Goal: Task Accomplishment & Management: Manage account settings

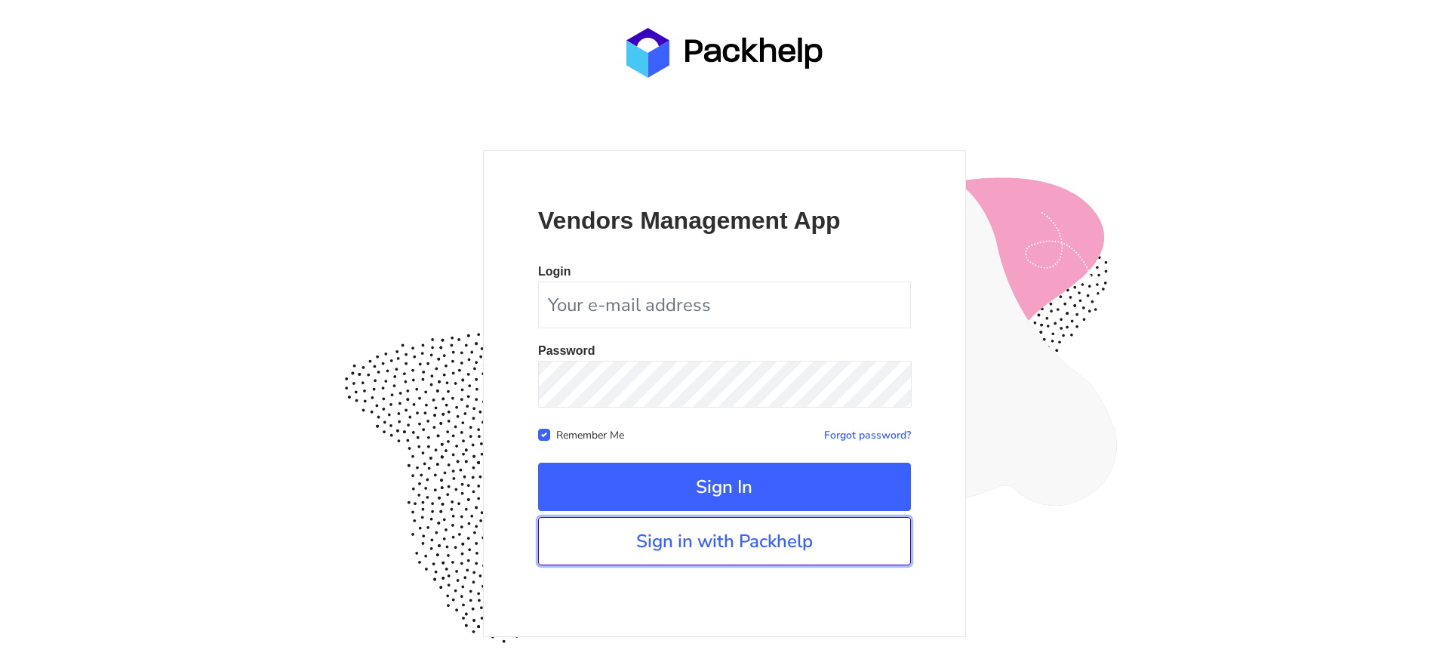
click at [706, 542] on link "Sign in with Packhelp" at bounding box center [724, 541] width 373 height 48
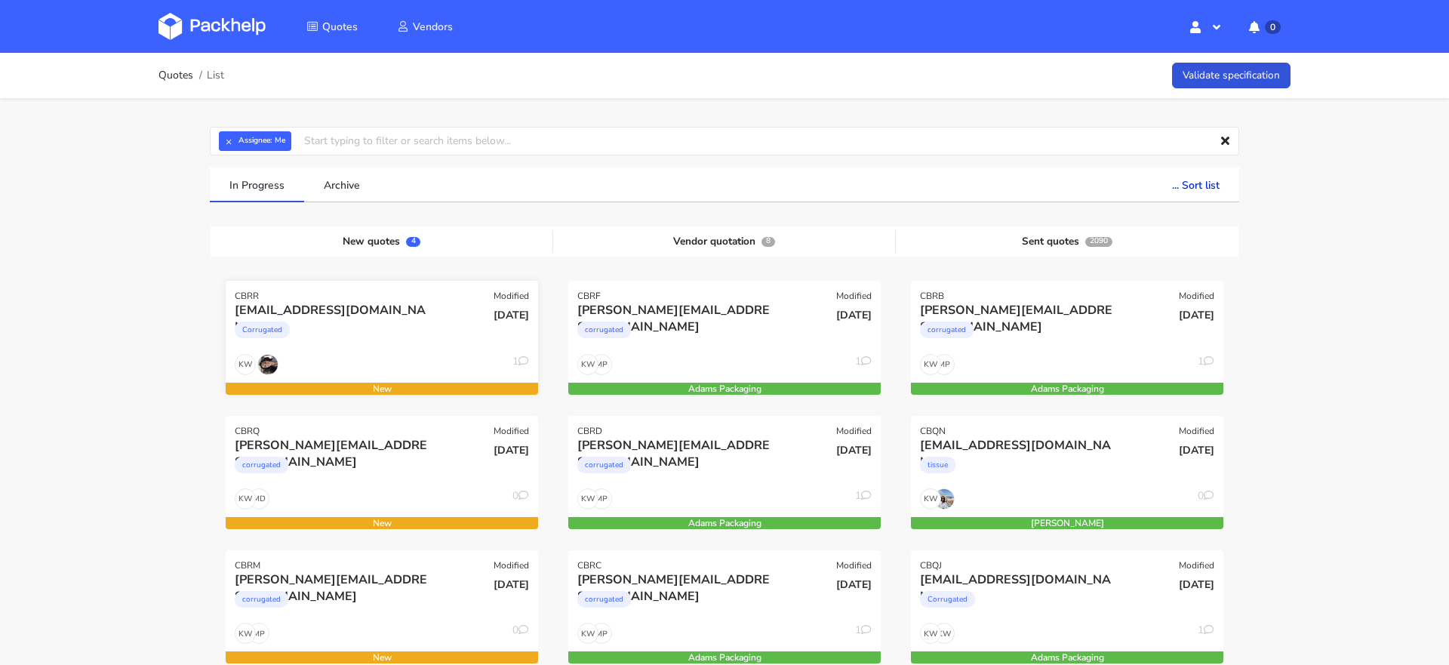
scroll to position [36, 0]
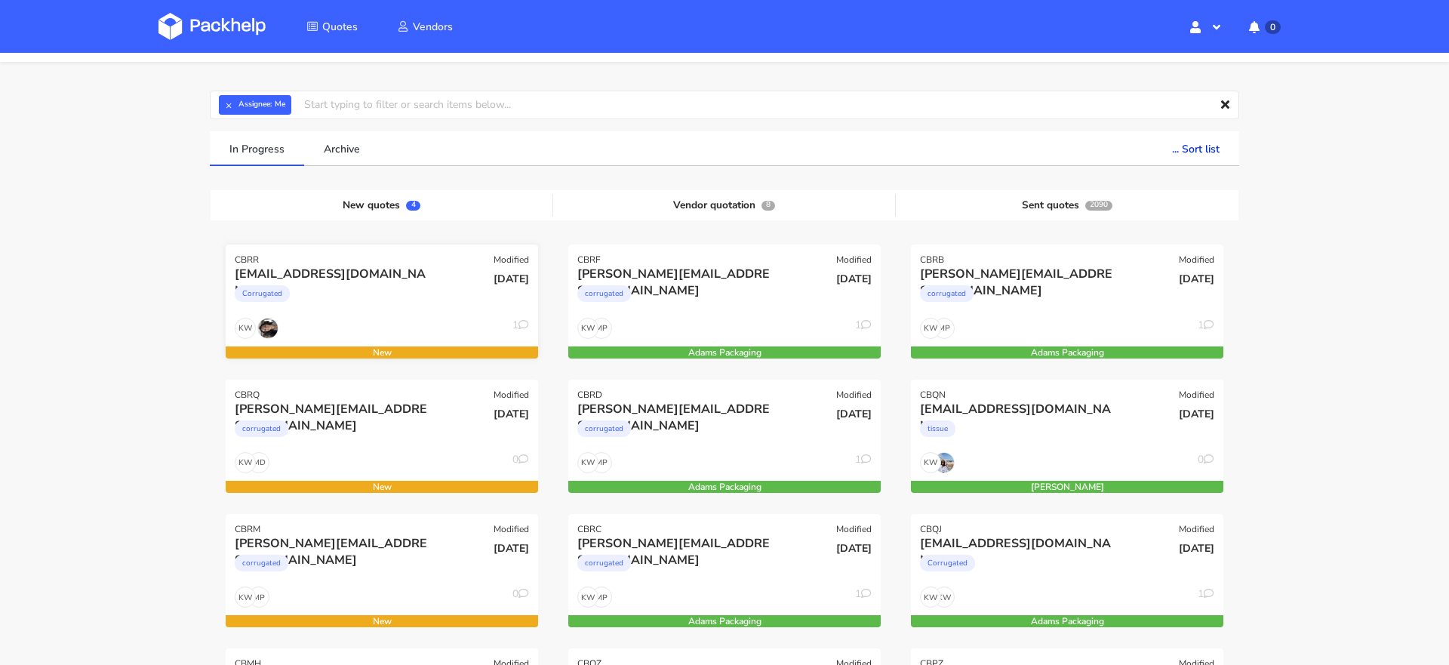
click at [346, 319] on div "KW 1" at bounding box center [382, 332] width 312 height 29
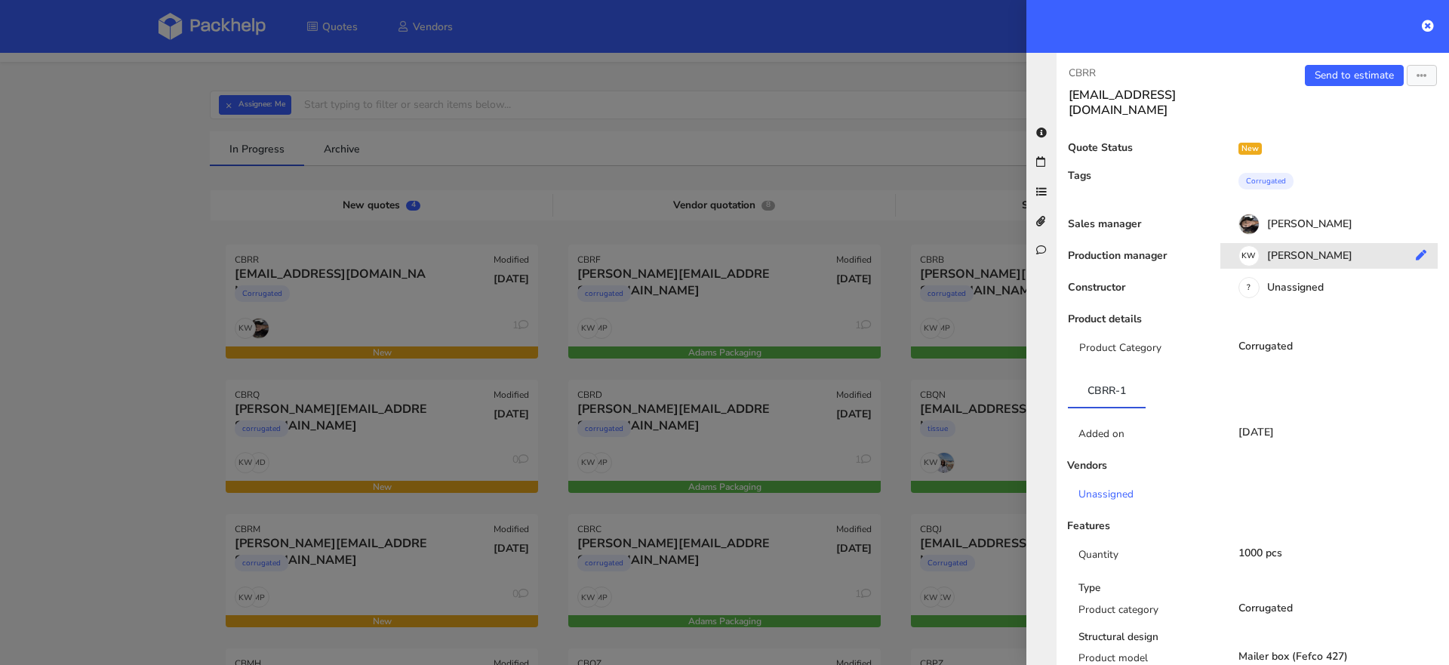
click at [1285, 250] on div "KW Klaudia Wiśniewska" at bounding box center [1334, 258] width 229 height 17
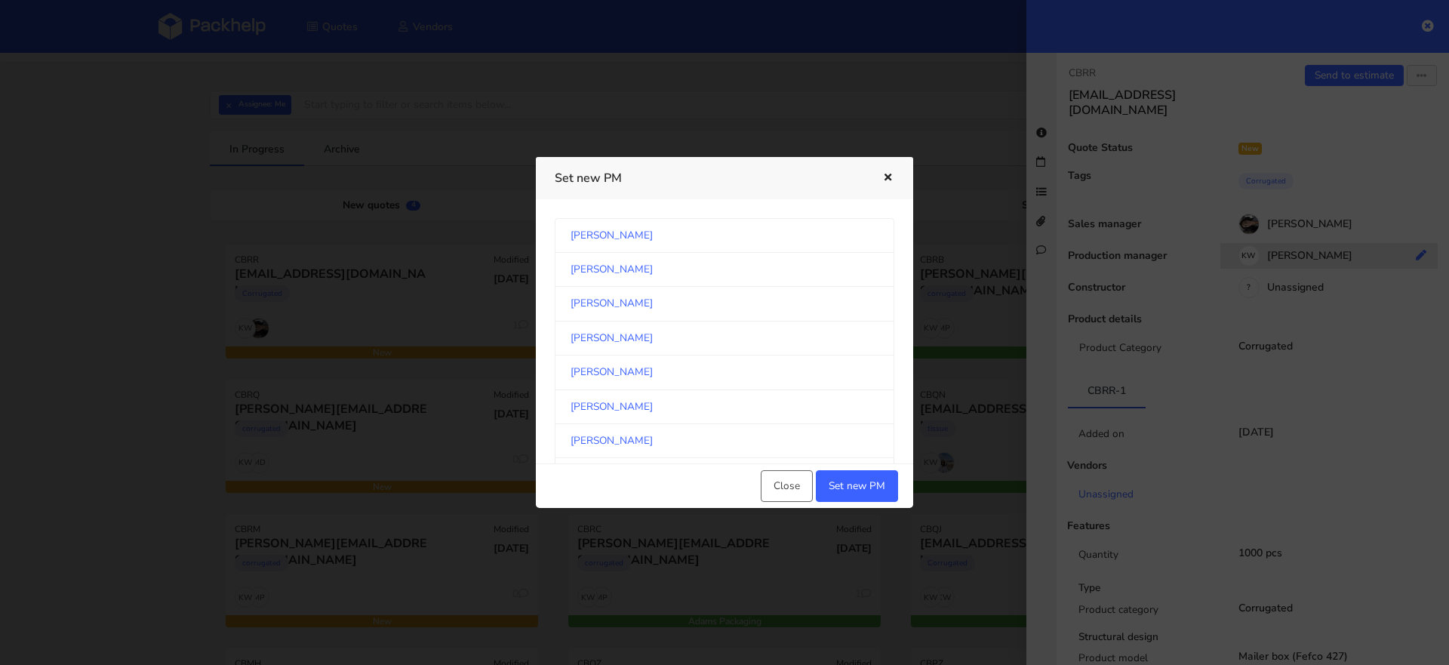
scroll to position [788, 0]
click at [746, 335] on link "[PERSON_NAME]" at bounding box center [725, 339] width 340 height 34
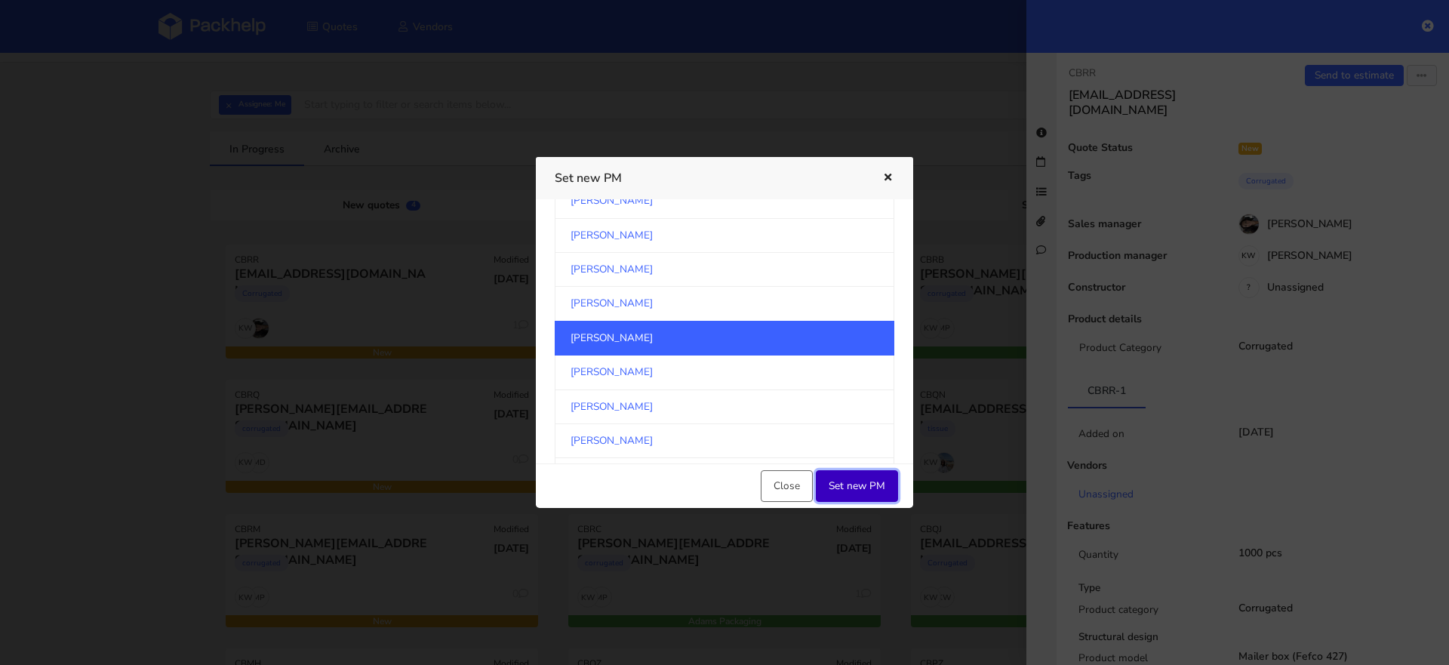
click at [853, 477] on button "Set new PM" at bounding box center [857, 486] width 82 height 32
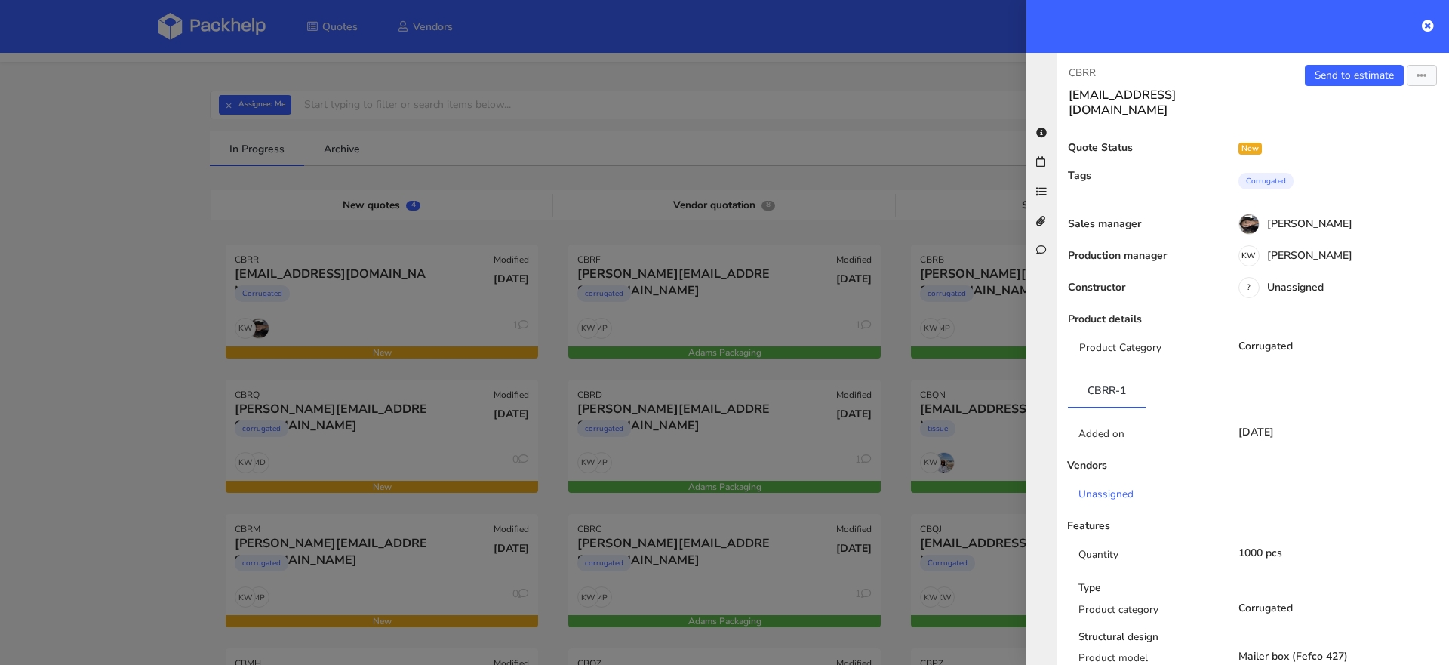
click at [345, 390] on div at bounding box center [724, 332] width 1449 height 665
click at [310, 469] on div at bounding box center [724, 332] width 1449 height 665
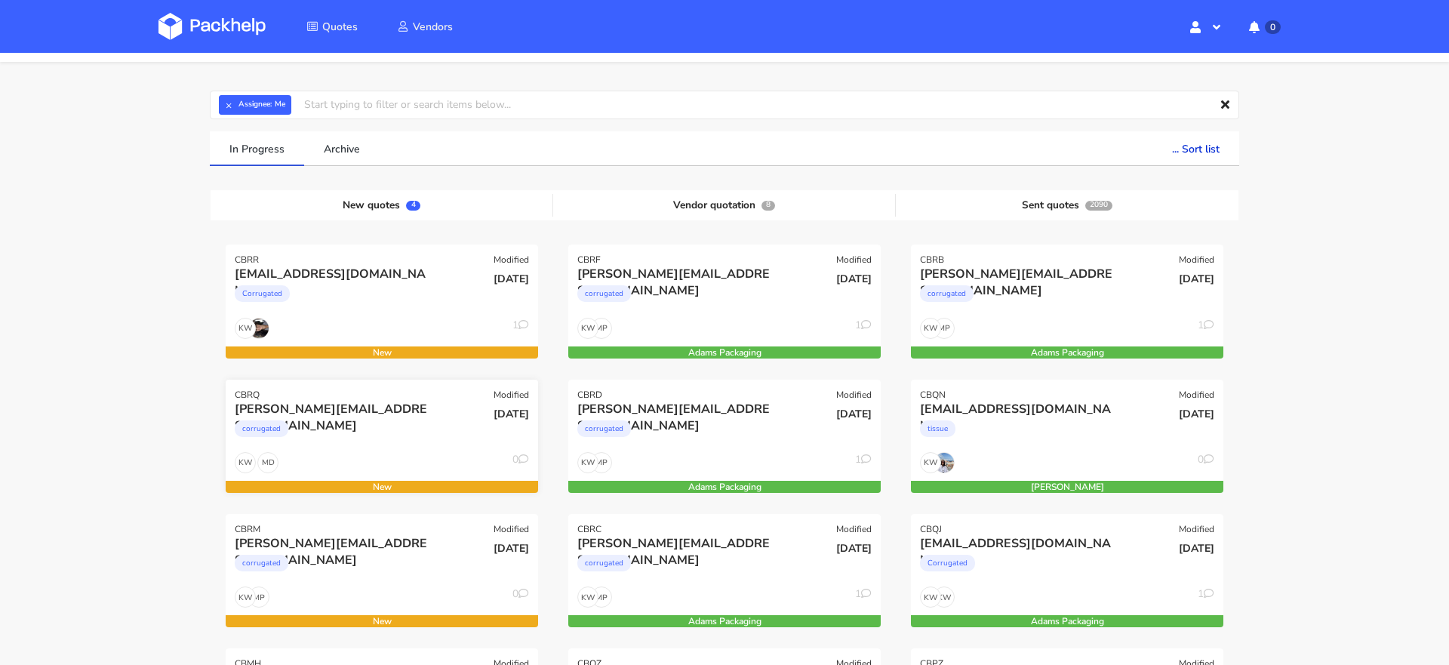
click at [368, 471] on div "MD KW 0" at bounding box center [382, 466] width 312 height 29
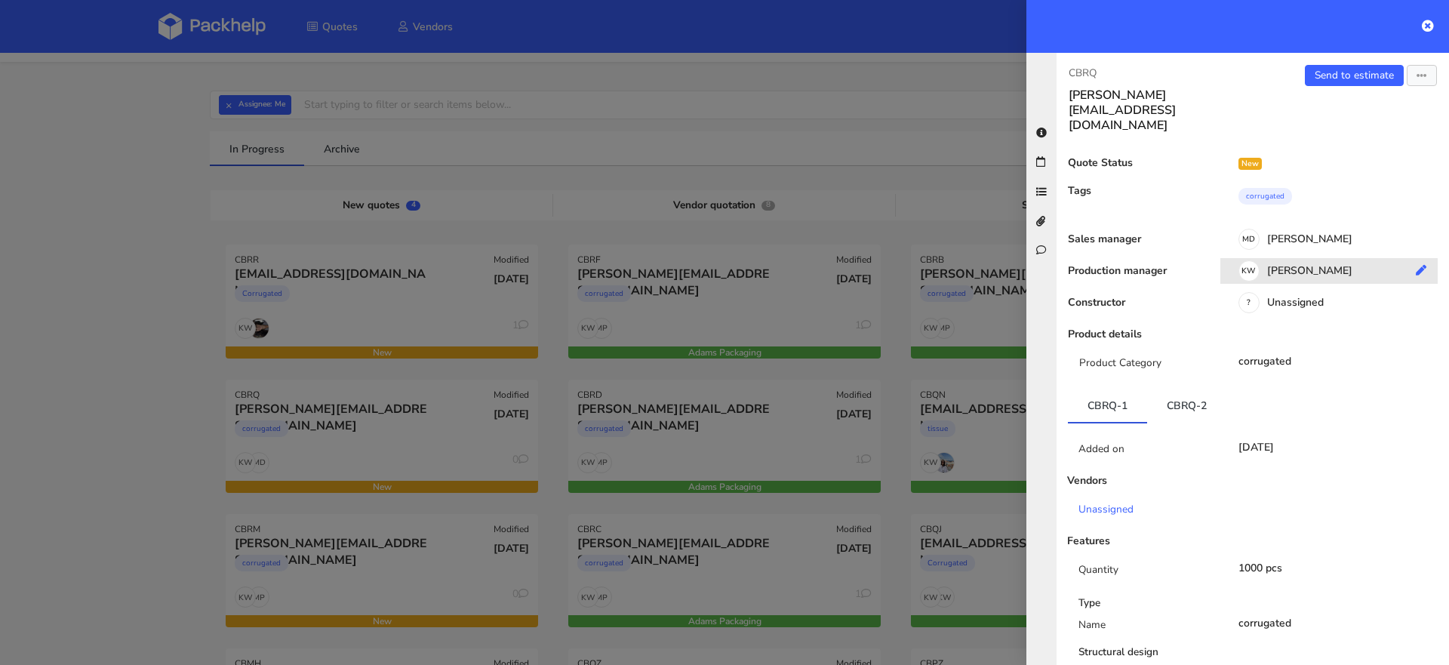
click at [1299, 265] on div "KW Klaudia Wiśniewska" at bounding box center [1334, 273] width 229 height 17
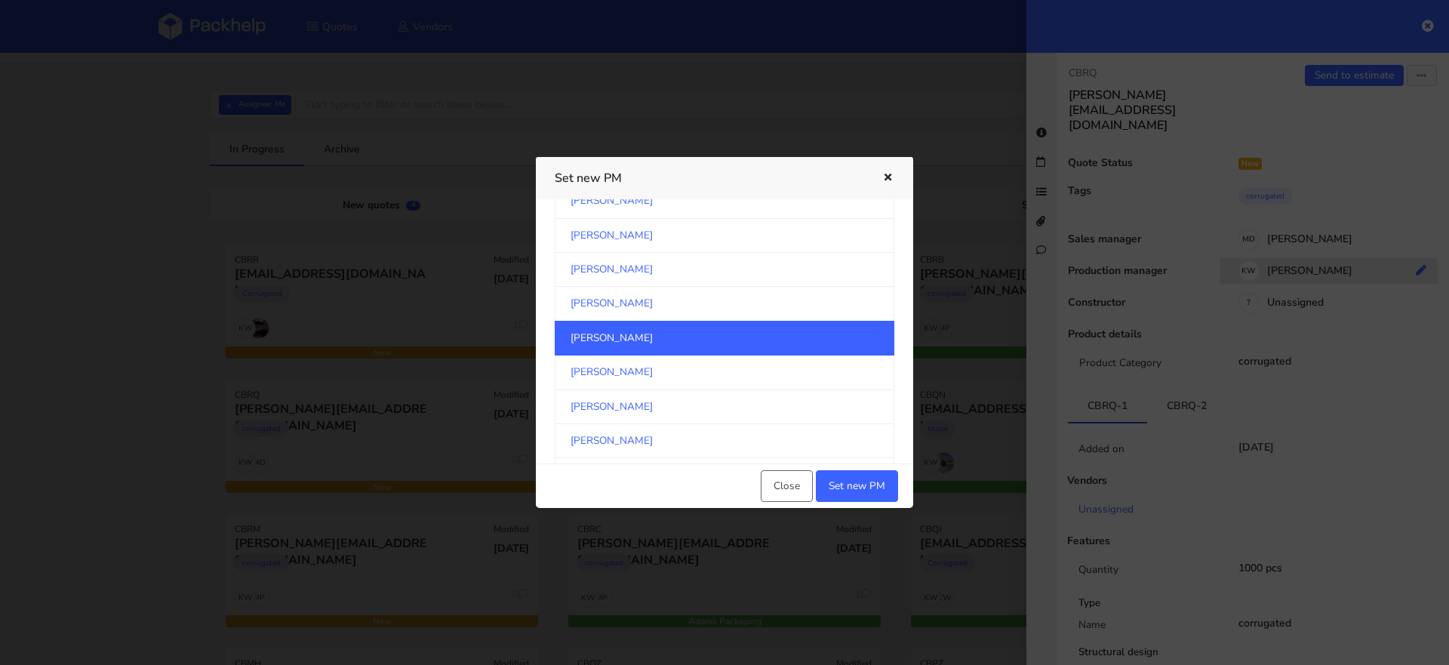
scroll to position [1366, 0]
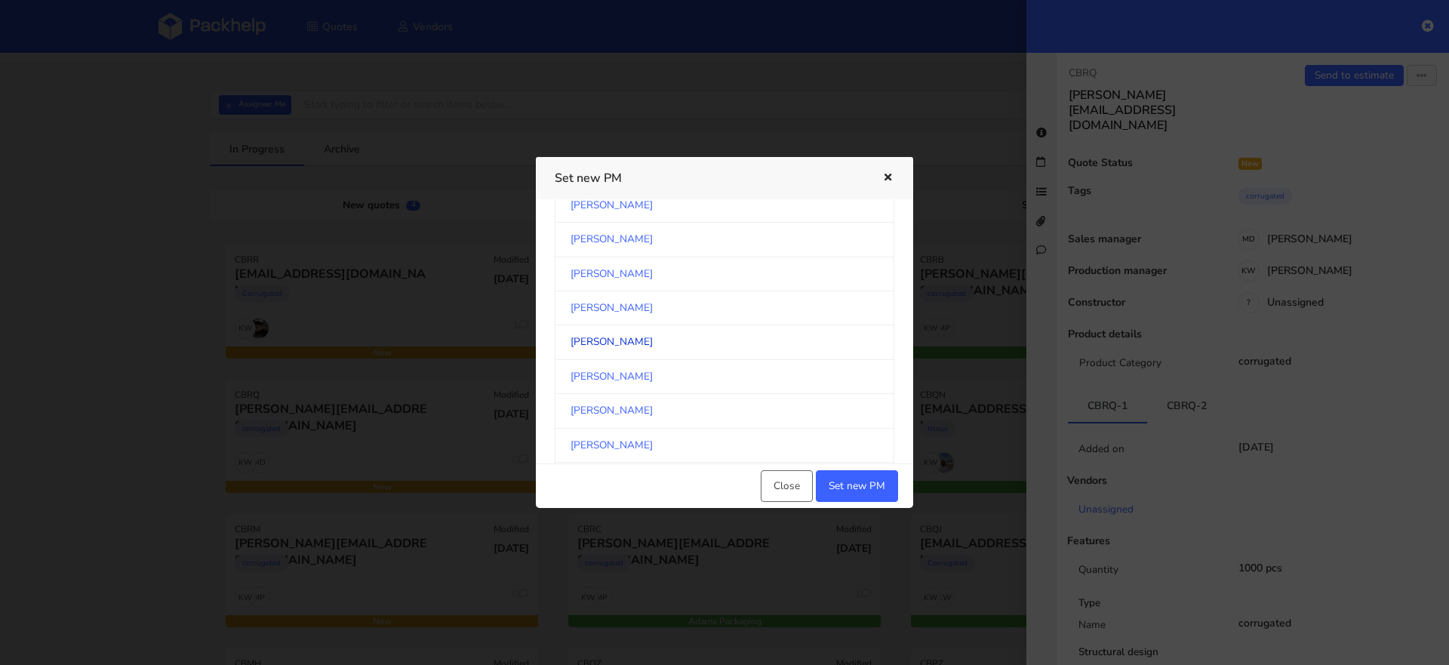
click at [716, 337] on link "Sebastian Markut" at bounding box center [725, 342] width 340 height 34
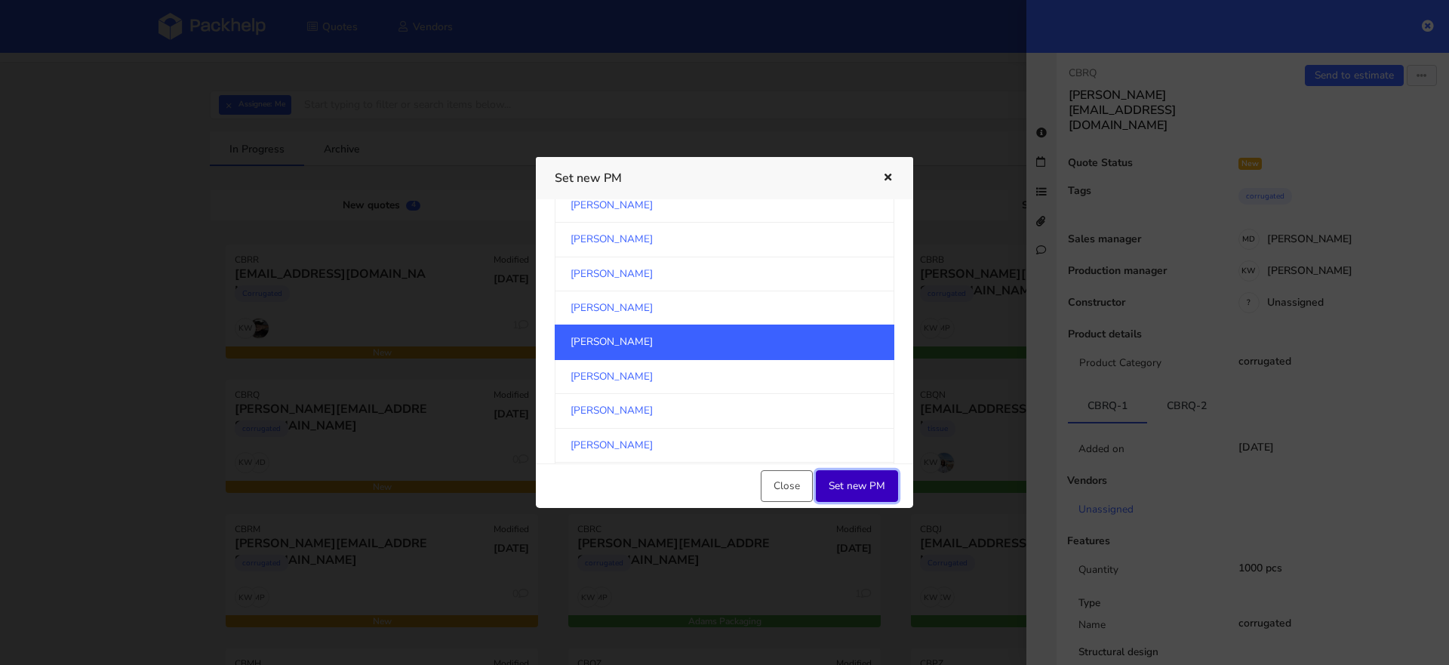
click at [848, 494] on button "Set new PM" at bounding box center [857, 486] width 82 height 32
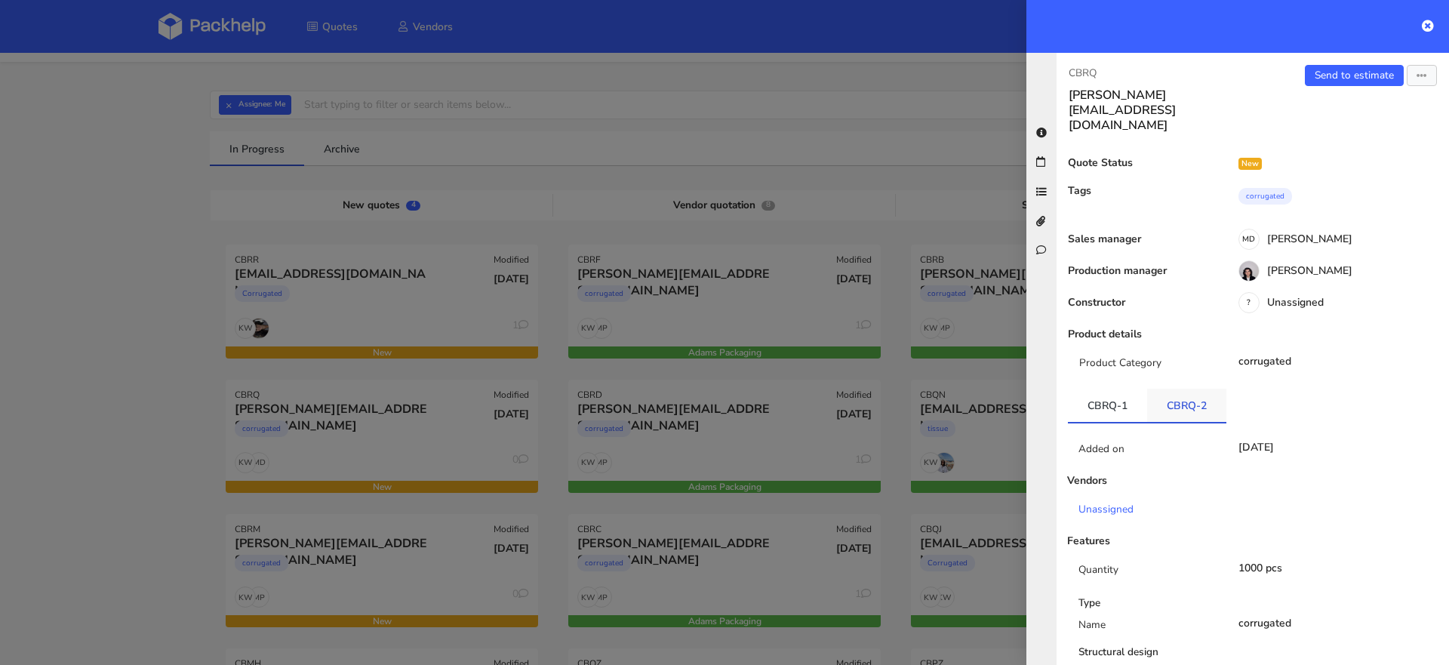
click at [1174, 389] on link "CBRQ-2" at bounding box center [1186, 405] width 79 height 33
click at [318, 431] on div at bounding box center [724, 332] width 1449 height 665
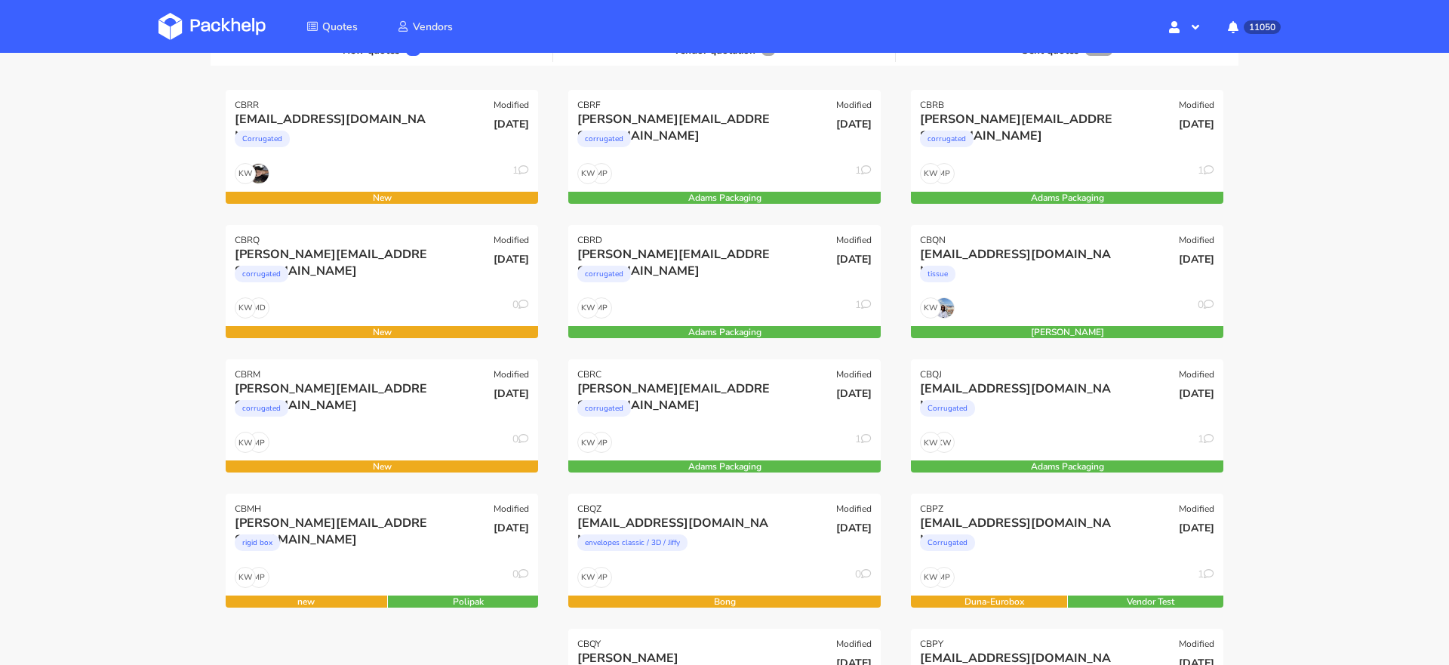
scroll to position [197, 0]
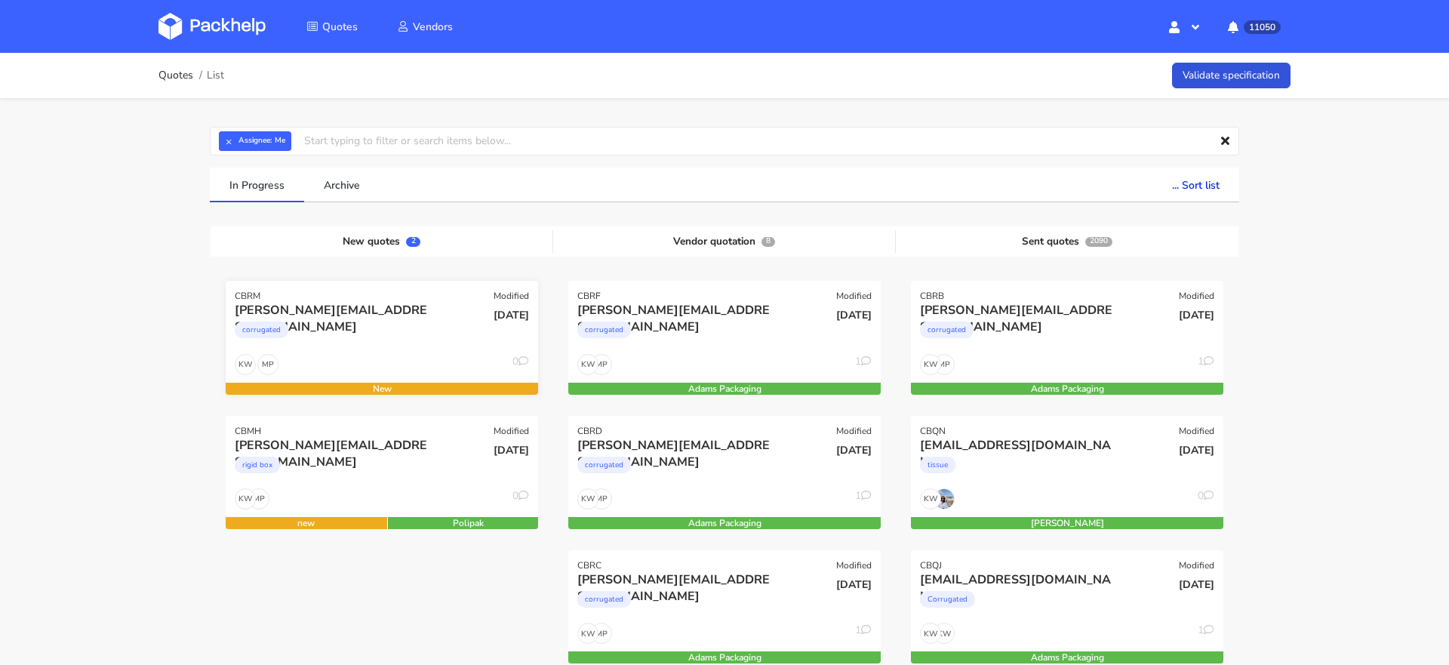
click at [363, 345] on div "corrugated" at bounding box center [335, 334] width 200 height 30
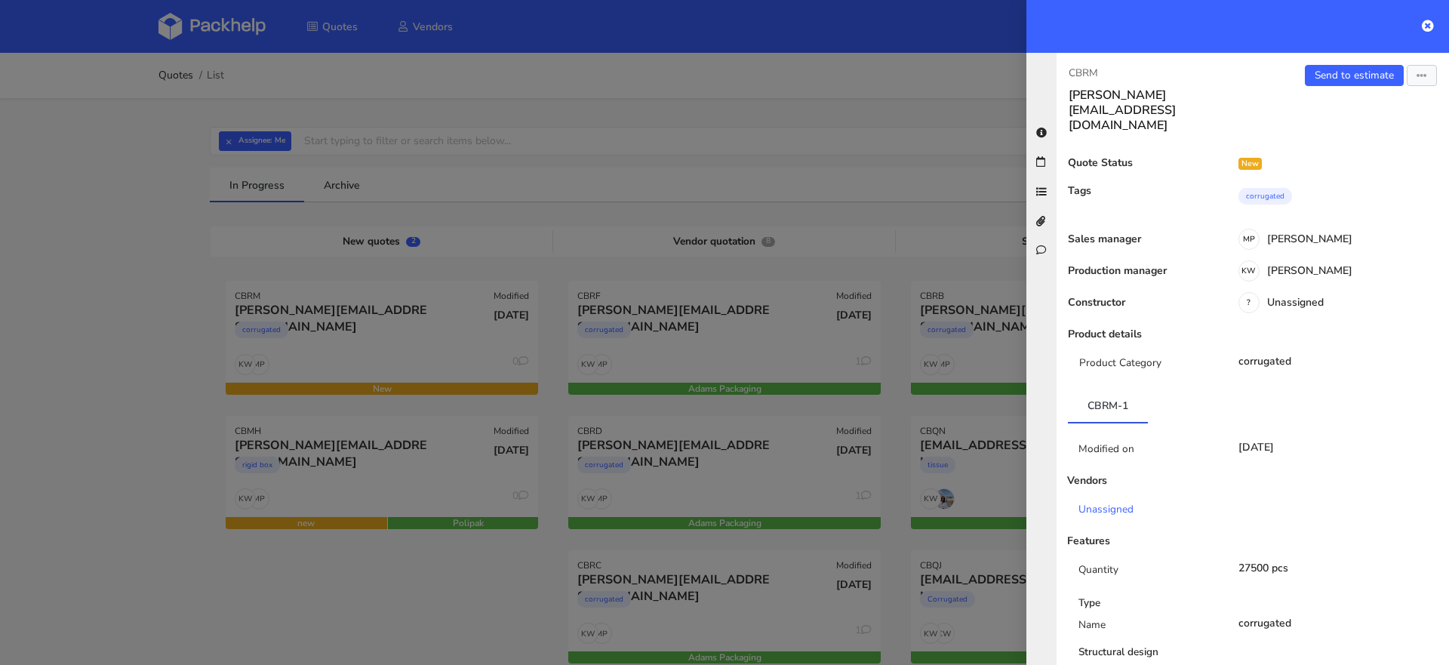
click at [1171, 389] on ul "CBRM-1" at bounding box center [1253, 406] width 370 height 35
click at [0, 302] on div at bounding box center [724, 332] width 1449 height 665
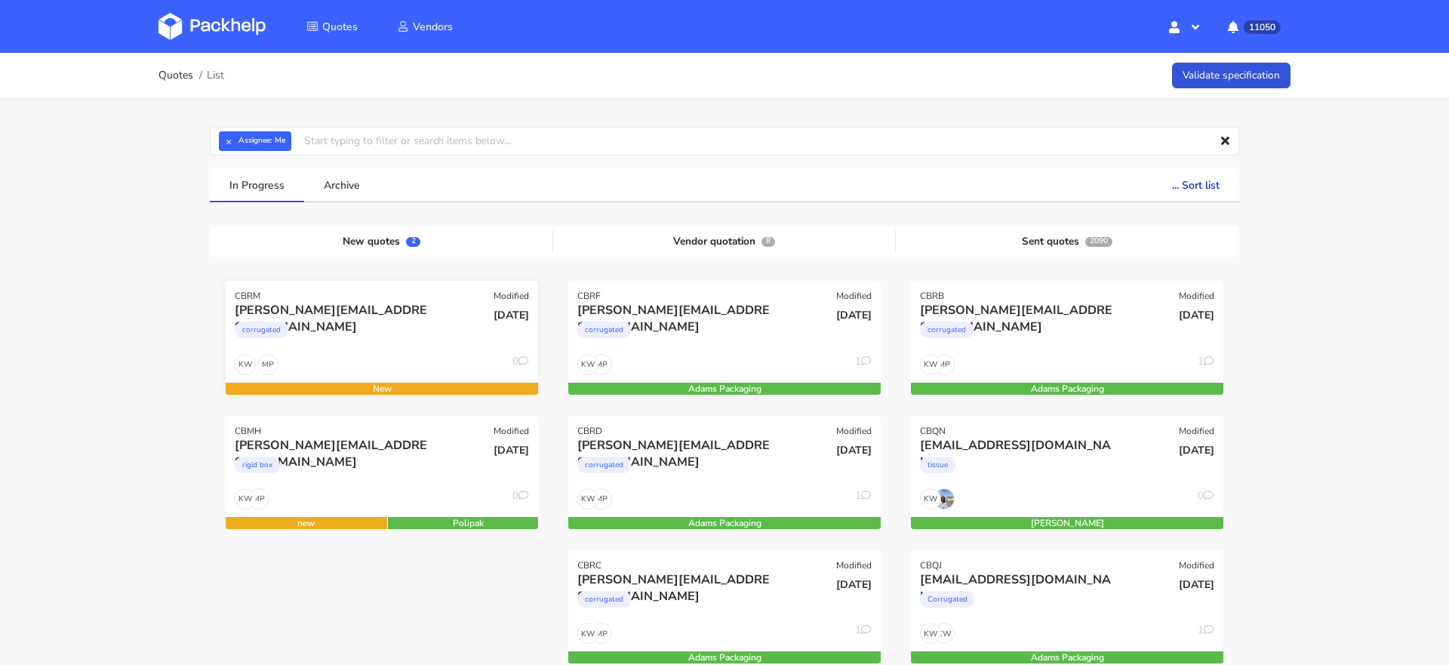
click at [352, 360] on div "MP KW 0" at bounding box center [382, 368] width 312 height 29
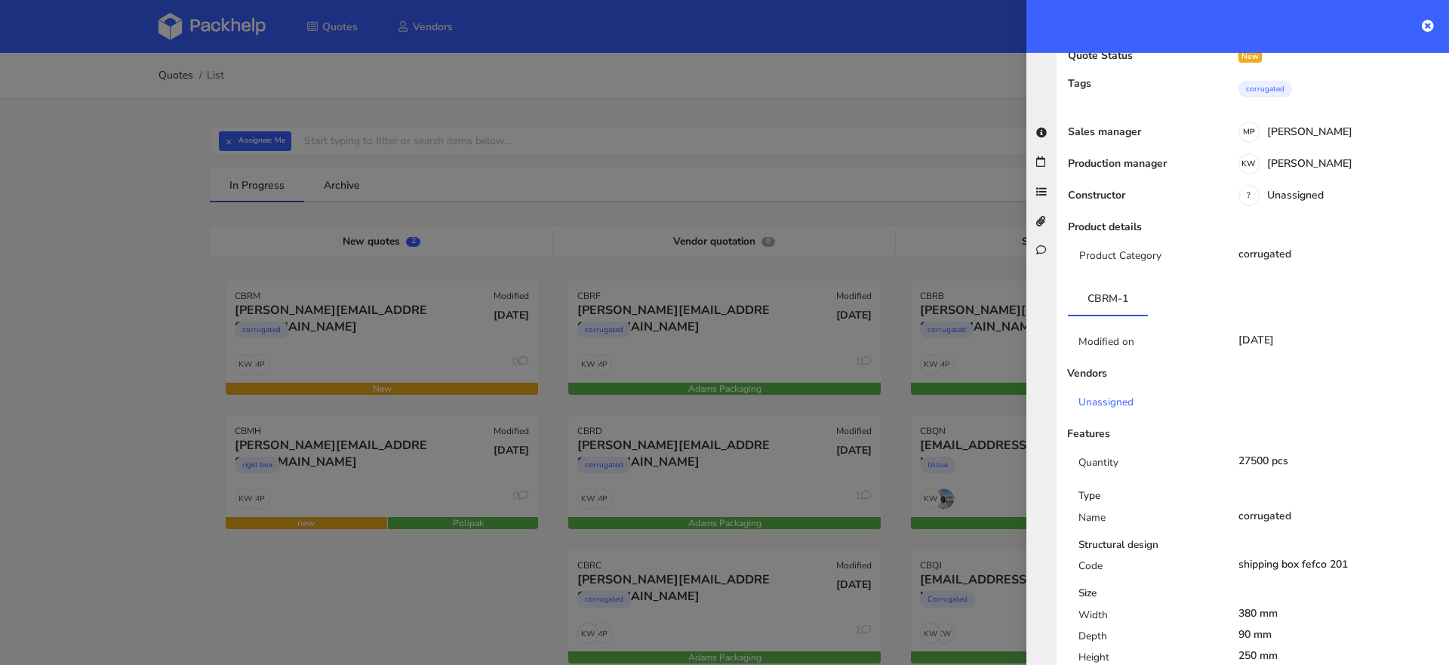
scroll to position [106, 0]
drag, startPoint x: 1080, startPoint y: 265, endPoint x: 1139, endPoint y: 269, distance: 59.0
click at [1139, 282] on link "CBRM-1" at bounding box center [1108, 298] width 80 height 33
copy link "CBRM-1"
click at [35, 187] on div at bounding box center [724, 332] width 1449 height 665
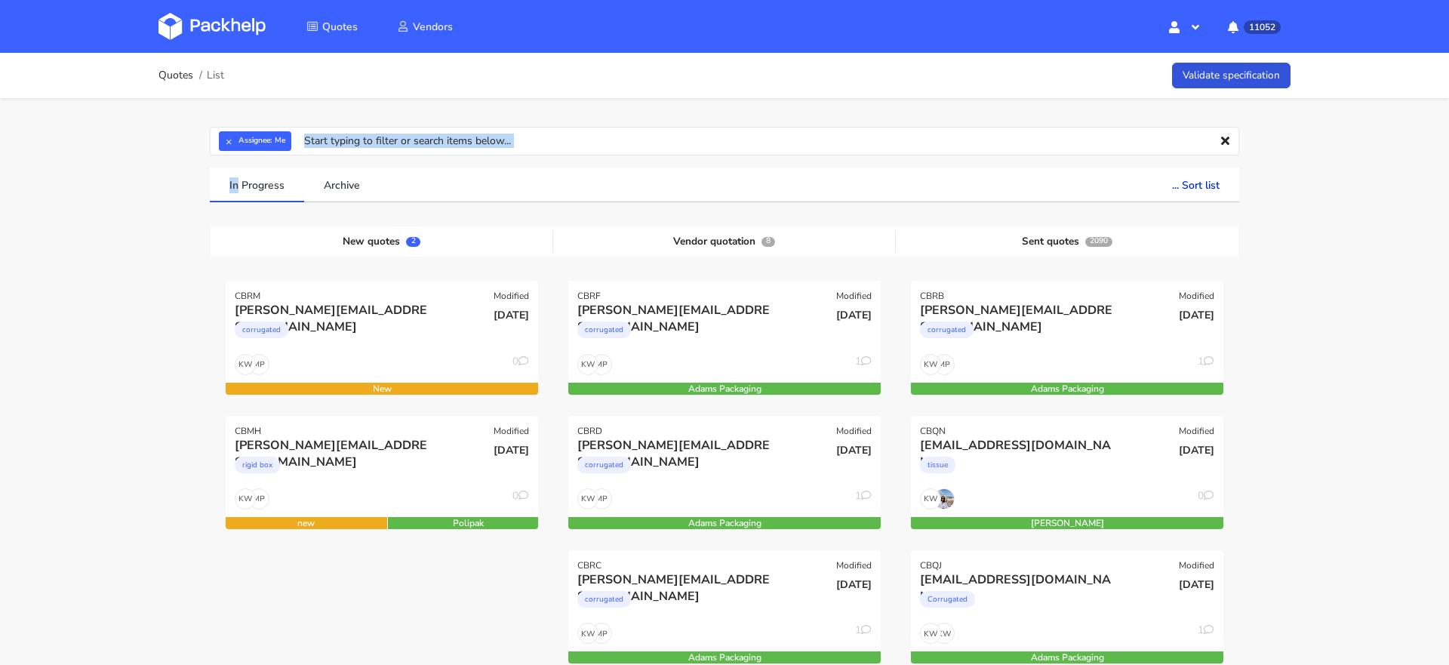
drag, startPoint x: 35, startPoint y: 187, endPoint x: 143, endPoint y: 100, distance: 139.1
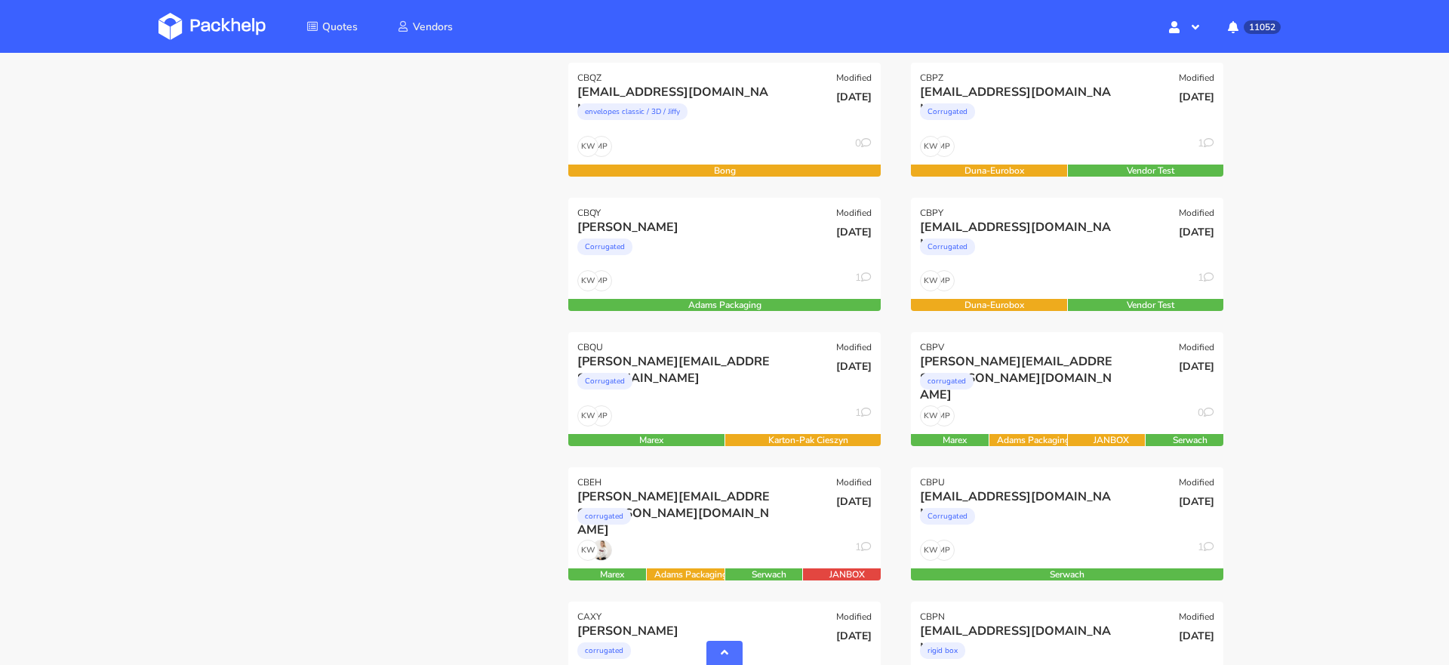
scroll to position [0, 0]
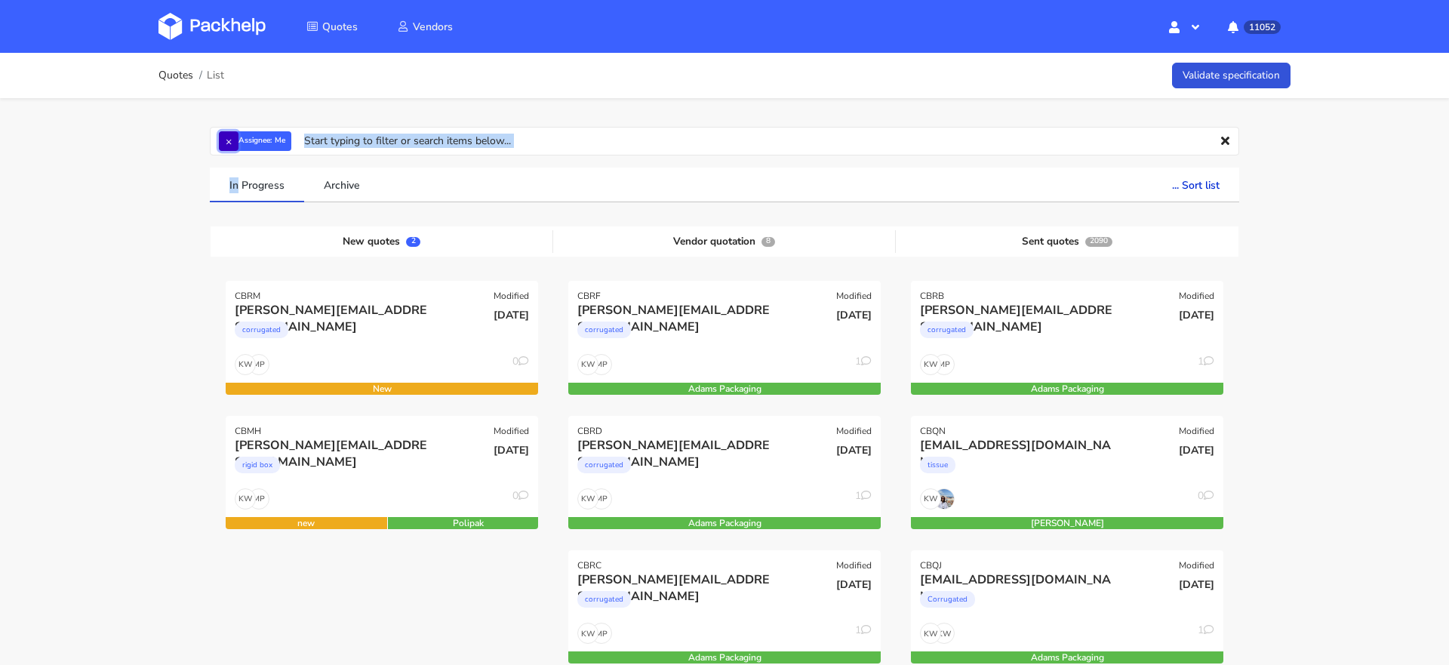
click at [231, 144] on button "×" at bounding box center [229, 141] width 20 height 20
click at [231, 146] on input "text" at bounding box center [724, 141] width 1029 height 29
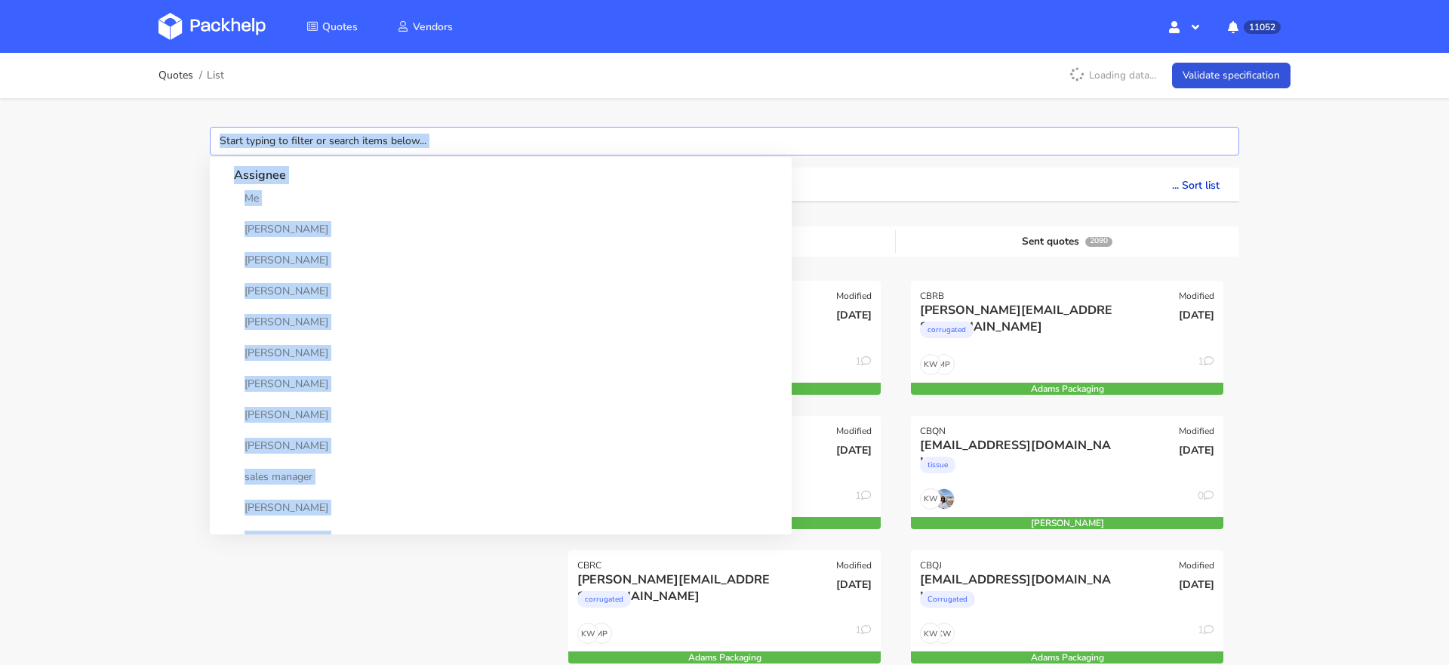
click at [231, 146] on input "text" at bounding box center [724, 141] width 1029 height 29
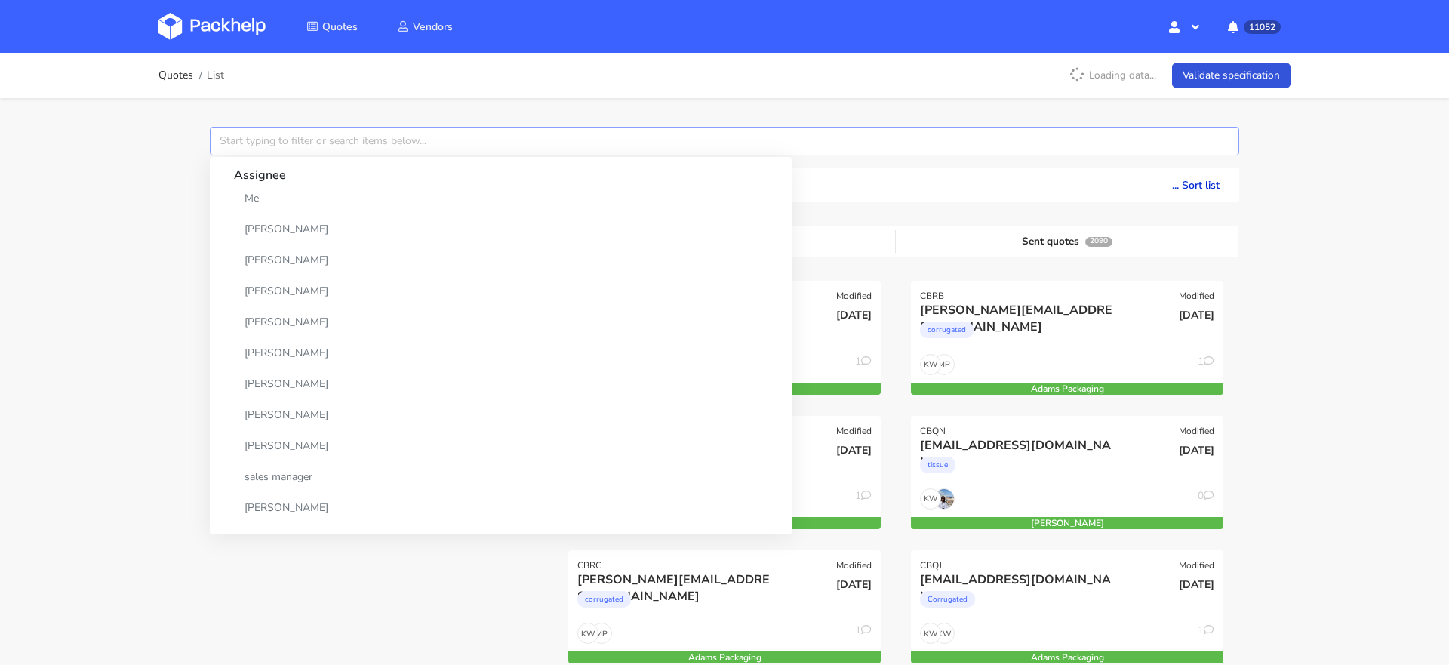
click at [252, 134] on input "text" at bounding box center [724, 141] width 1029 height 29
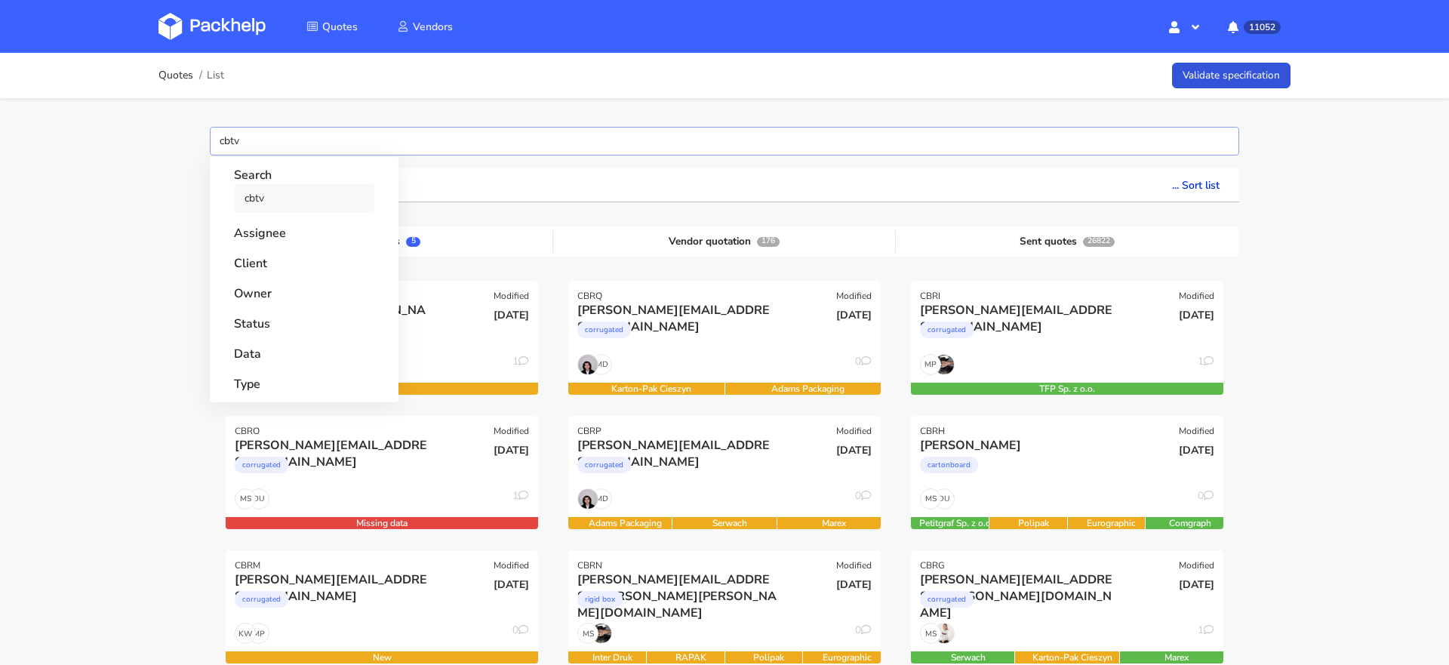
type input "cbtv"
drag, startPoint x: 247, startPoint y: 191, endPoint x: 54, endPoint y: 203, distance: 193.6
click at [248, 191] on link "cbtv" at bounding box center [304, 198] width 140 height 28
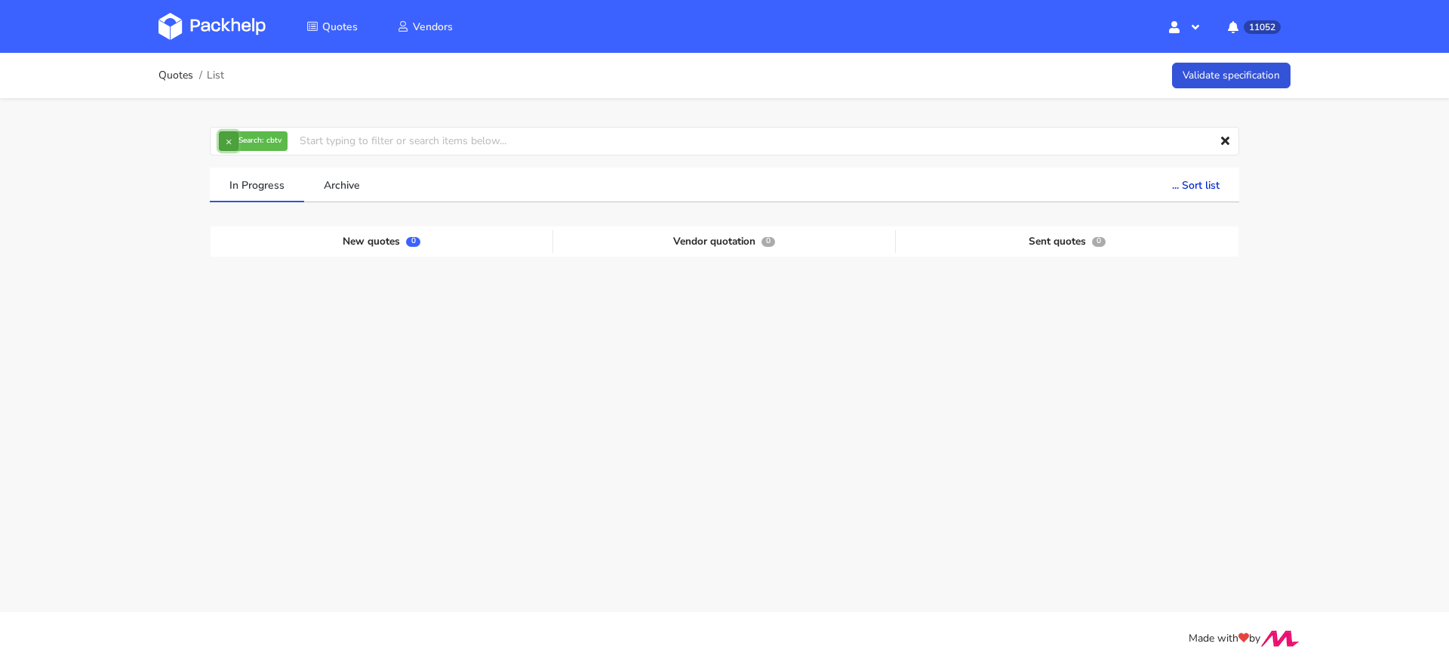
click at [225, 139] on button "×" at bounding box center [229, 141] width 20 height 20
click at [226, 140] on input "text" at bounding box center [724, 141] width 1029 height 29
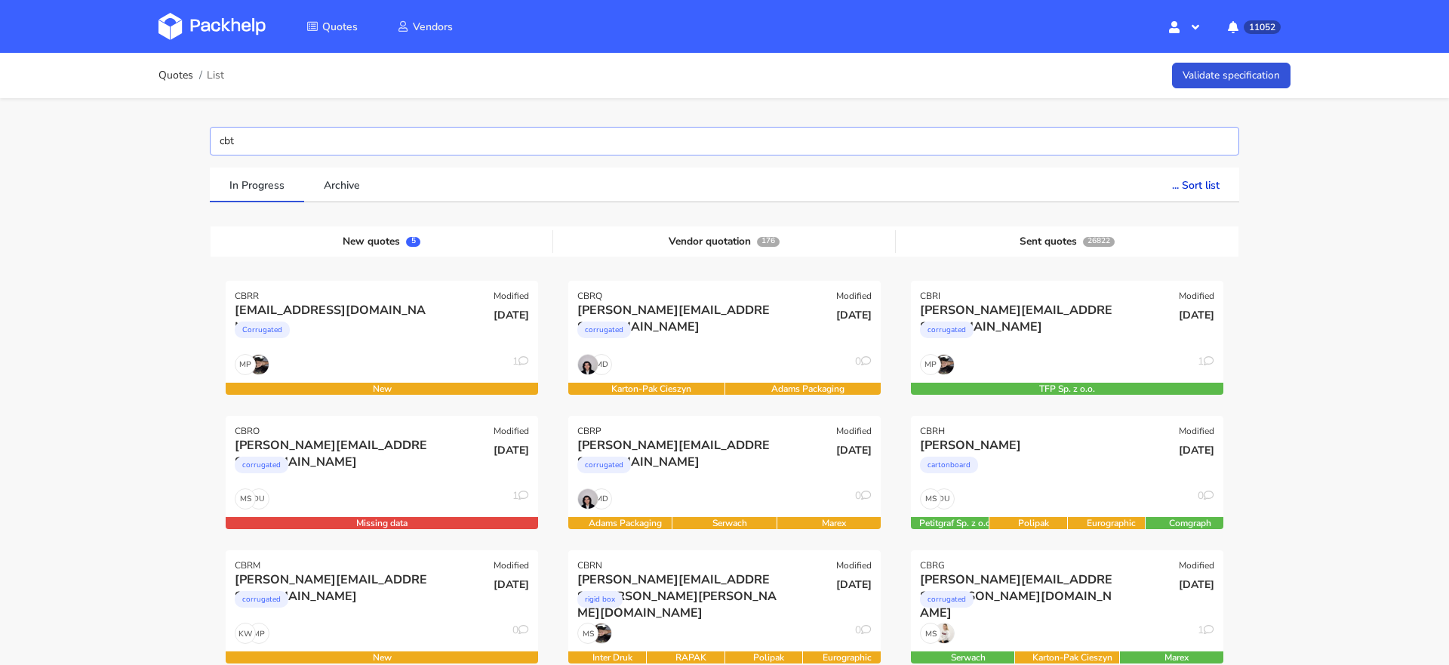
click at [231, 135] on input "cbt" at bounding box center [724, 141] width 1029 height 29
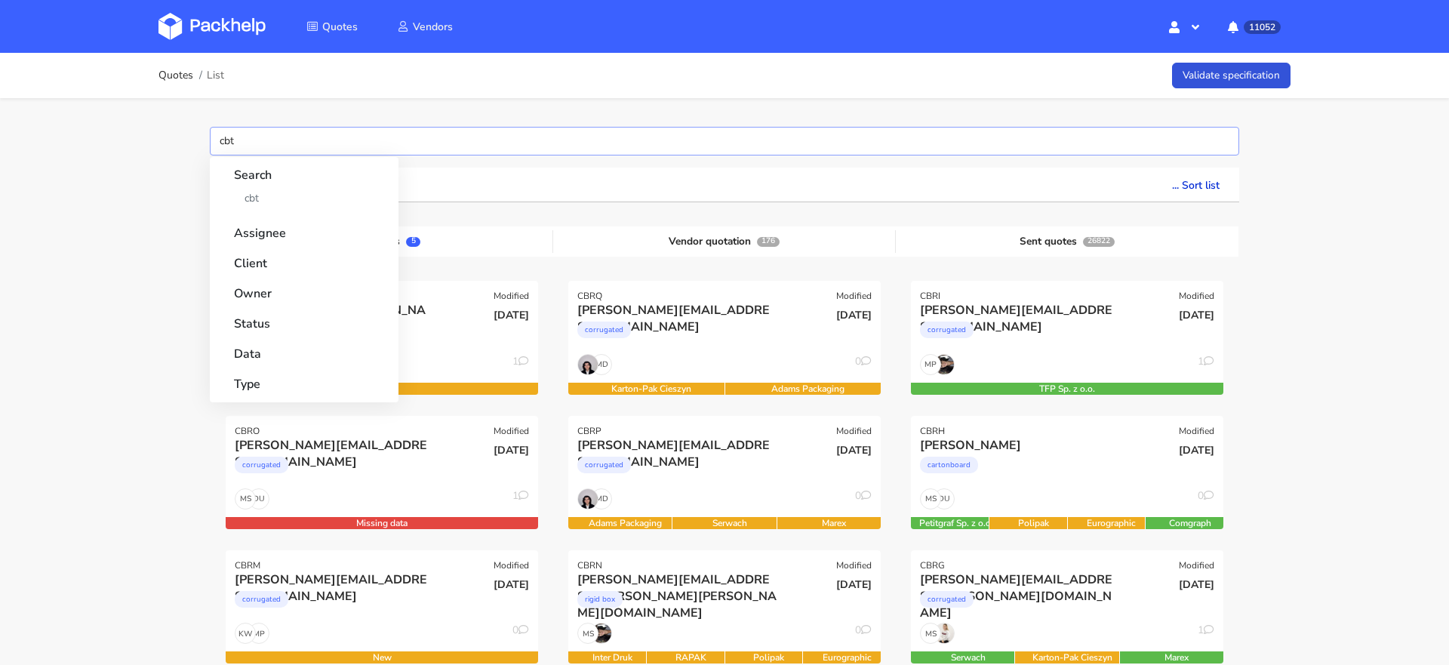
drag, startPoint x: 270, startPoint y: 136, endPoint x: 77, endPoint y: 136, distance: 193.2
paste input "CBPV"
type input "CBPV"
click at [242, 188] on link "CBPV" at bounding box center [304, 198] width 140 height 28
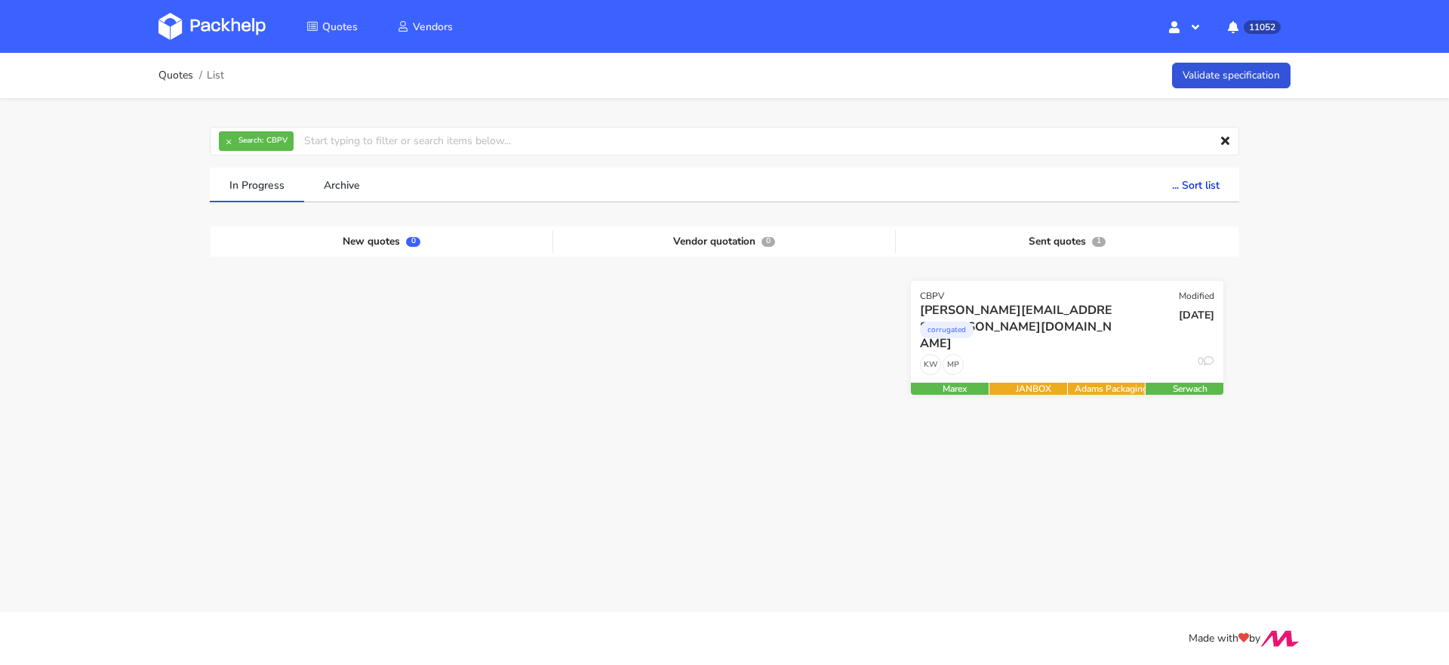
click at [1088, 339] on div "corrugated" at bounding box center [1020, 334] width 200 height 30
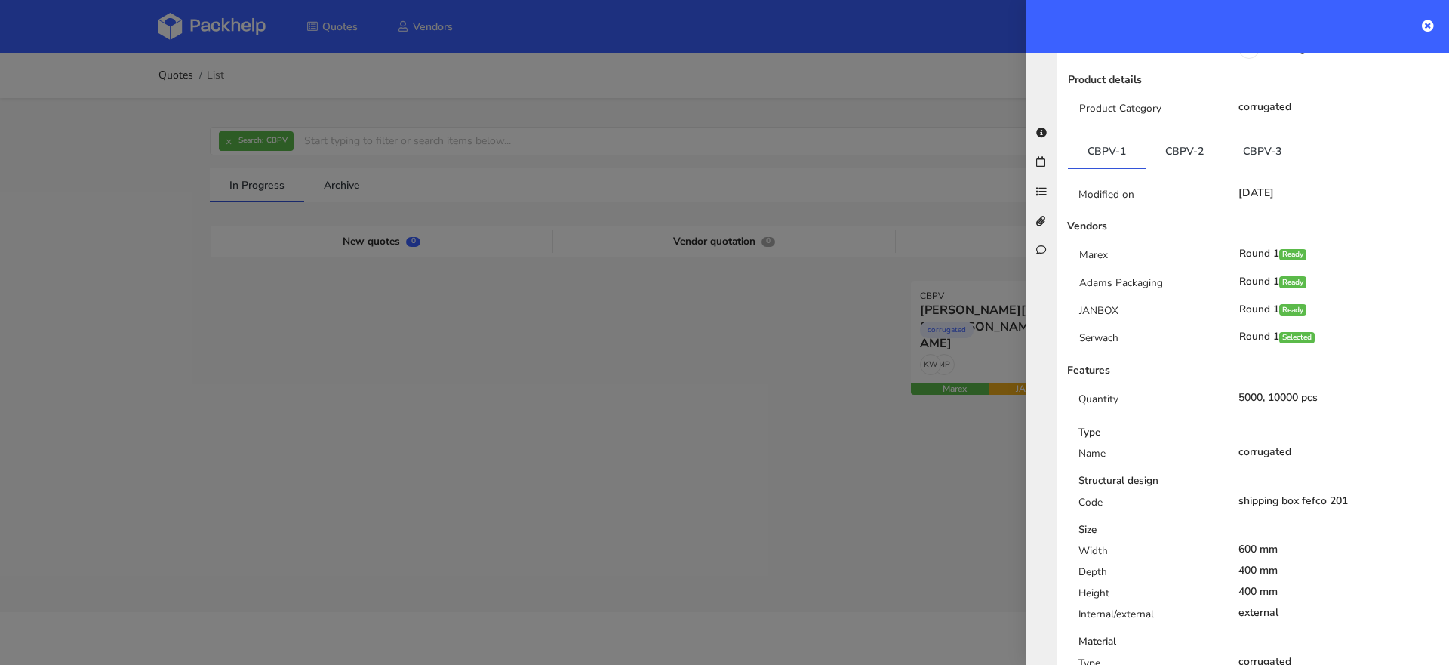
scroll to position [261, 0]
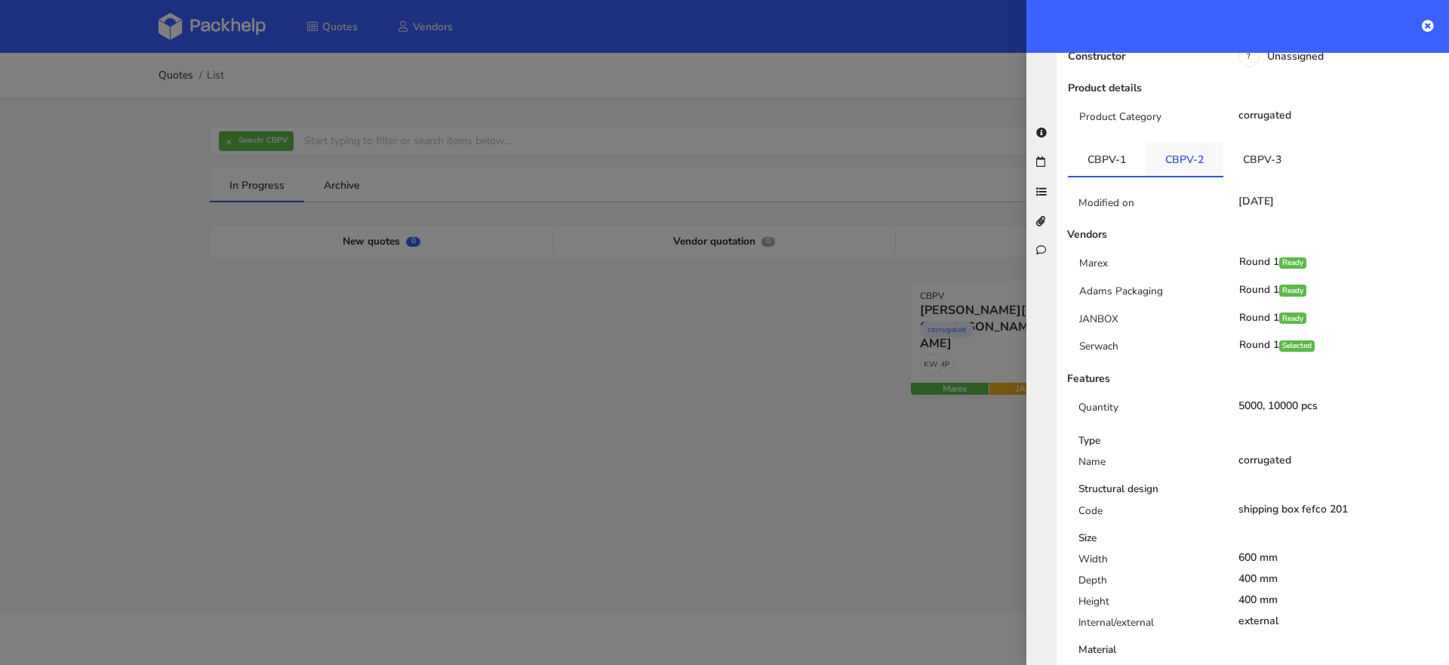
click at [1180, 143] on link "CBPV-2" at bounding box center [1185, 159] width 78 height 33
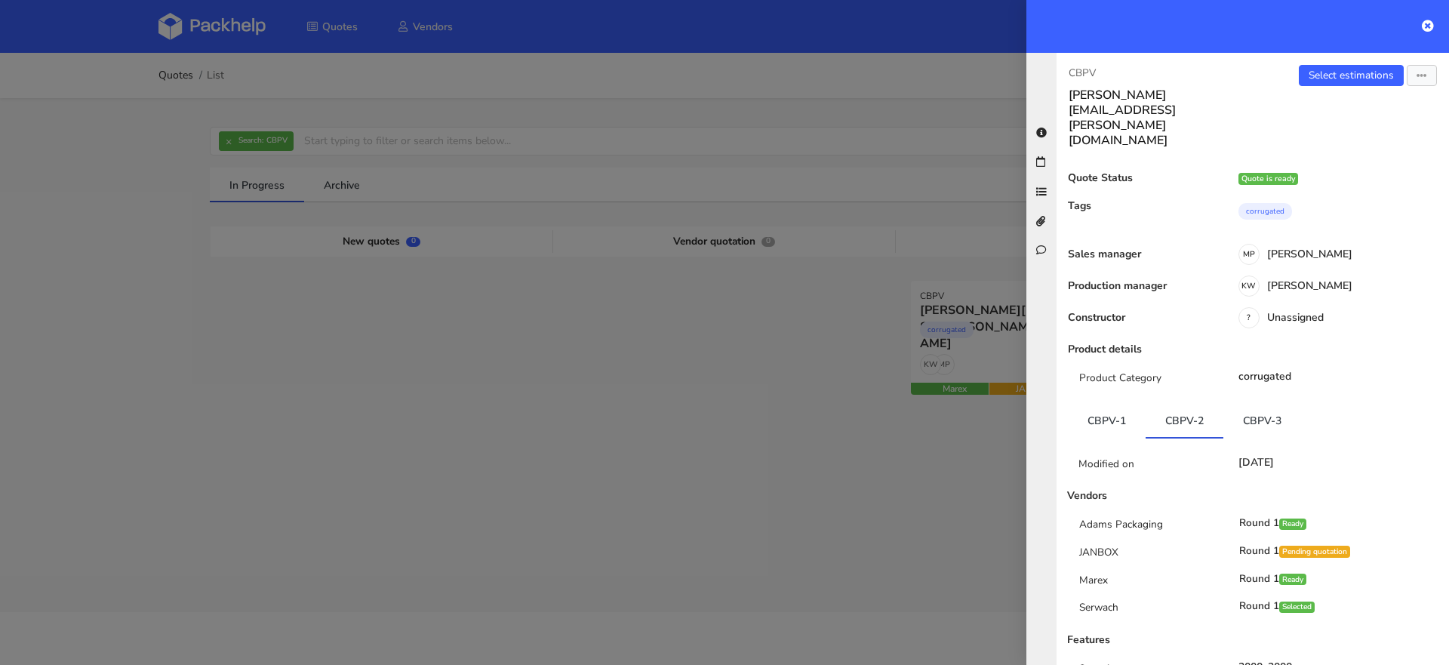
click at [1330, 59] on div "CBPV david.diaz@apparell.com Select estimations View quote Edit quote Missing d…" at bounding box center [1253, 359] width 392 height 612
click at [1329, 78] on link "Select estimations" at bounding box center [1351, 75] width 105 height 21
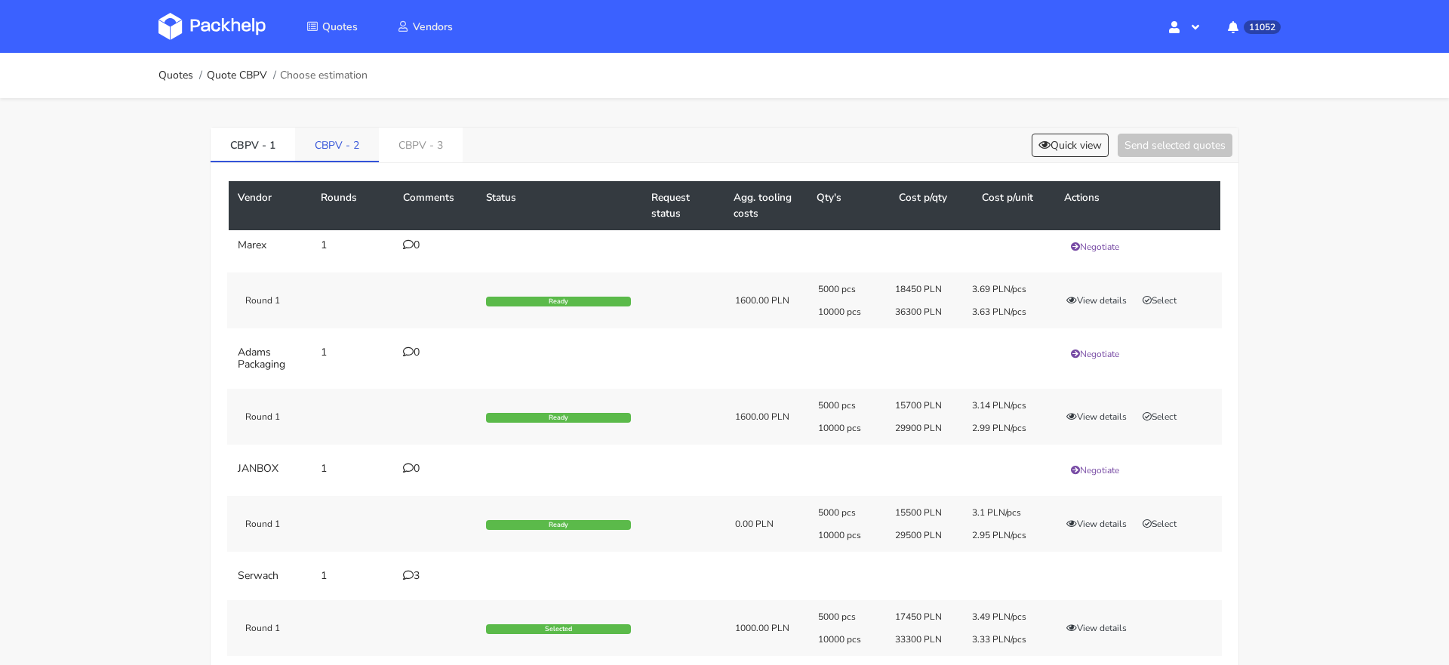
click at [340, 145] on link "CBPV - 2" at bounding box center [337, 144] width 84 height 33
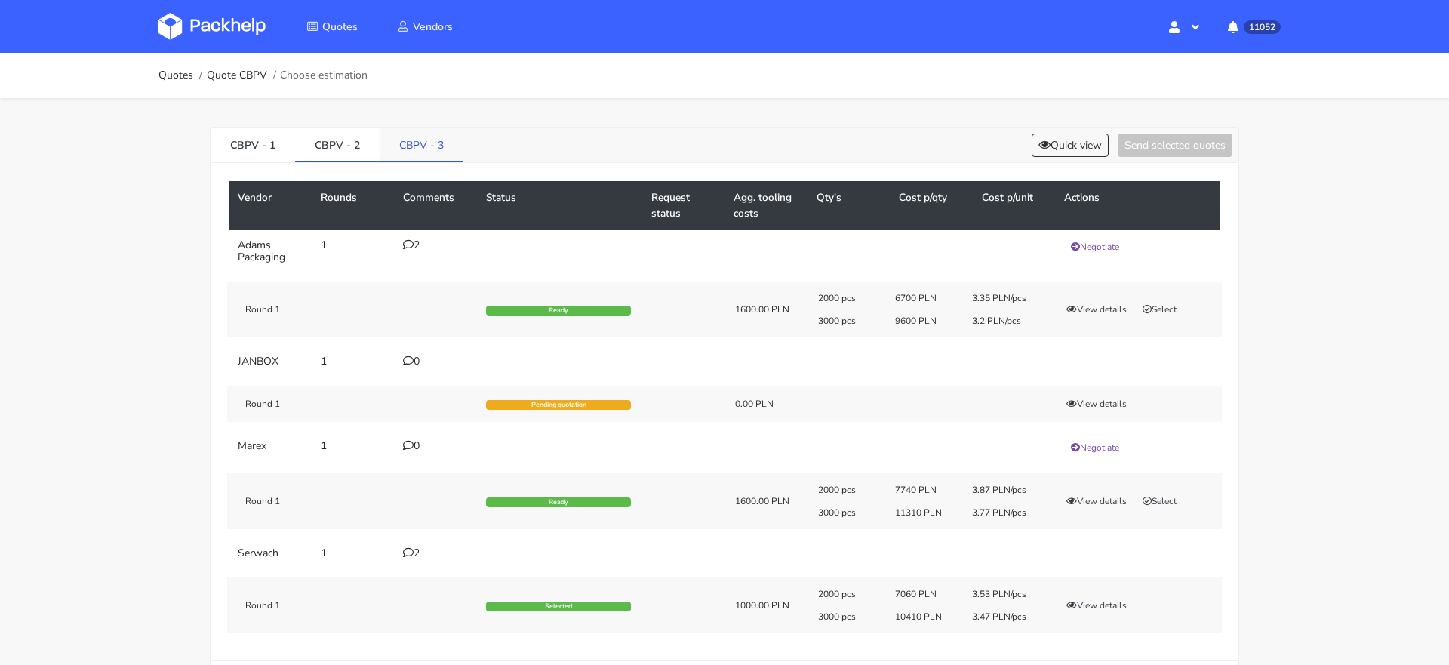
click at [417, 155] on link "CBPV - 3" at bounding box center [422, 144] width 84 height 33
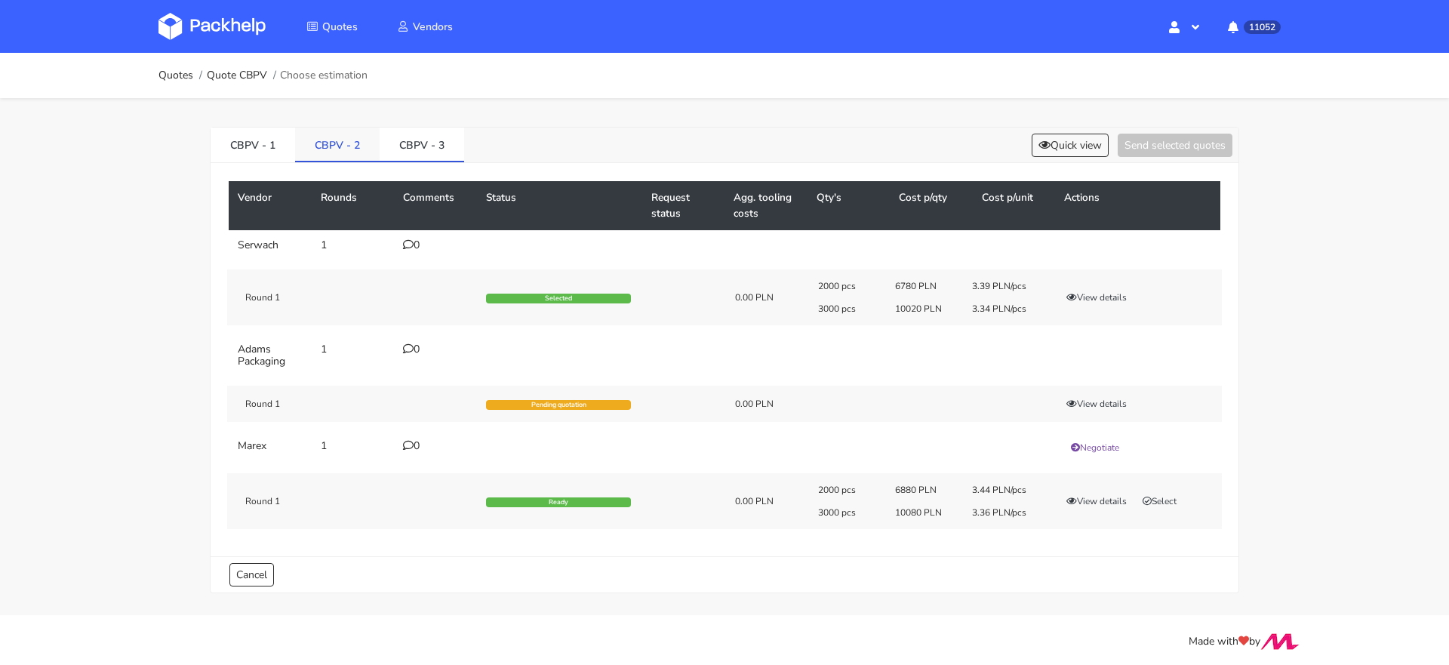
click at [341, 155] on link "CBPV - 2" at bounding box center [337, 144] width 85 height 33
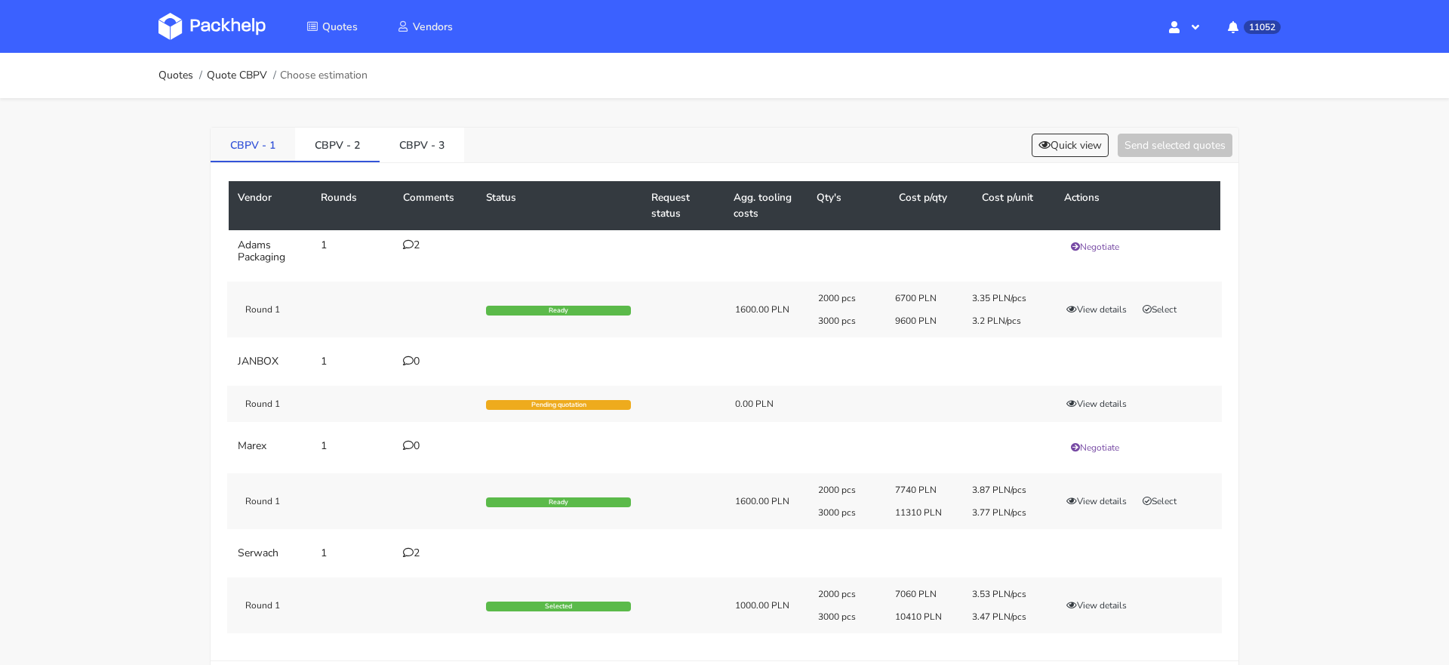
click at [245, 154] on link "CBPV - 1" at bounding box center [253, 144] width 85 height 33
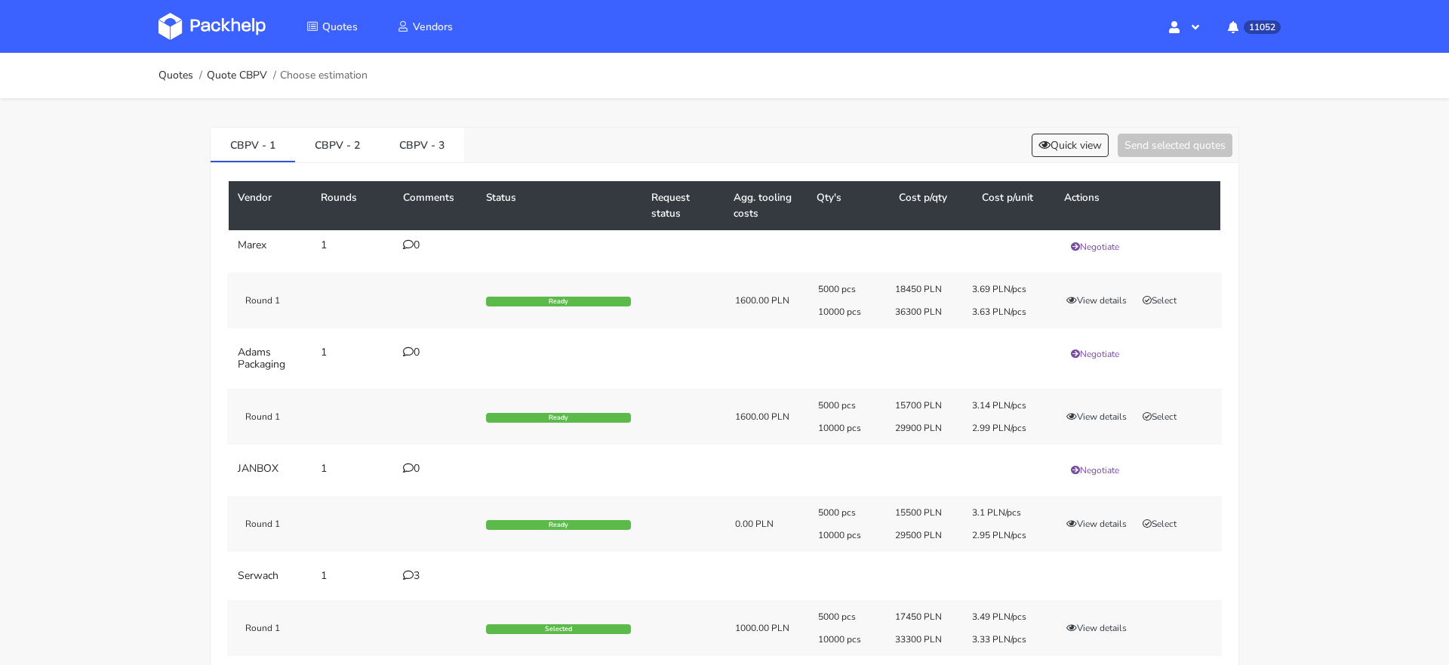
scroll to position [76, 0]
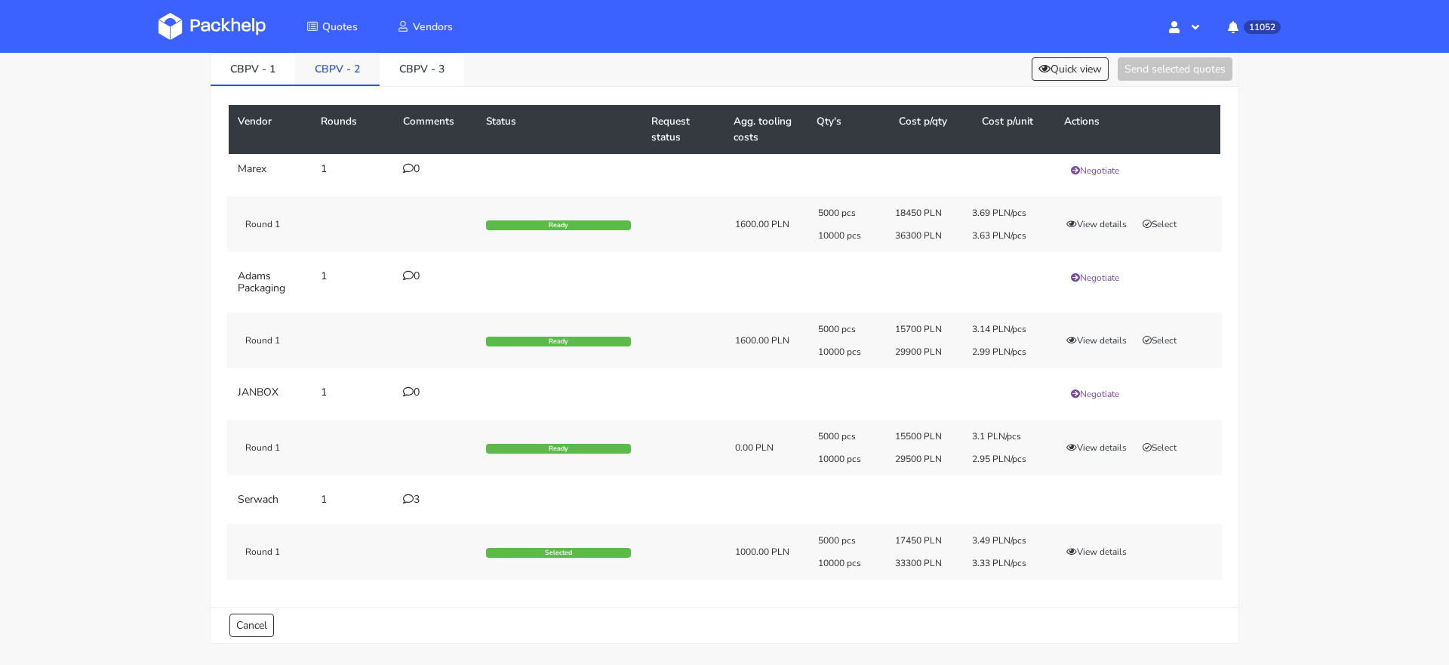
click at [336, 69] on link "CBPV - 2" at bounding box center [337, 67] width 85 height 33
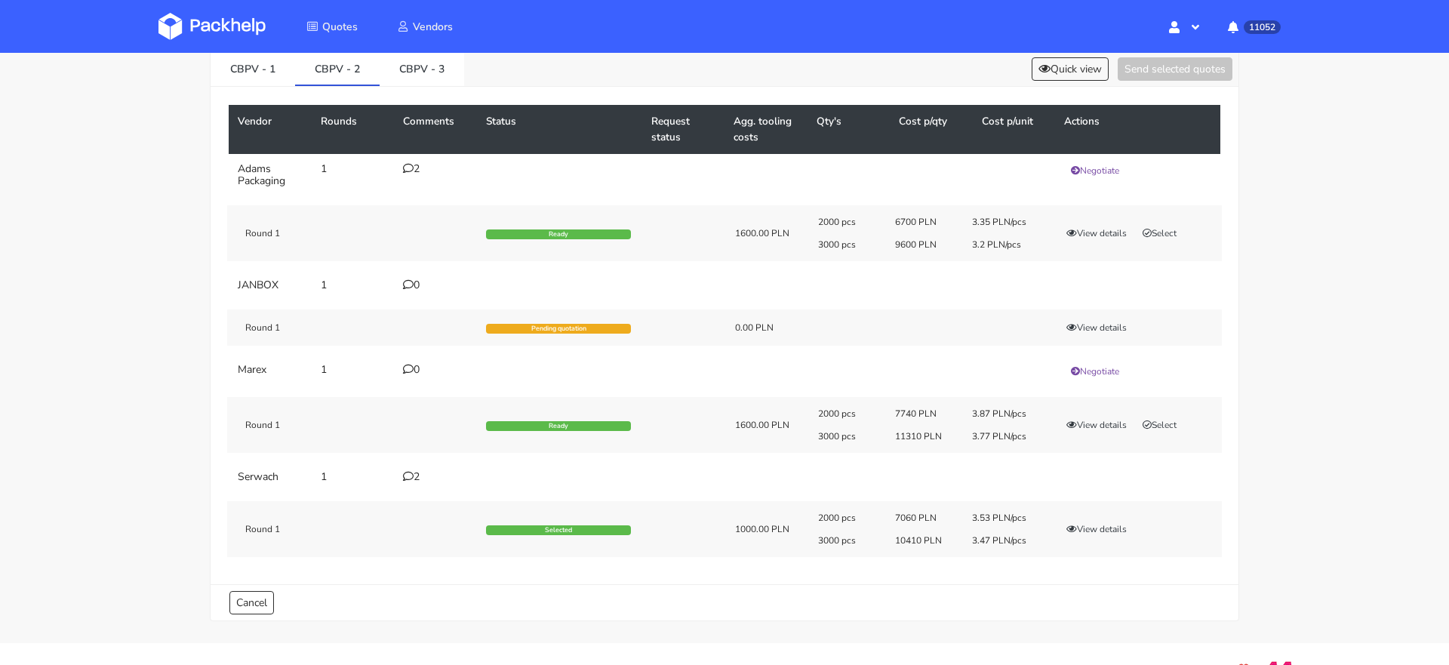
click at [414, 168] on div "2" at bounding box center [435, 169] width 65 height 12
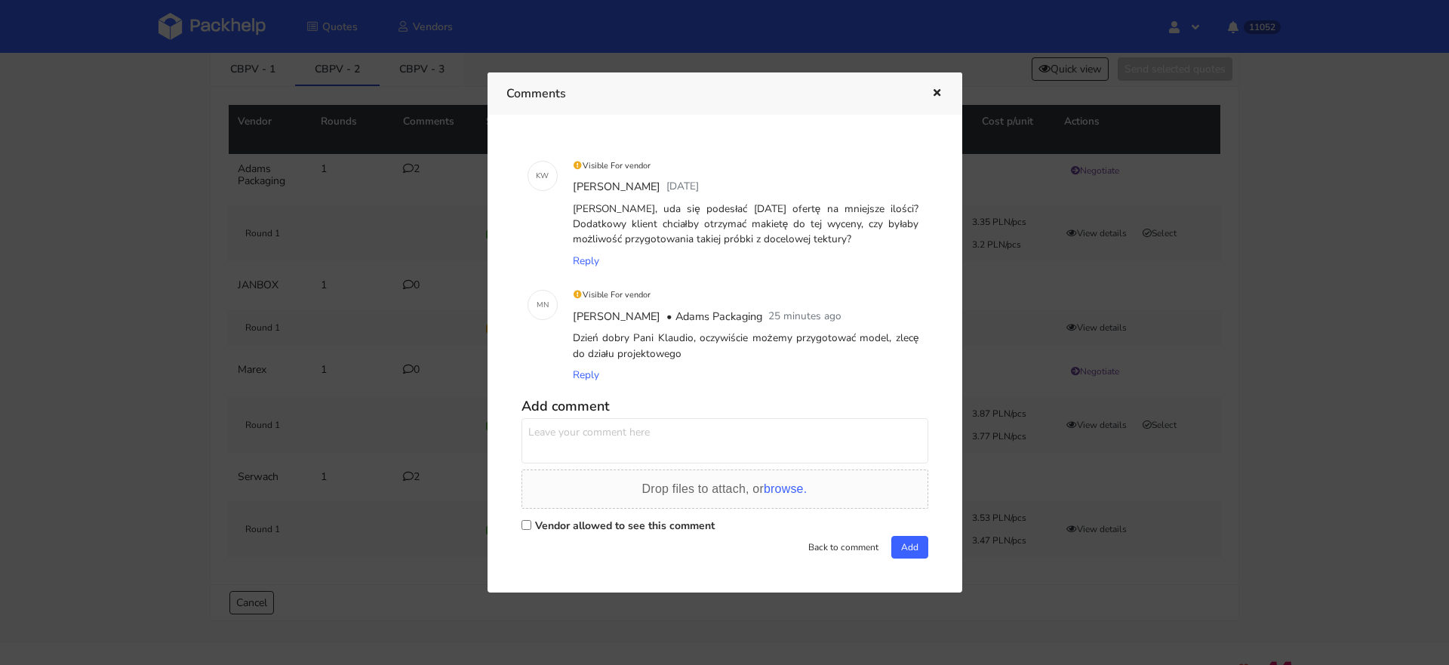
click at [414, 248] on div at bounding box center [724, 332] width 1449 height 665
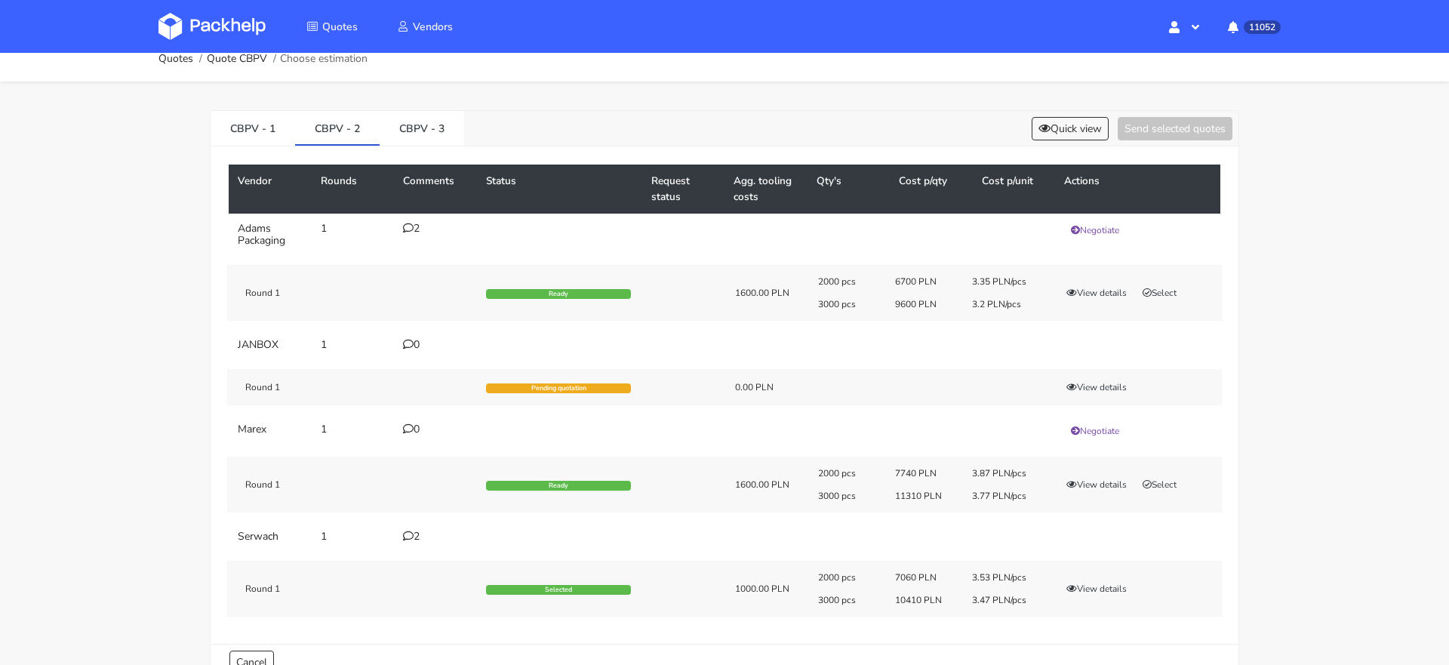
scroll to position [8, 0]
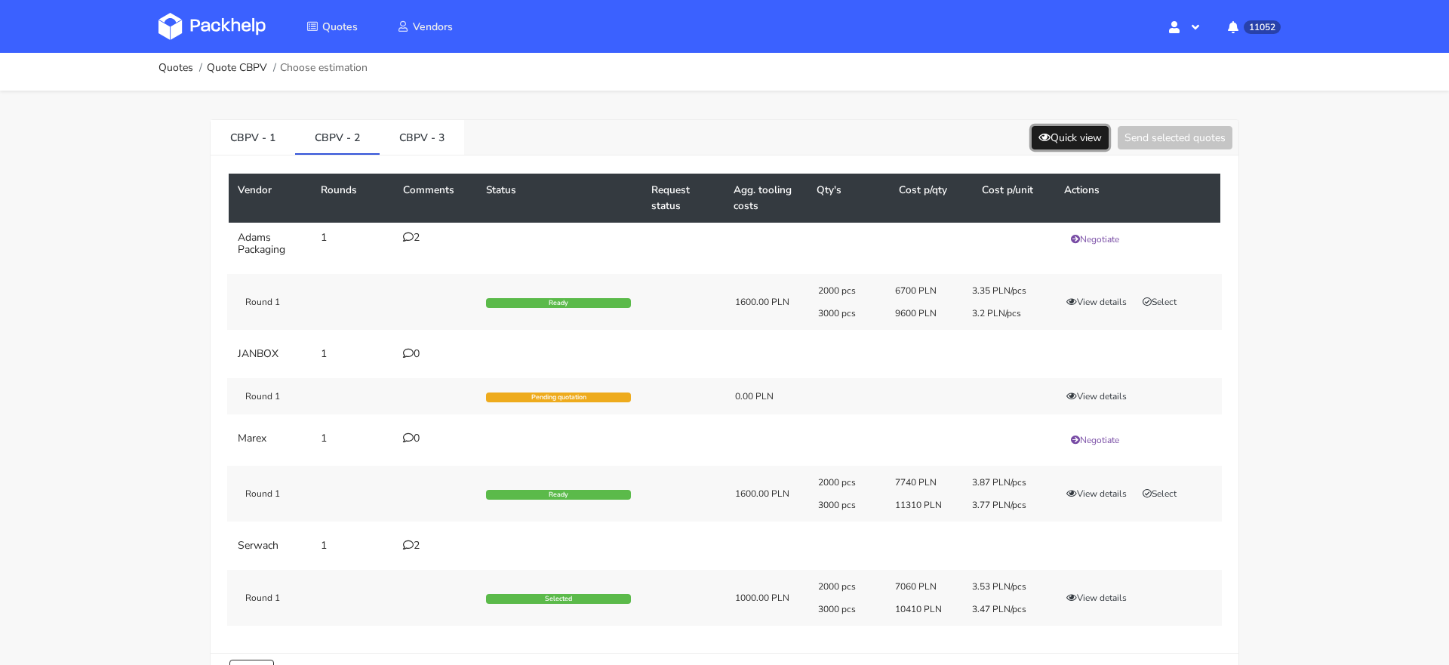
click at [1066, 139] on button "Quick view" at bounding box center [1070, 137] width 77 height 23
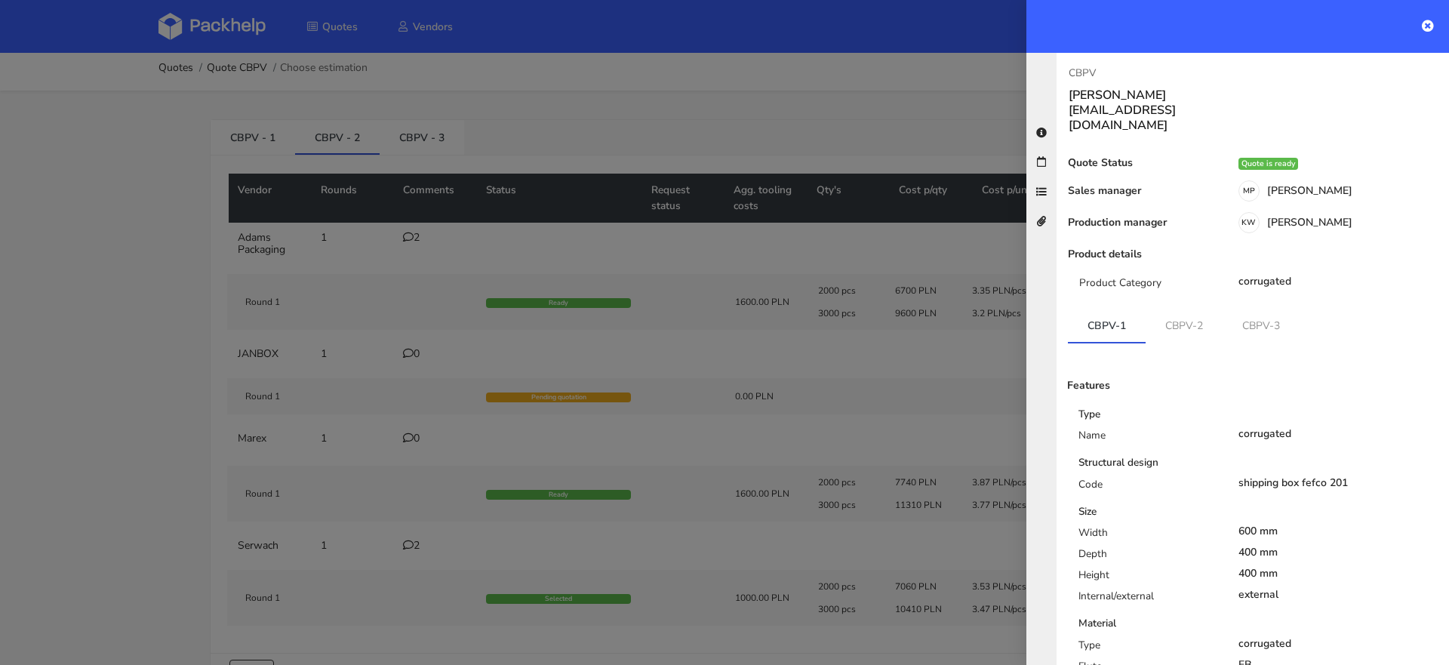
click at [1176, 278] on div "Quote Status Quote is ready Sales manager MP Monika Poźniak Production manager …" at bounding box center [1253, 570] width 368 height 826
click at [1179, 309] on link "CBPV-2" at bounding box center [1184, 325] width 77 height 33
click at [1256, 309] on link "CBPV-3" at bounding box center [1261, 325] width 77 height 33
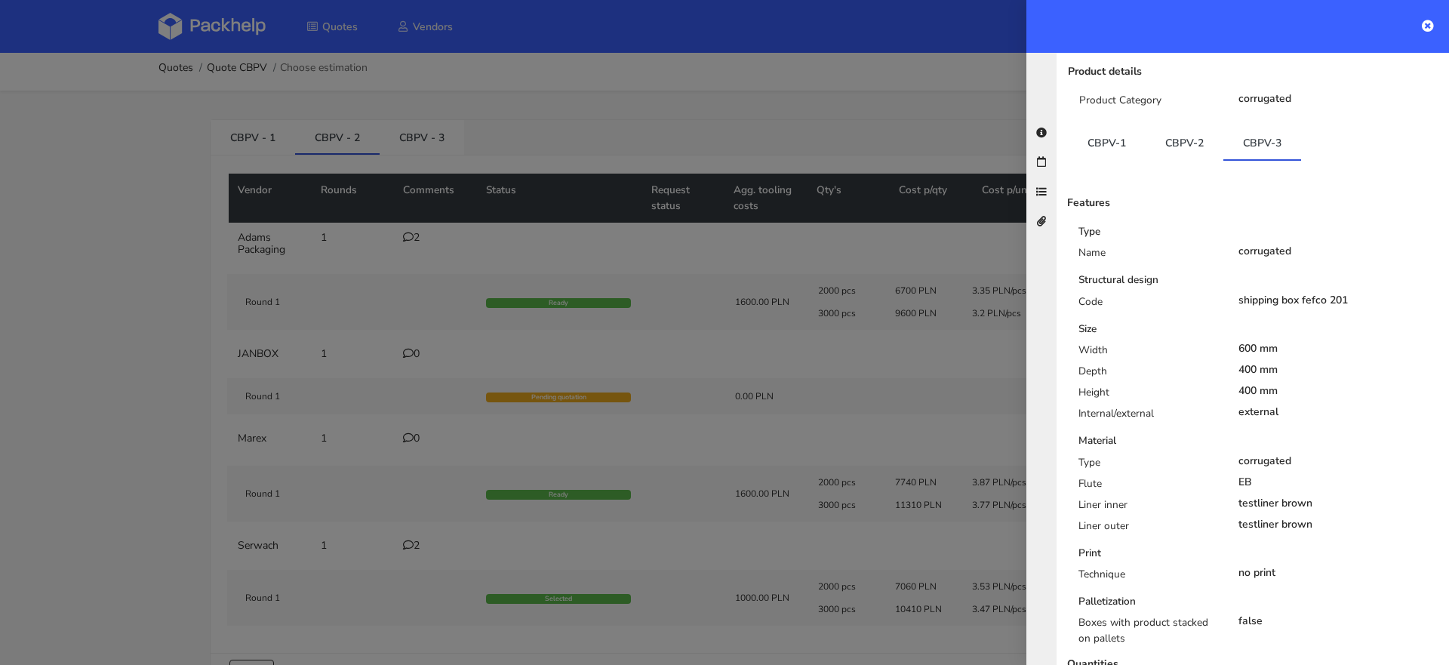
scroll to position [184, 0]
click at [1151, 125] on link "CBPV-2" at bounding box center [1185, 141] width 78 height 33
drag, startPoint x: 1270, startPoint y: 115, endPoint x: 1230, endPoint y: 117, distance: 39.3
click at [1230, 125] on link "CBPV-3" at bounding box center [1262, 141] width 78 height 33
copy link "CBPV-"
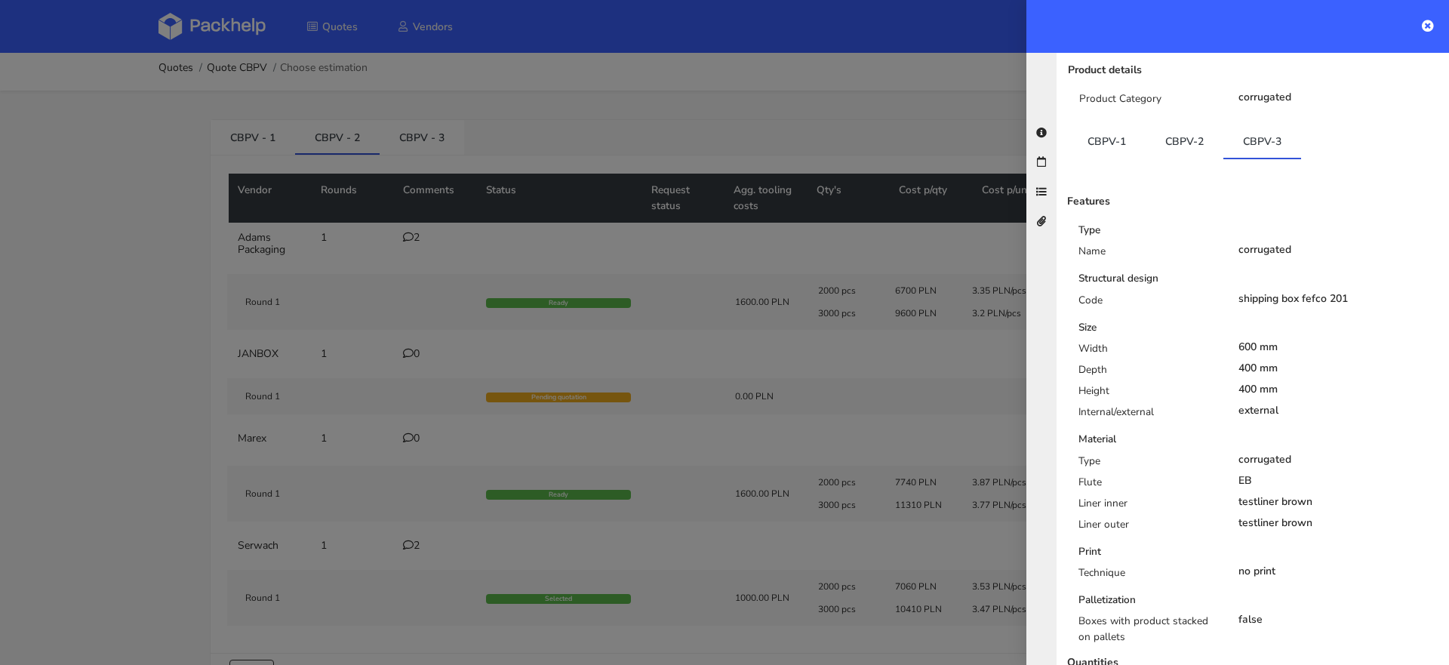
click at [301, 430] on div at bounding box center [724, 332] width 1449 height 665
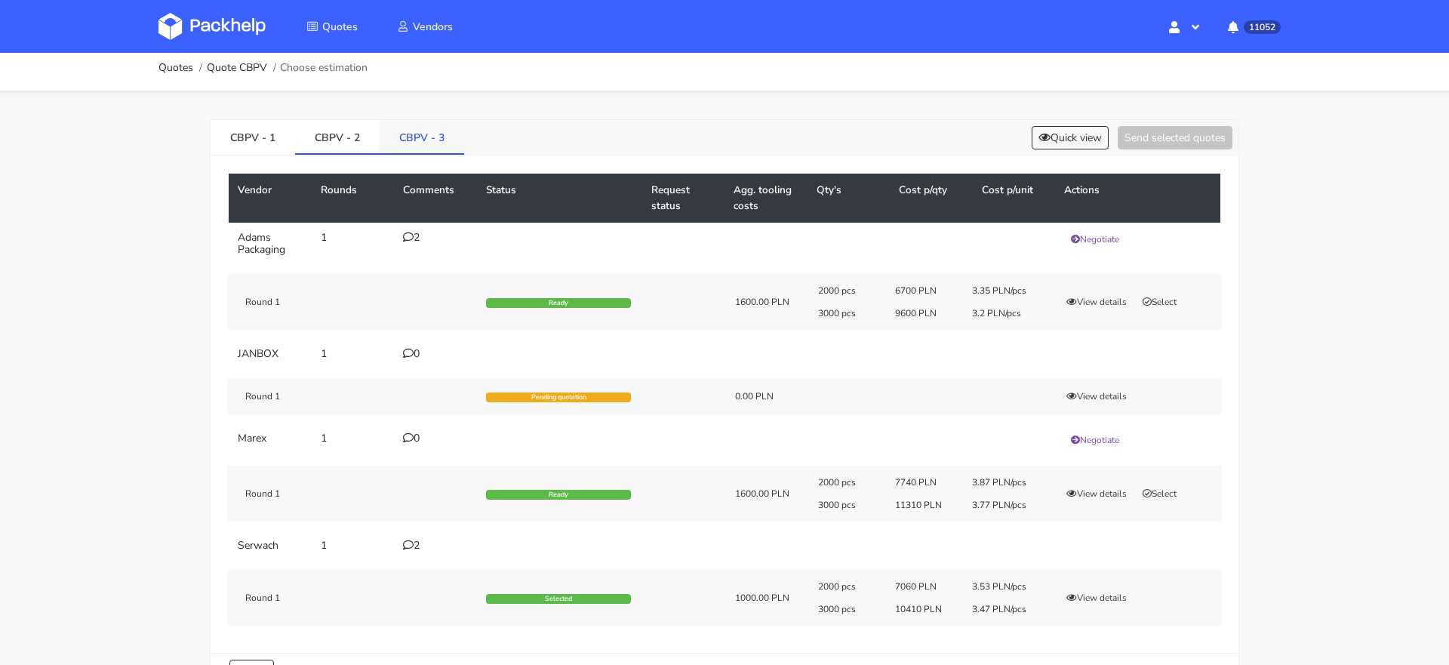
click at [424, 149] on link "CBPV - 3" at bounding box center [422, 136] width 85 height 33
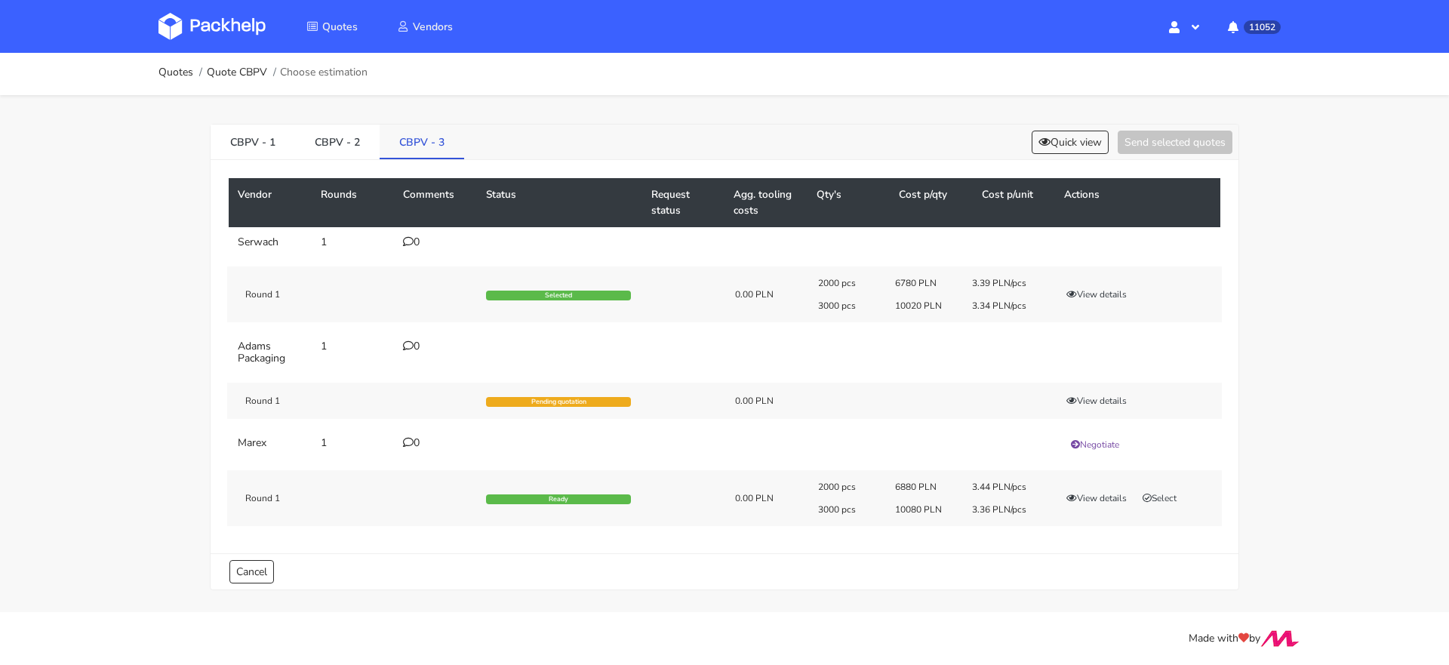
scroll to position [0, 0]
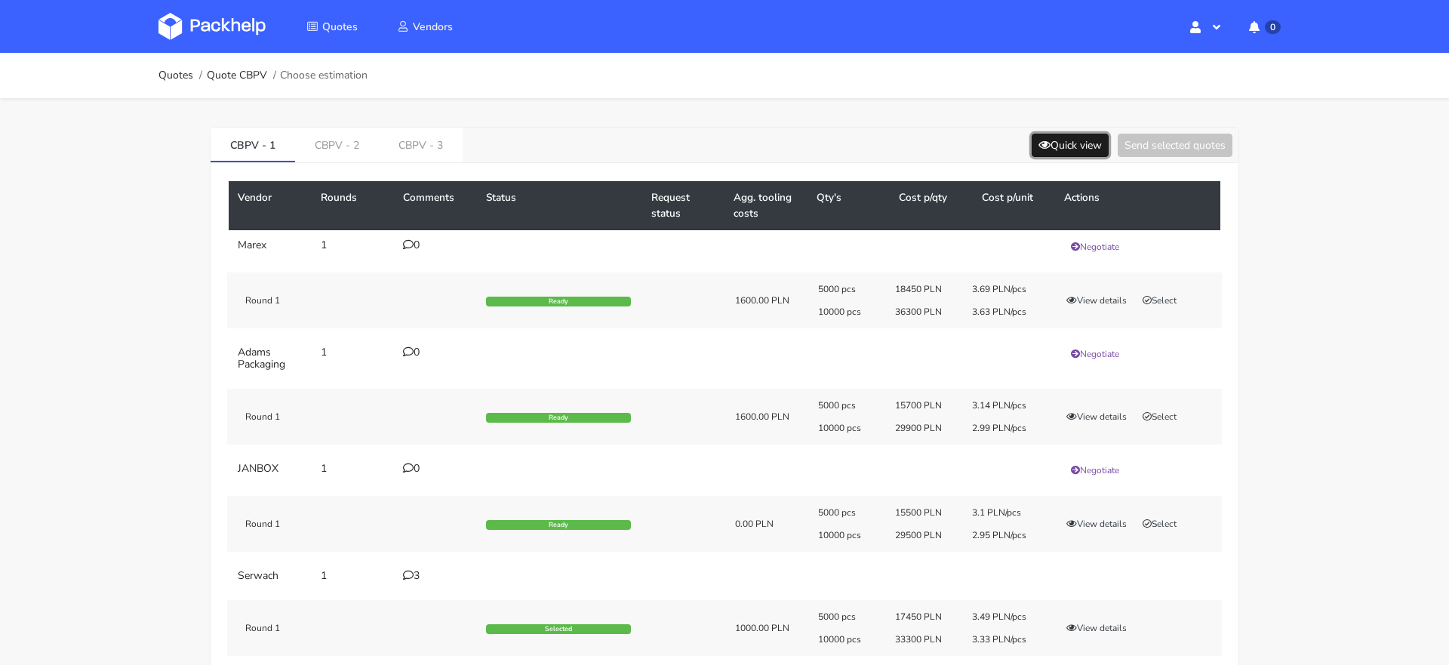
click at [1066, 137] on button "Quick view" at bounding box center [1070, 145] width 77 height 23
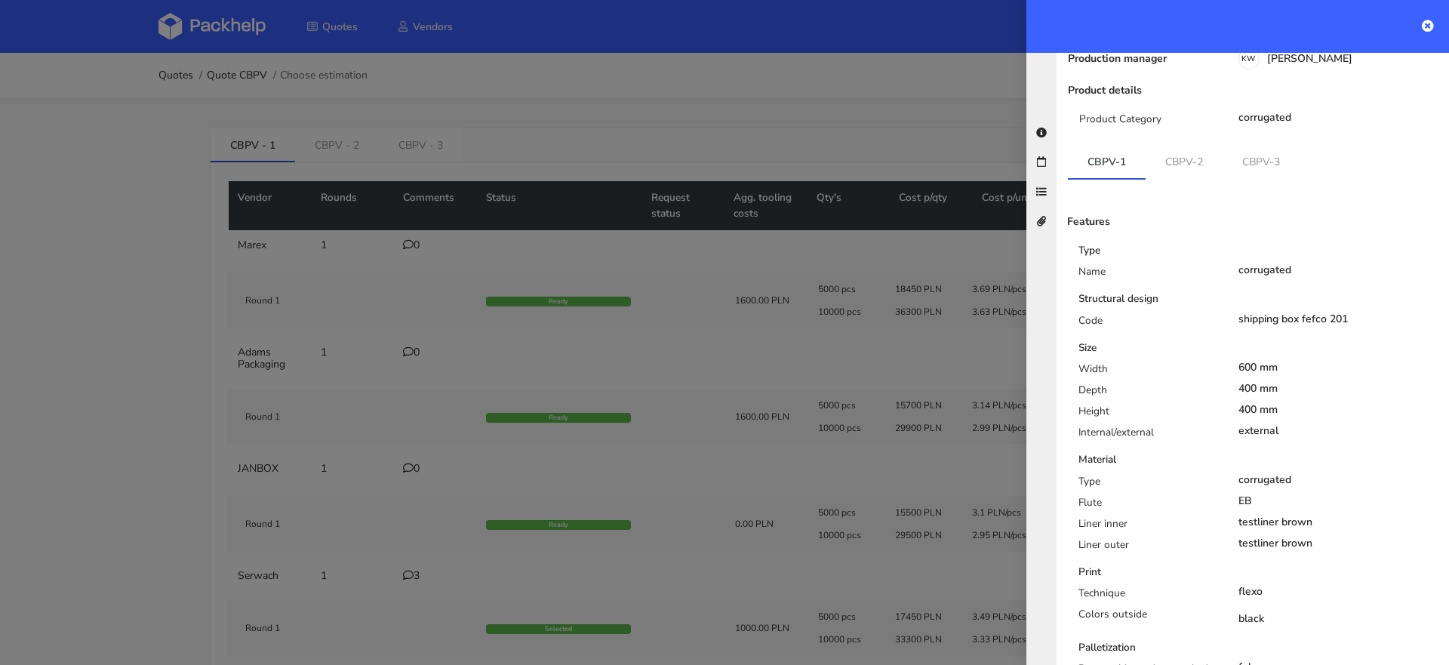
scroll to position [181, 0]
click at [1177, 143] on link "CBPV-2" at bounding box center [1184, 159] width 77 height 33
click at [1248, 143] on link "CBPV-3" at bounding box center [1261, 159] width 77 height 33
click at [1186, 143] on link "CBPV-2" at bounding box center [1185, 159] width 78 height 33
click at [1272, 143] on link "CBPV-3" at bounding box center [1262, 159] width 78 height 33
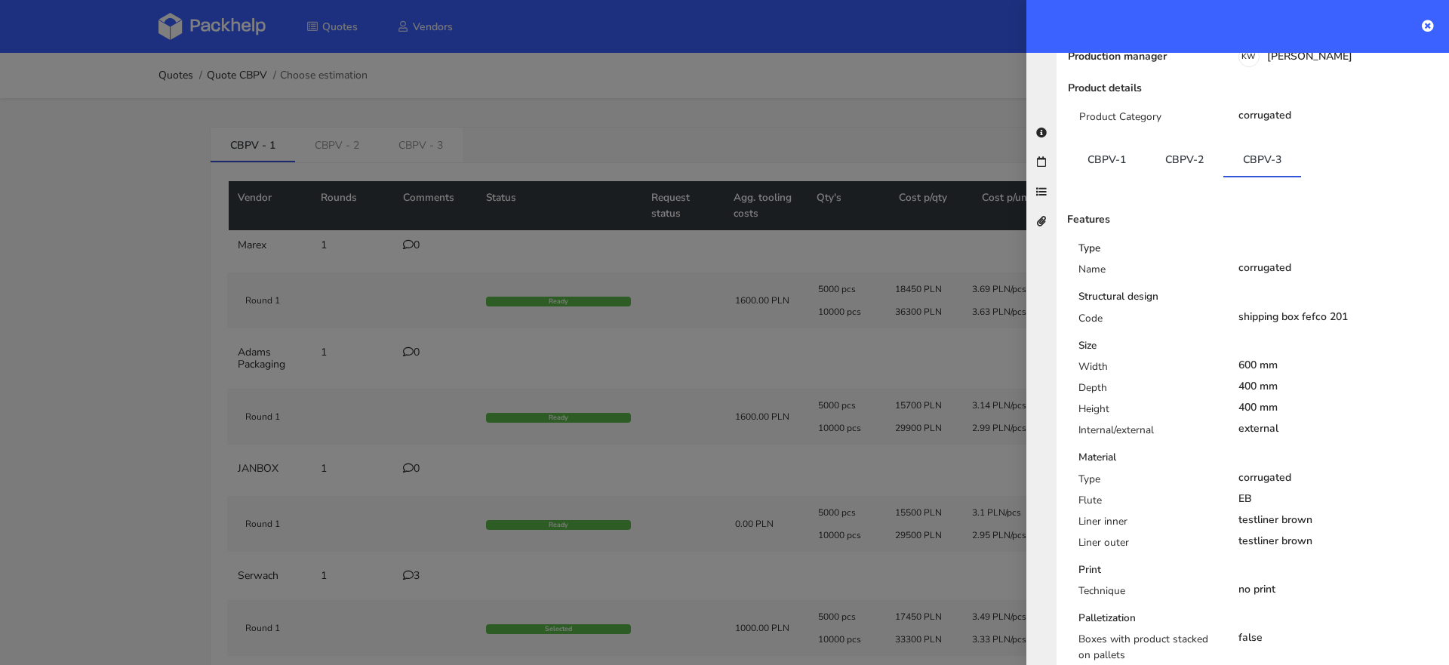
click at [552, 179] on div at bounding box center [724, 332] width 1449 height 665
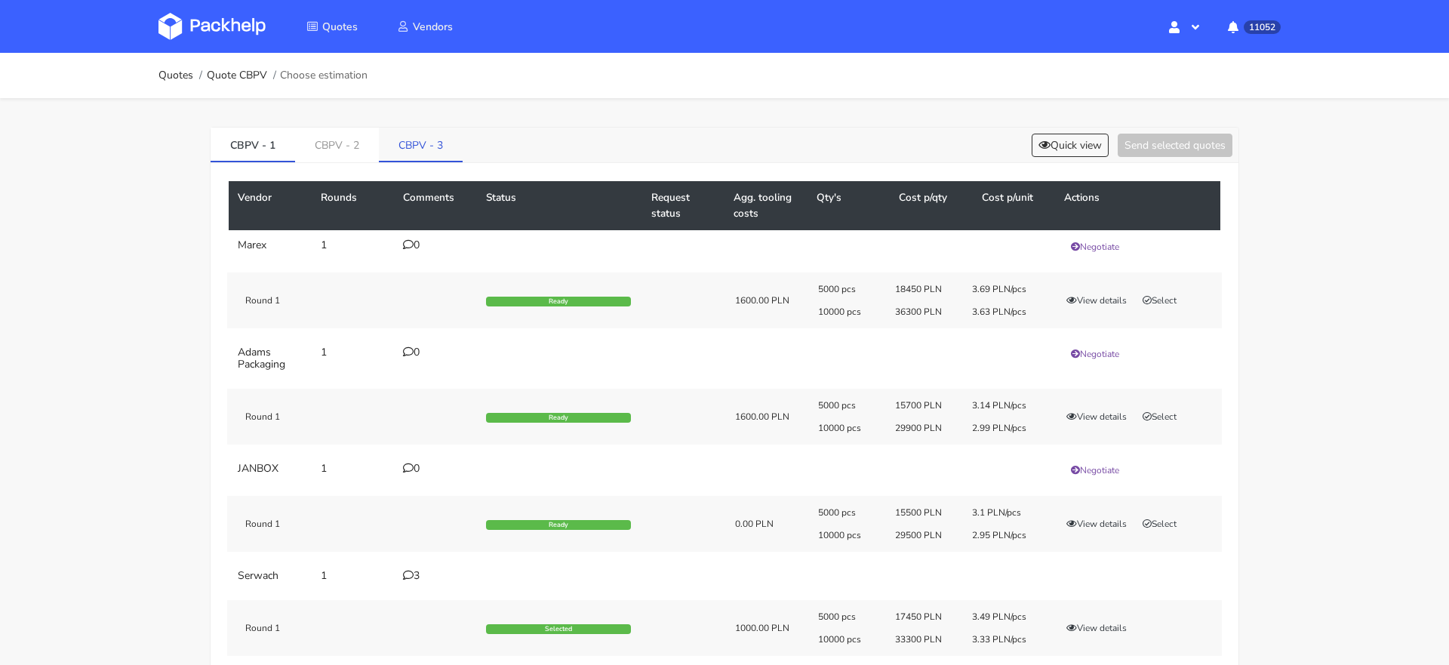
click at [402, 138] on link "CBPV - 3" at bounding box center [421, 144] width 84 height 33
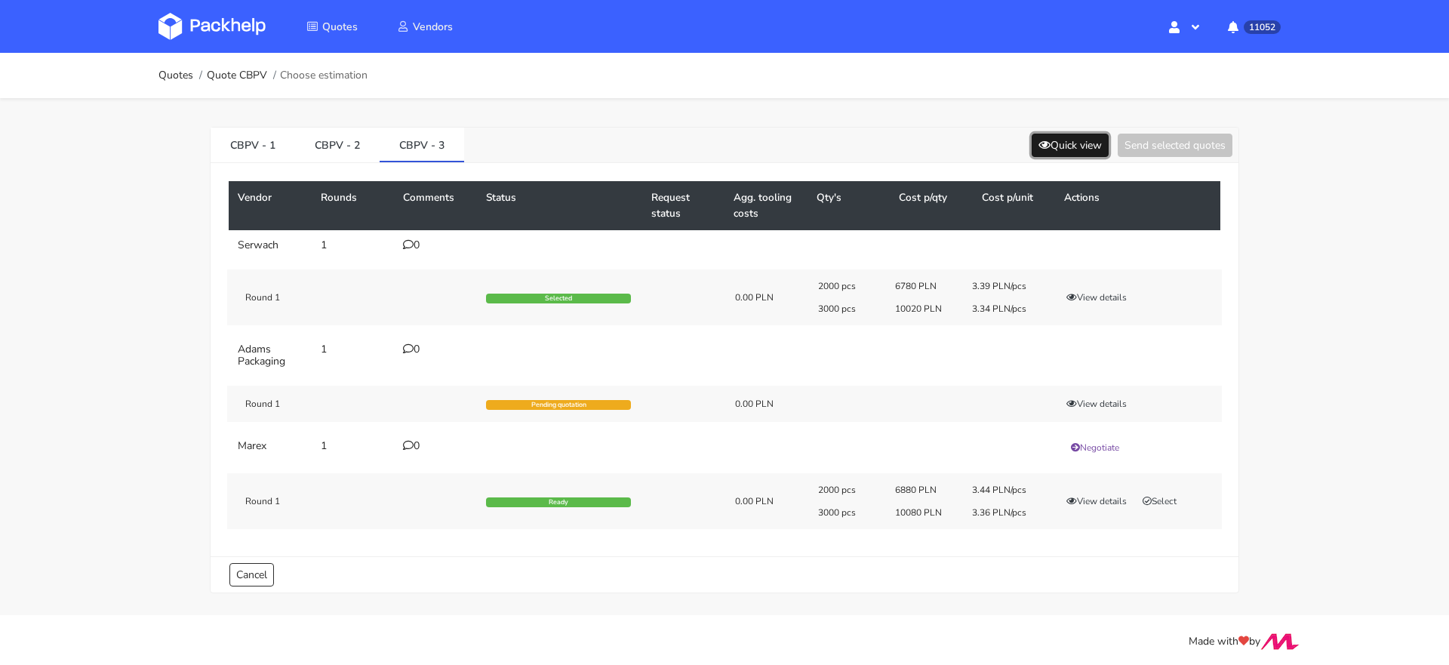
click at [1066, 145] on button "Quick view" at bounding box center [1070, 145] width 77 height 23
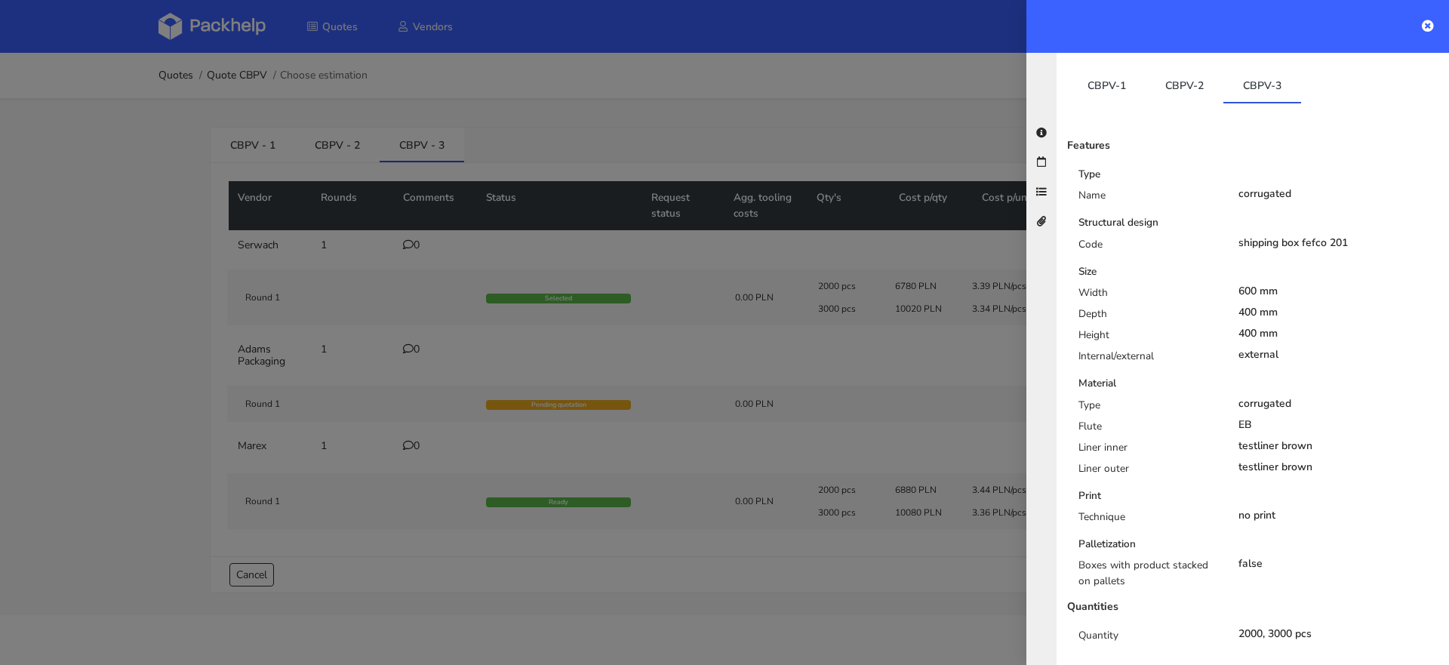
scroll to position [233, 0]
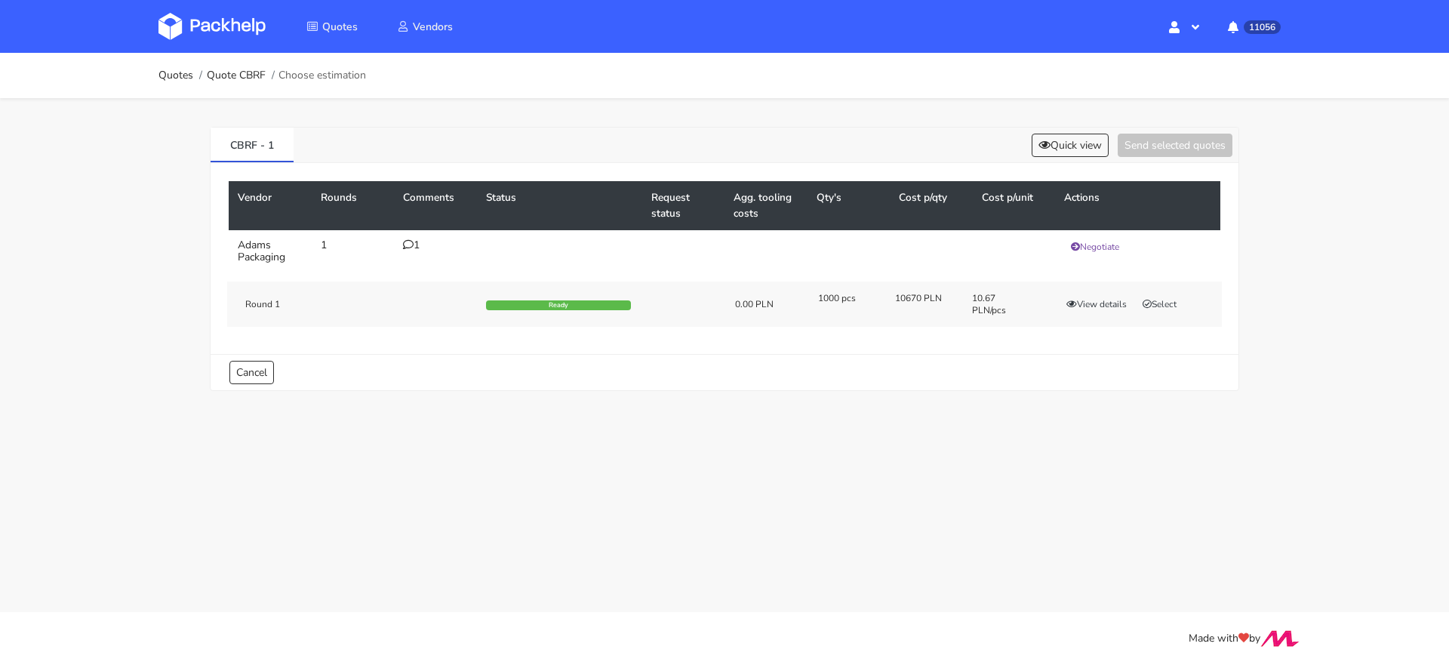
click at [405, 245] on icon at bounding box center [408, 244] width 11 height 11
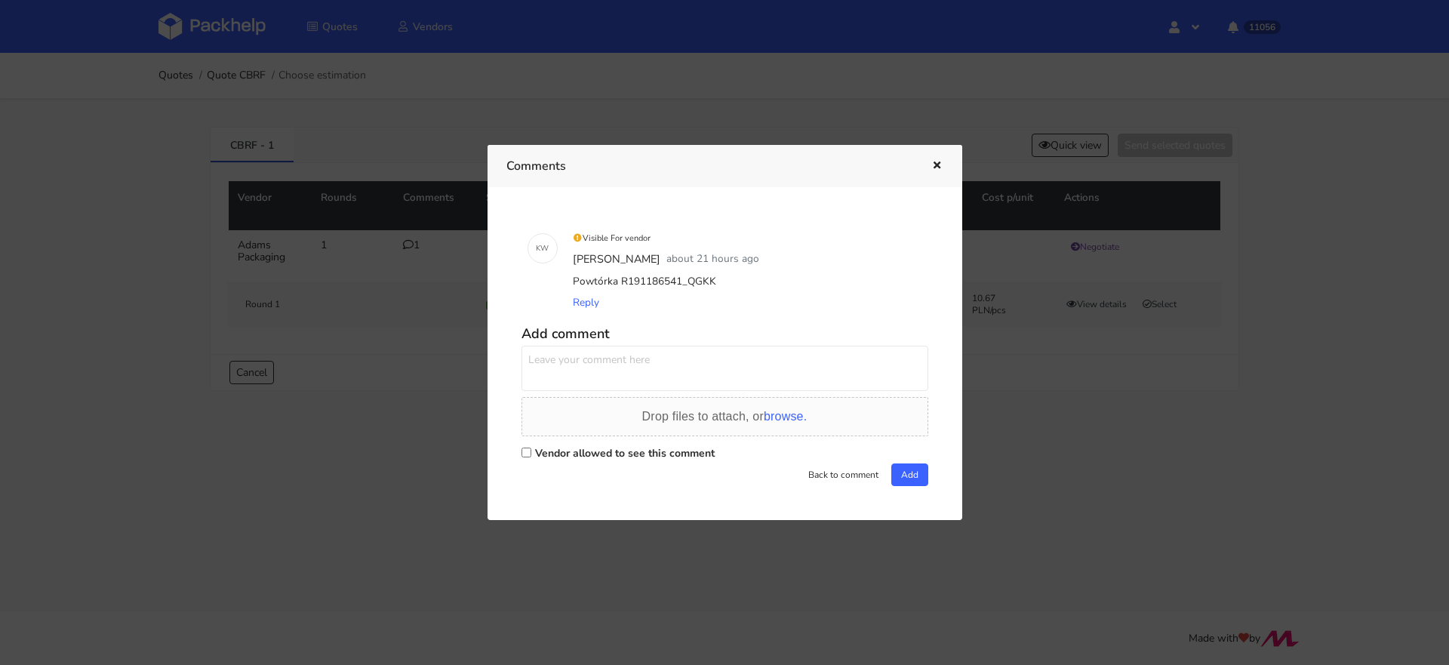
drag, startPoint x: 681, startPoint y: 281, endPoint x: 710, endPoint y: 281, distance: 29.4
click at [710, 281] on div "Powtórka R191186541_QGKK" at bounding box center [746, 281] width 352 height 21
copy div "QGKK"
click at [1140, 441] on div at bounding box center [724, 332] width 1449 height 665
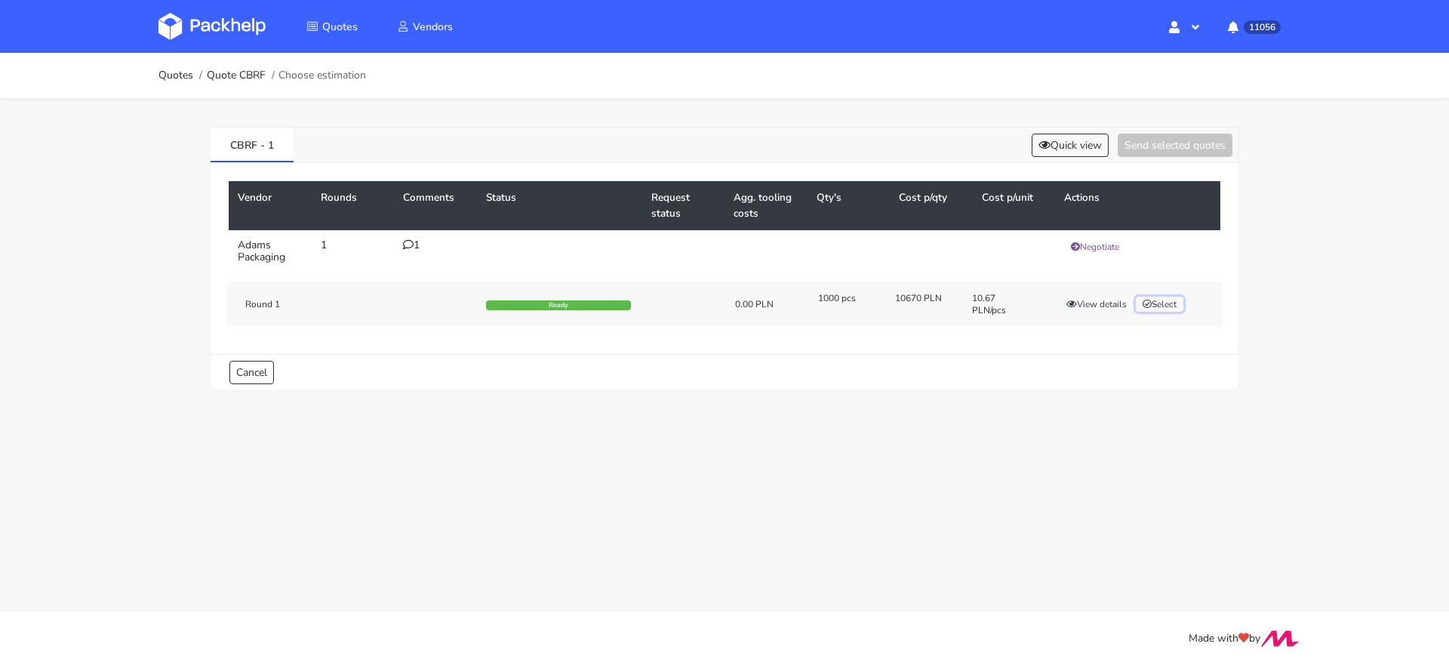
click at [1173, 303] on button "Select" at bounding box center [1160, 304] width 48 height 15
click at [1146, 123] on div "CBRF - 1 Quick view Send selected quotes ( 1 ) Vendor Rounds Comments Status Re…" at bounding box center [724, 255] width 1087 height 315
click at [1146, 137] on button "Send selected quotes ( 1 )" at bounding box center [1165, 145] width 136 height 23
click at [410, 248] on icon at bounding box center [408, 244] width 11 height 11
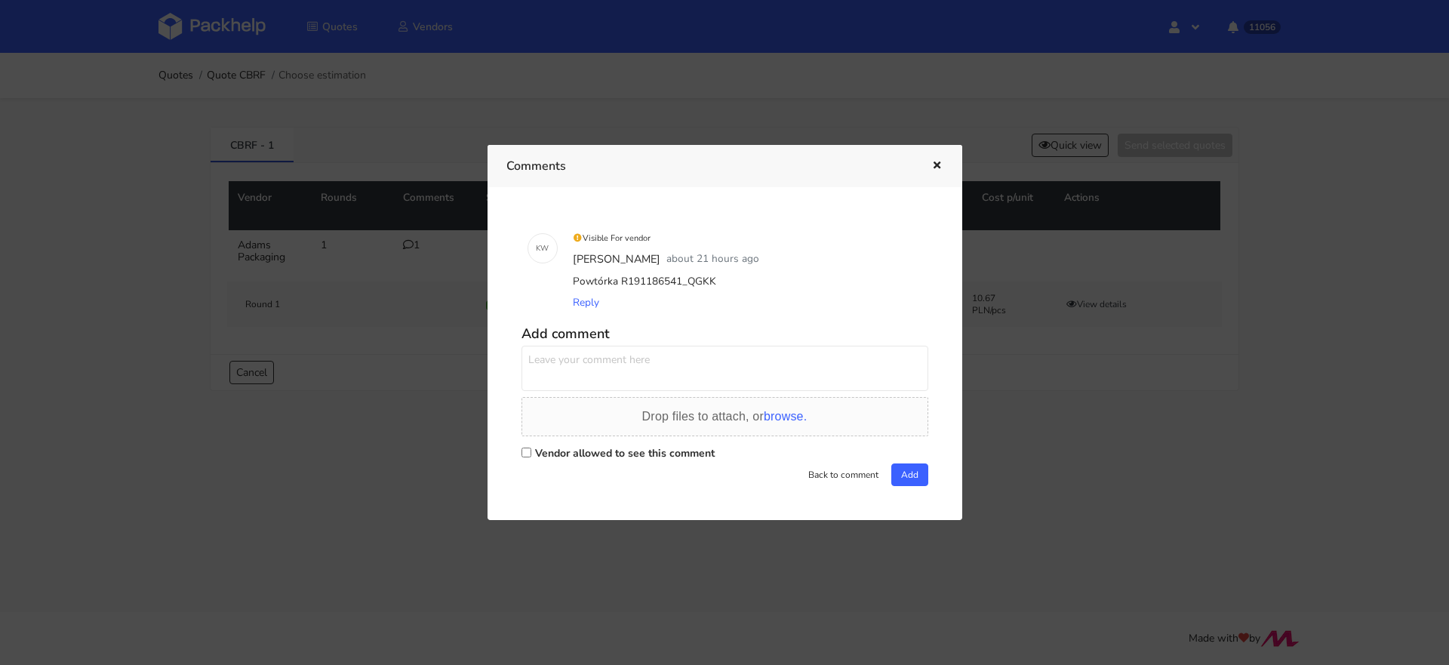
click at [457, 57] on div at bounding box center [724, 332] width 1449 height 665
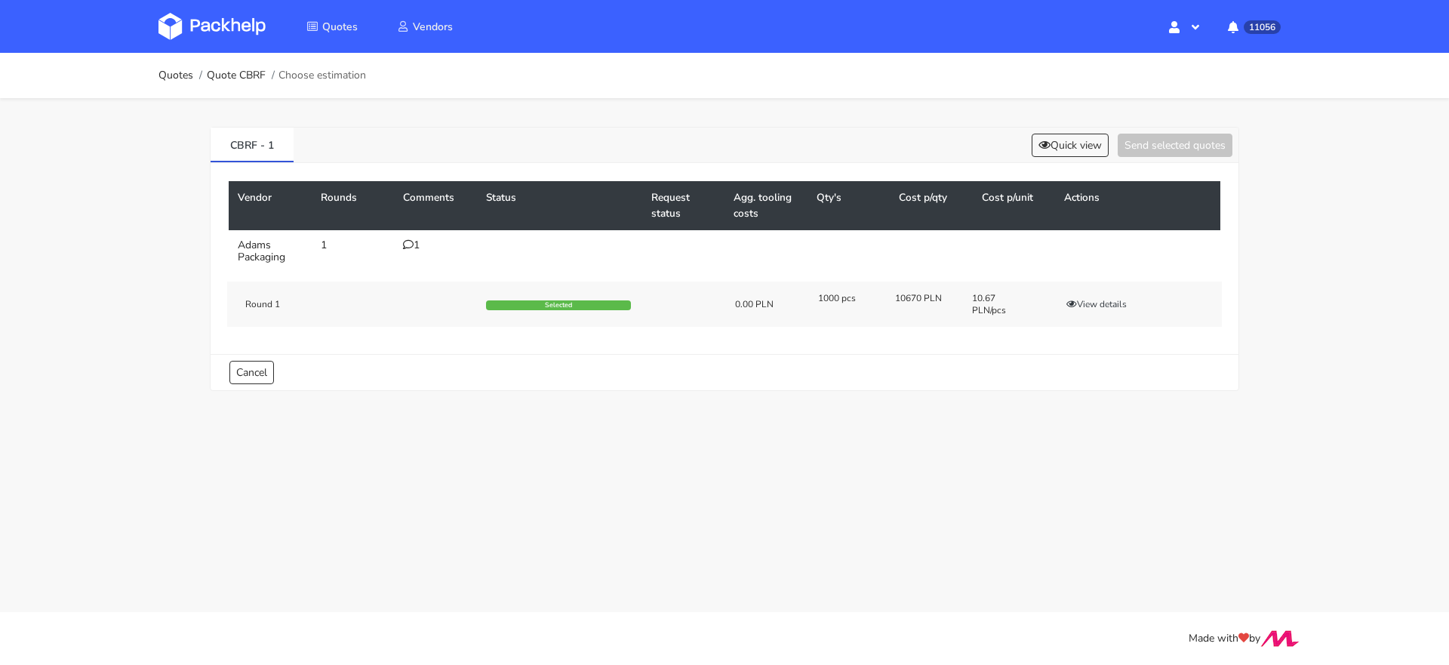
click at [411, 251] on td "1" at bounding box center [435, 251] width 83 height 42
click at [410, 241] on icon at bounding box center [408, 244] width 11 height 11
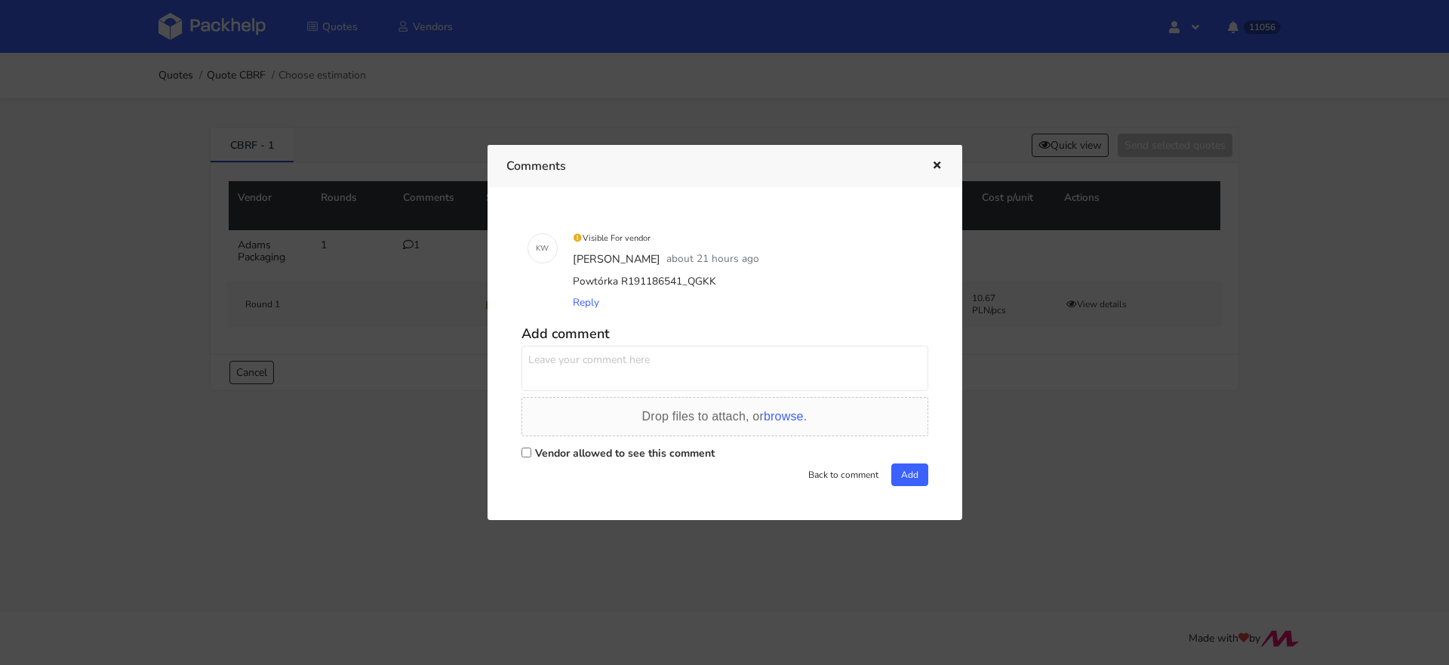
click at [356, 156] on div at bounding box center [724, 332] width 1449 height 665
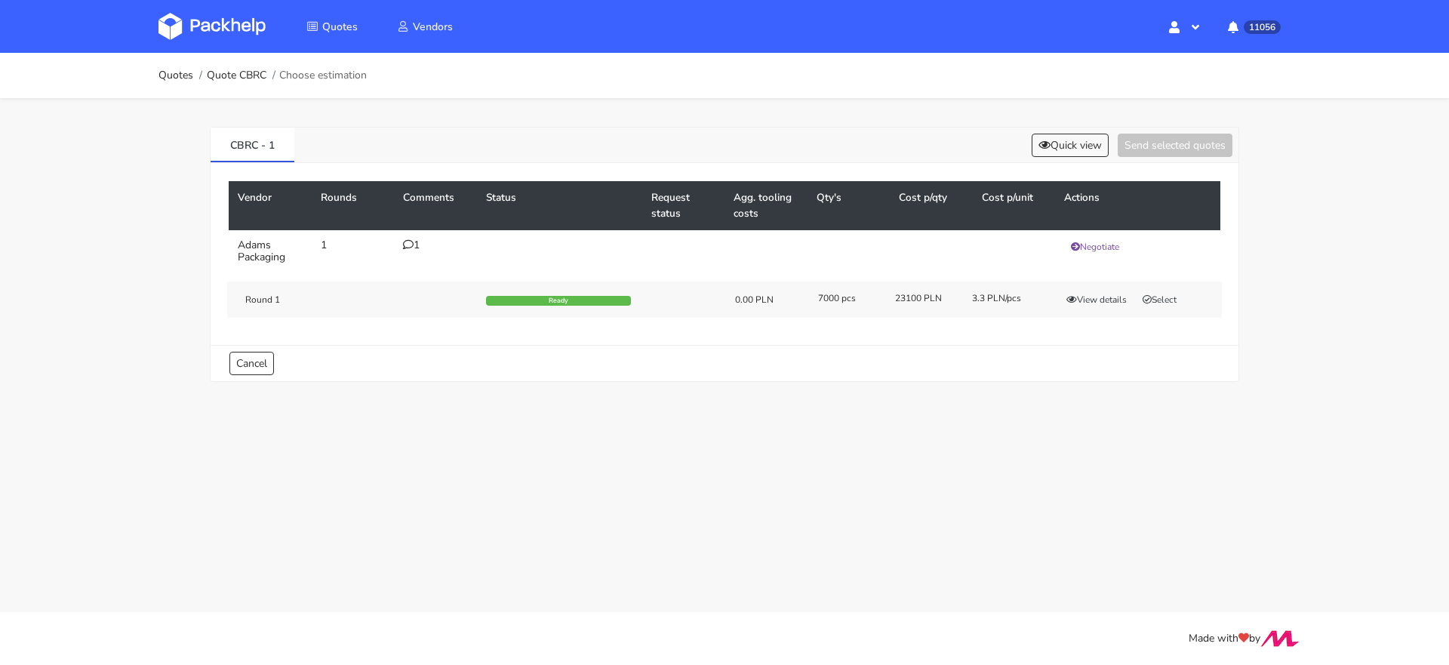
click at [399, 245] on td "1" at bounding box center [435, 251] width 83 height 42
click at [408, 245] on icon at bounding box center [408, 244] width 11 height 11
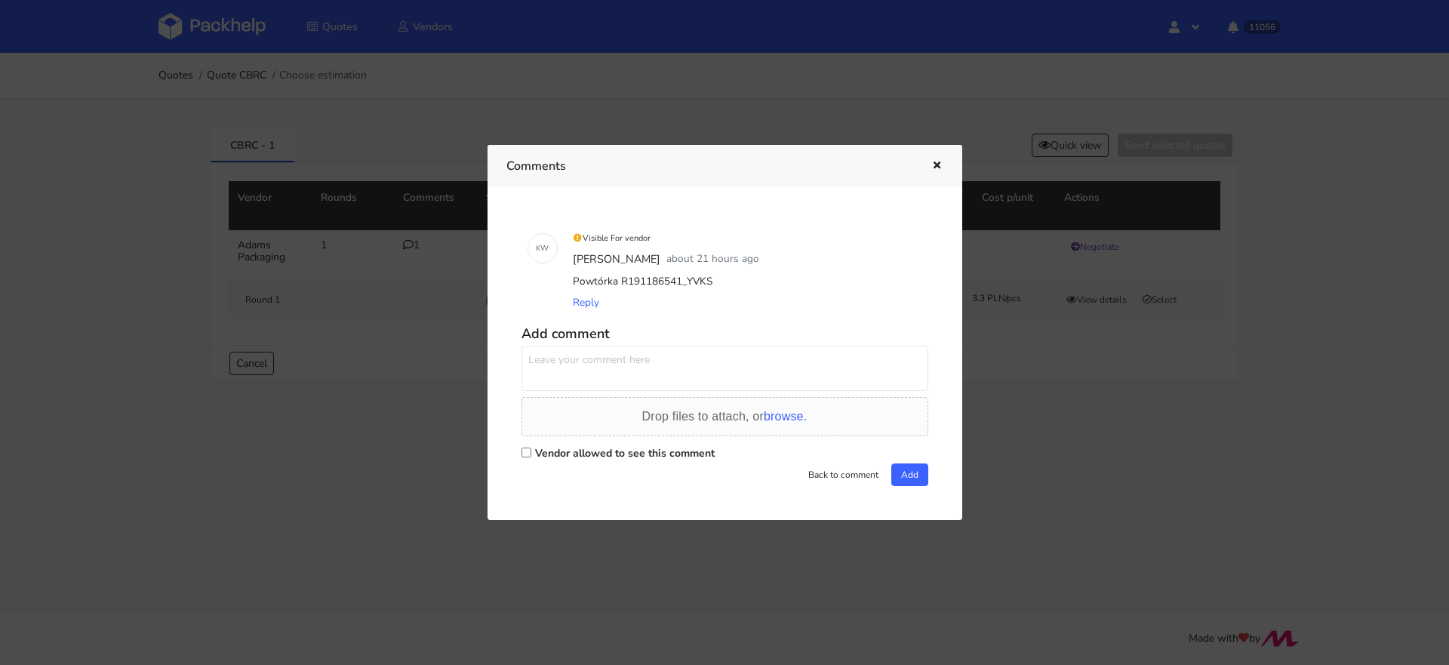
click at [448, 312] on div at bounding box center [724, 332] width 1449 height 665
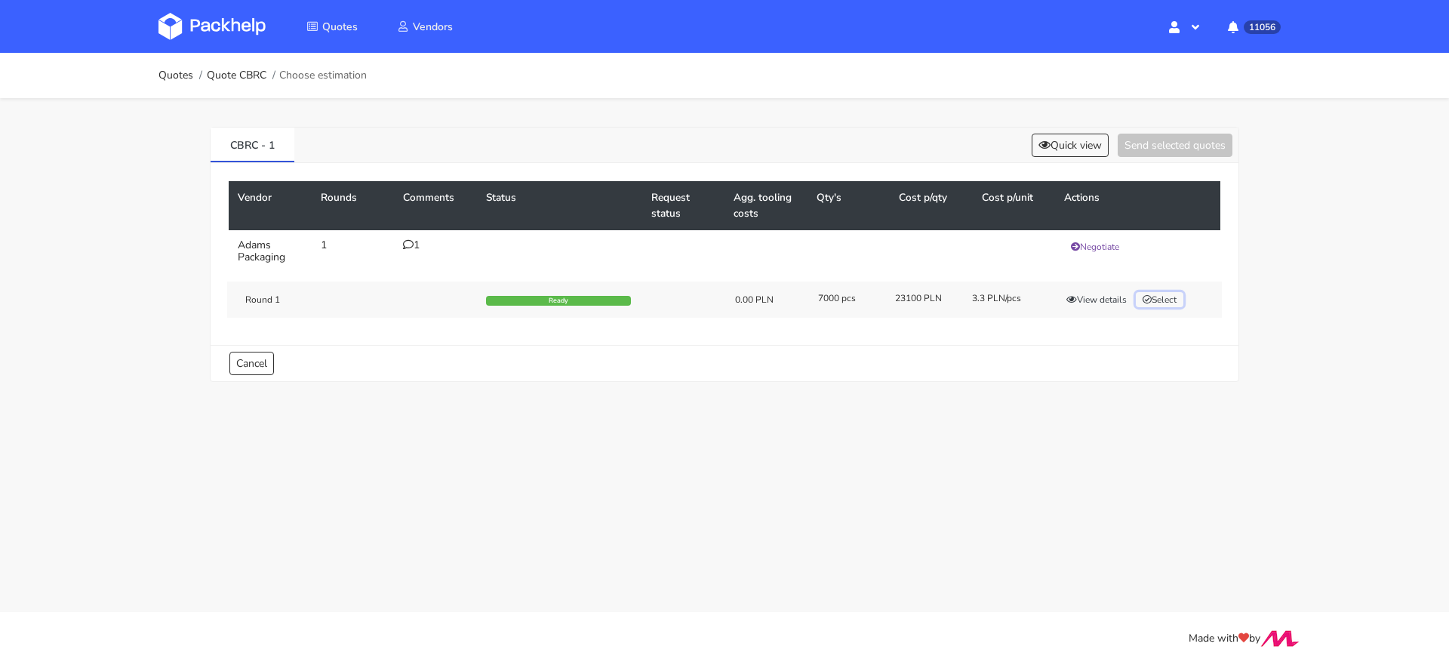
click at [1172, 294] on button "Select" at bounding box center [1160, 299] width 48 height 15
click at [1157, 139] on button "Send selected quotes ( 1 )" at bounding box center [1165, 145] width 136 height 23
click at [411, 246] on icon at bounding box center [408, 244] width 11 height 11
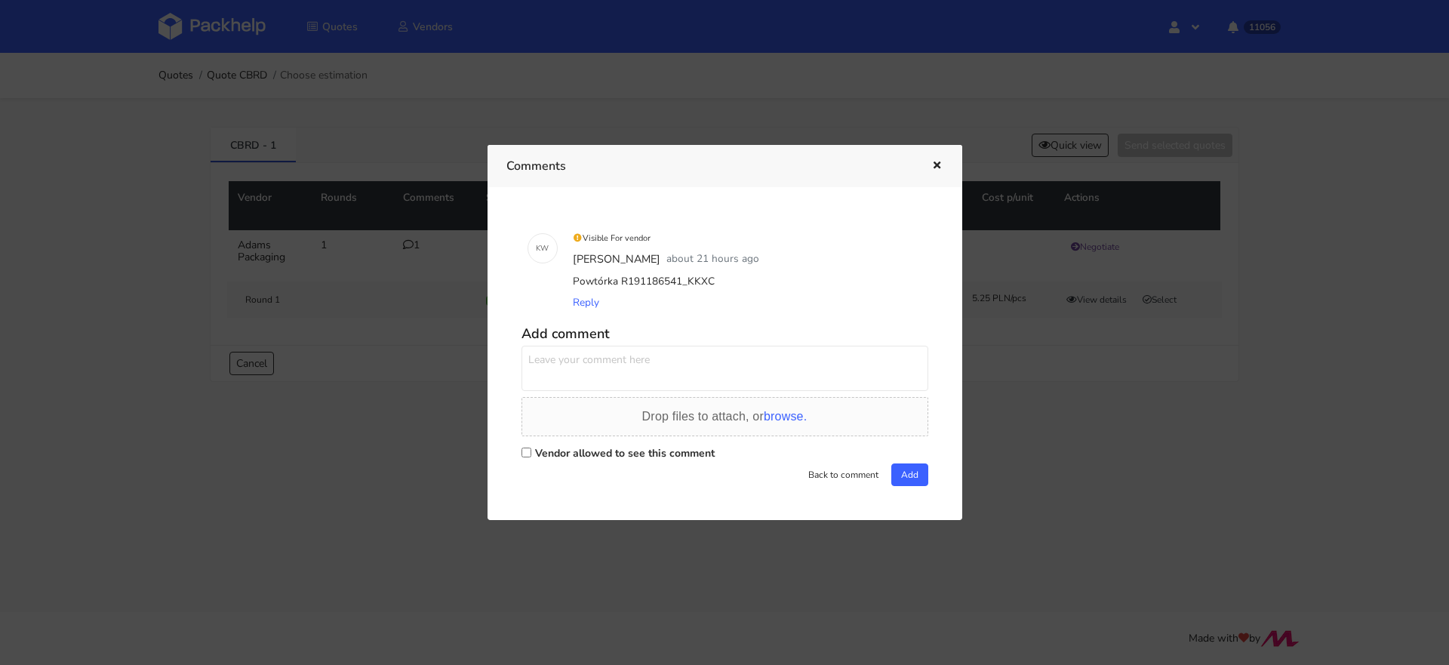
click at [507, 120] on div at bounding box center [724, 332] width 1449 height 665
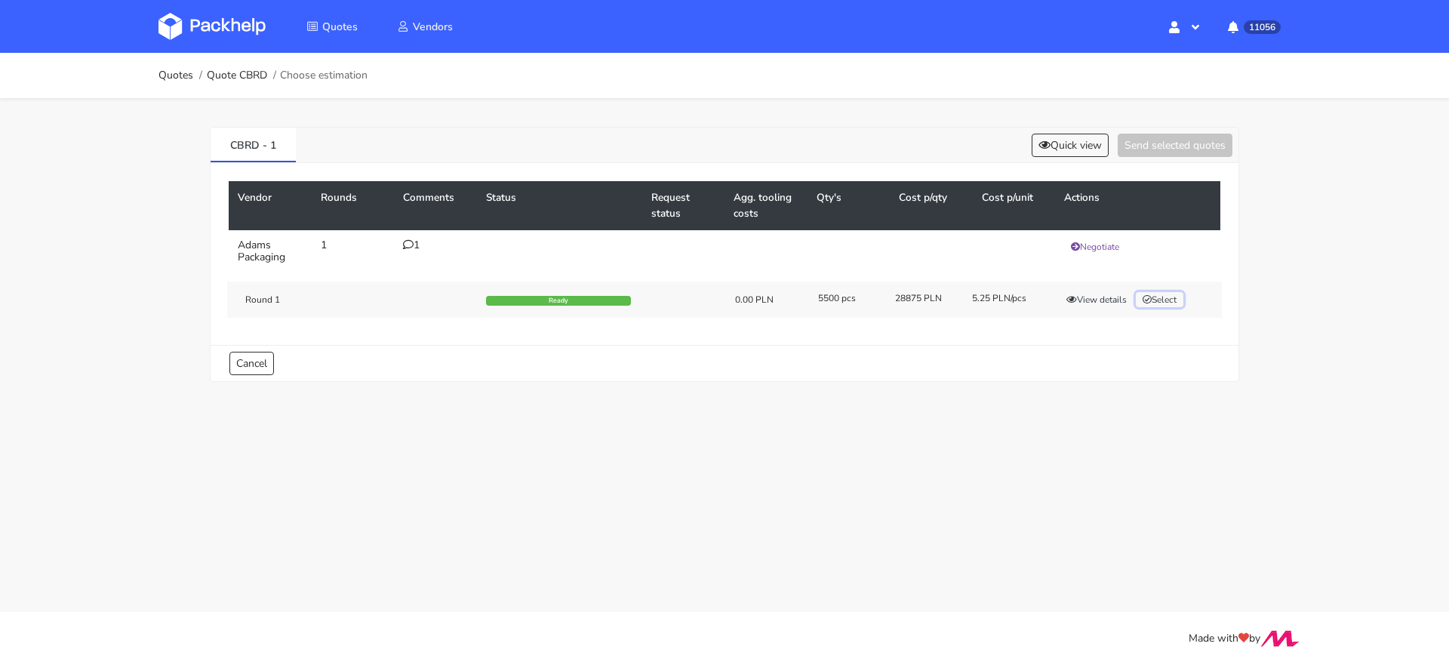
click at [1148, 295] on icon "button" at bounding box center [1147, 299] width 9 height 9
click at [1161, 149] on button "Send selected quotes ( 1 )" at bounding box center [1165, 145] width 136 height 23
click at [414, 243] on div "1" at bounding box center [435, 245] width 65 height 12
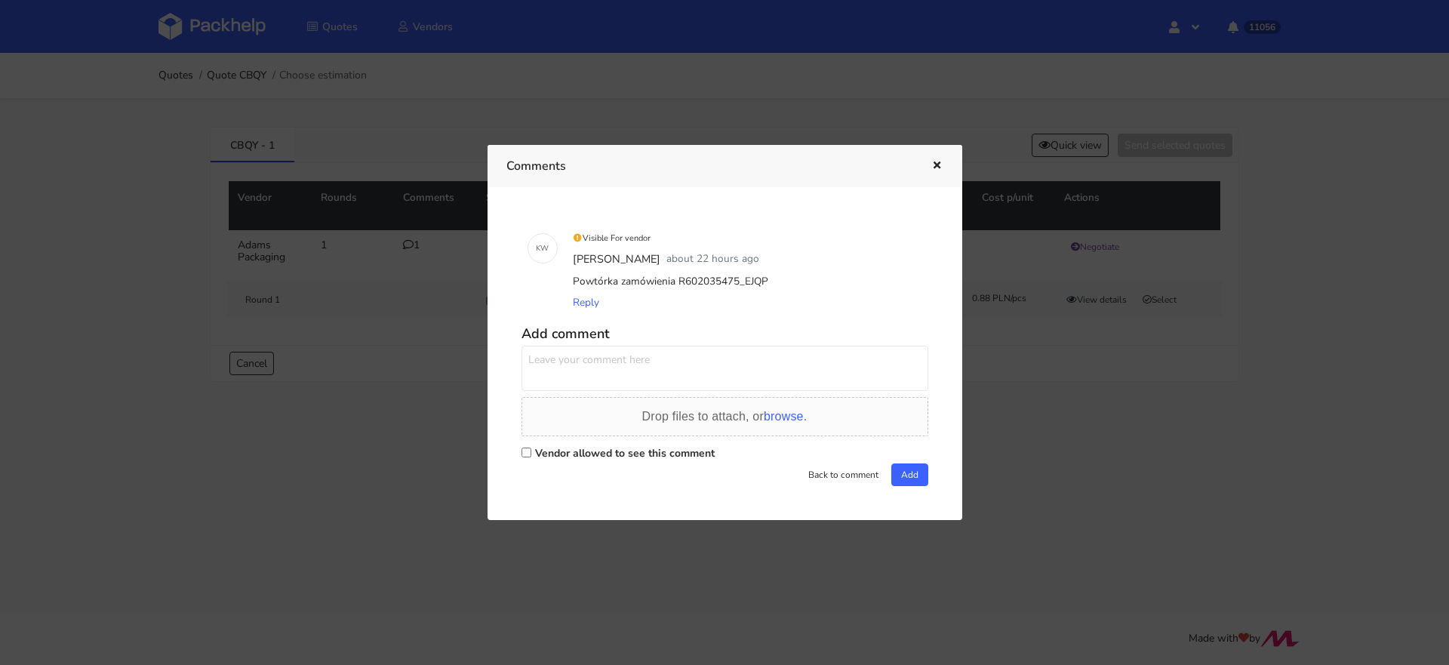
click at [368, 270] on div at bounding box center [724, 332] width 1449 height 665
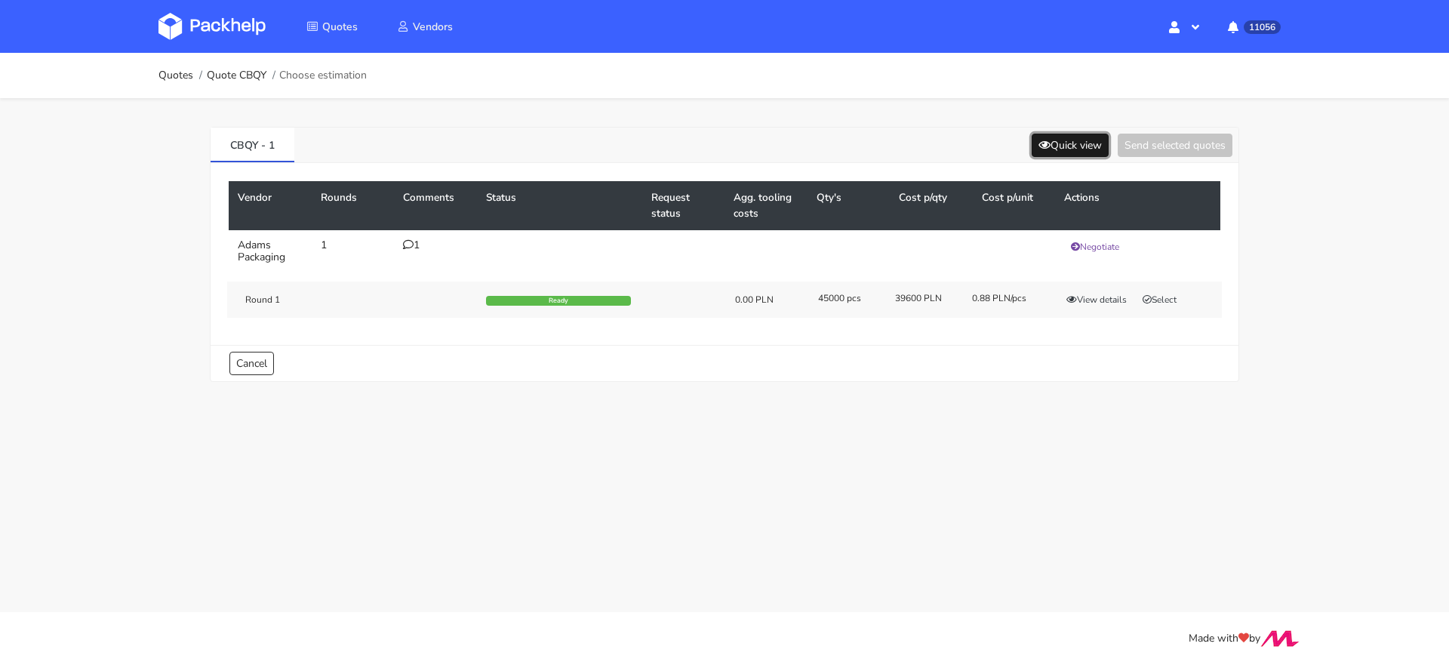
click at [1057, 154] on button "Quick view" at bounding box center [1070, 145] width 77 height 23
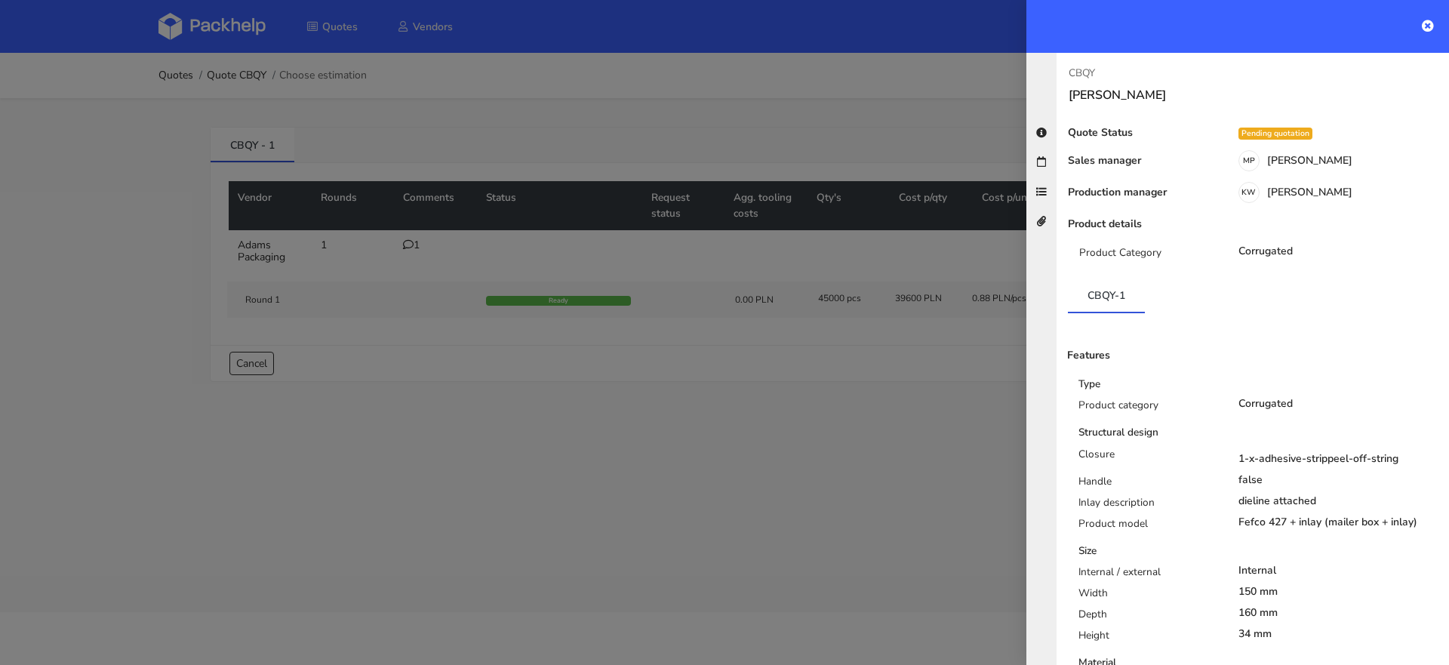
click at [732, 312] on div at bounding box center [724, 332] width 1449 height 665
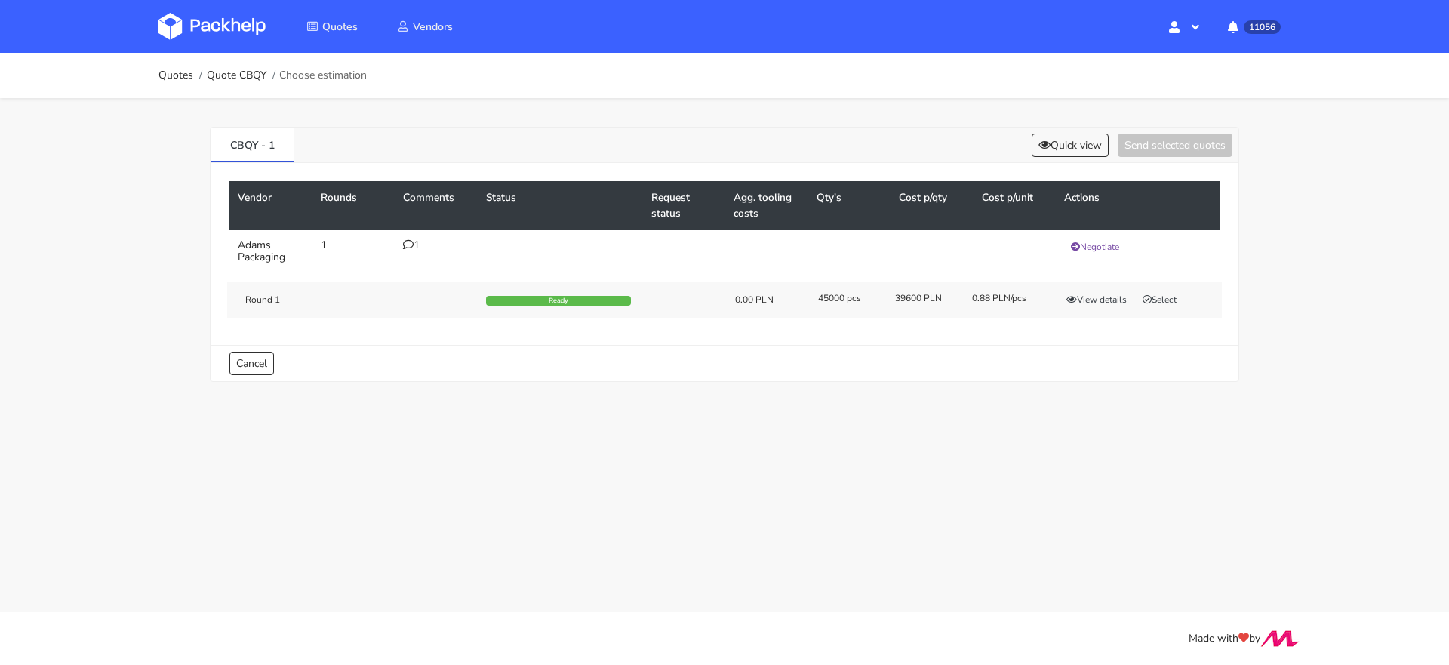
click at [408, 242] on icon at bounding box center [408, 244] width 11 height 11
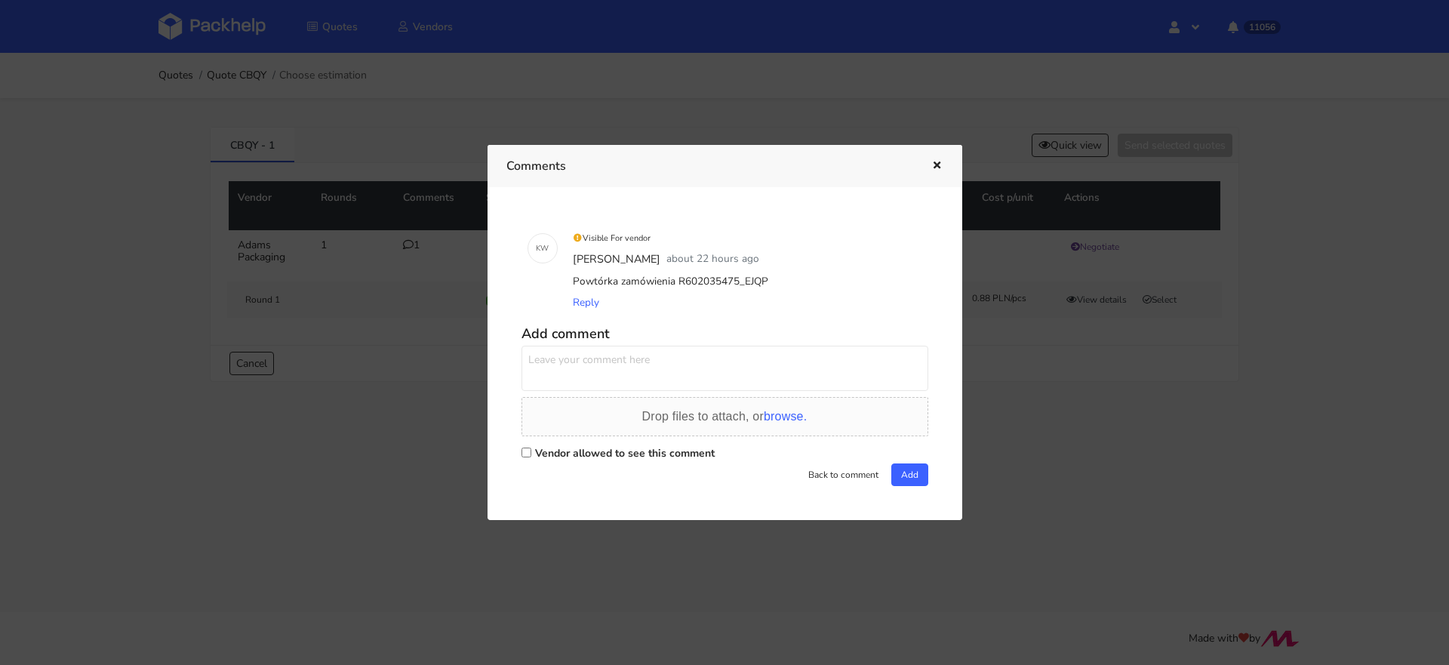
drag, startPoint x: 737, startPoint y: 285, endPoint x: 762, endPoint y: 282, distance: 25.8
click at [762, 282] on div "Powtórka zamówienia R602035475_EJQP" at bounding box center [746, 281] width 352 height 21
copy div "EJQP"
click at [934, 172] on button "button" at bounding box center [935, 166] width 17 height 20
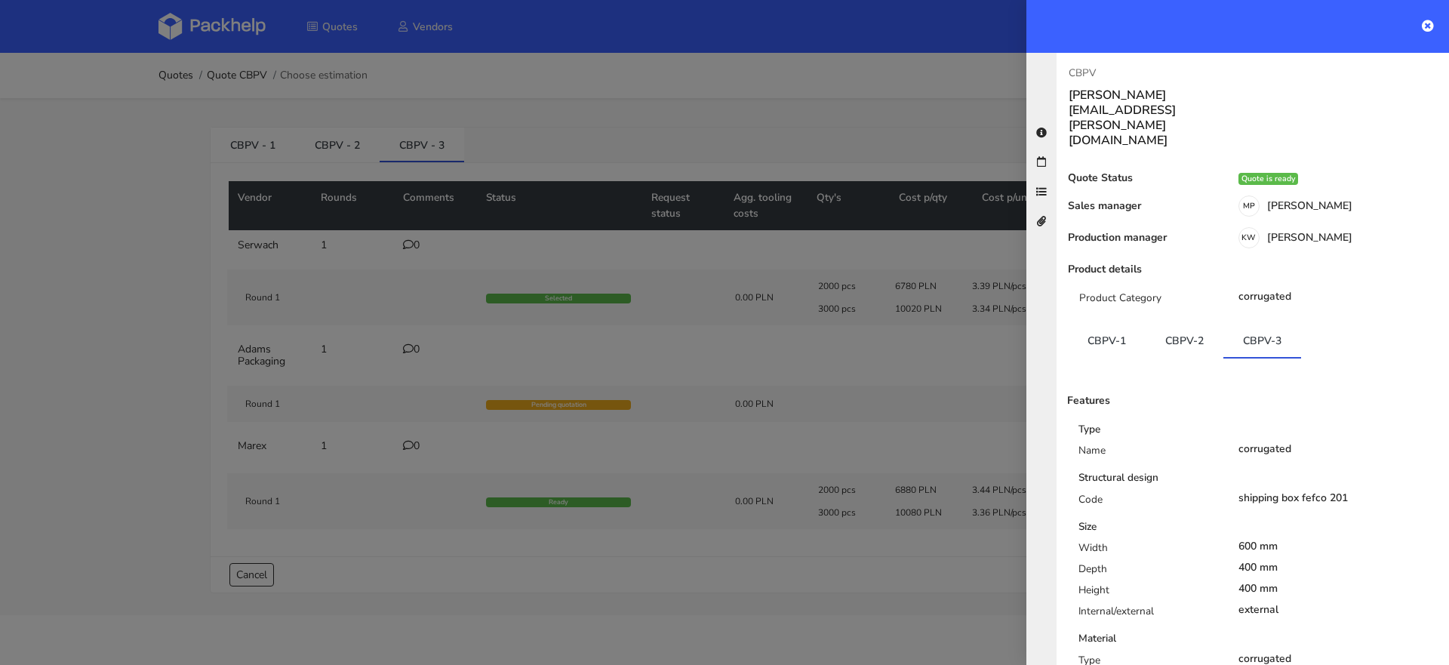
scroll to position [233, 0]
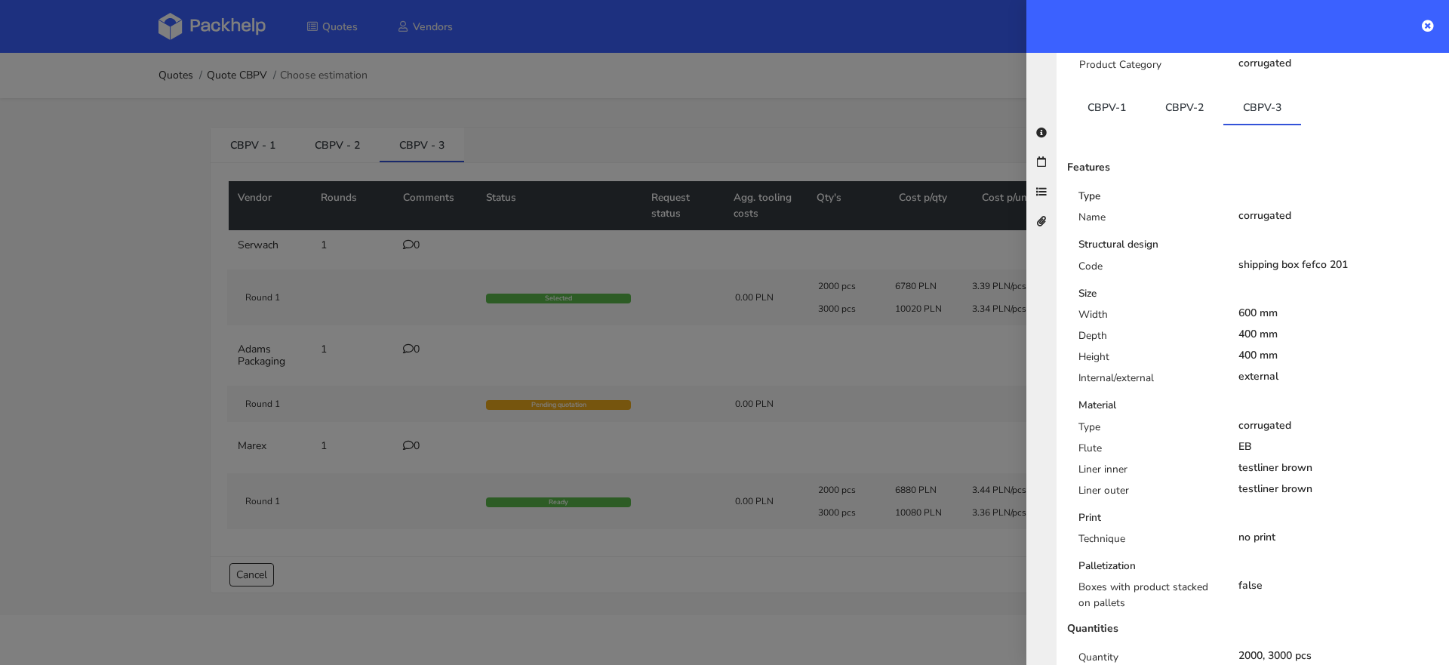
click at [195, 32] on div at bounding box center [724, 332] width 1449 height 665
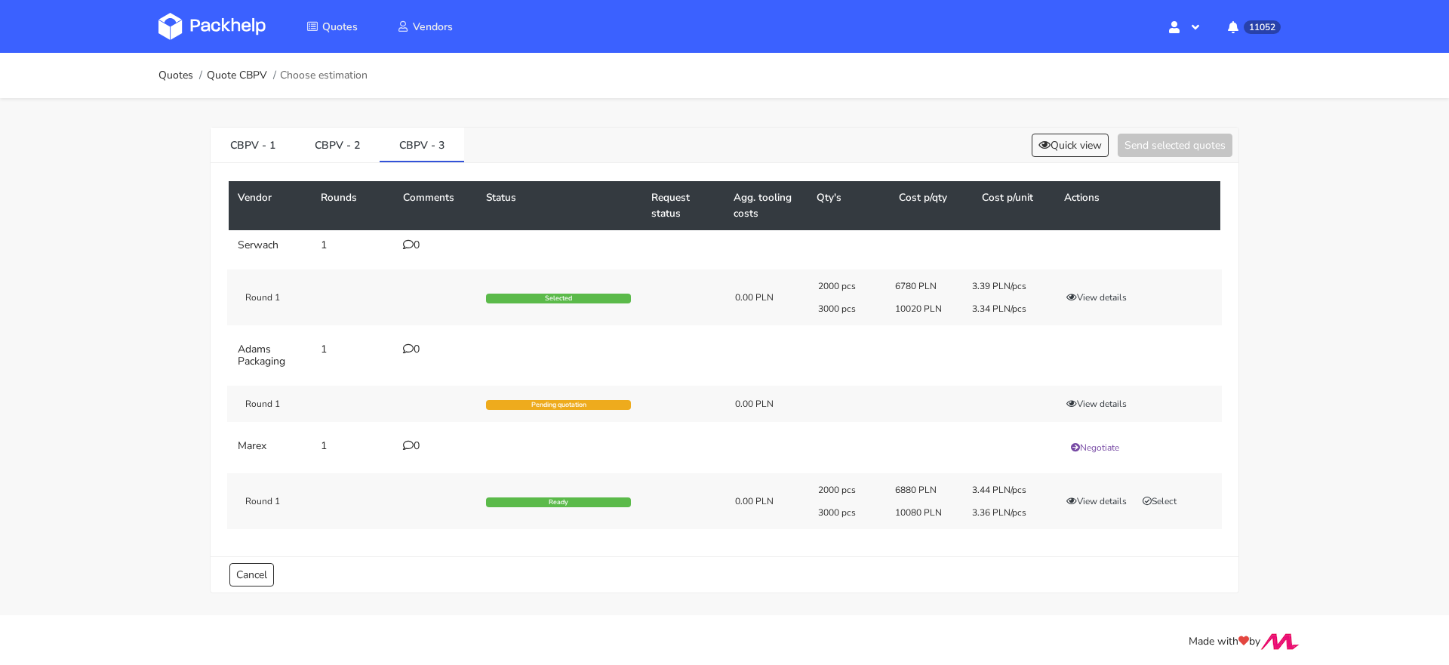
click at [212, 29] on img at bounding box center [211, 26] width 107 height 27
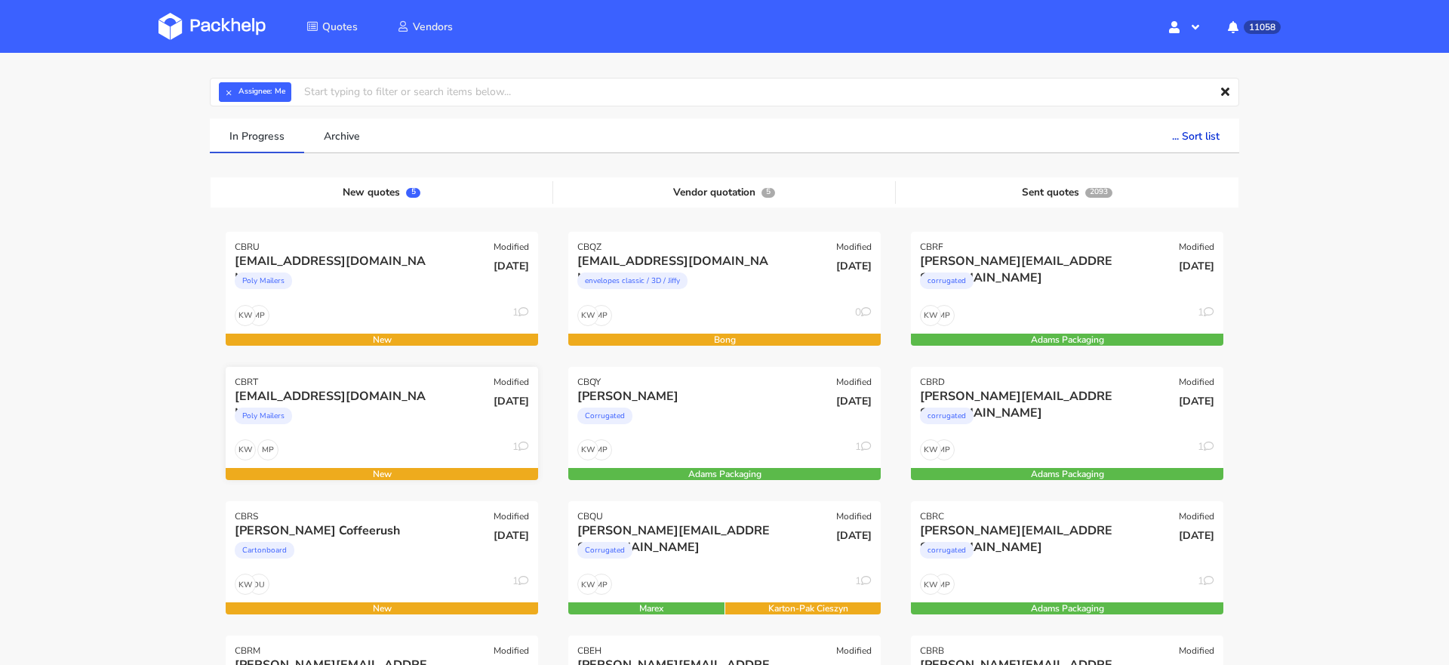
scroll to position [83, 0]
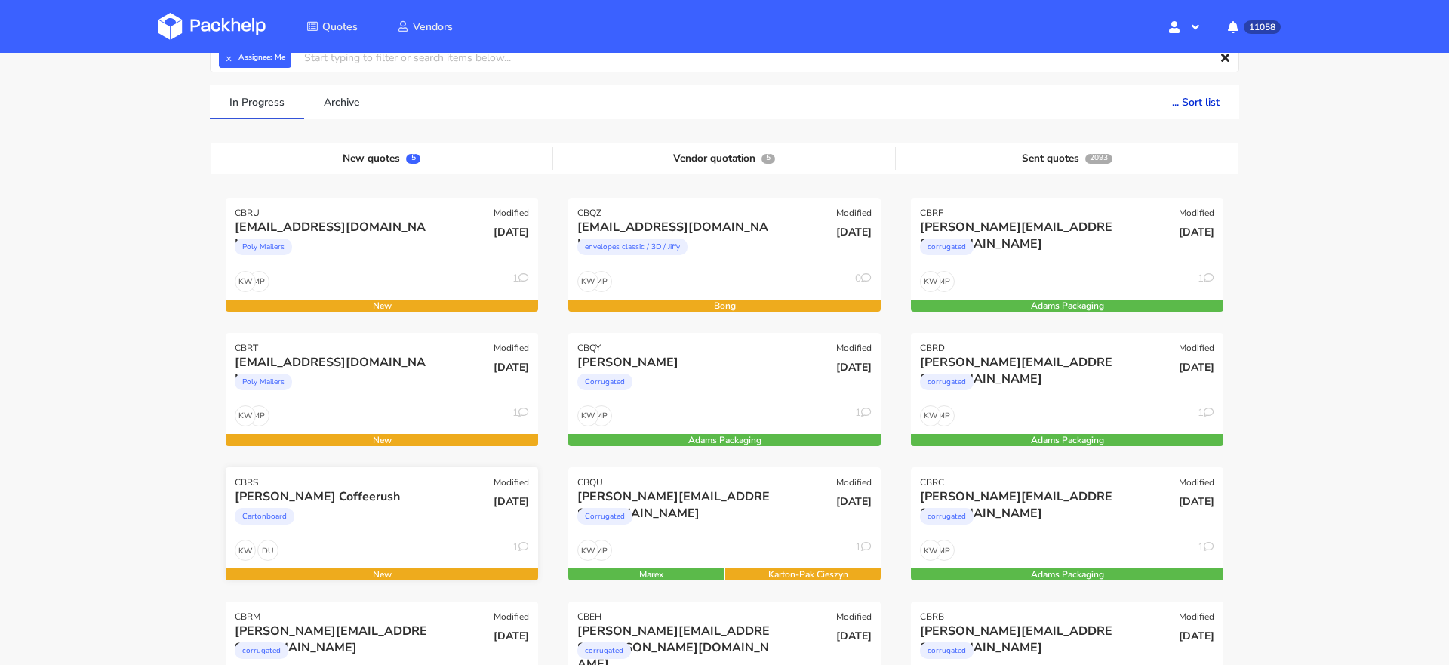
click at [323, 531] on div "Cartonboard" at bounding box center [335, 520] width 200 height 30
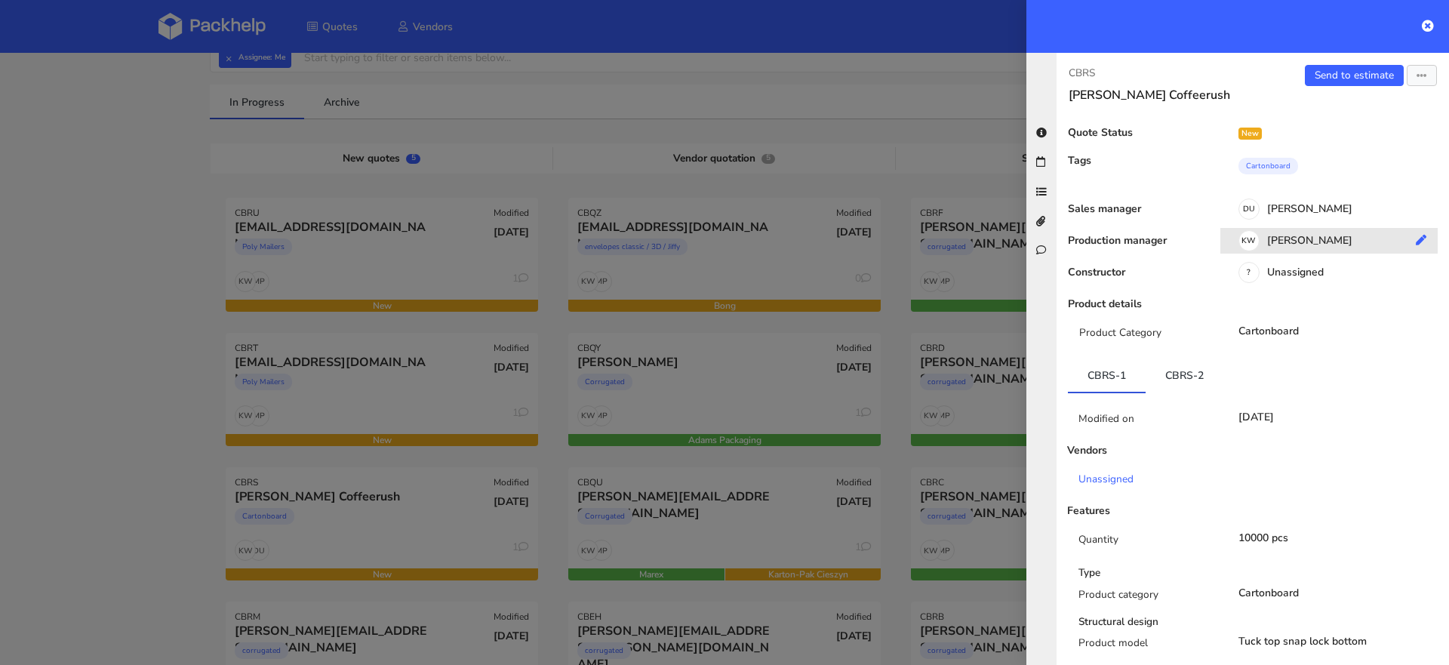
click at [1282, 239] on div "KW [PERSON_NAME]" at bounding box center [1334, 243] width 229 height 17
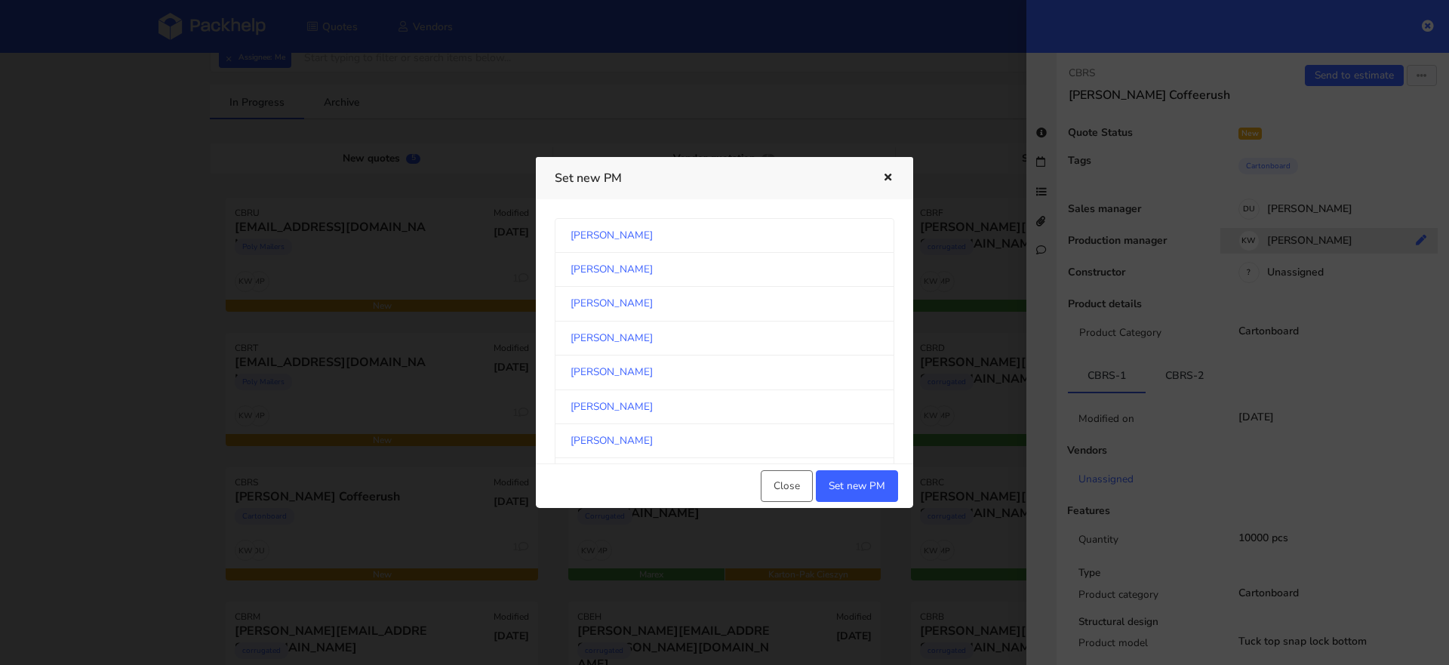
scroll to position [788, 0]
click at [719, 323] on link "[PERSON_NAME]" at bounding box center [725, 339] width 340 height 34
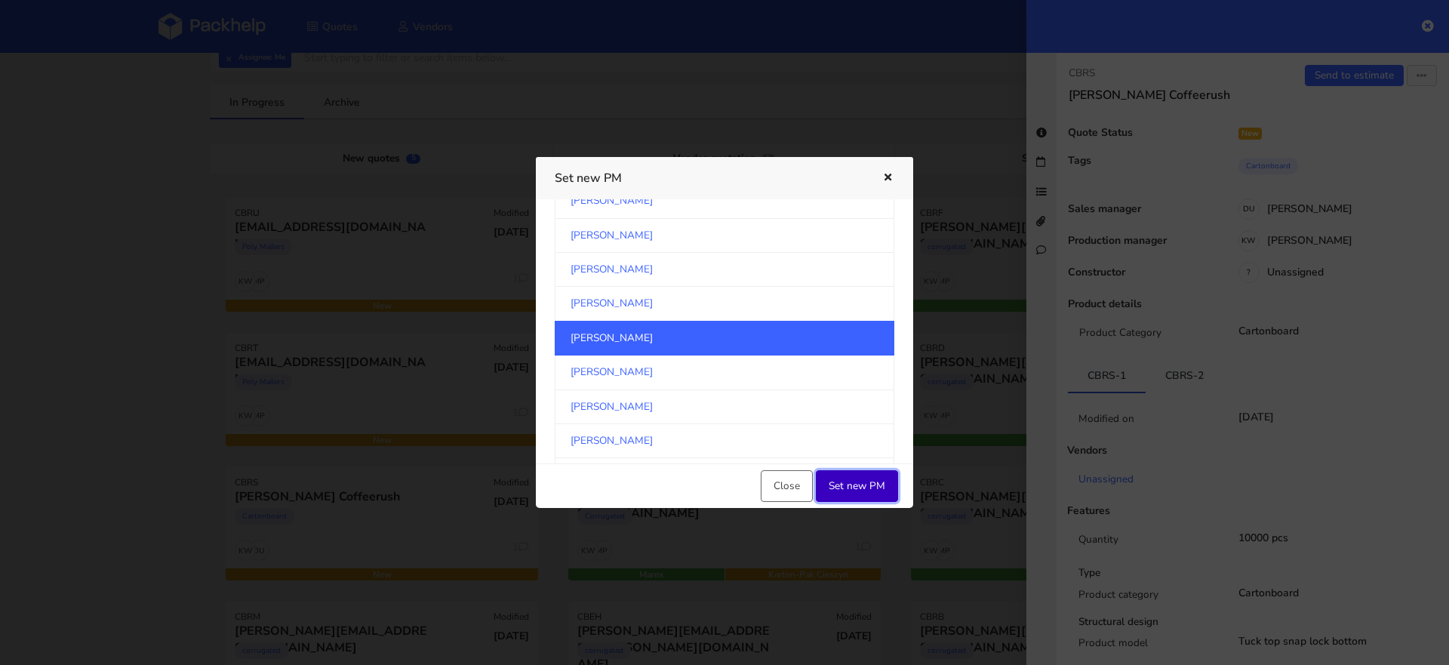
click at [855, 487] on button "Set new PM" at bounding box center [857, 486] width 82 height 32
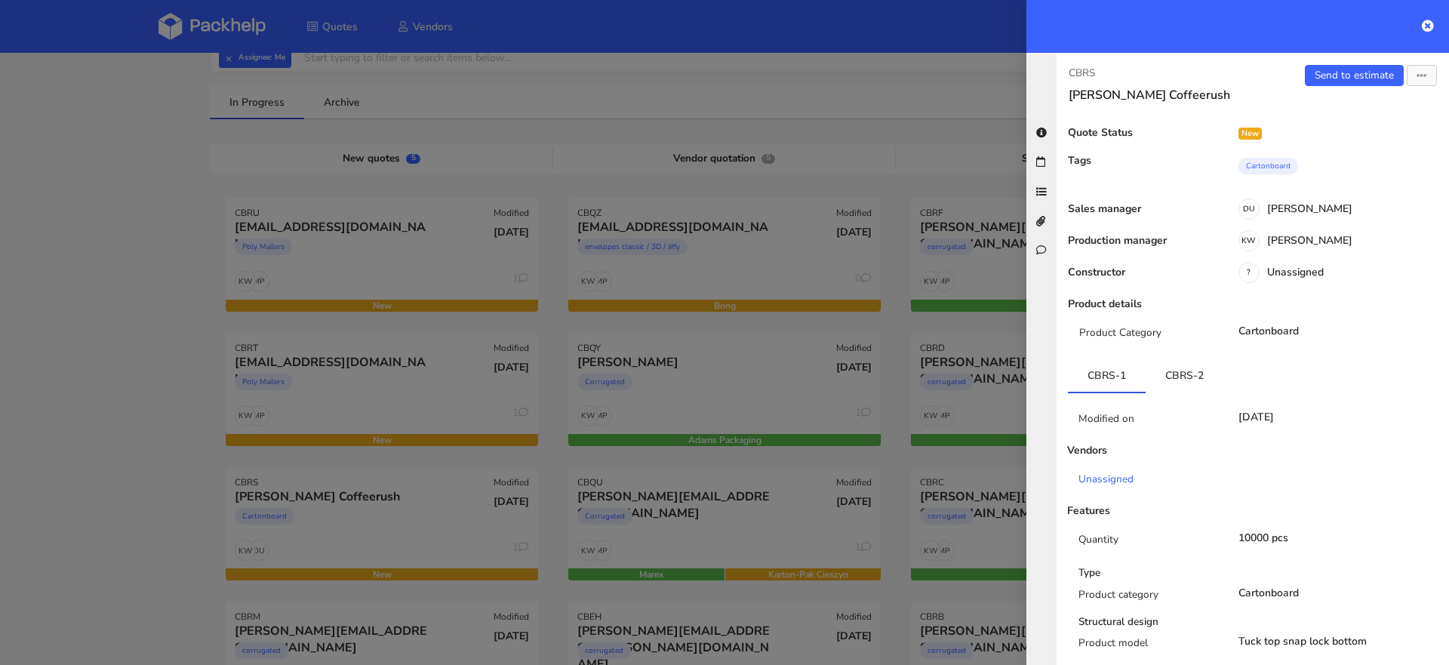
click at [426, 494] on div at bounding box center [724, 332] width 1449 height 665
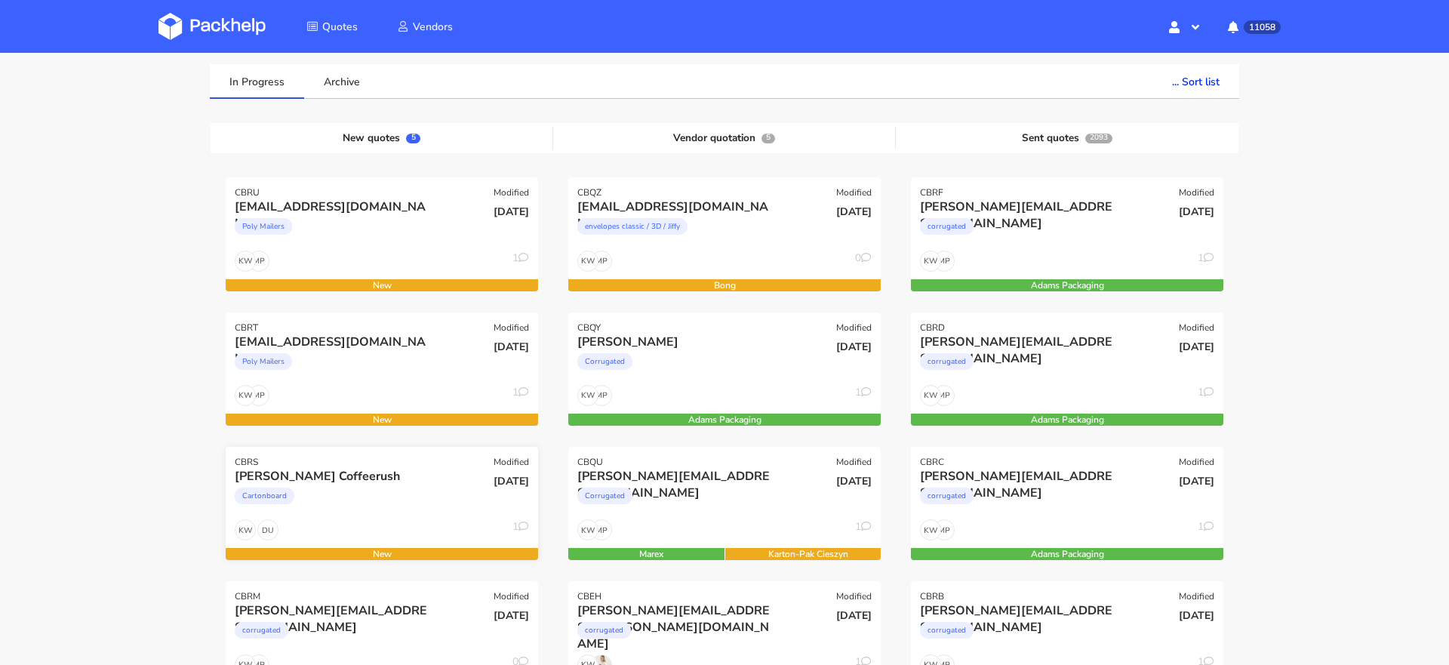
scroll to position [189, 0]
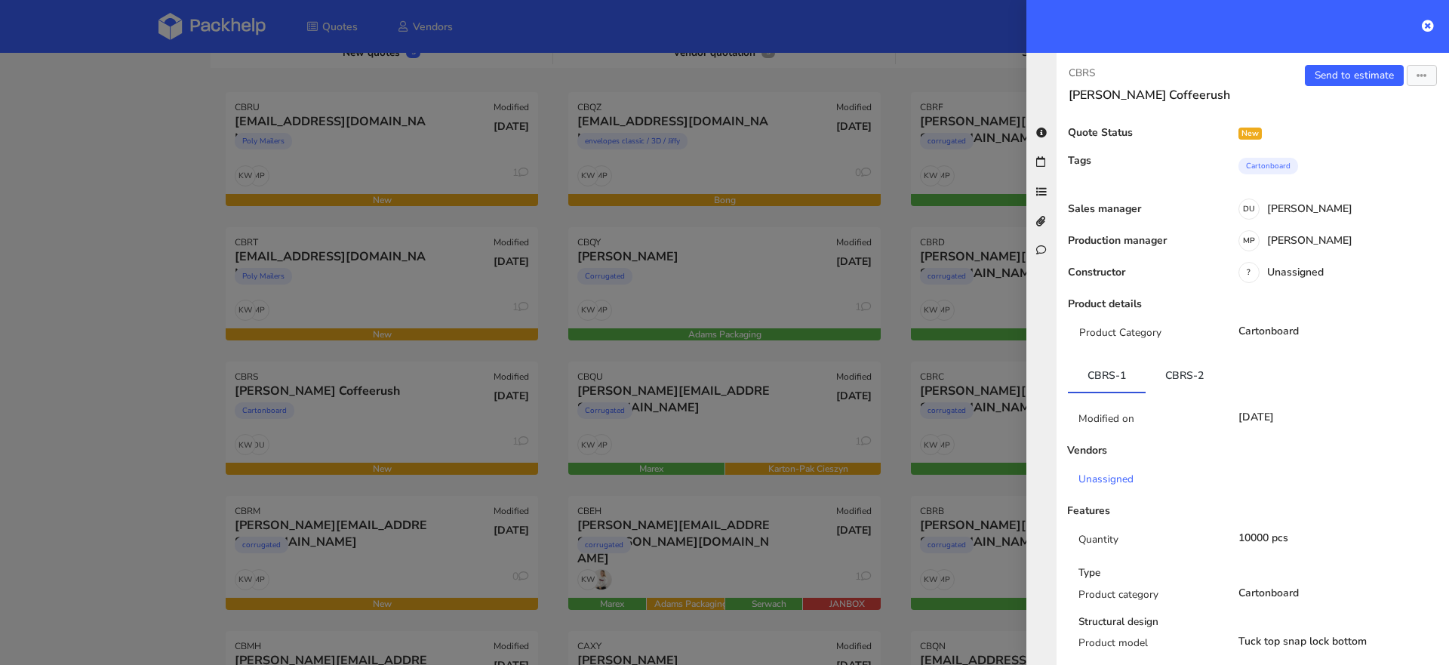
click at [304, 571] on div at bounding box center [724, 332] width 1449 height 665
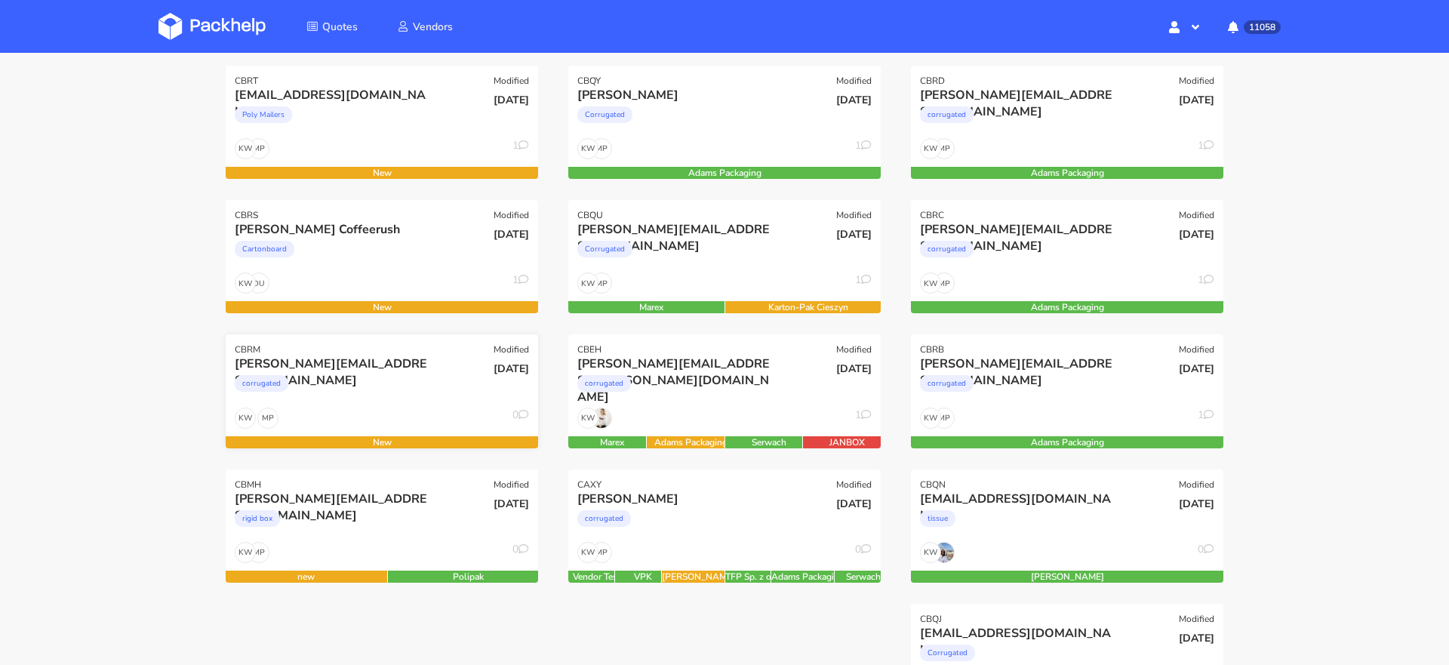
scroll to position [351, 0]
click at [374, 371] on div "corrugated" at bounding box center [335, 386] width 200 height 30
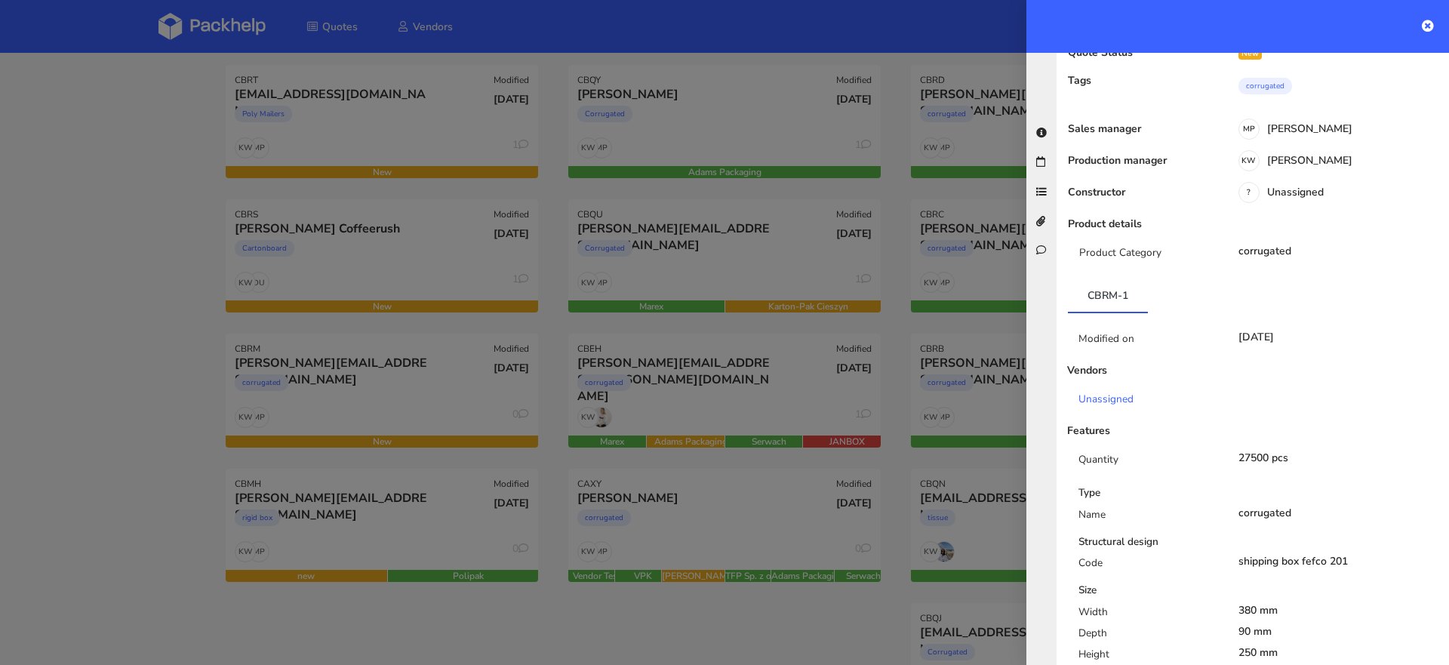
scroll to position [0, 0]
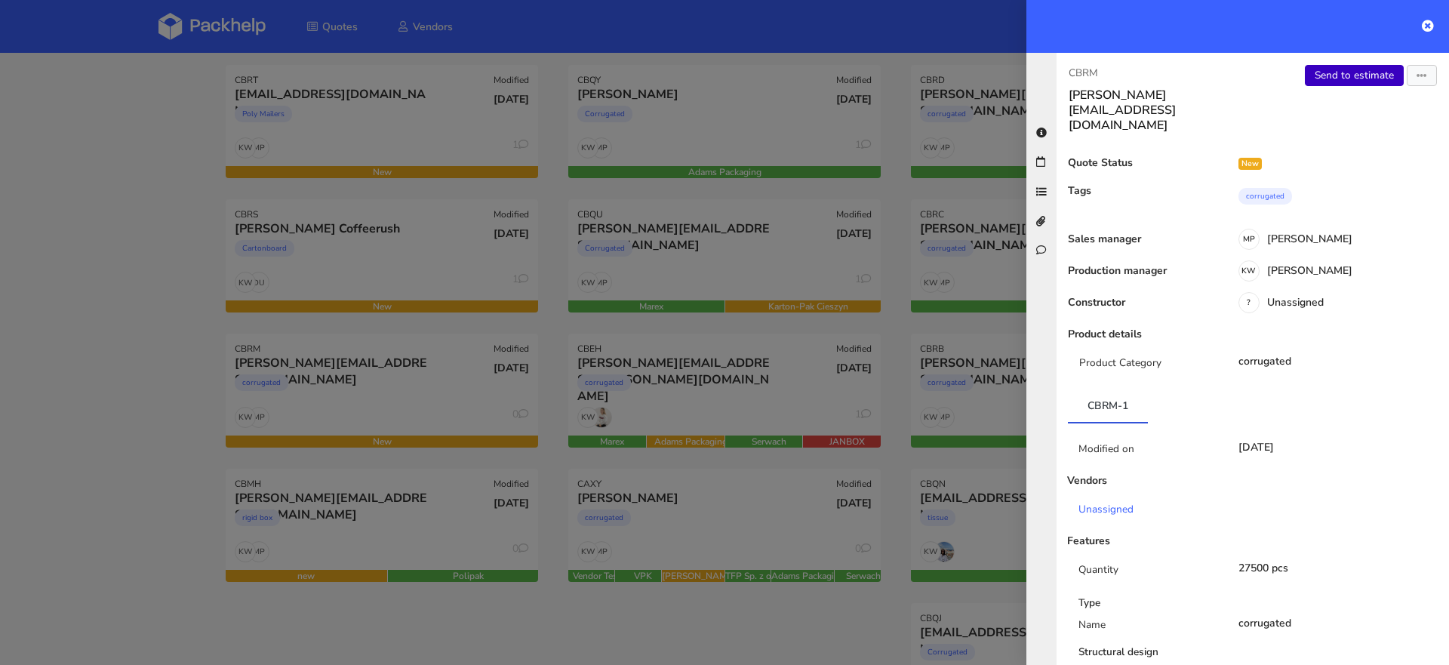
click at [1343, 69] on link "Send to estimate" at bounding box center [1354, 75] width 99 height 21
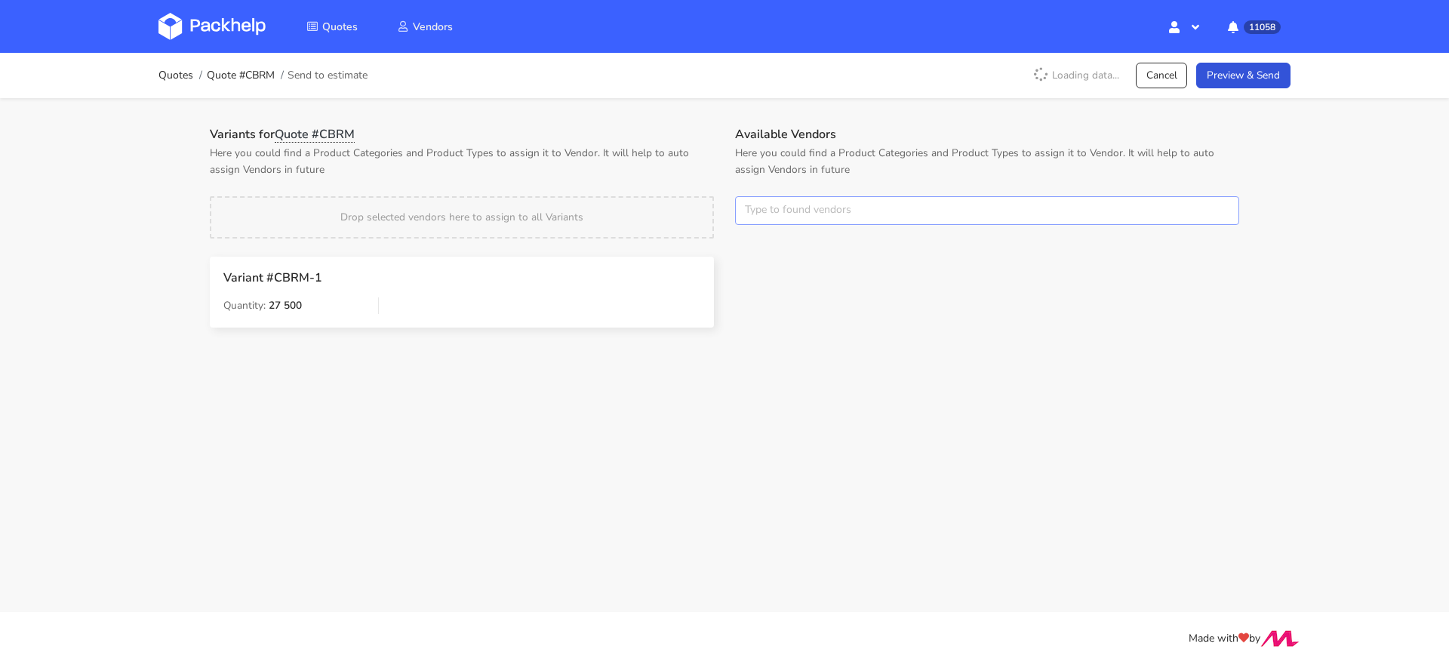
click at [766, 211] on input "text" at bounding box center [987, 210] width 504 height 29
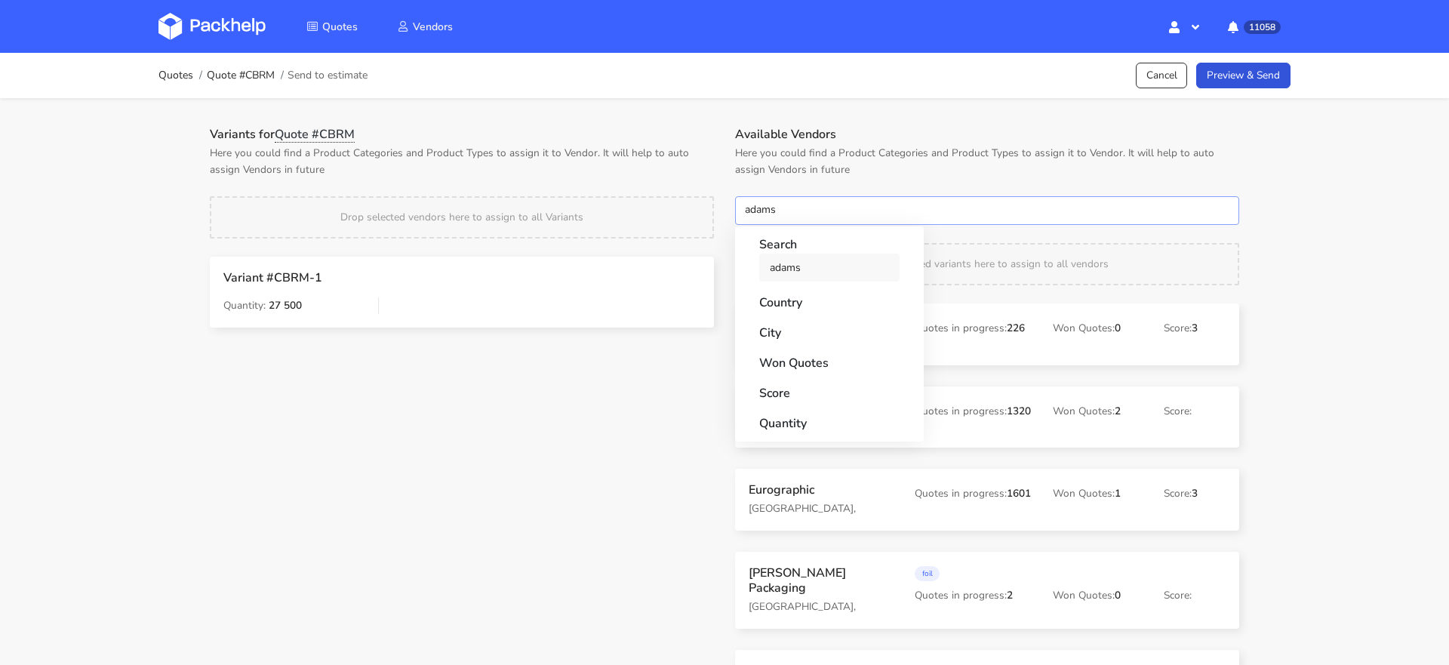
type input "adams"
click at [767, 262] on link "adams" at bounding box center [829, 268] width 140 height 28
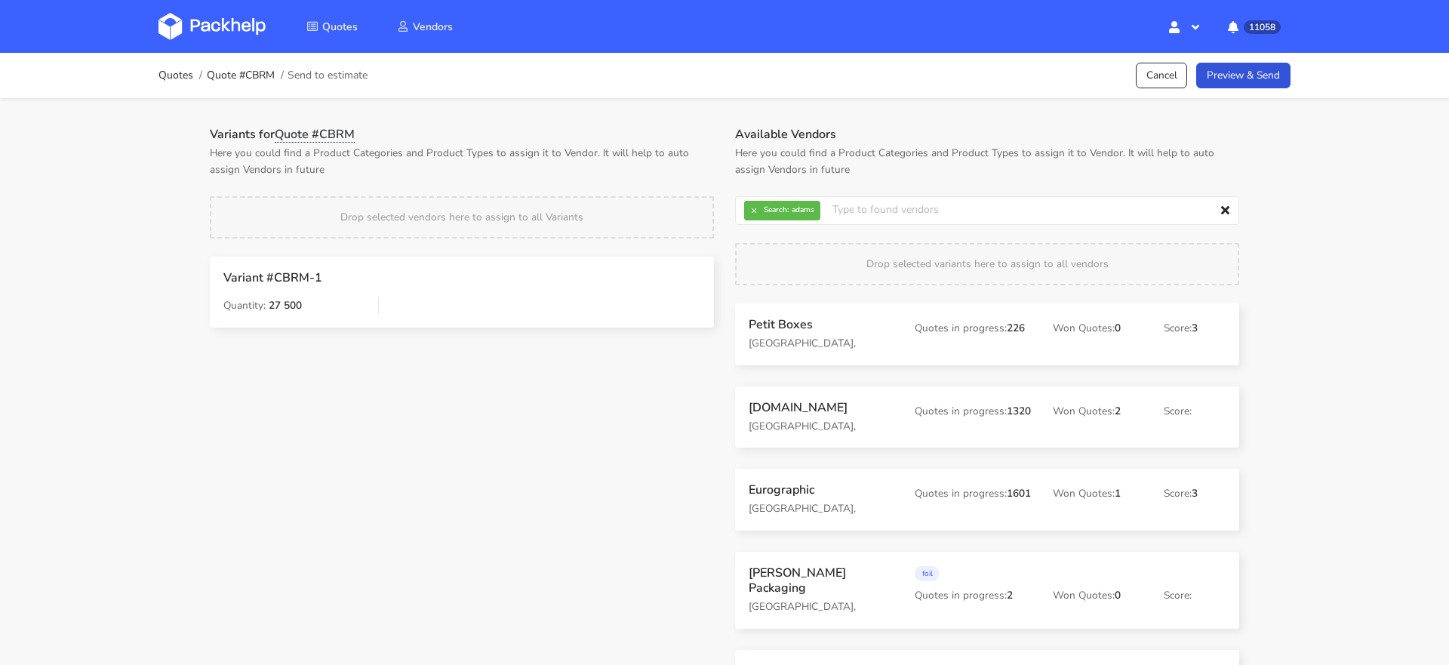
click at [703, 186] on div "Variants for Quote #CBRM Here you could find a Product Categories and Product T…" at bounding box center [461, 238] width 525 height 222
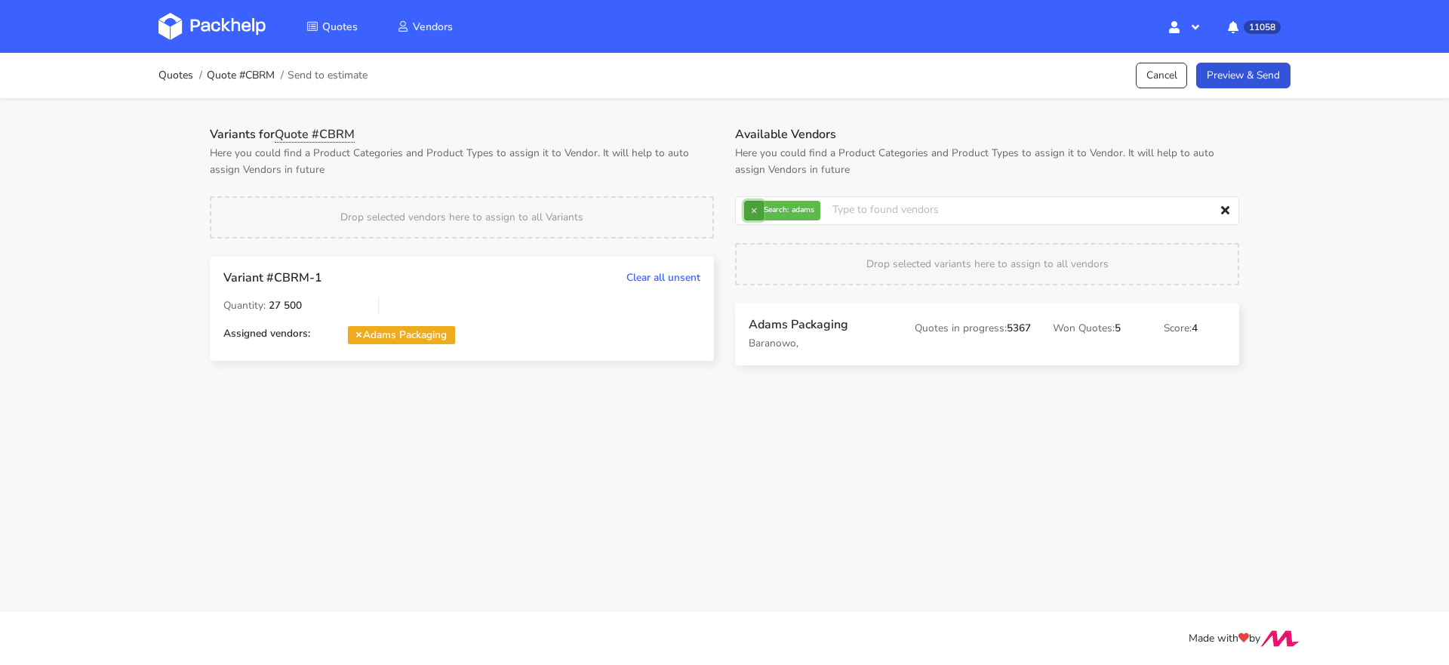
click at [756, 214] on button "×" at bounding box center [754, 211] width 20 height 20
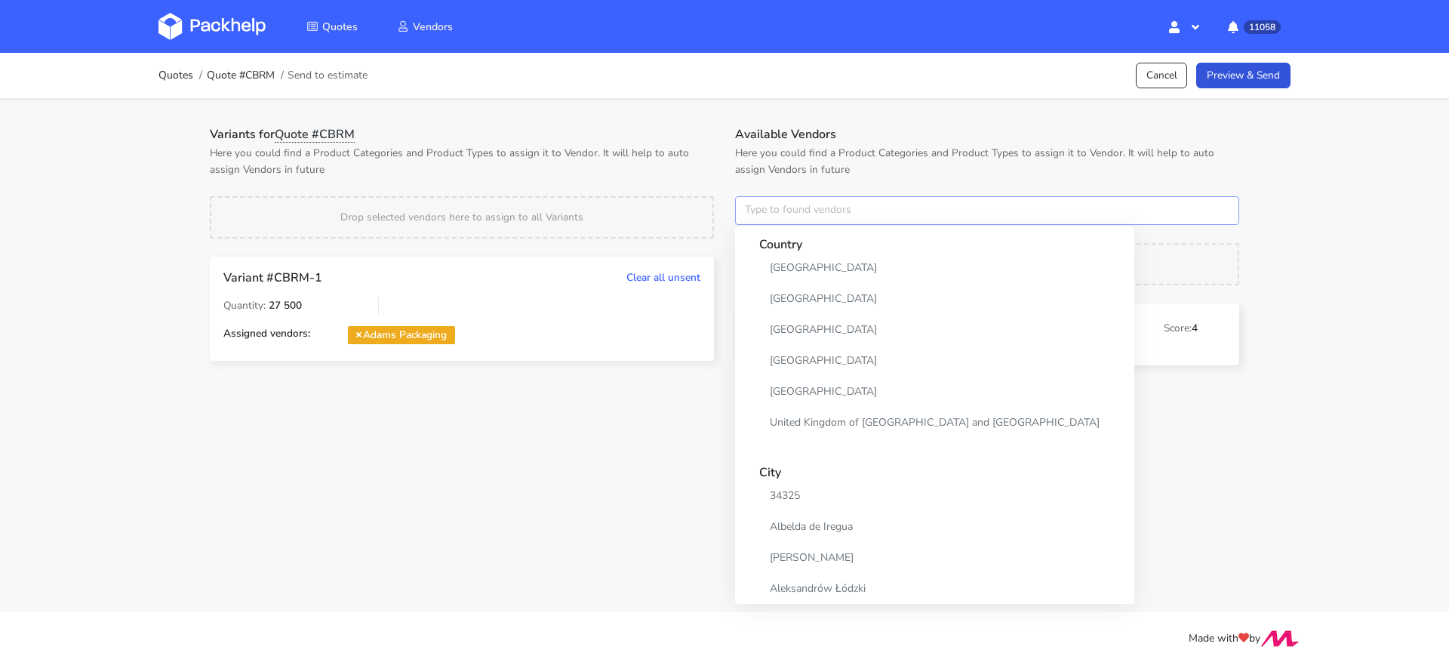
click at [756, 214] on input "text" at bounding box center [987, 210] width 504 height 29
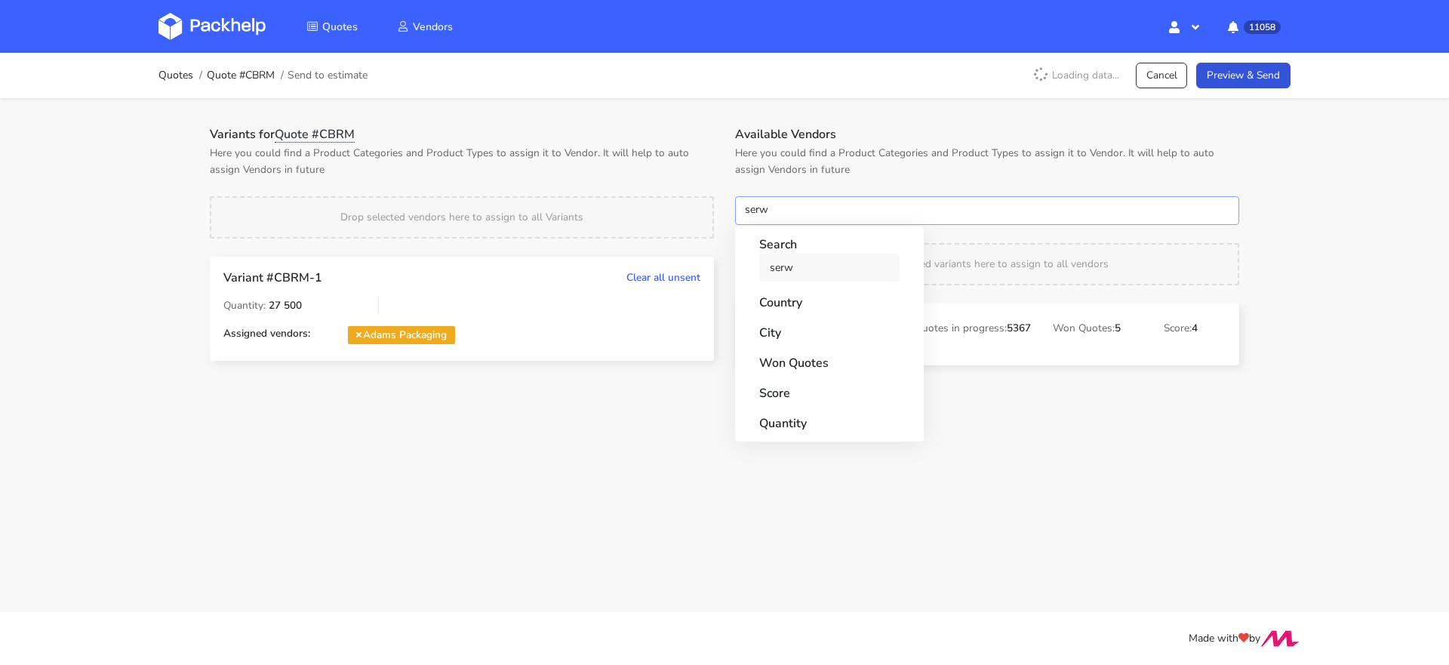
type input "serw"
click at [774, 272] on link "serw" at bounding box center [829, 268] width 140 height 28
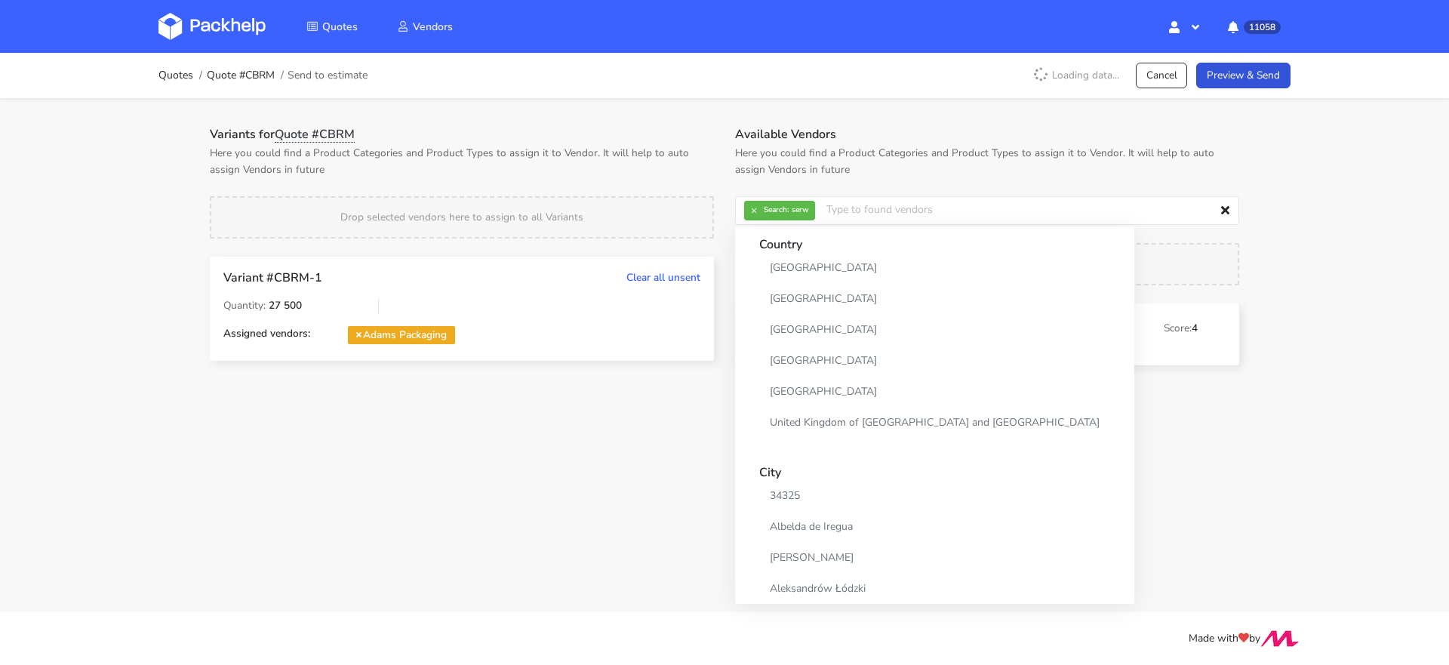
click at [709, 141] on h1 "Variants for Quote #CBRM" at bounding box center [462, 134] width 504 height 15
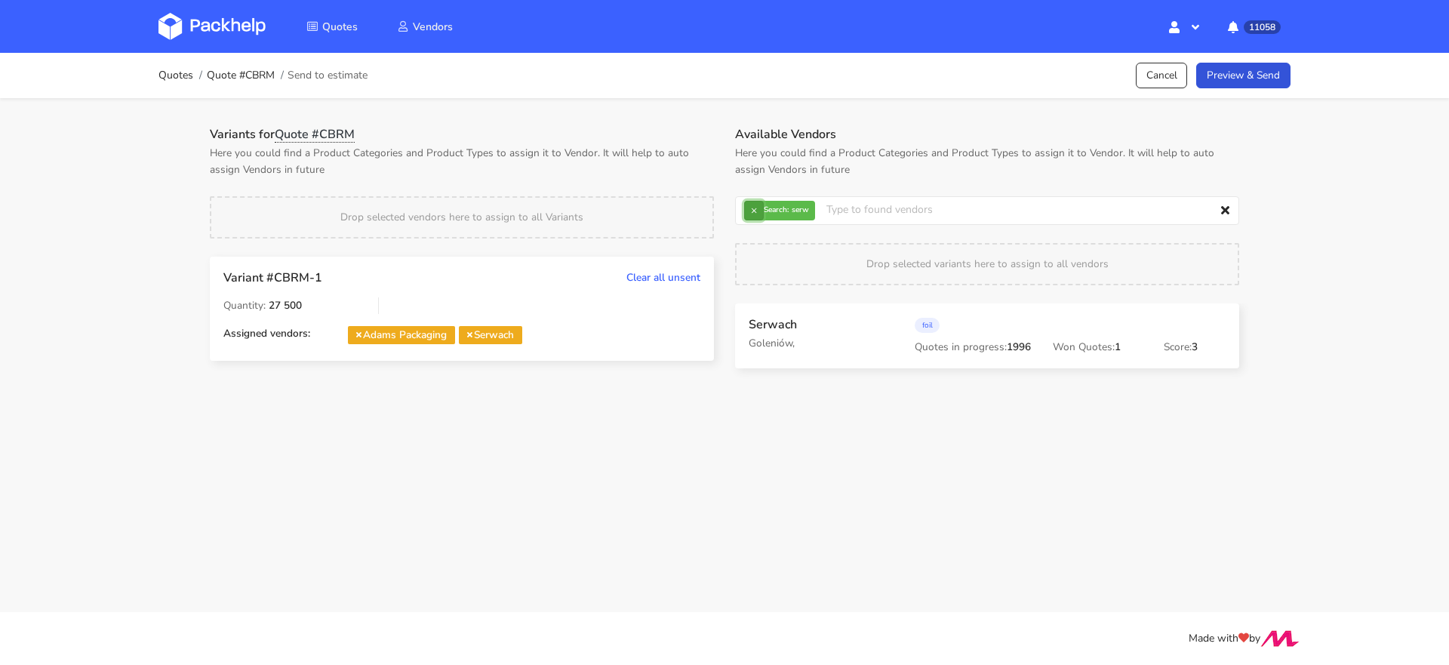
click at [747, 217] on button "×" at bounding box center [754, 211] width 20 height 20
click at [748, 217] on input "text" at bounding box center [987, 210] width 504 height 29
type input "marex"
click at [781, 279] on link "marex" at bounding box center [829, 268] width 140 height 28
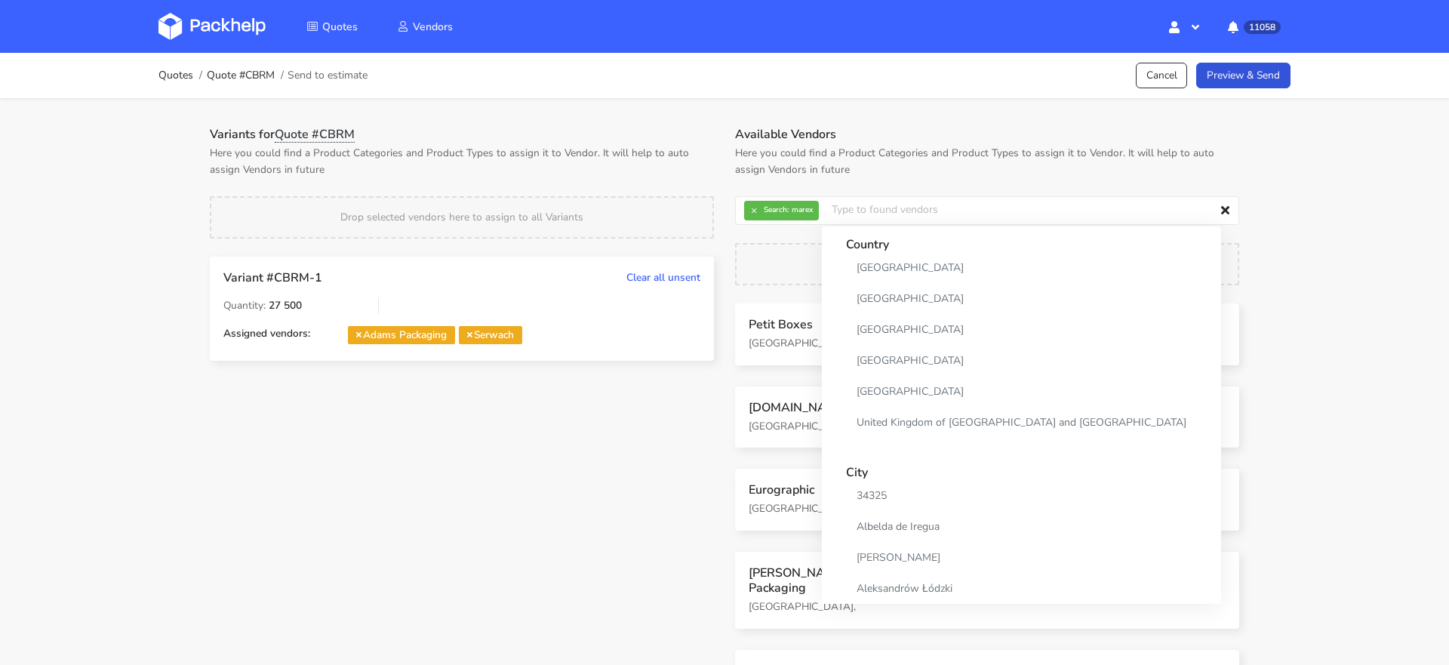
click at [711, 160] on p "Here you could find a Product Categories and Product Types to assign it to Vend…" at bounding box center [462, 161] width 504 height 33
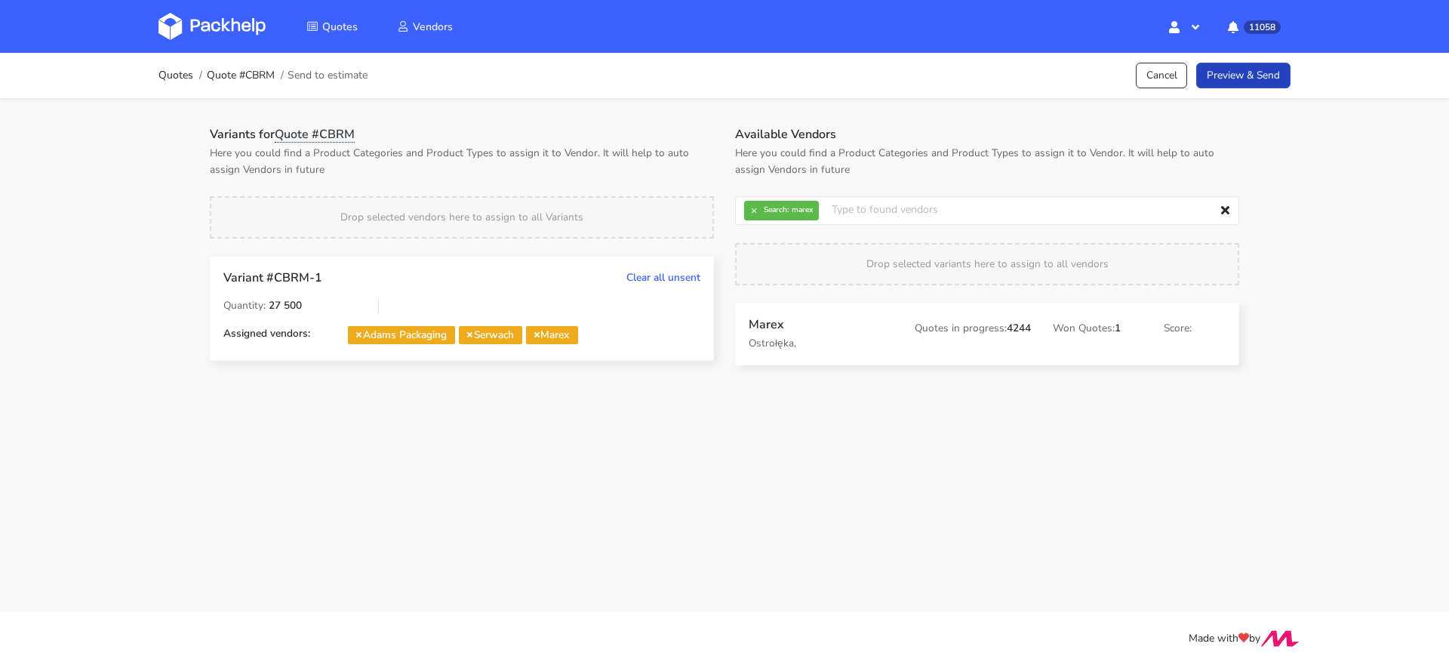
click at [1263, 78] on link "Preview & Send" at bounding box center [1243, 76] width 94 height 26
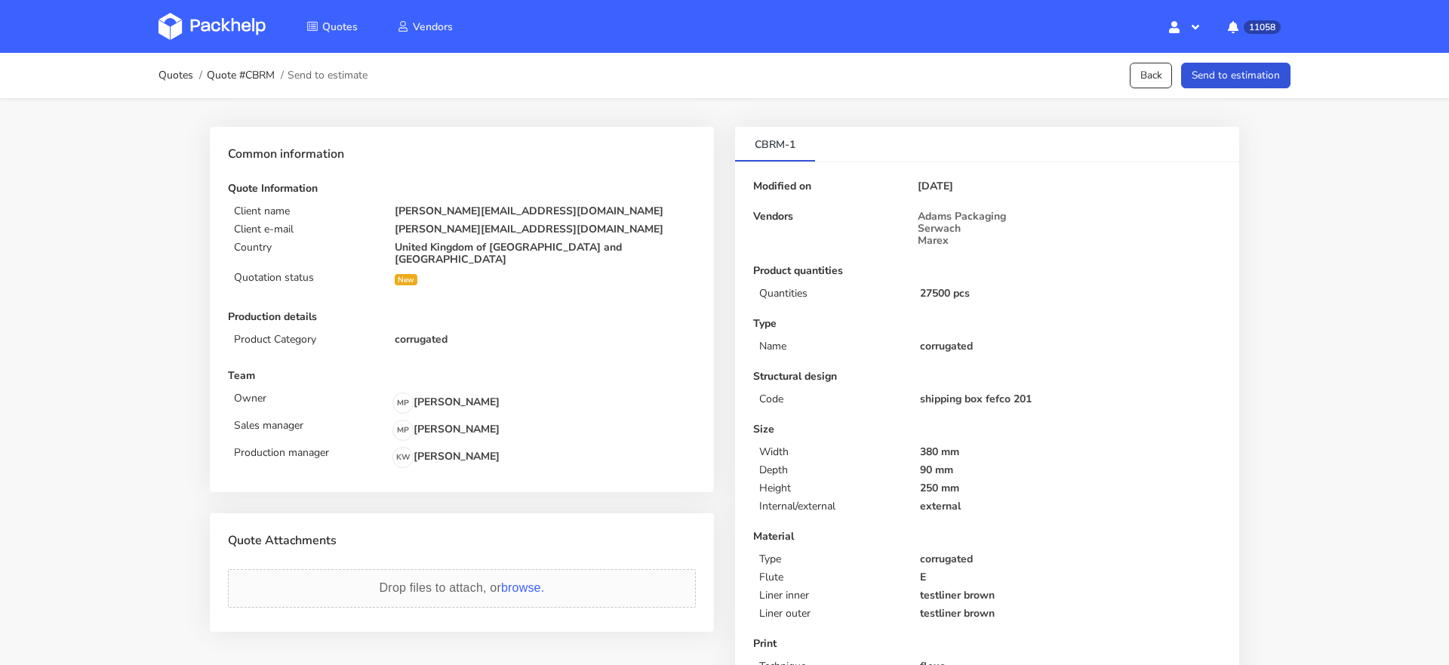
click at [1263, 78] on button "Send to estimation" at bounding box center [1235, 76] width 109 height 26
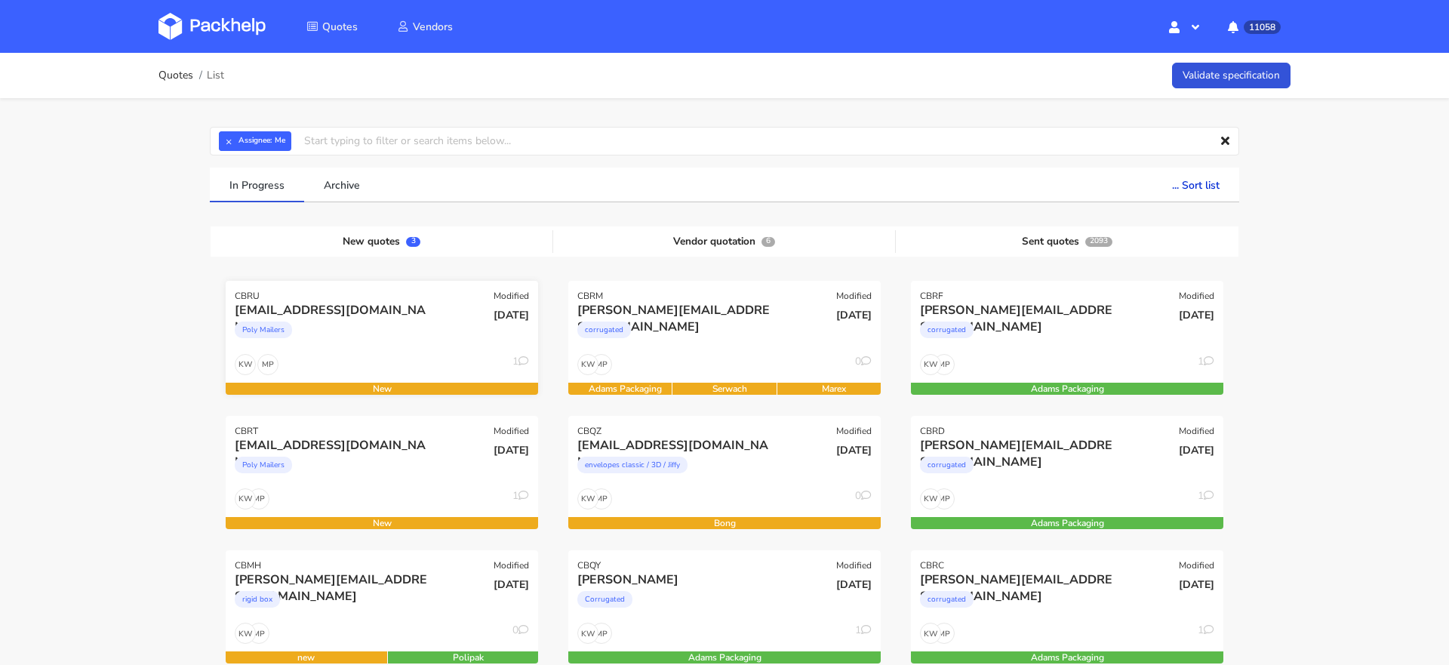
click at [305, 304] on div "[EMAIL_ADDRESS][DOMAIN_NAME]" at bounding box center [335, 310] width 200 height 17
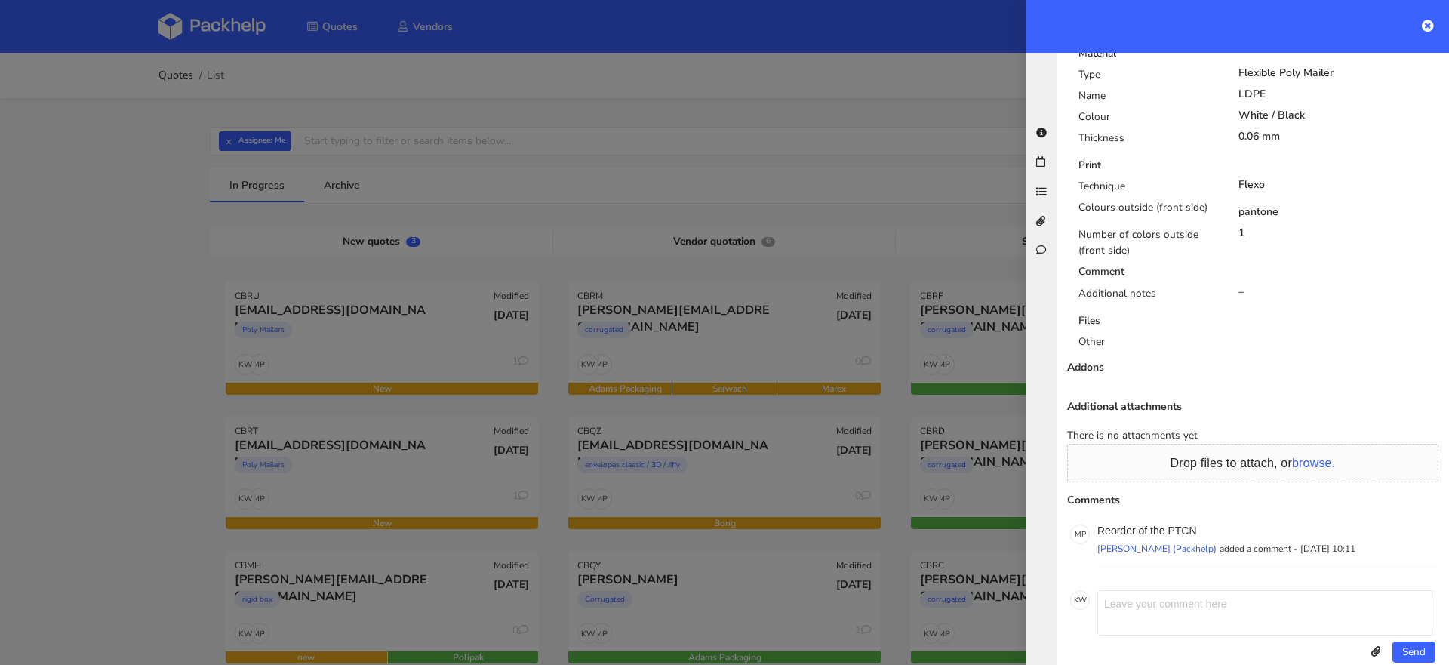
scroll to position [773, 0]
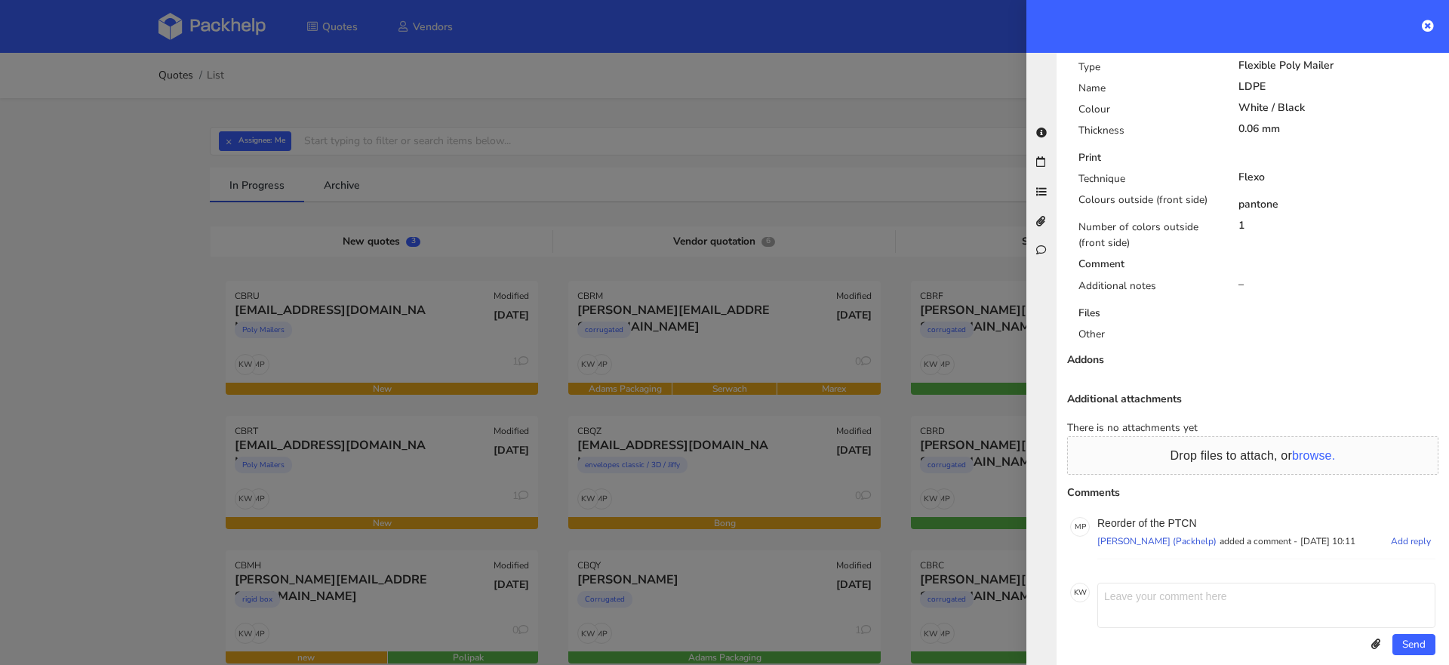
click at [1180, 517] on p "Reorder of the PTCN" at bounding box center [1266, 523] width 338 height 12
copy p "PTCN"
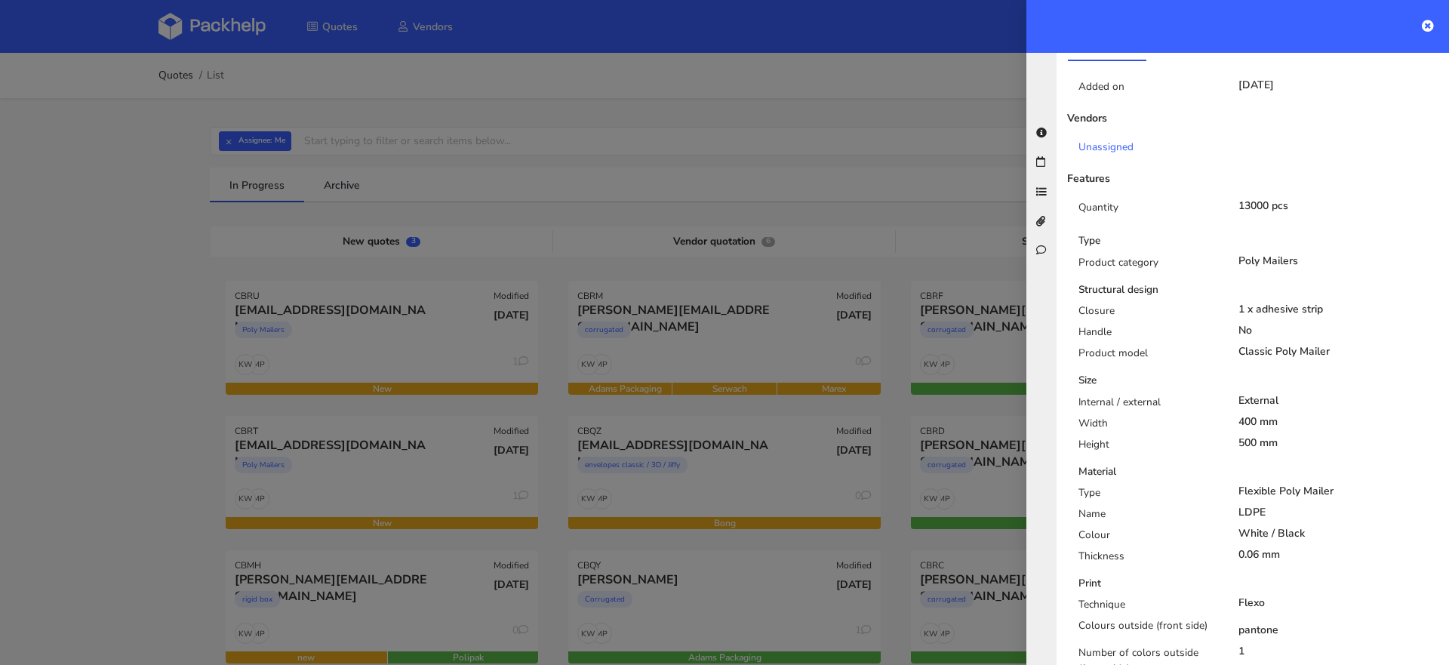
scroll to position [0, 0]
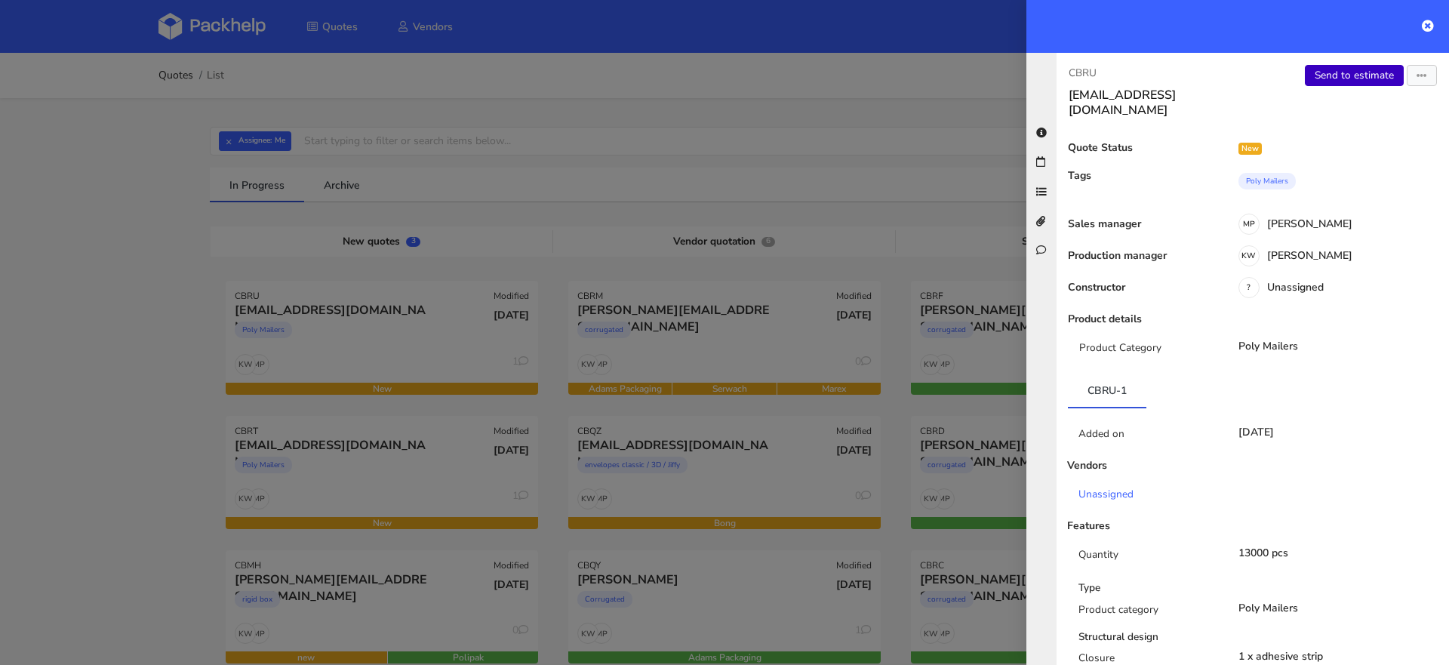
click at [1337, 74] on link "Send to estimate" at bounding box center [1354, 75] width 99 height 21
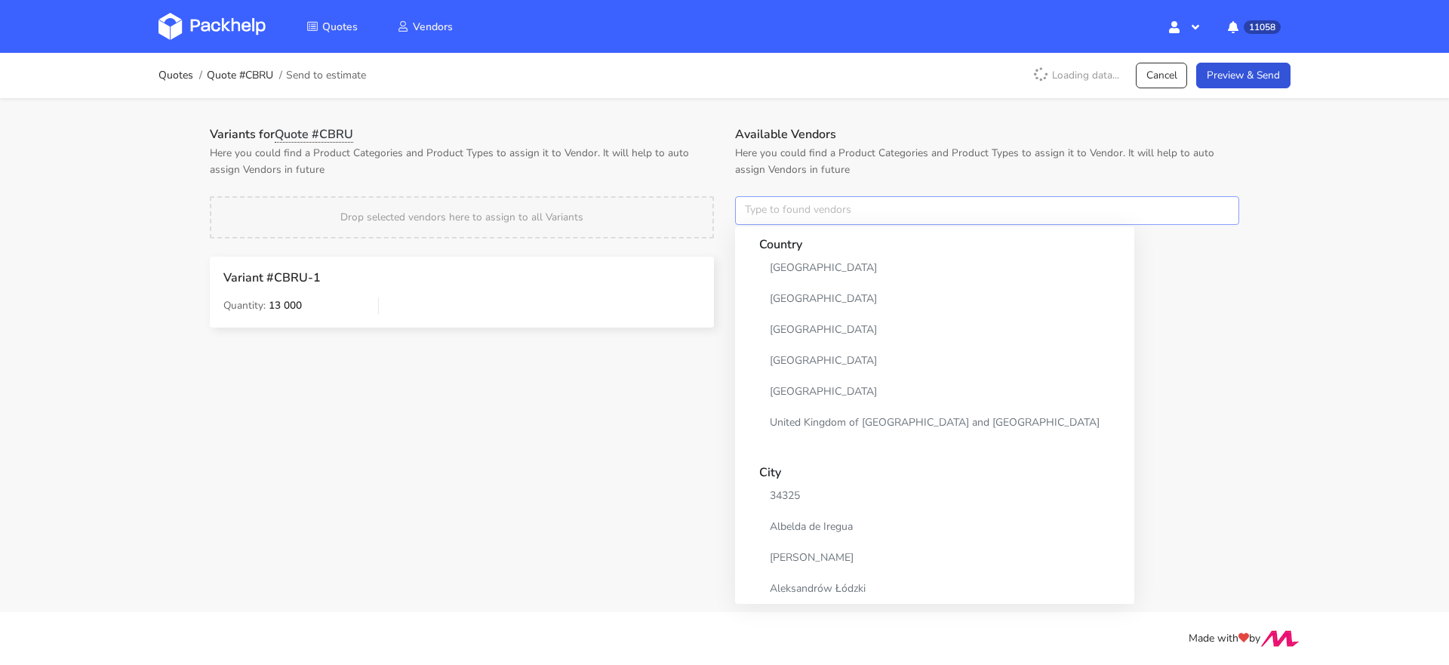
click at [757, 216] on input "text" at bounding box center [987, 210] width 504 height 29
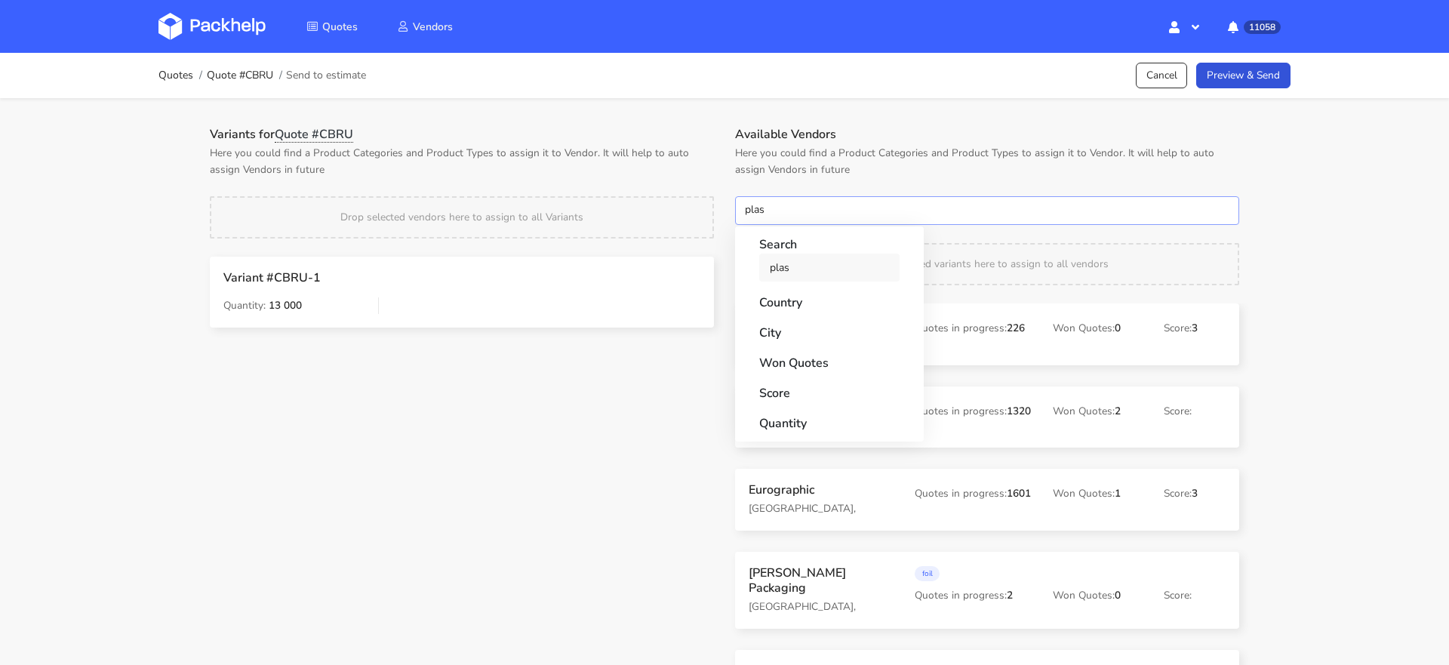
type input "plas"
click at [767, 263] on link "plas" at bounding box center [829, 268] width 140 height 28
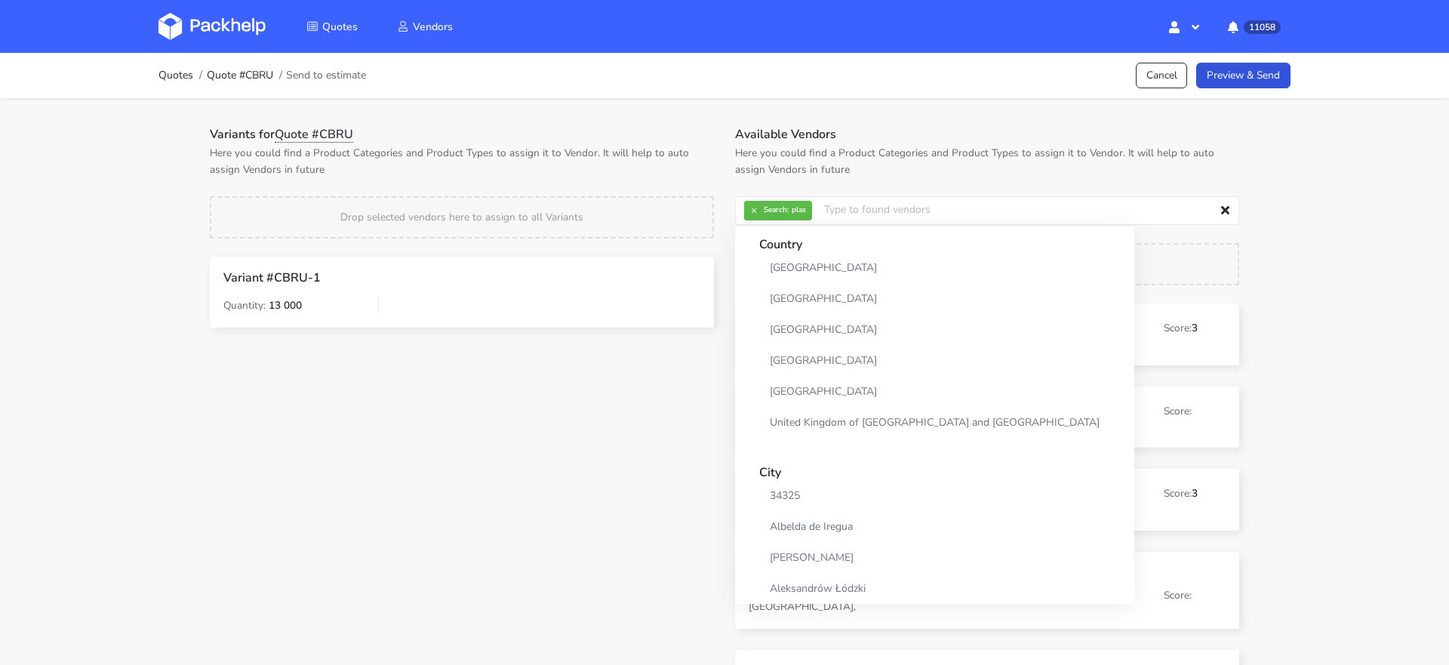
click at [708, 193] on div "Variants for Quote #CBRU Here you could find a Product Categories and Product T…" at bounding box center [461, 238] width 525 height 222
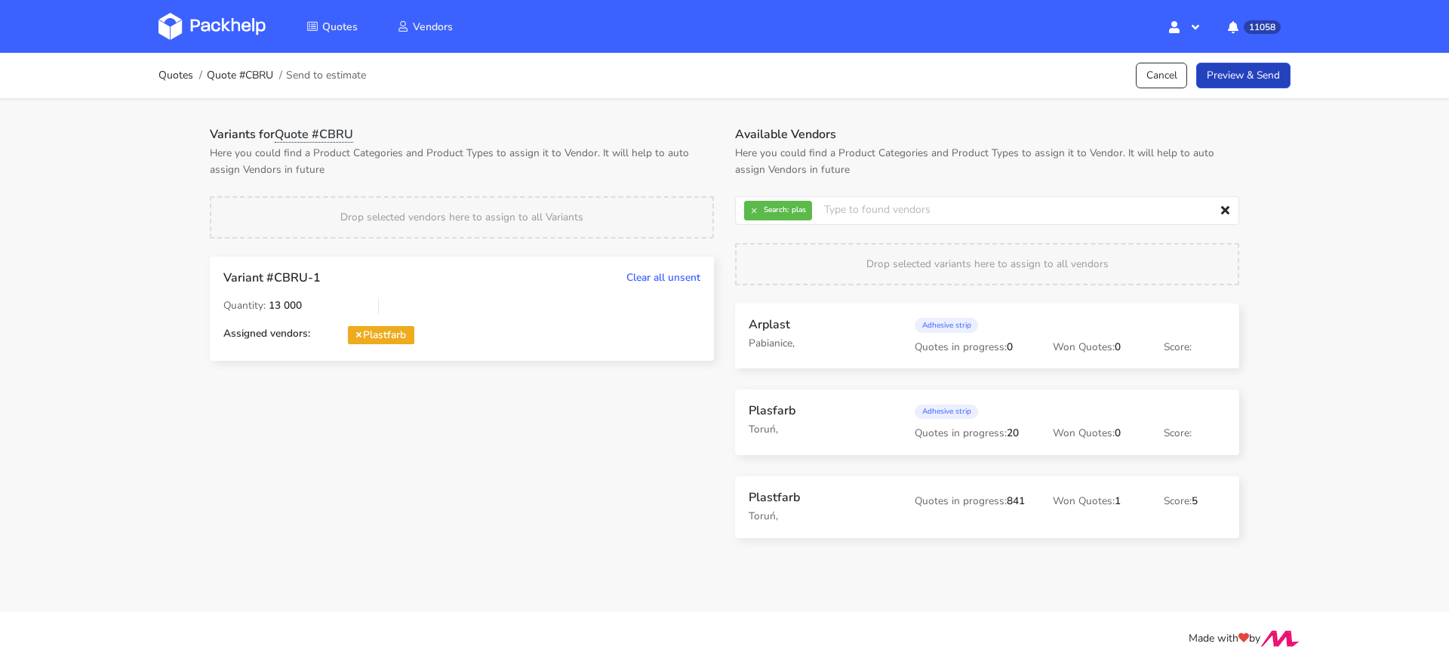
click at [1239, 76] on link "Preview & Send" at bounding box center [1243, 76] width 94 height 26
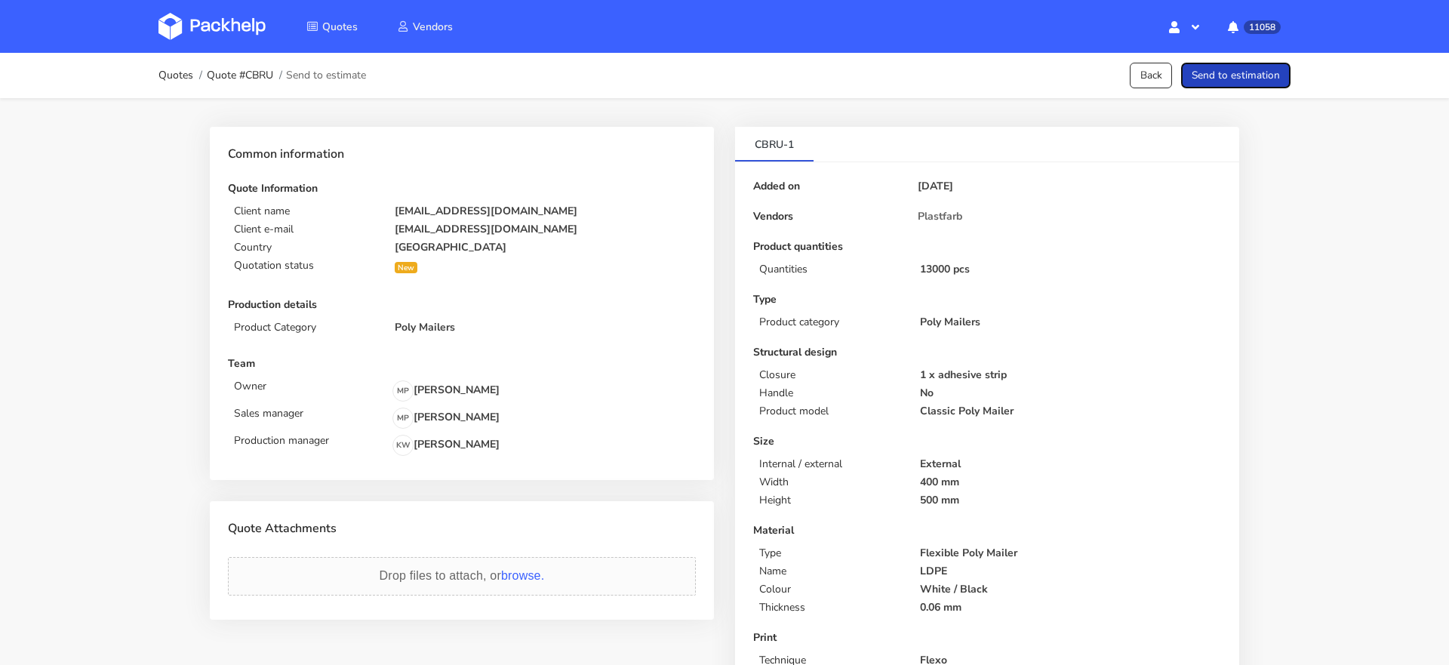
click at [1250, 75] on button "Send to estimation" at bounding box center [1235, 76] width 109 height 26
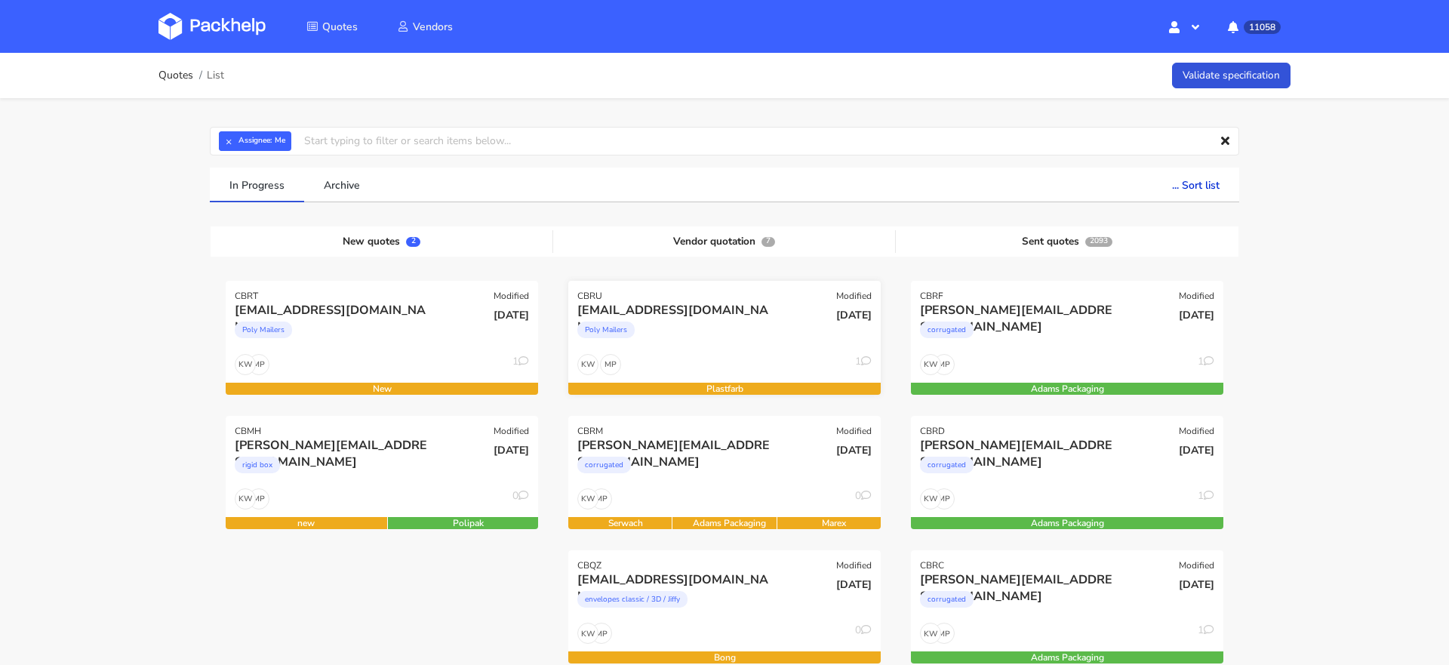
click at [740, 349] on div "info@lisolastore.it Poly Mailers" at bounding box center [672, 327] width 211 height 51
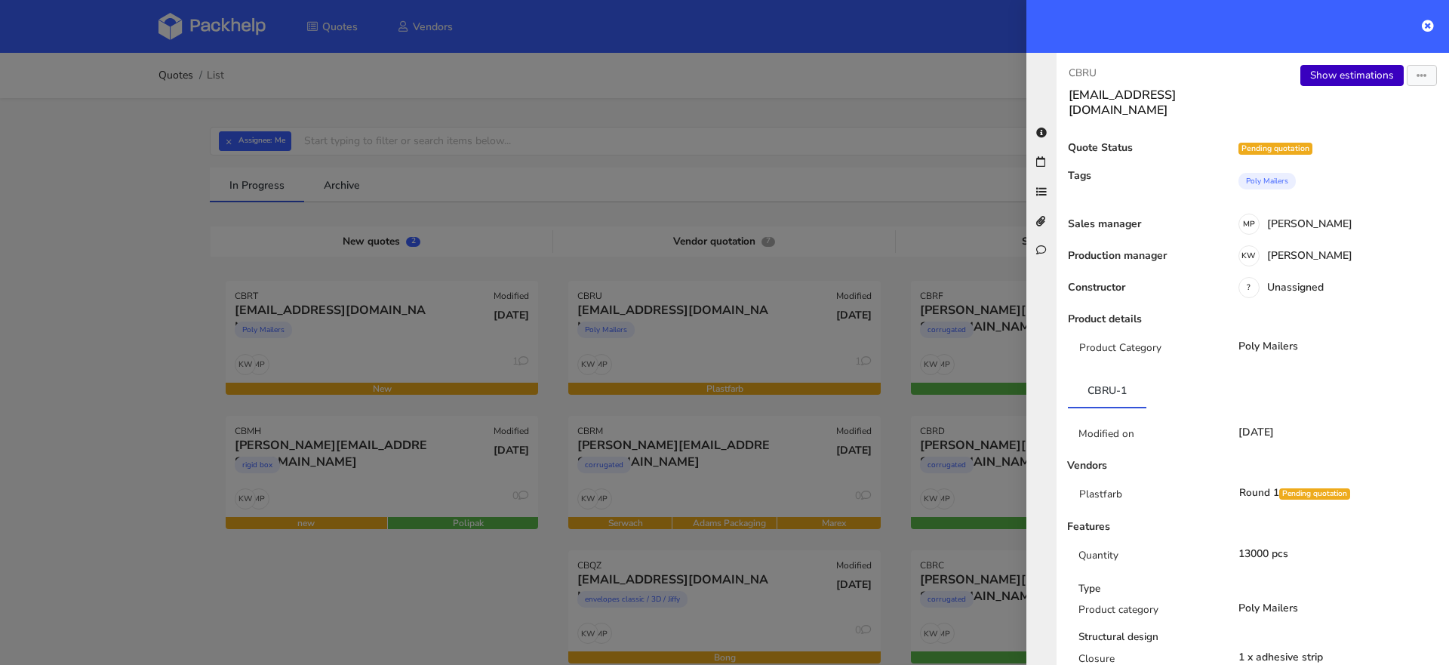
click at [1326, 73] on link "Show estimations" at bounding box center [1351, 75] width 103 height 21
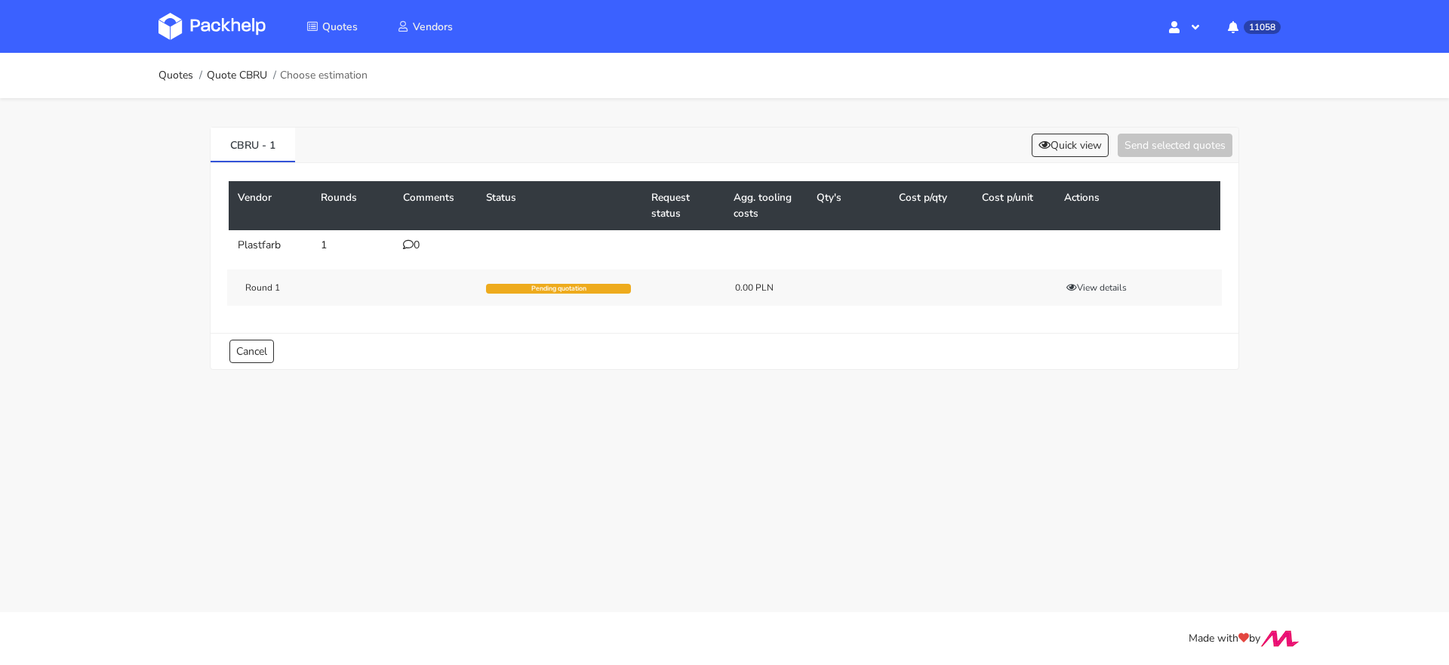
click at [420, 247] on div "0" at bounding box center [435, 245] width 65 height 12
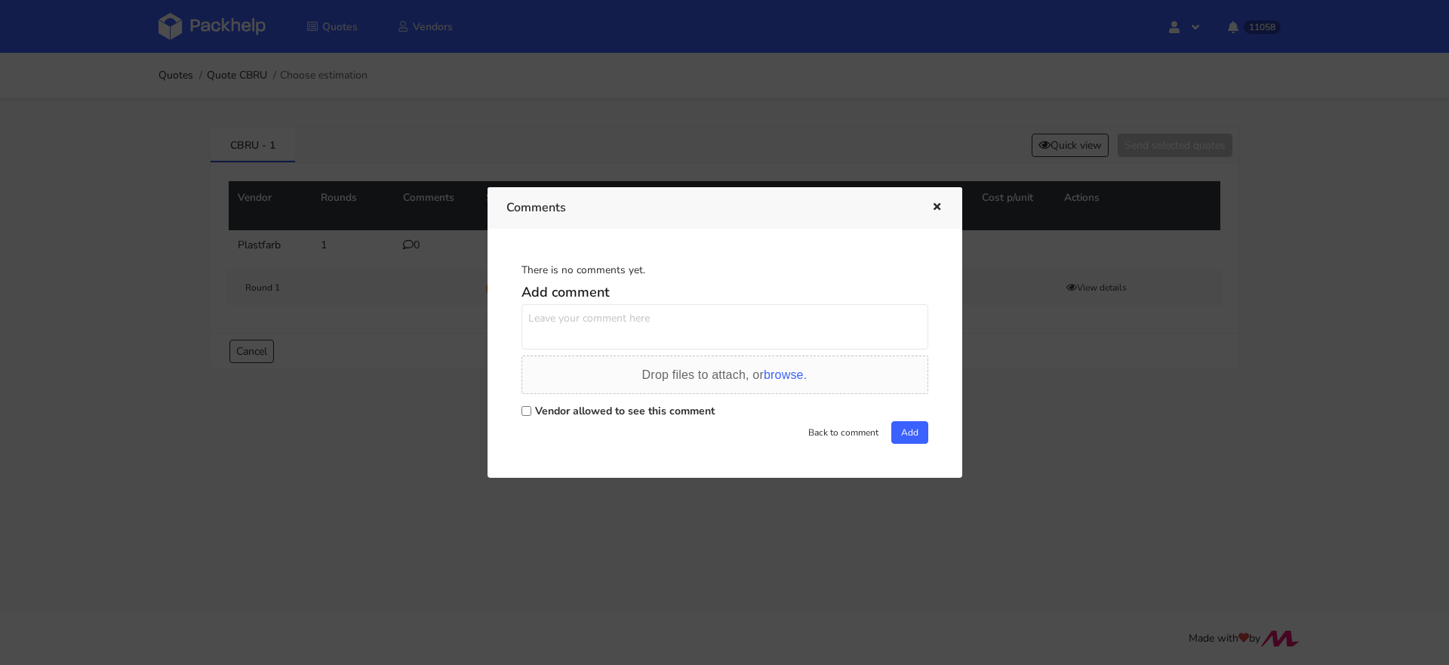
click at [530, 415] on input "Vendor allowed to see this comment" at bounding box center [527, 411] width 10 height 10
checkbox input "true"
click at [545, 323] on textarea at bounding box center [725, 326] width 407 height 45
paste textarea "PTCN"
type textarea "Powtórka zamówienia PTCN"
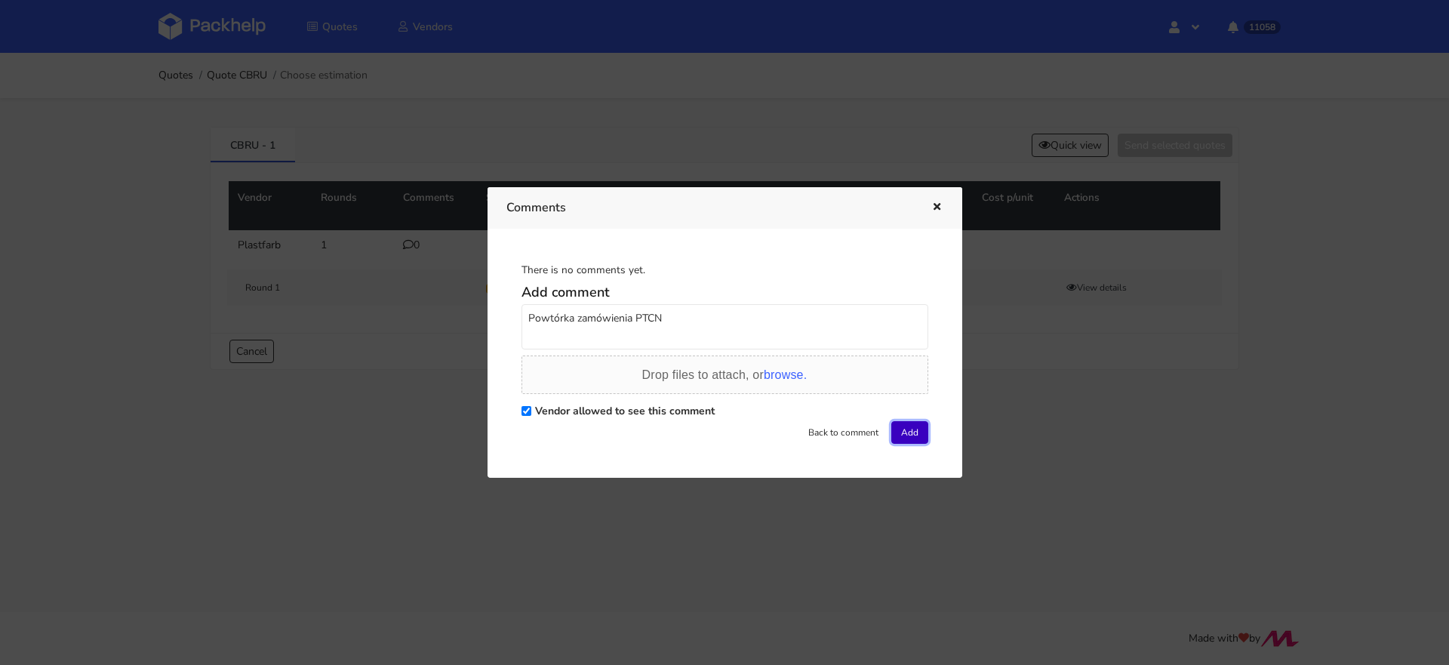
click at [903, 424] on button "Add" at bounding box center [909, 432] width 37 height 23
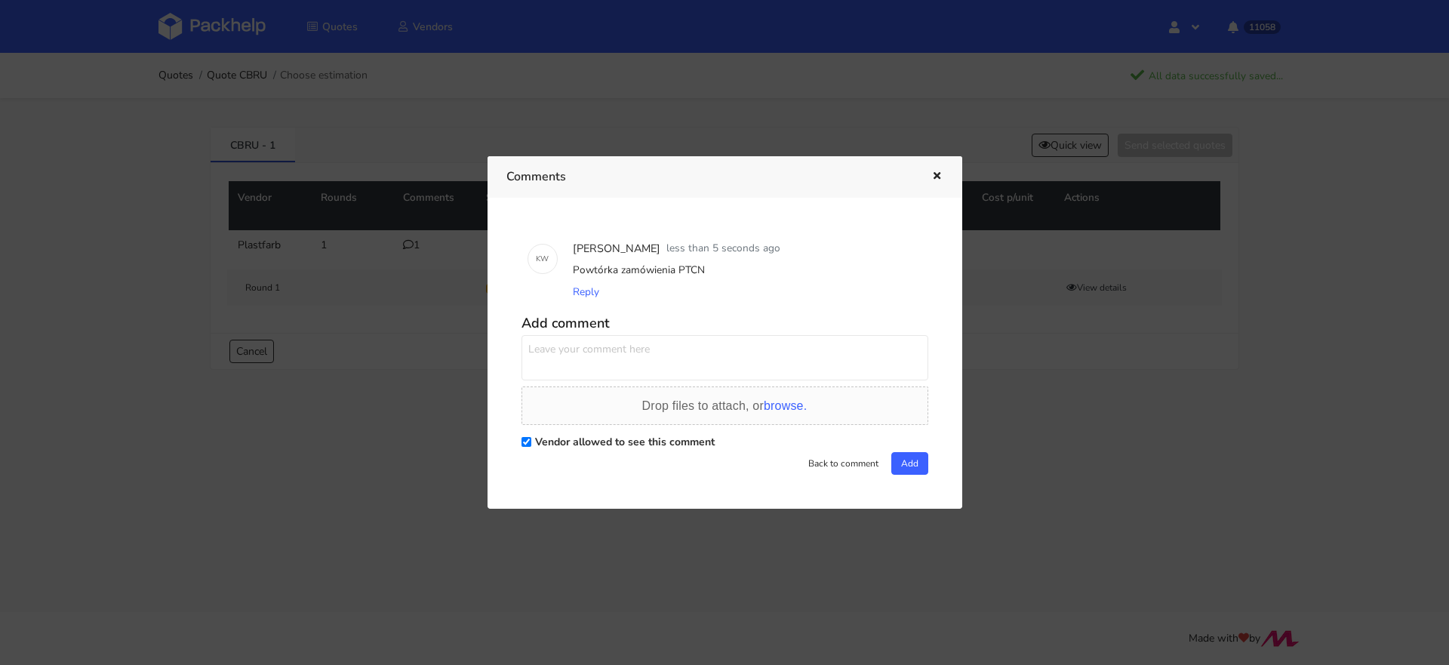
click at [381, 95] on div at bounding box center [724, 332] width 1449 height 665
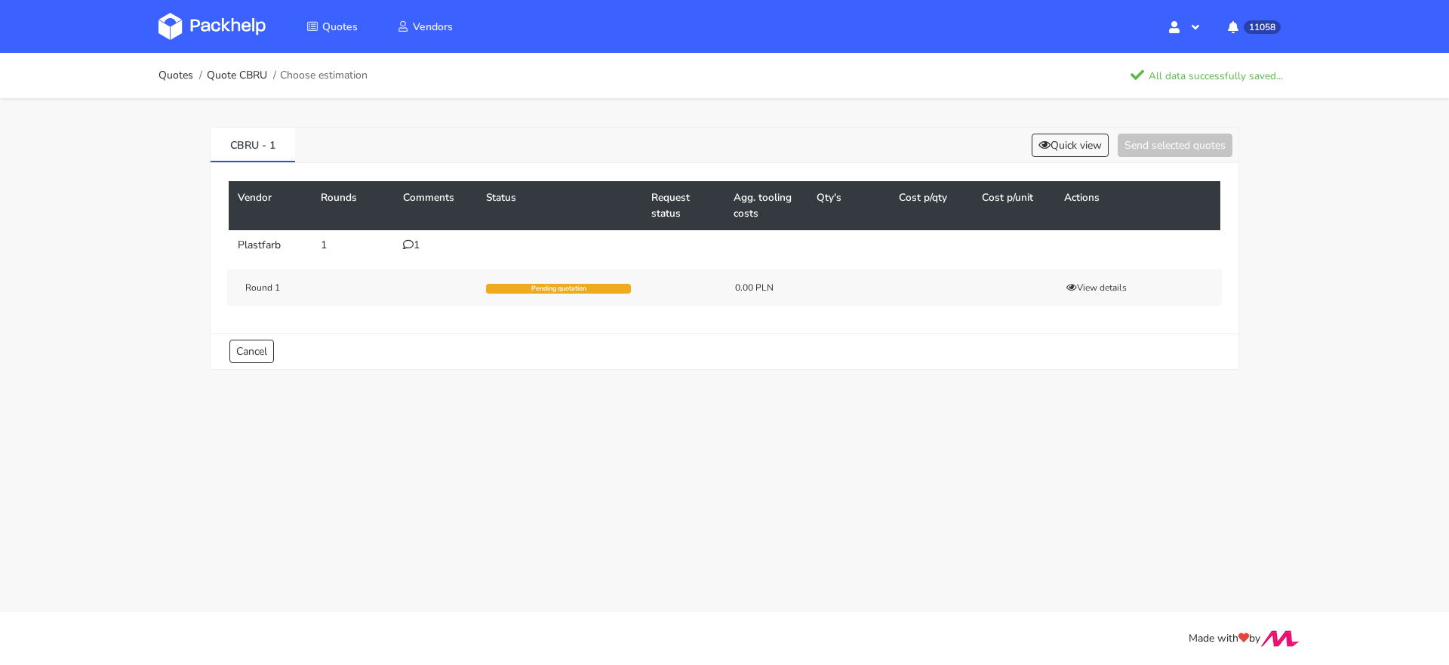
click at [237, 37] on img at bounding box center [211, 26] width 107 height 27
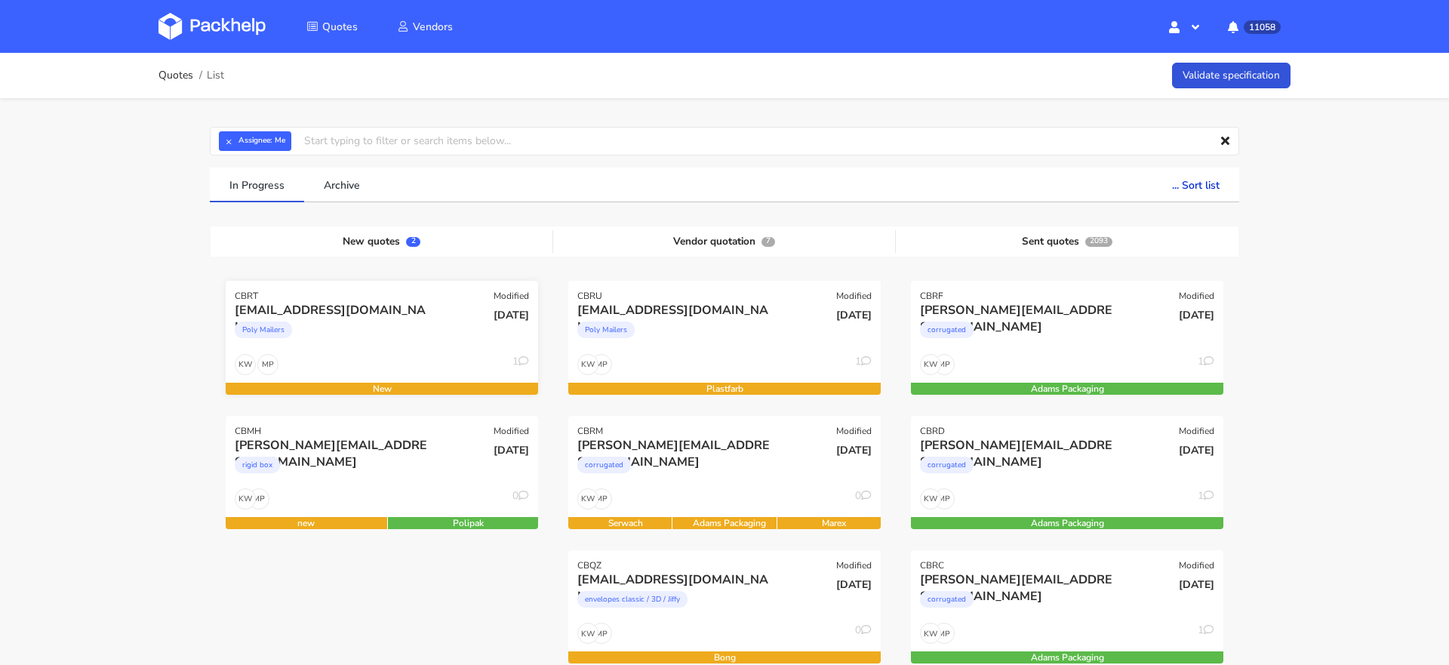
click at [335, 346] on div "Poly Mailers" at bounding box center [335, 334] width 200 height 30
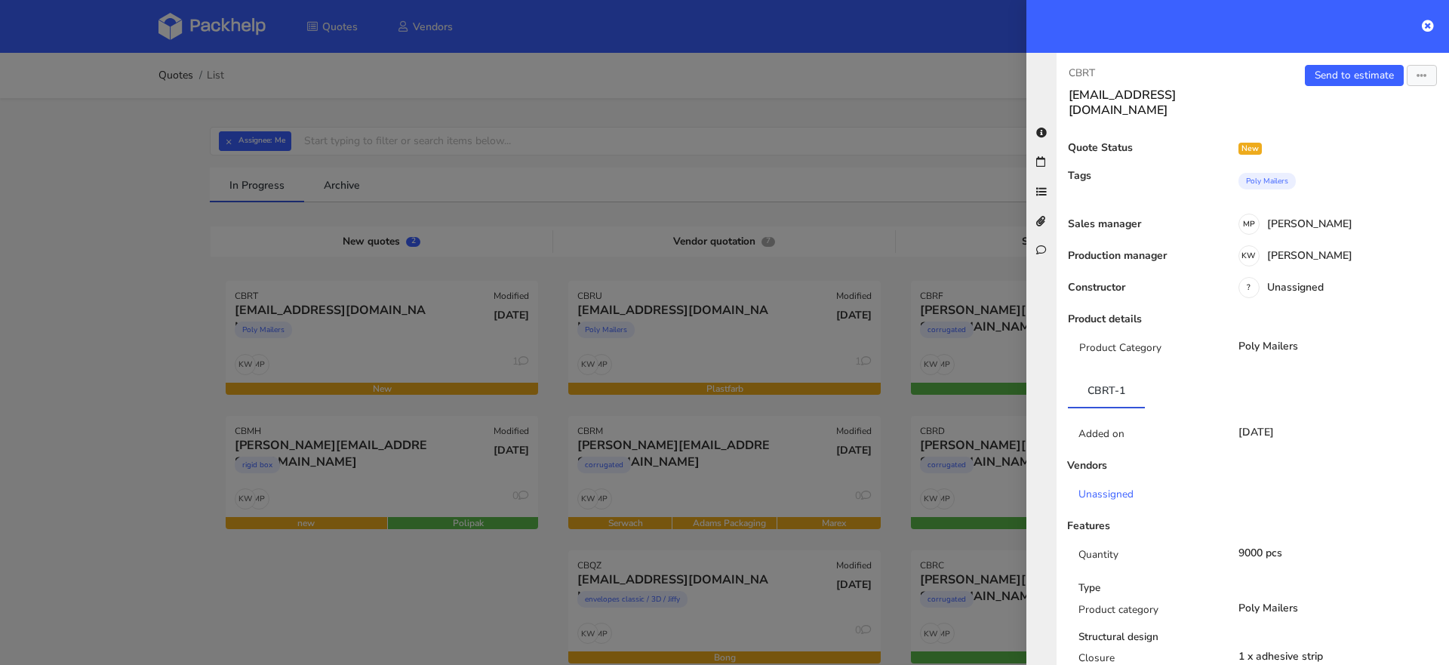
scroll to position [773, 0]
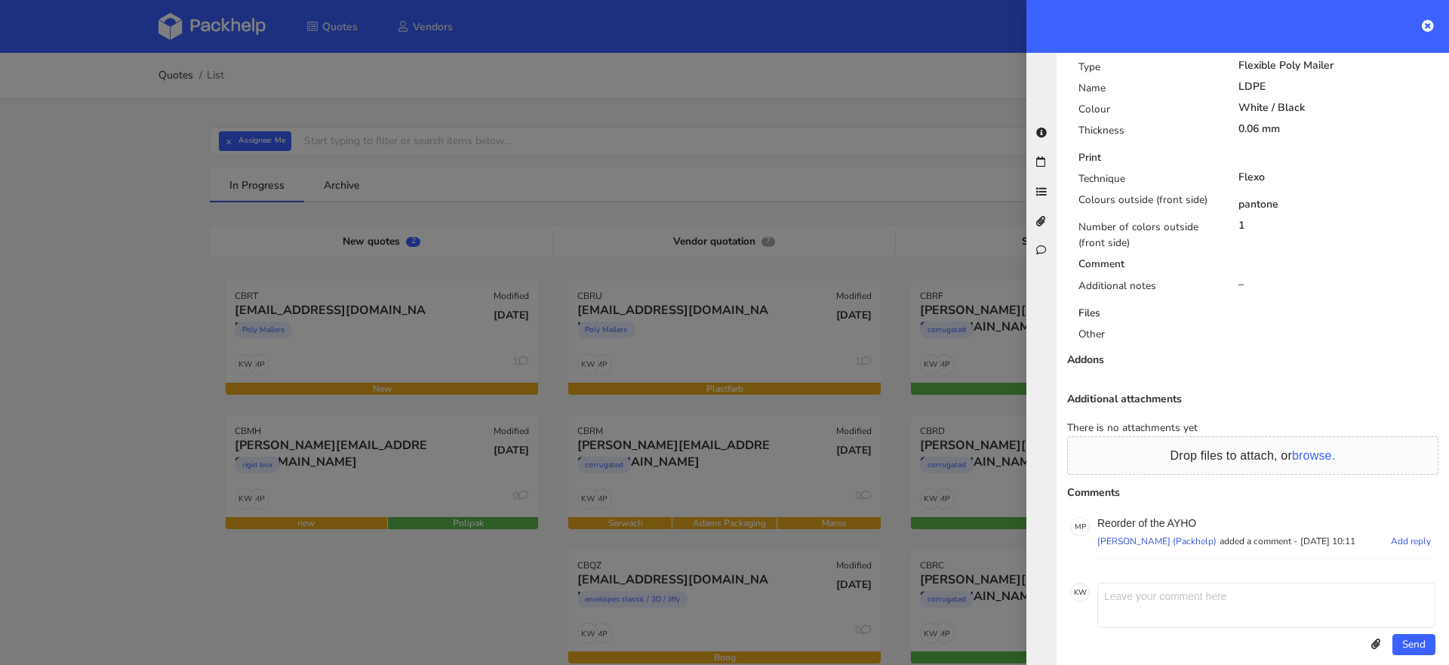
click at [1176, 517] on p "Reorder of the AYHO" at bounding box center [1266, 523] width 338 height 12
copy p "AYHO"
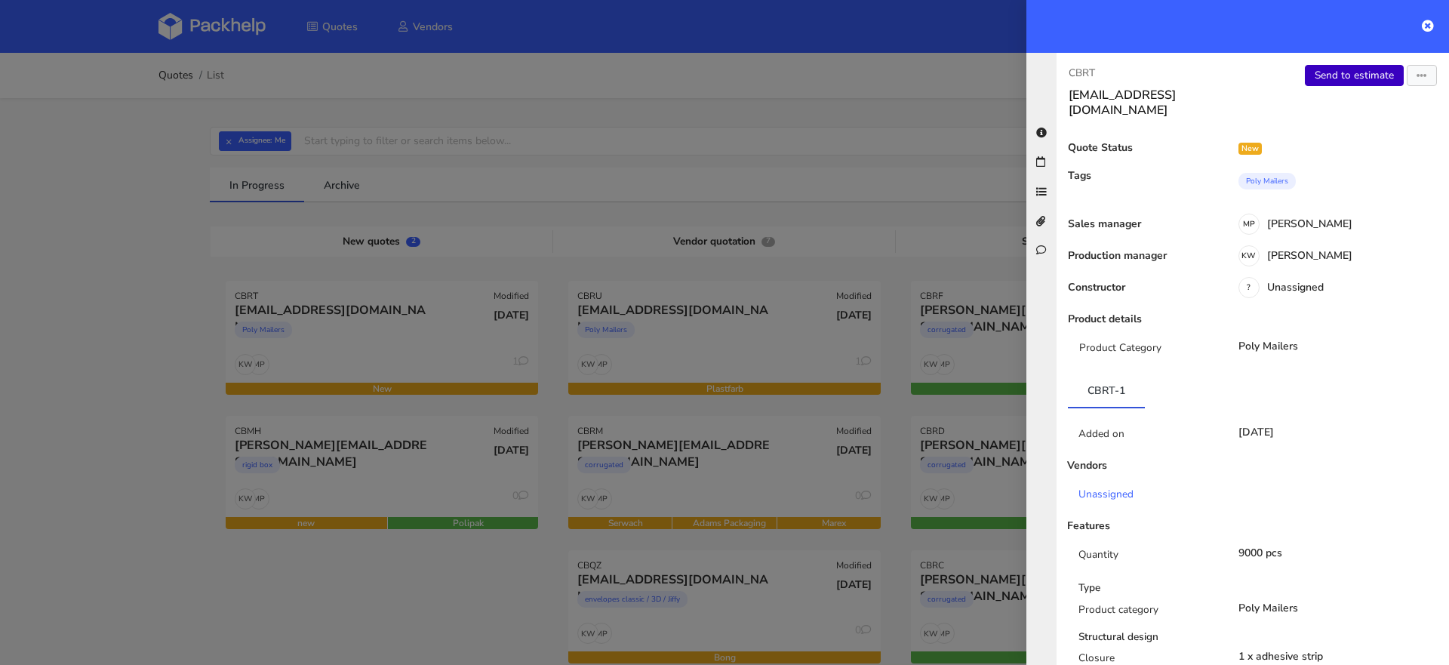
click at [1343, 68] on link "Send to estimate" at bounding box center [1354, 75] width 99 height 21
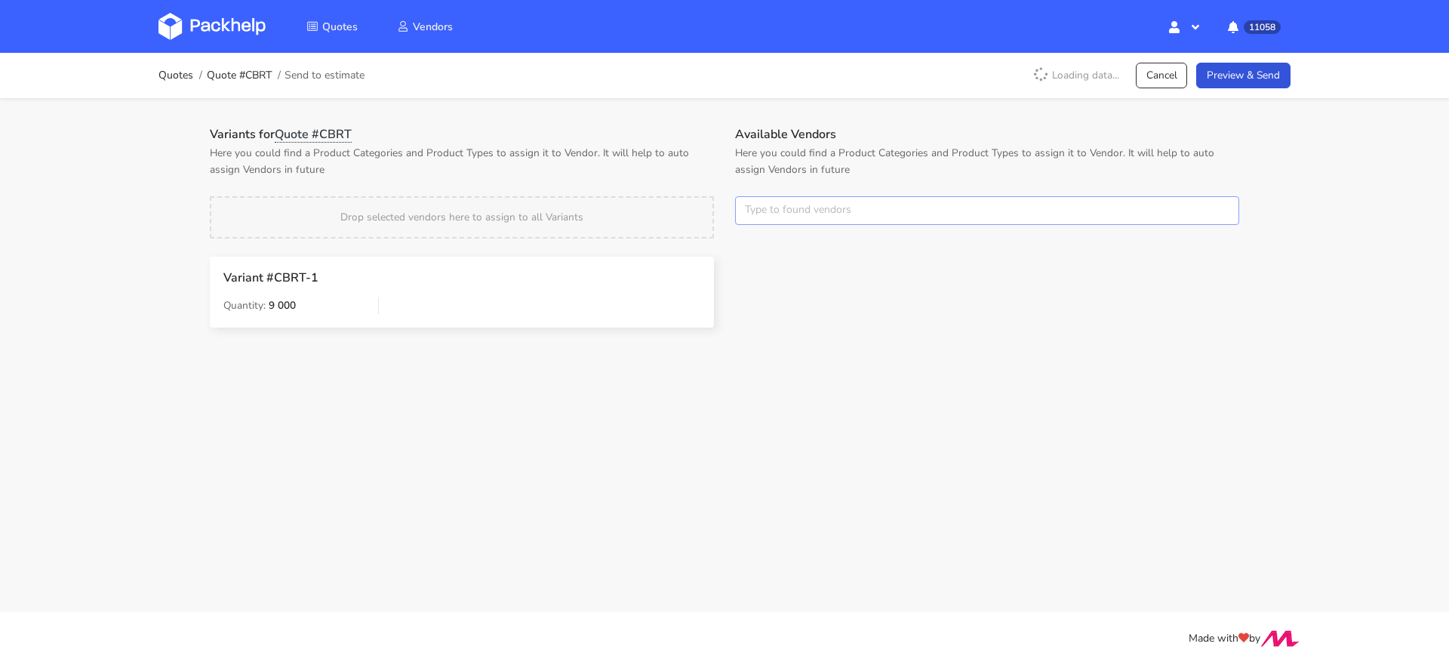
click at [759, 211] on input "text" at bounding box center [987, 210] width 504 height 29
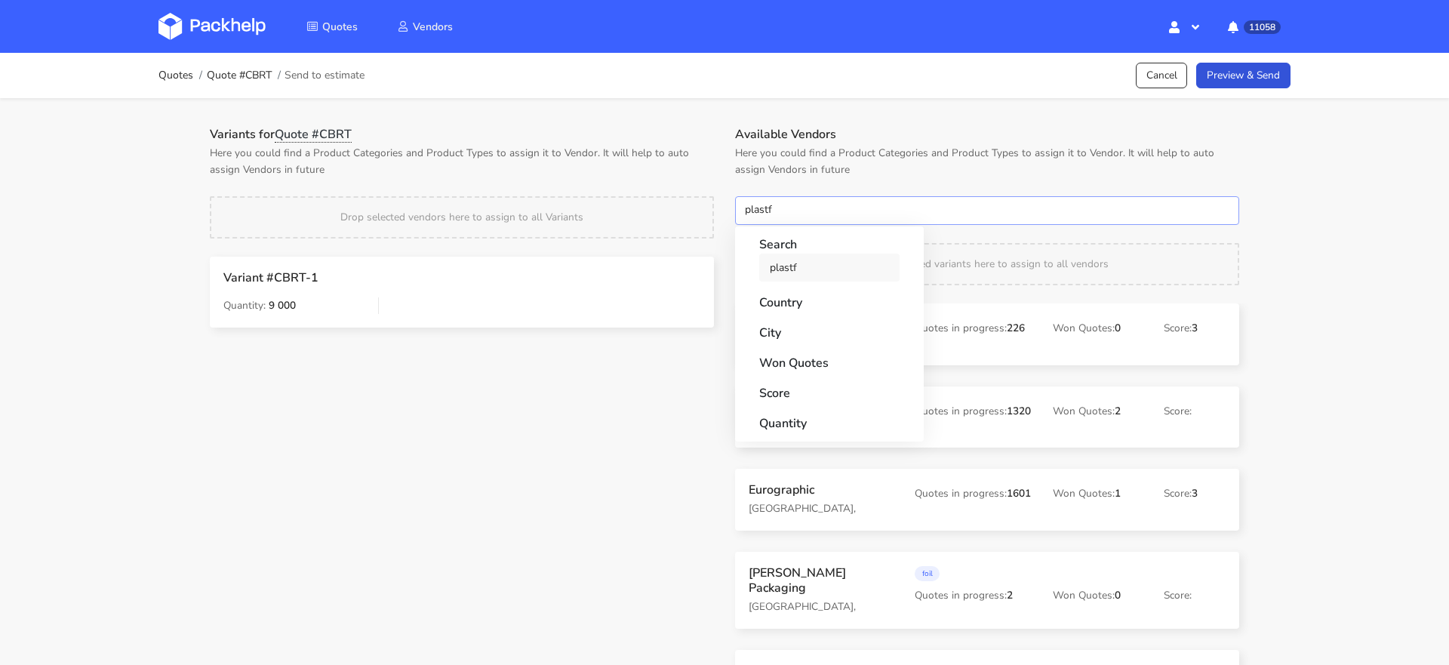
type input "plastf"
click at [791, 278] on link "plastf" at bounding box center [829, 268] width 140 height 28
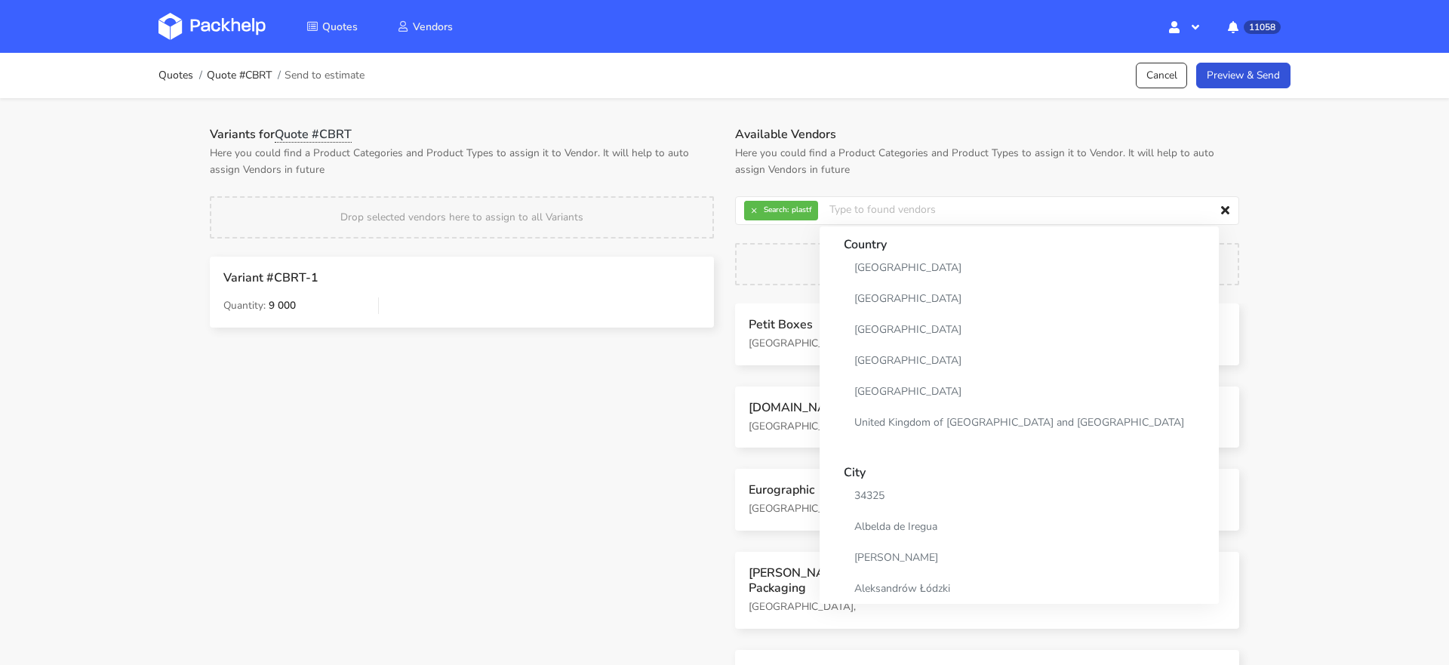
click at [693, 186] on div "Variants for Quote #CBRT Here you could find a Product Categories and Product T…" at bounding box center [461, 238] width 525 height 222
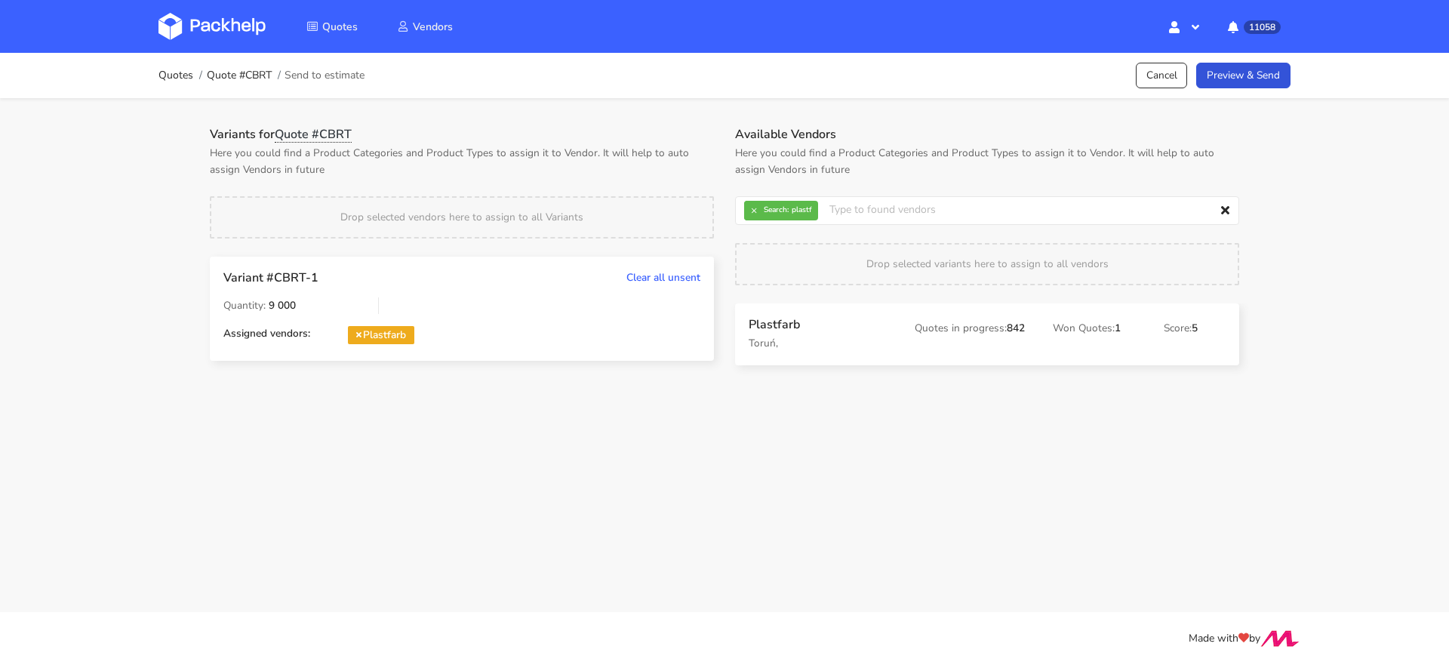
click at [1216, 89] on div "Quotes Quote #CBRT Send to estimate Cancel Preview & Send" at bounding box center [724, 75] width 1132 height 30
click at [1234, 89] on div "Quotes Quote #CBRT Send to estimate Cancel Preview & Send" at bounding box center [724, 75] width 1132 height 30
click at [1236, 77] on link "Preview & Send" at bounding box center [1243, 76] width 94 height 26
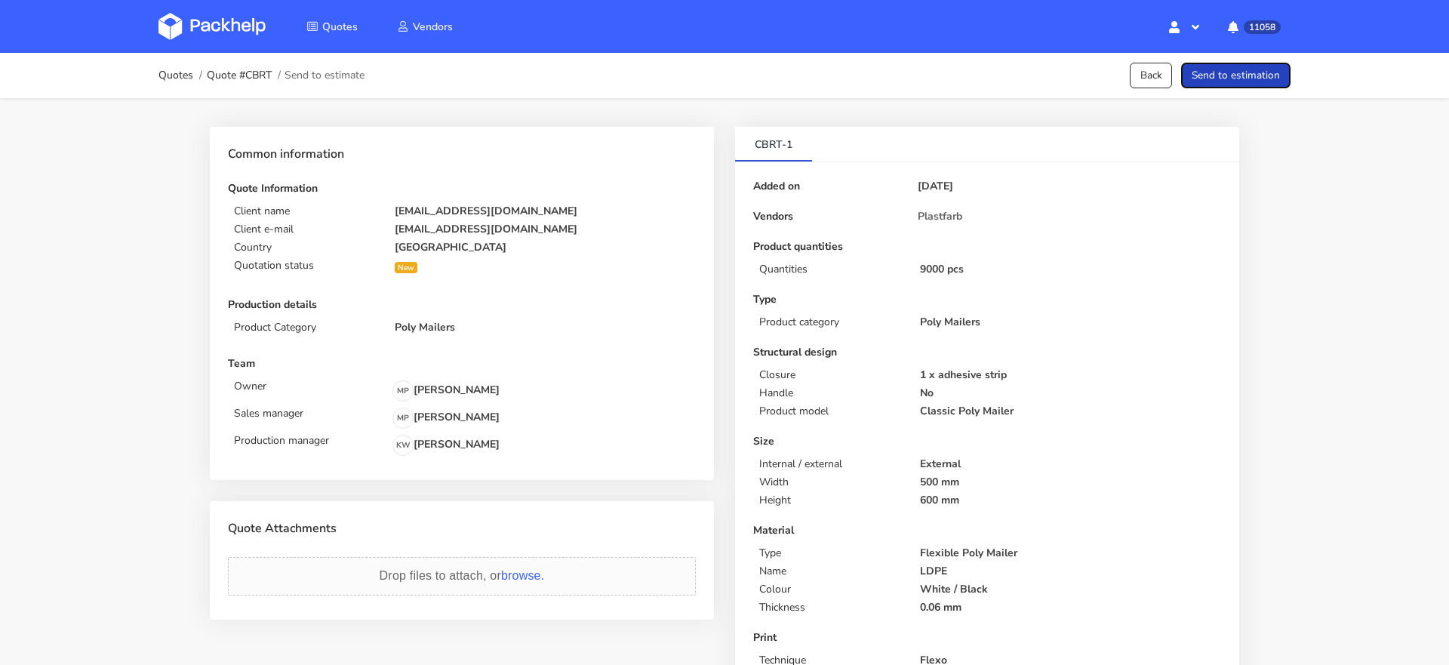
click at [1250, 74] on button "Send to estimation" at bounding box center [1235, 76] width 109 height 26
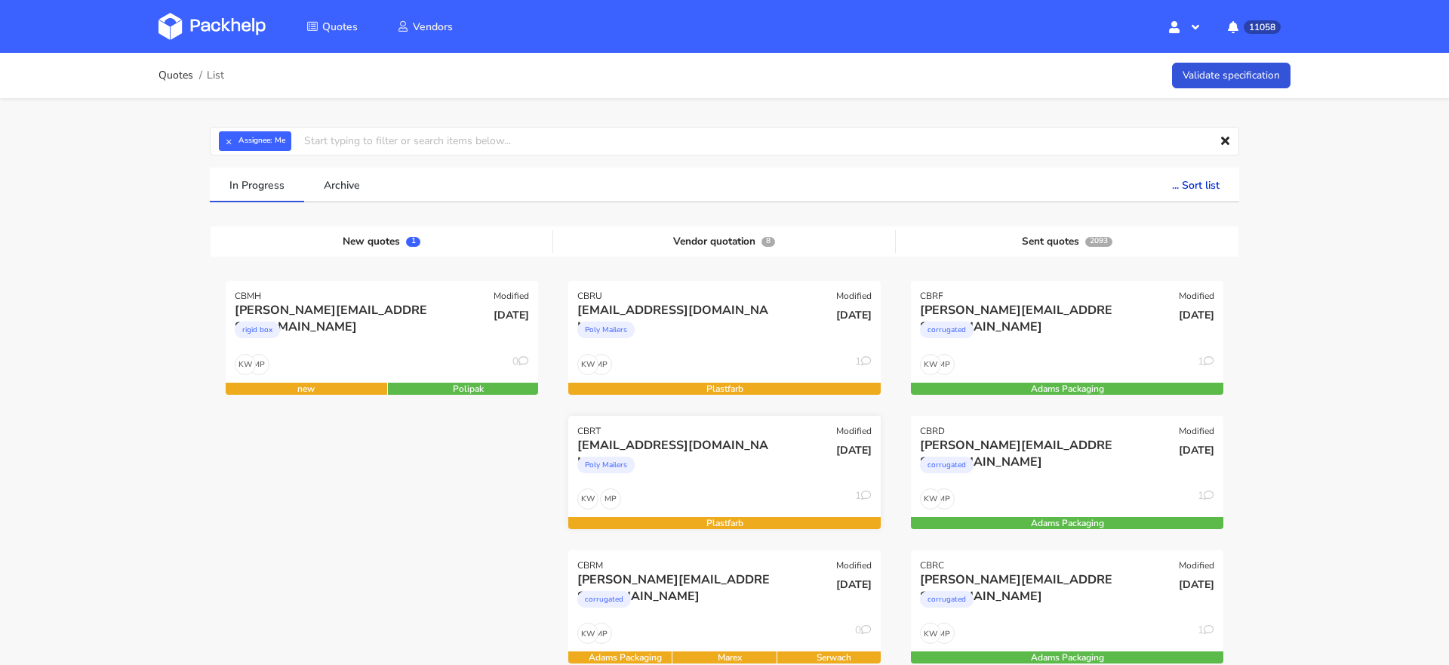
click at [706, 472] on div "Poly Mailers" at bounding box center [677, 469] width 200 height 30
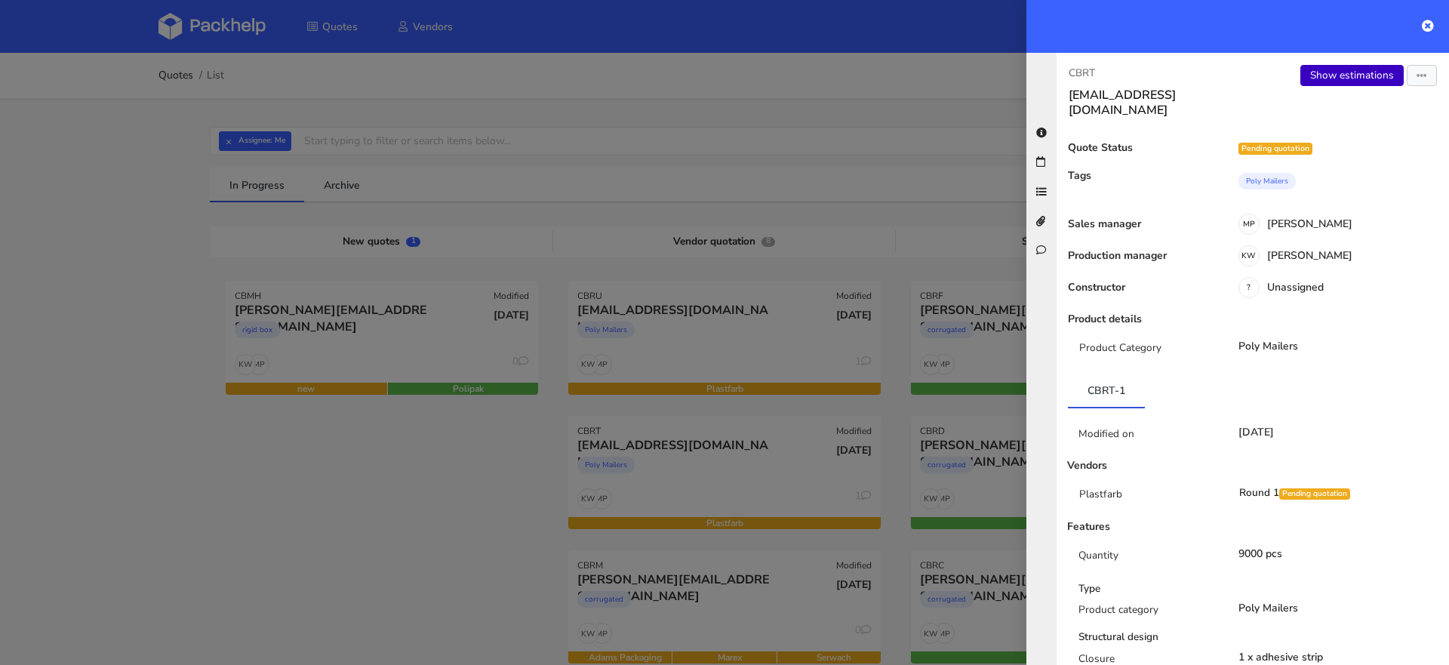
click at [1348, 75] on link "Show estimations" at bounding box center [1351, 75] width 103 height 21
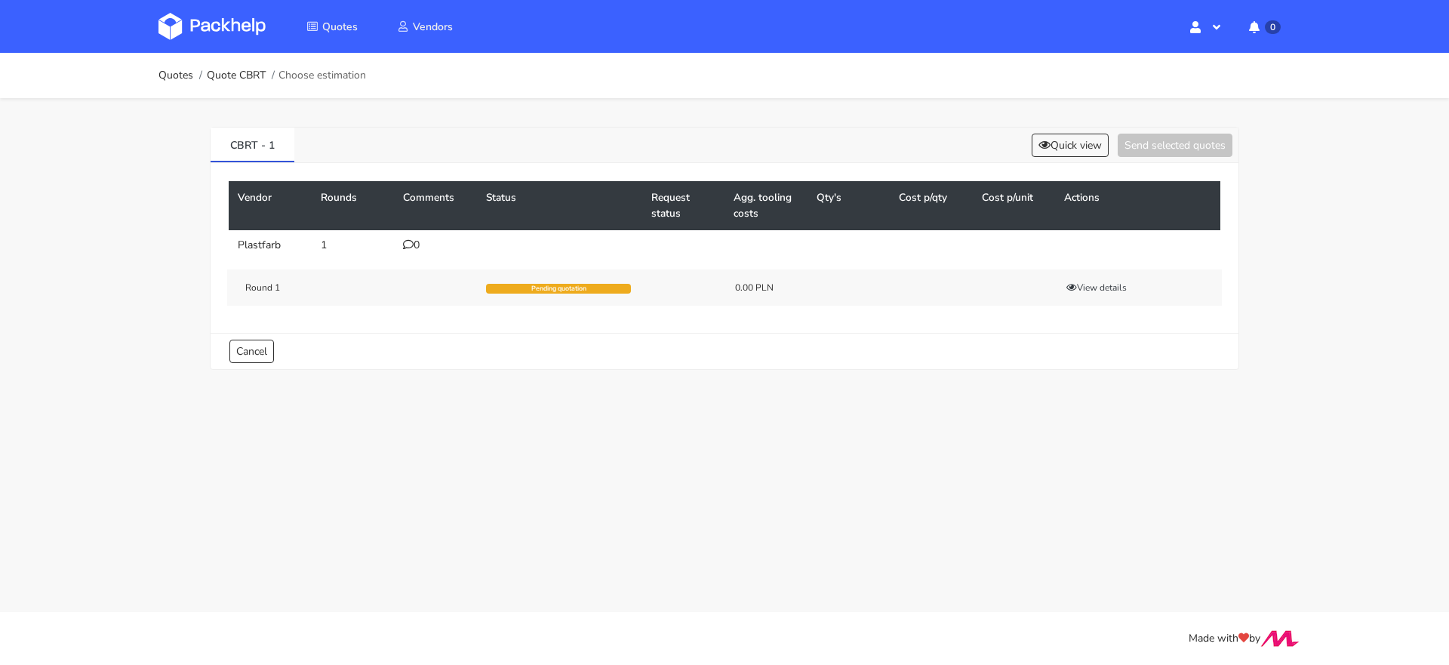
click at [417, 240] on div "0" at bounding box center [435, 245] width 65 height 12
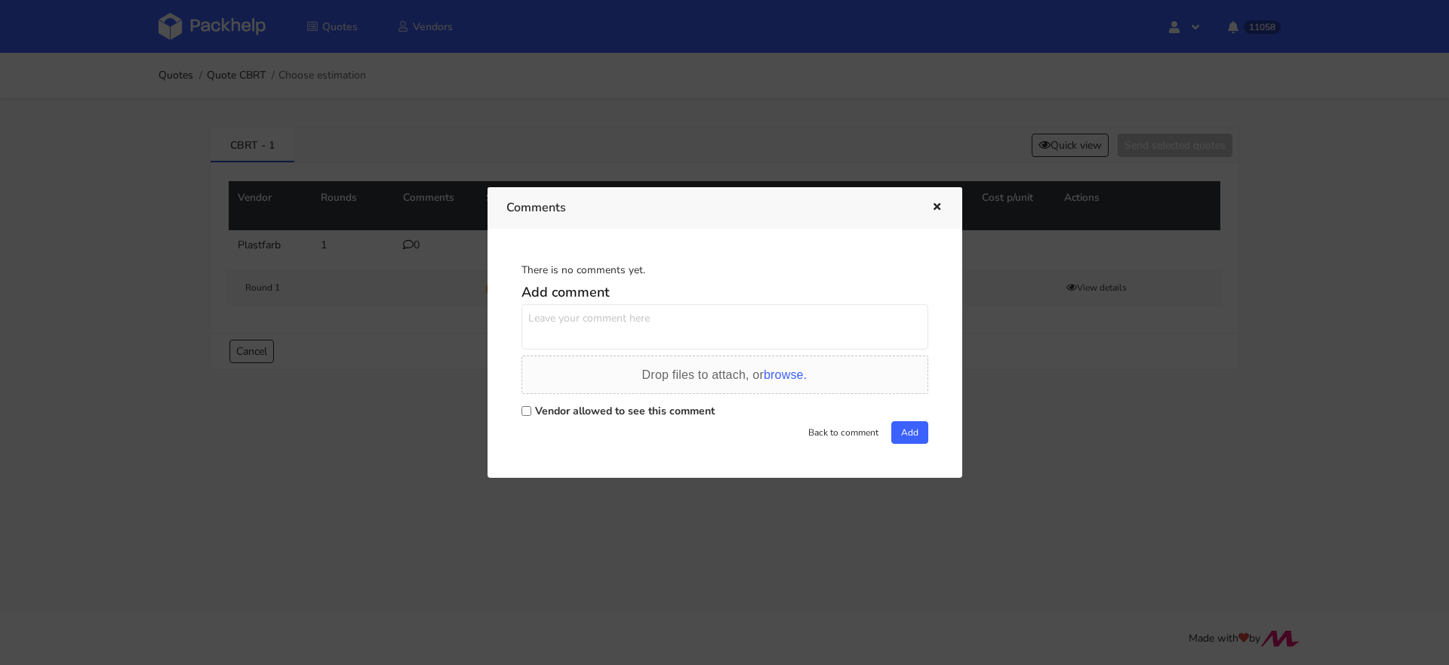
click at [528, 414] on input "Vendor allowed to see this comment" at bounding box center [527, 411] width 10 height 10
checkbox input "true"
click at [549, 338] on textarea at bounding box center [725, 326] width 407 height 45
paste textarea "AYHO"
type textarea "Powtórka zamówienia AYHO"
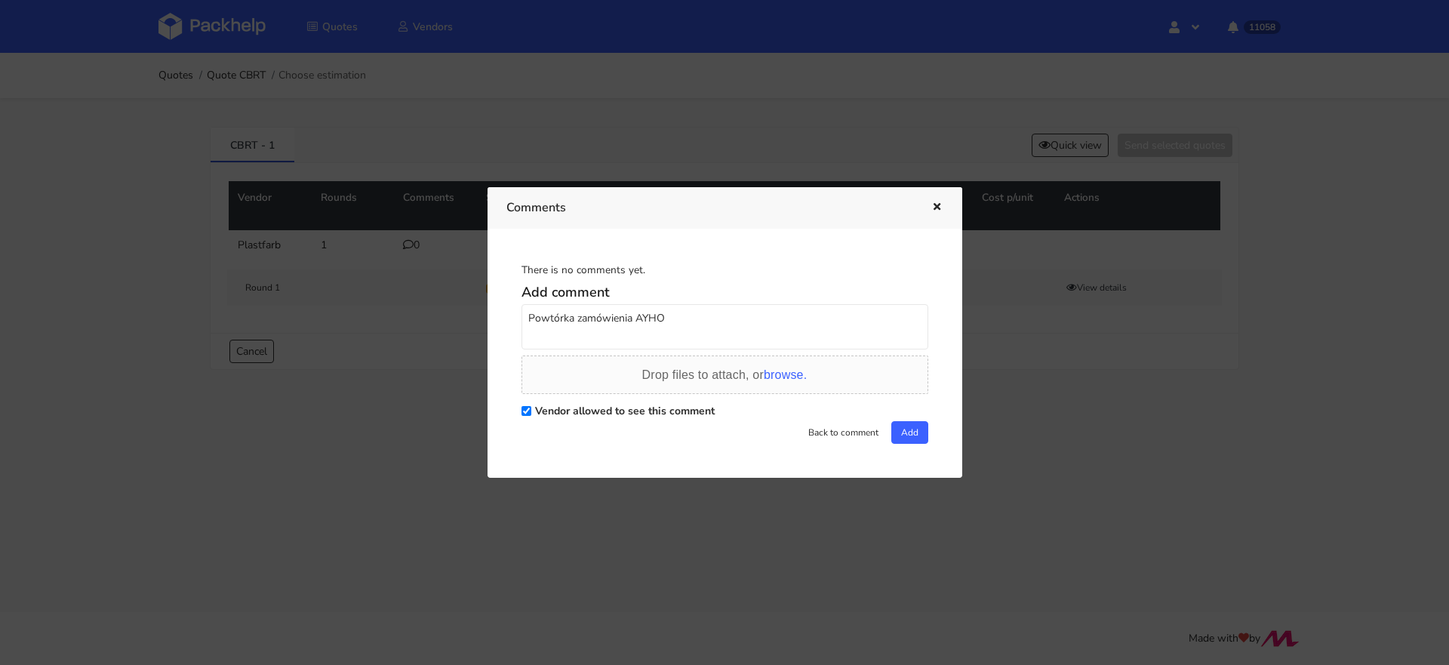
click at [925, 438] on div "There is no comments yet. Add comment [PERSON_NAME] zamówienia AYHO Drop files …" at bounding box center [724, 353] width 437 height 211
click at [920, 438] on button "Add" at bounding box center [909, 432] width 37 height 23
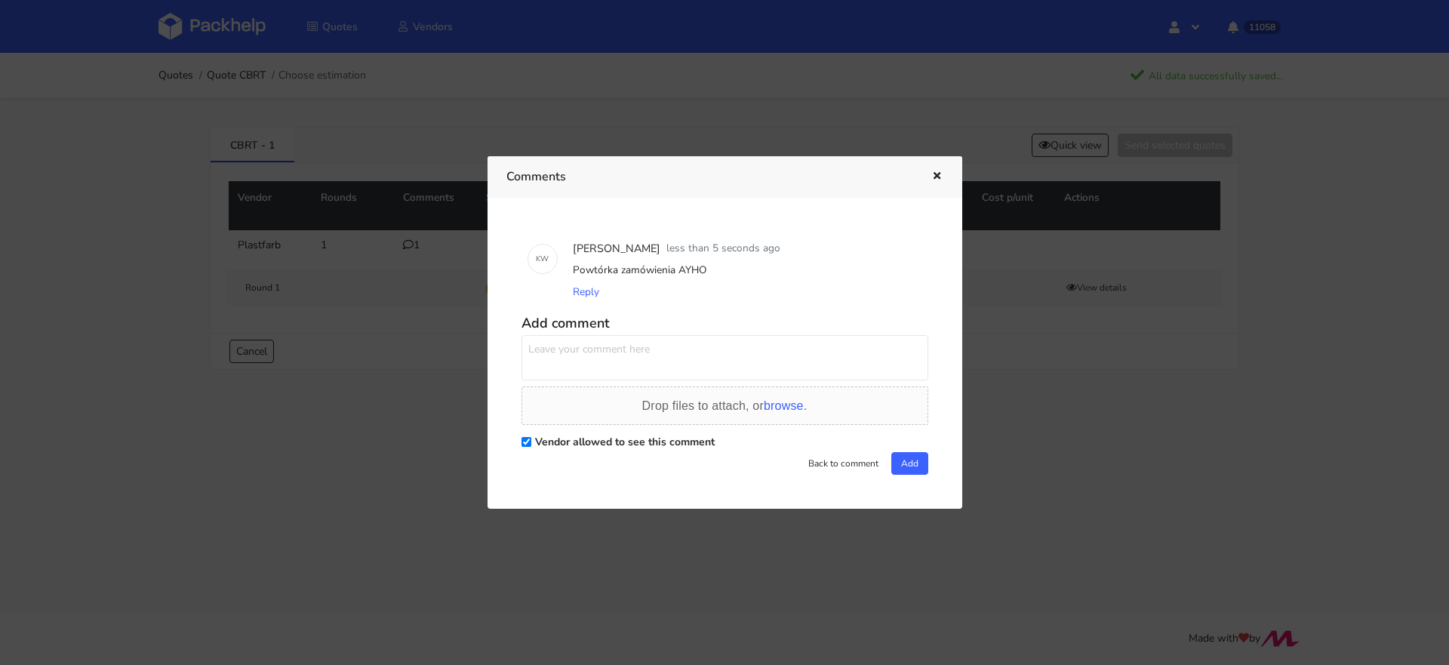
click at [1008, 423] on div at bounding box center [724, 332] width 1449 height 665
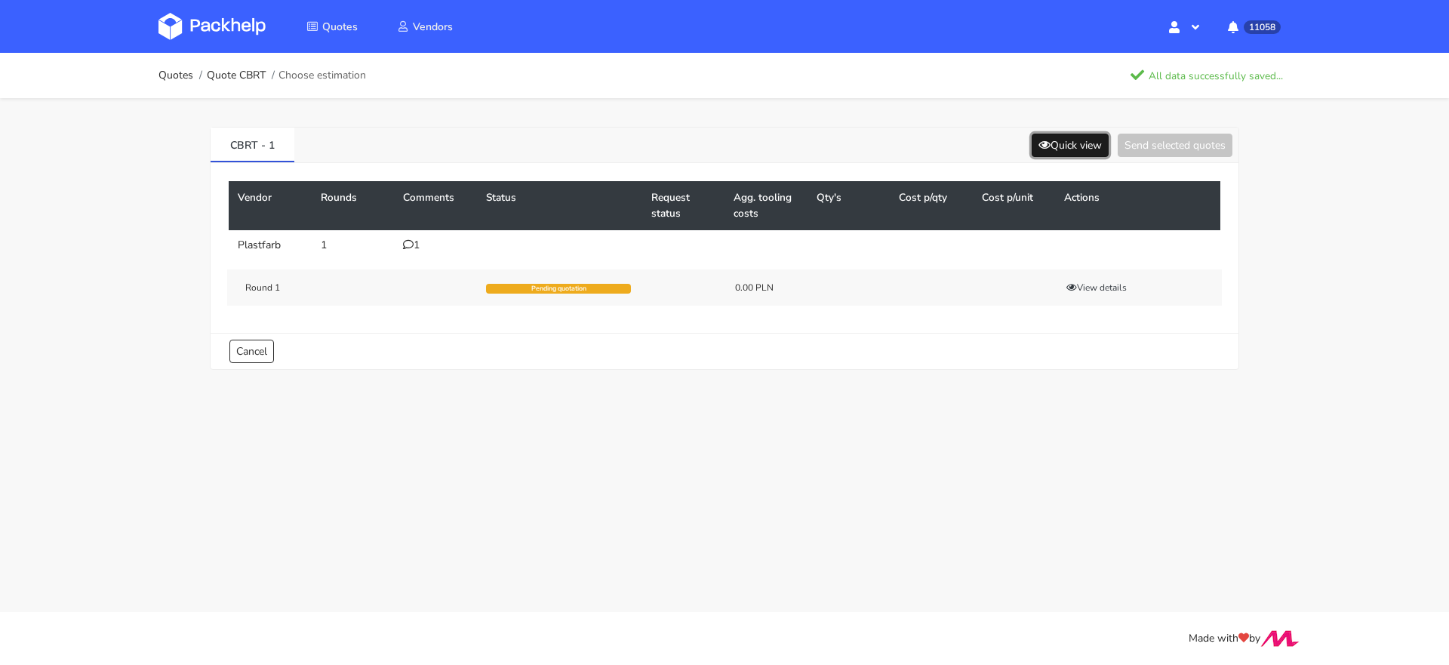
click at [1062, 141] on button "Quick view" at bounding box center [1070, 145] width 77 height 23
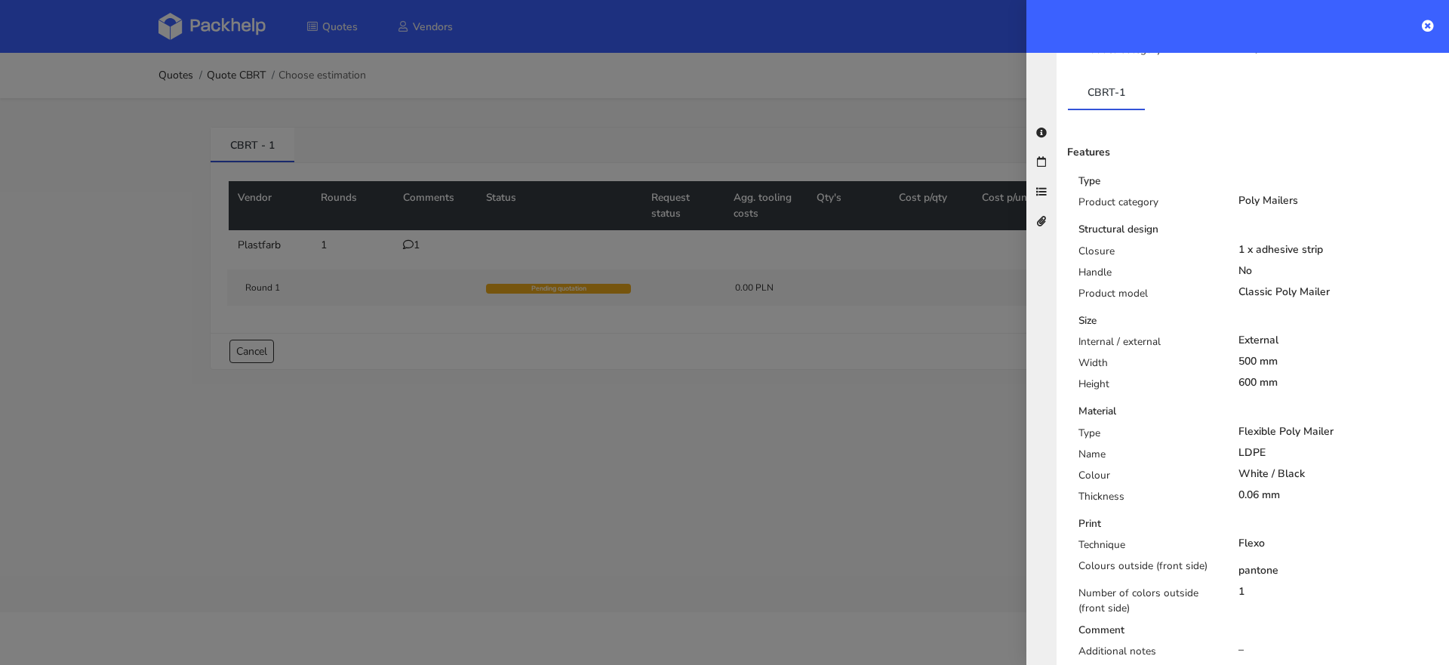
scroll to position [390, 0]
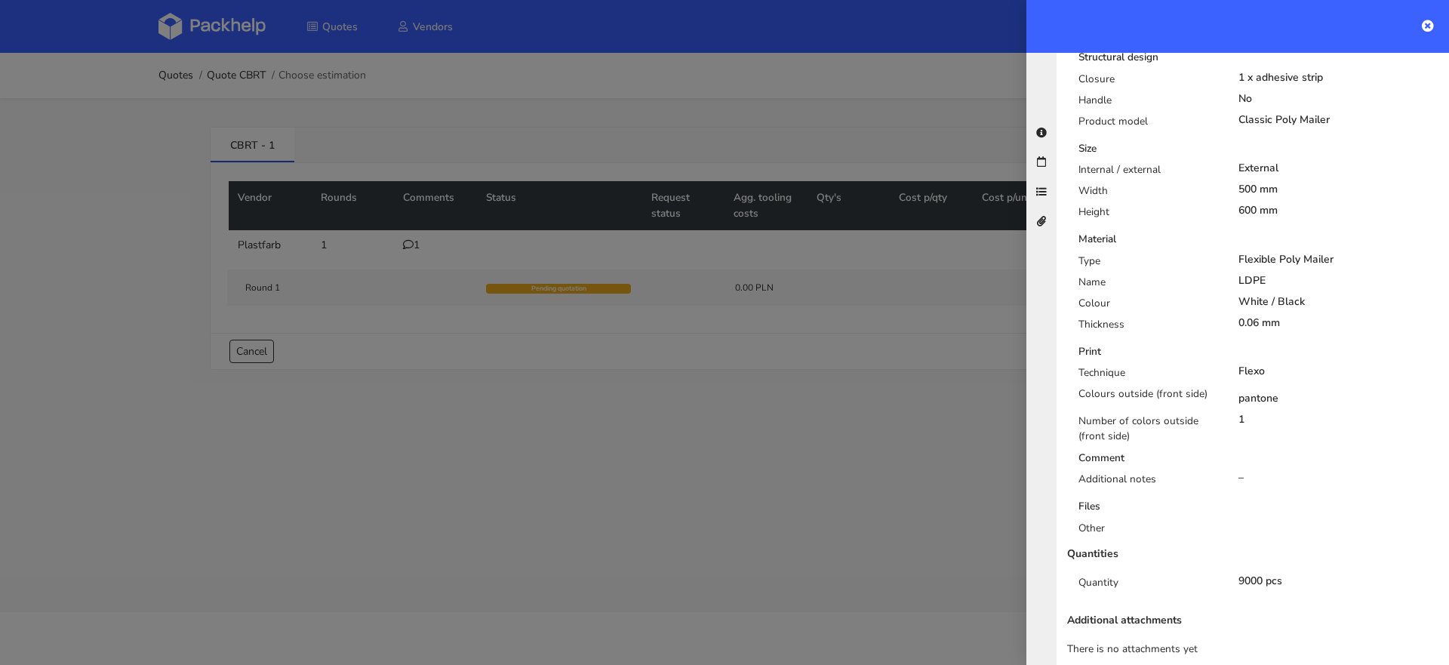
click at [848, 387] on div at bounding box center [724, 332] width 1449 height 665
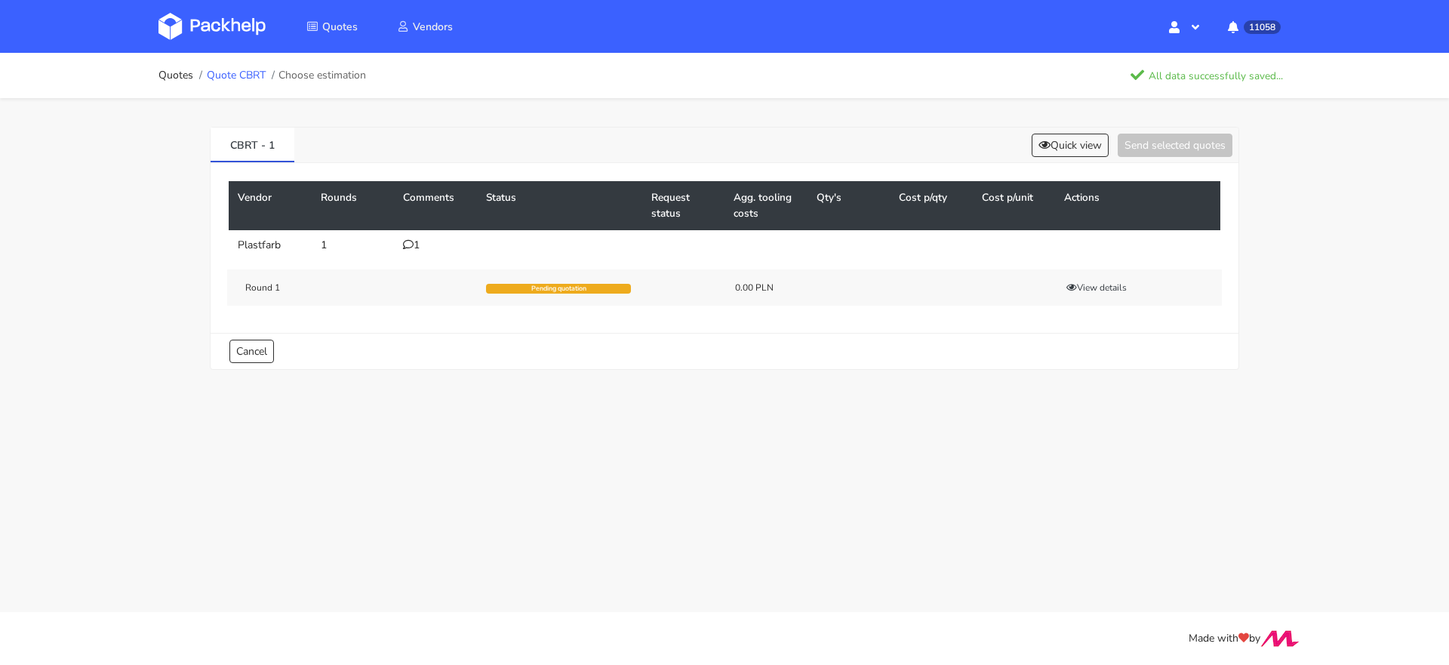
click at [236, 73] on link "Quote CBRT" at bounding box center [236, 75] width 59 height 12
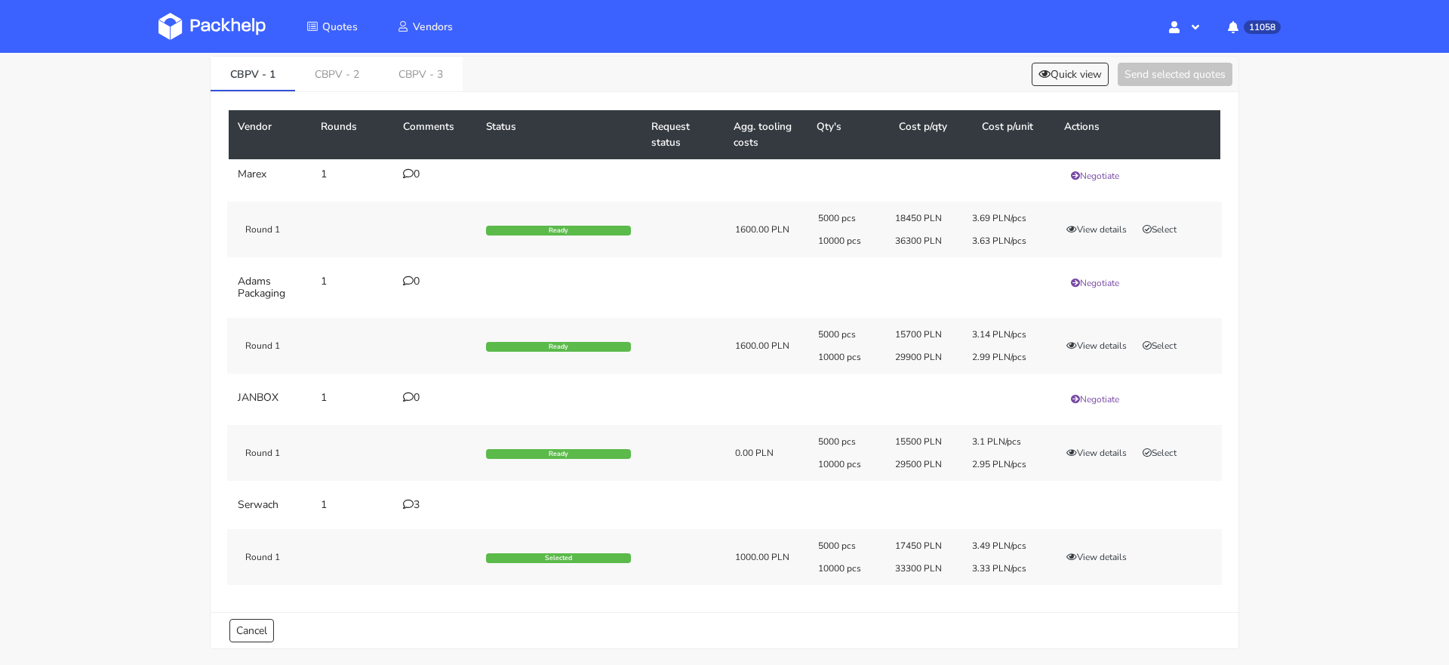
scroll to position [83, 0]
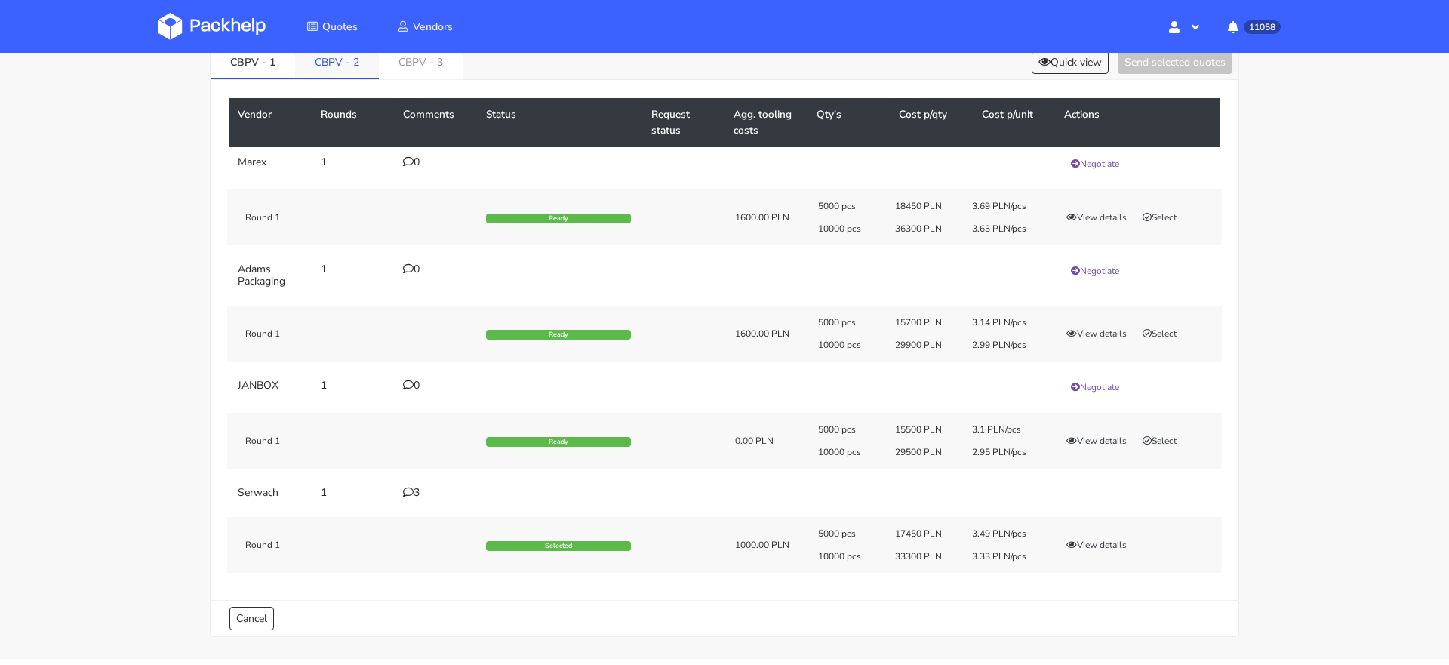
click at [334, 71] on link "CBPV - 2" at bounding box center [337, 61] width 84 height 33
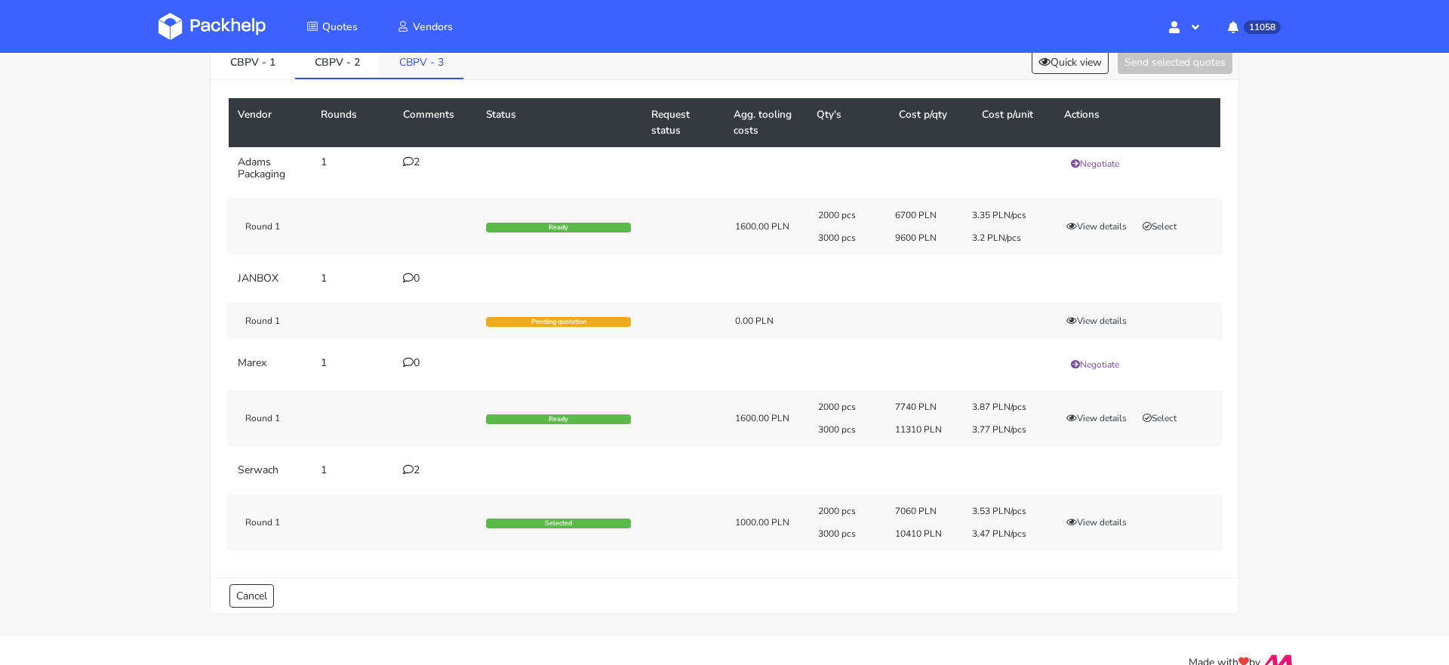
click at [424, 67] on link "CBPV - 3" at bounding box center [422, 61] width 84 height 33
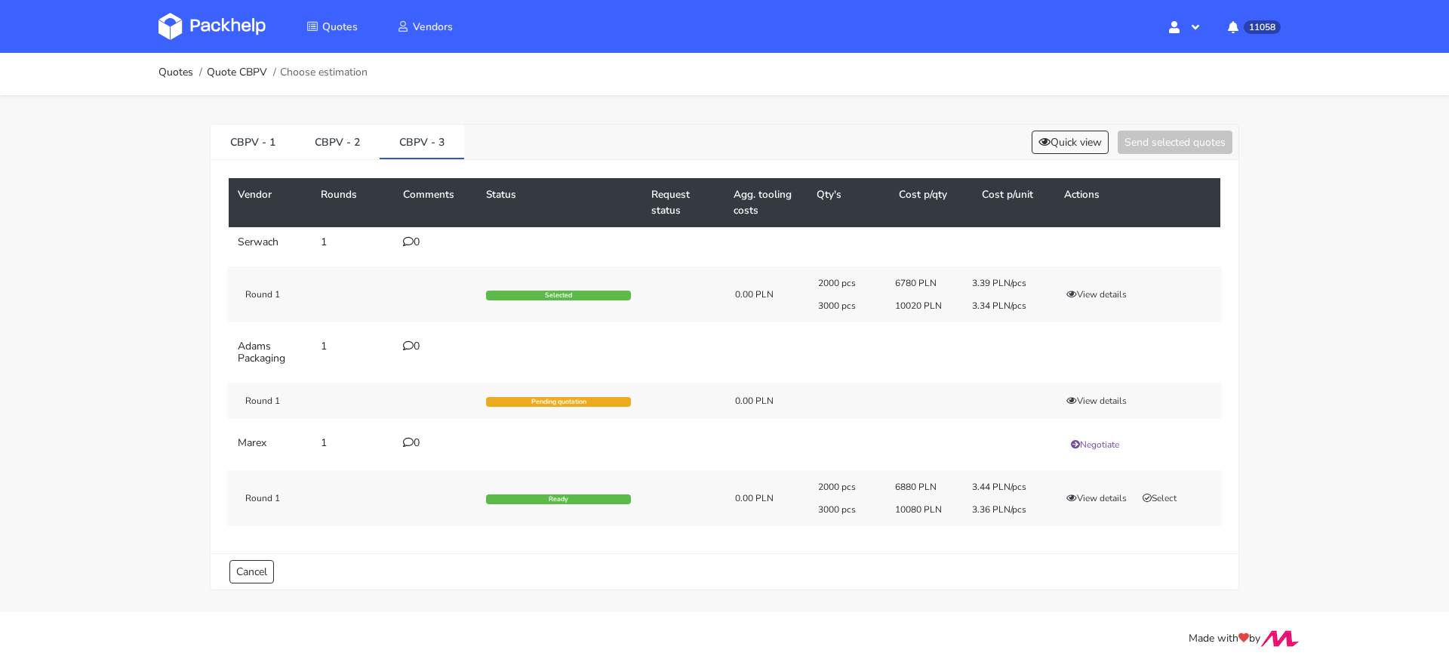
scroll to position [0, 0]
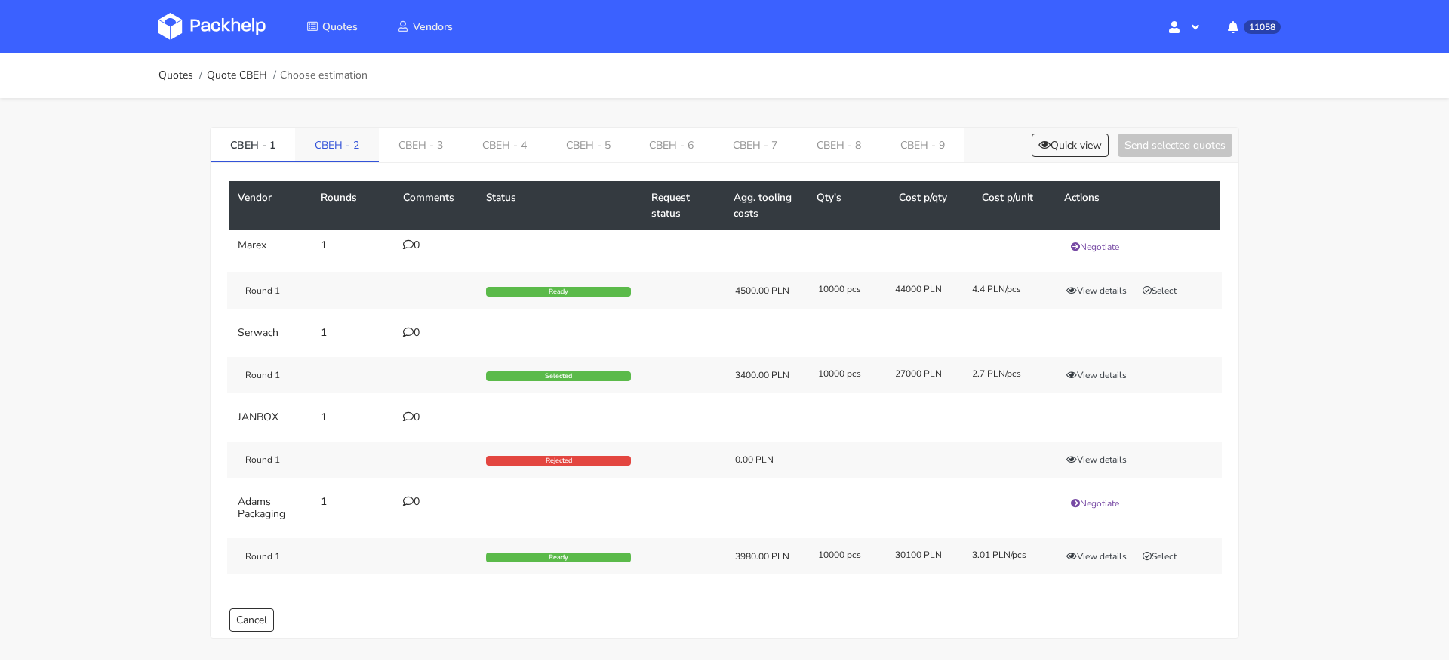
click at [360, 148] on link "CBEH - 2" at bounding box center [337, 144] width 84 height 33
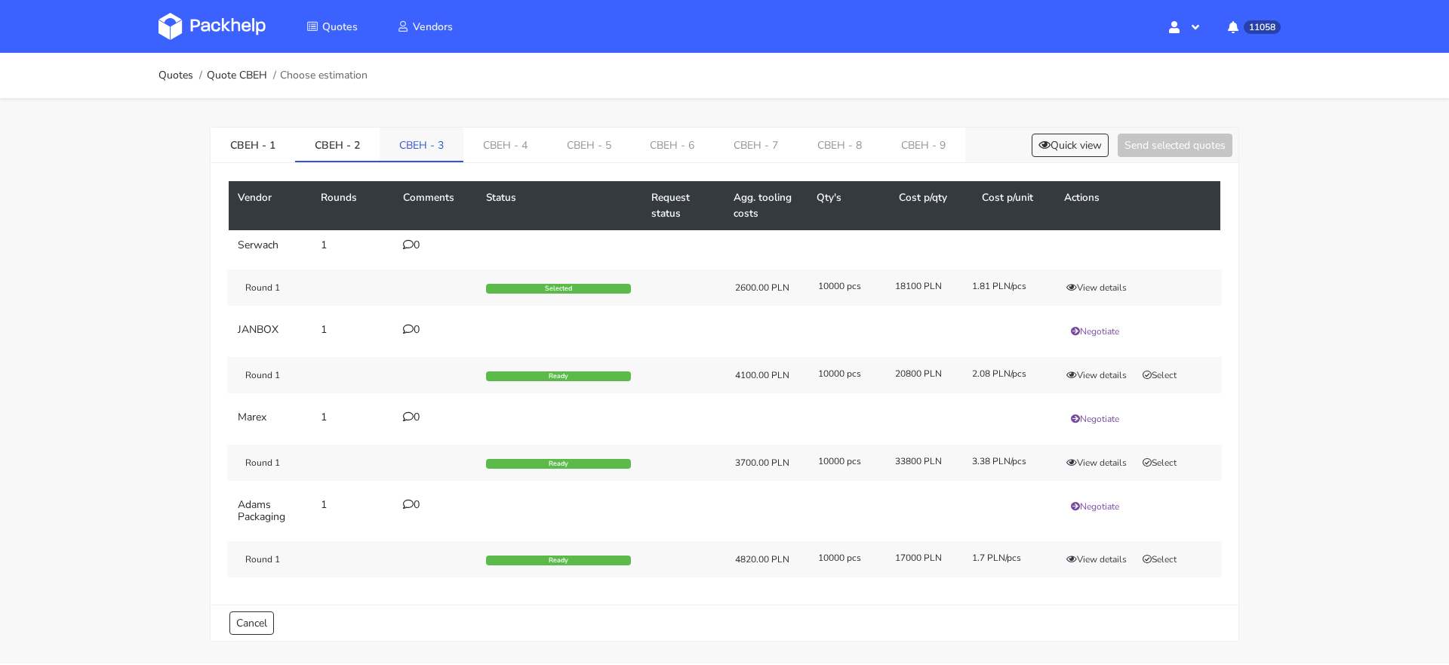
click at [408, 148] on link "CBEH - 3" at bounding box center [422, 144] width 84 height 33
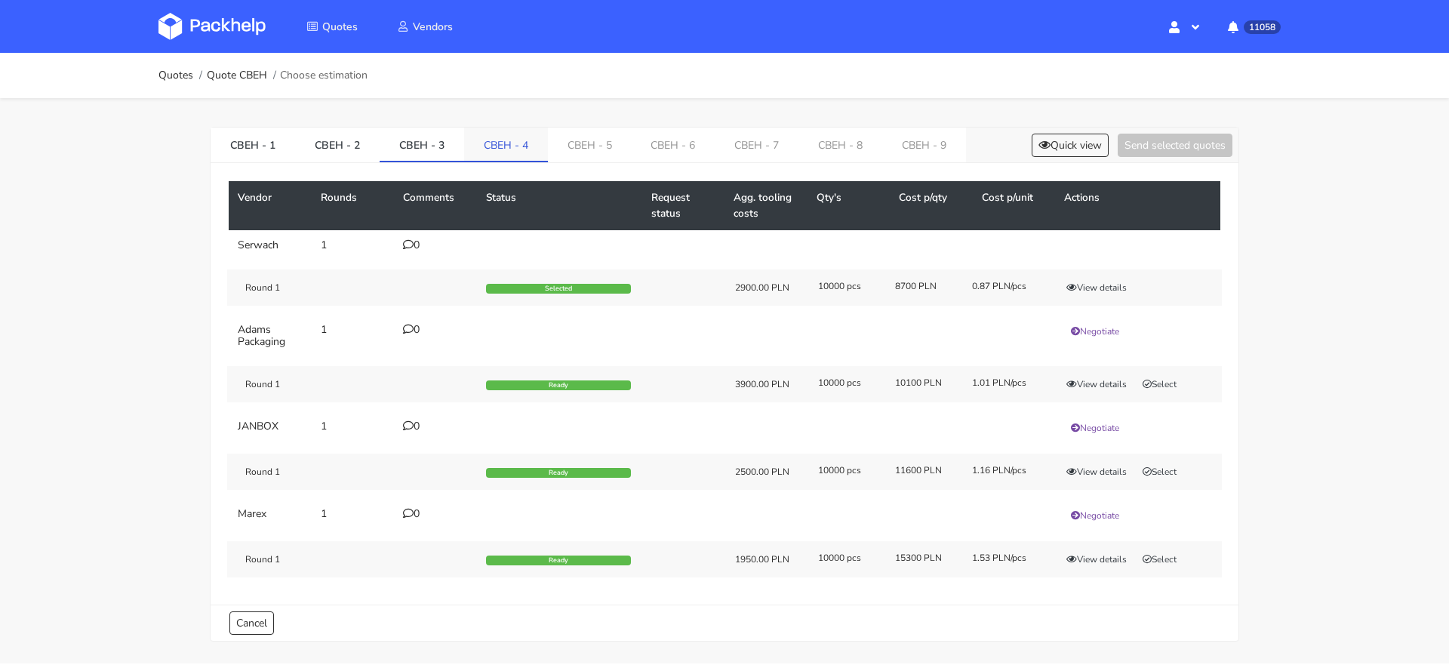
click at [503, 137] on link "CBEH - 4" at bounding box center [506, 144] width 84 height 33
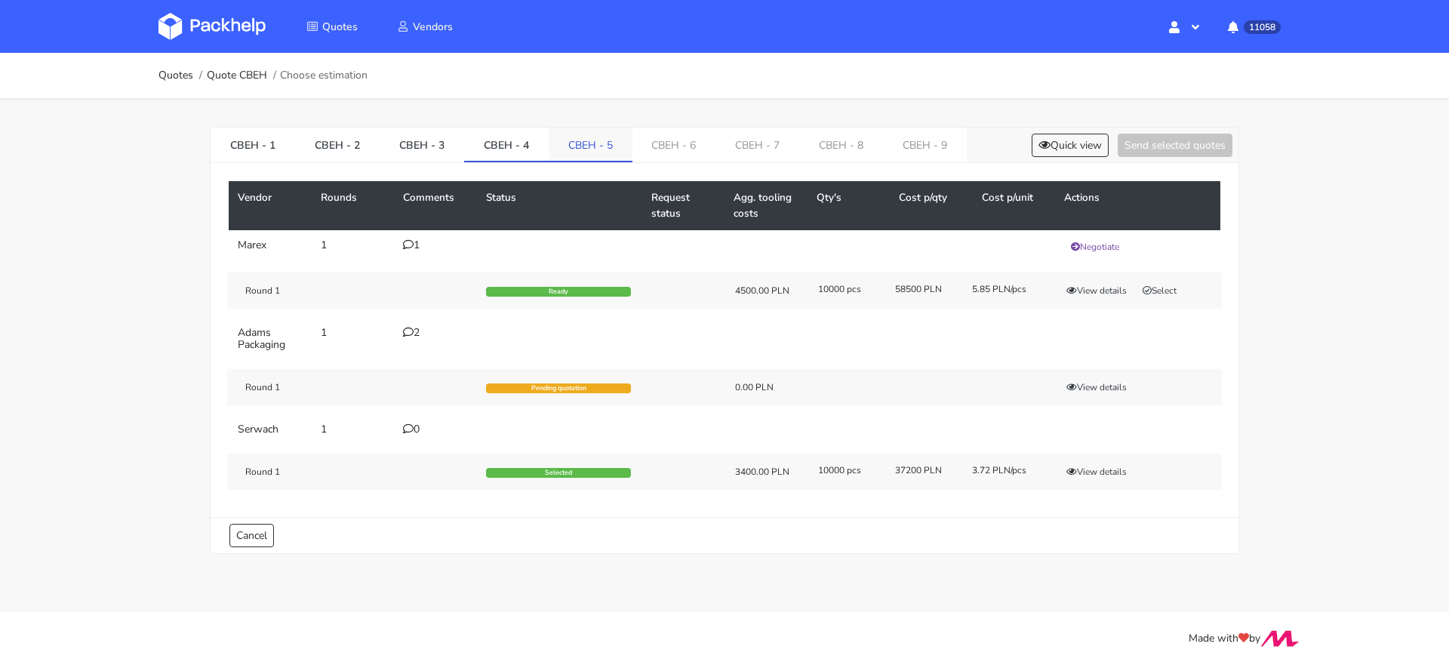
click at [580, 146] on link "CBEH - 5" at bounding box center [591, 144] width 84 height 33
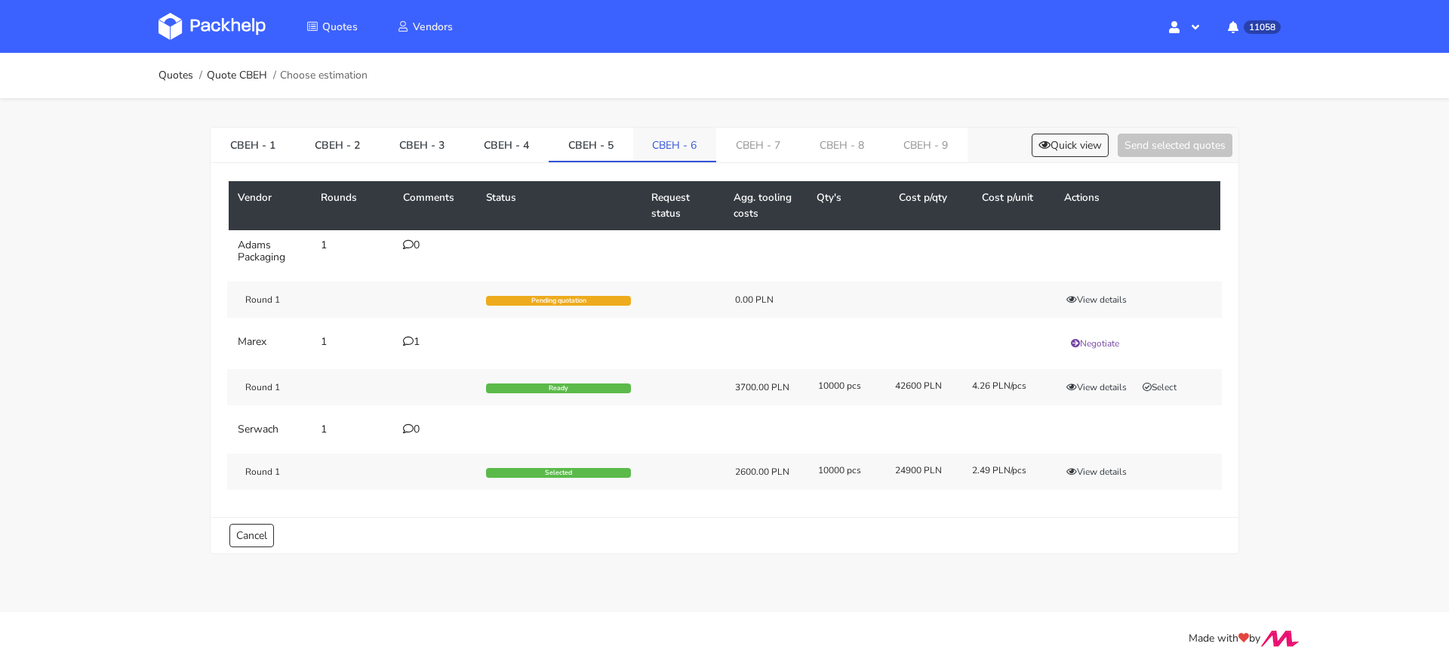
click at [661, 147] on link "CBEH - 6" at bounding box center [675, 144] width 84 height 33
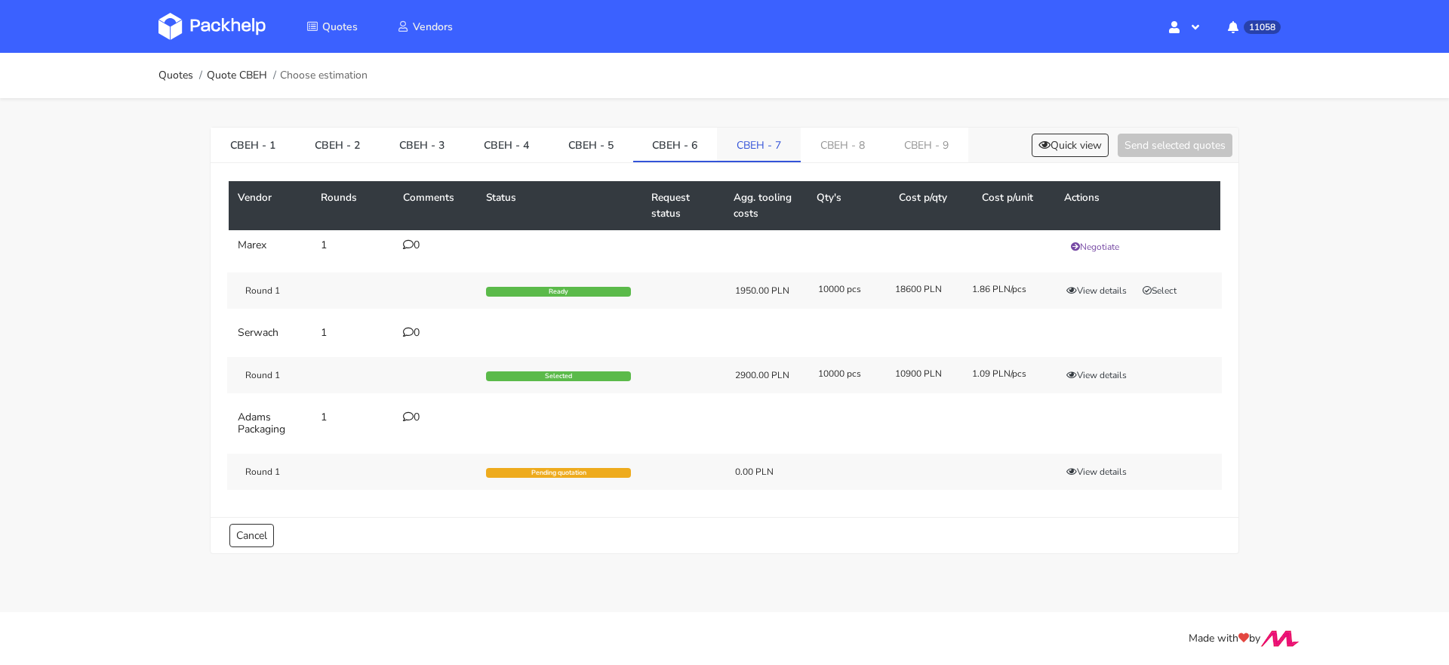
click at [748, 149] on link "CBEH - 7" at bounding box center [759, 144] width 84 height 33
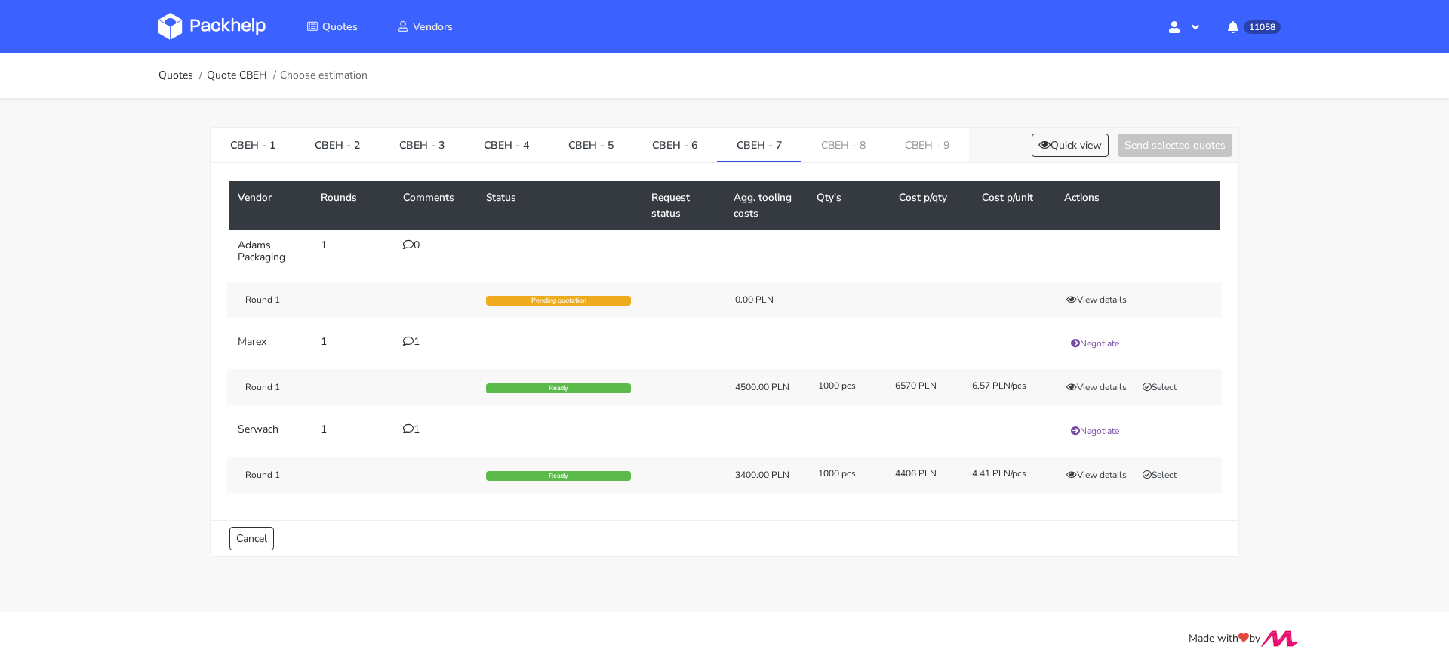
click at [410, 423] on icon at bounding box center [408, 428] width 11 height 11
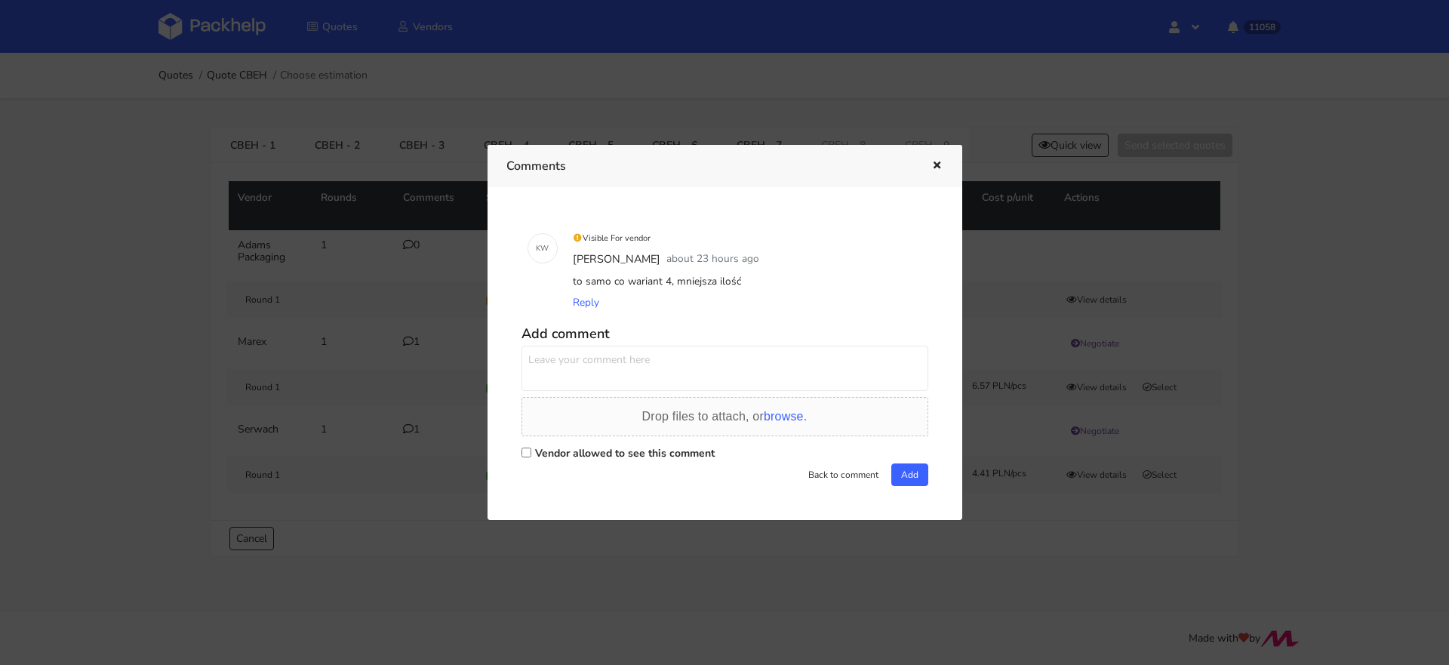
click at [417, 510] on div at bounding box center [724, 332] width 1449 height 665
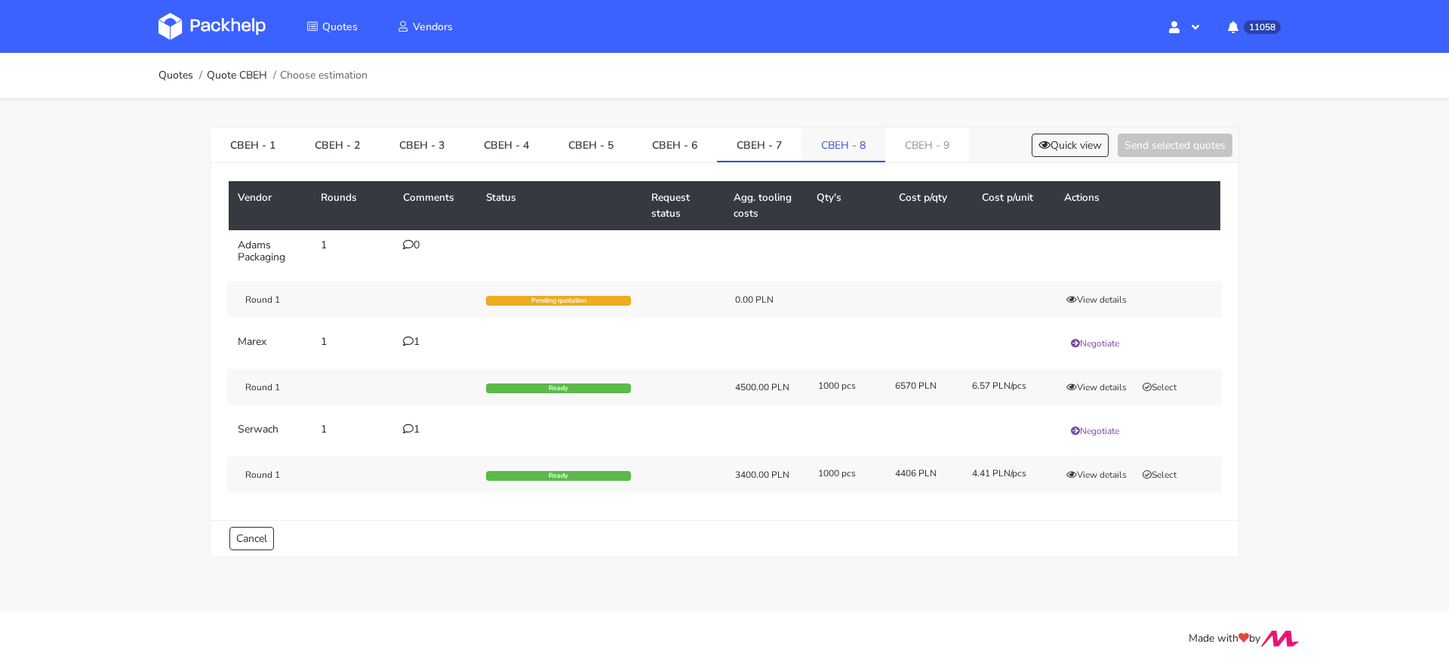
click at [819, 152] on link "CBEH - 8" at bounding box center [844, 144] width 84 height 33
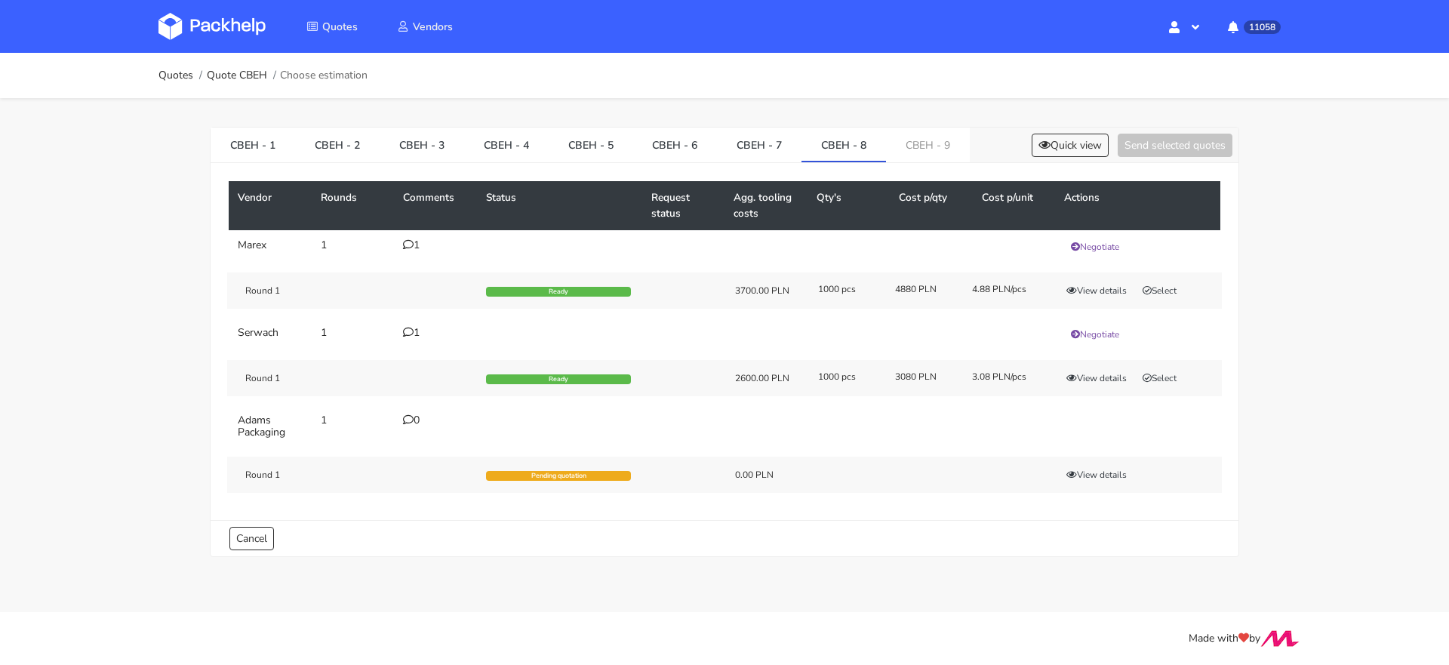
click at [411, 330] on icon at bounding box center [408, 332] width 11 height 11
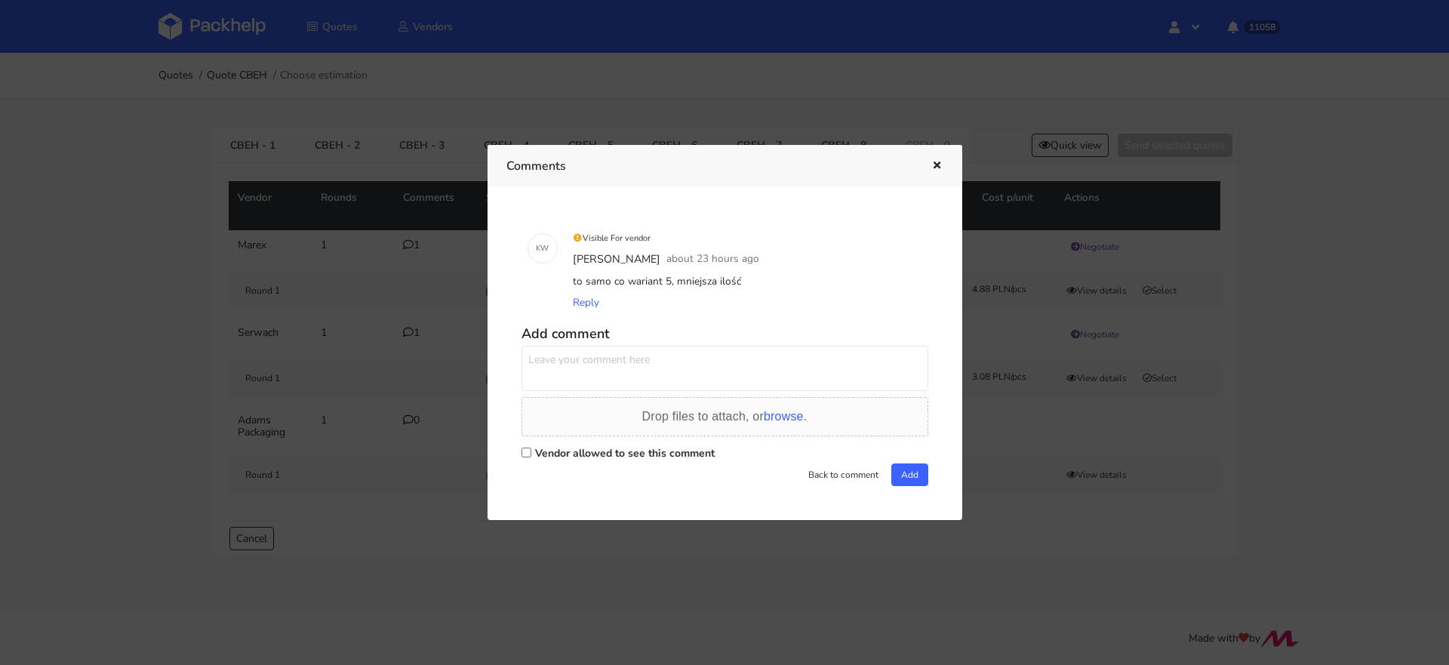
click at [384, 362] on div at bounding box center [724, 332] width 1449 height 665
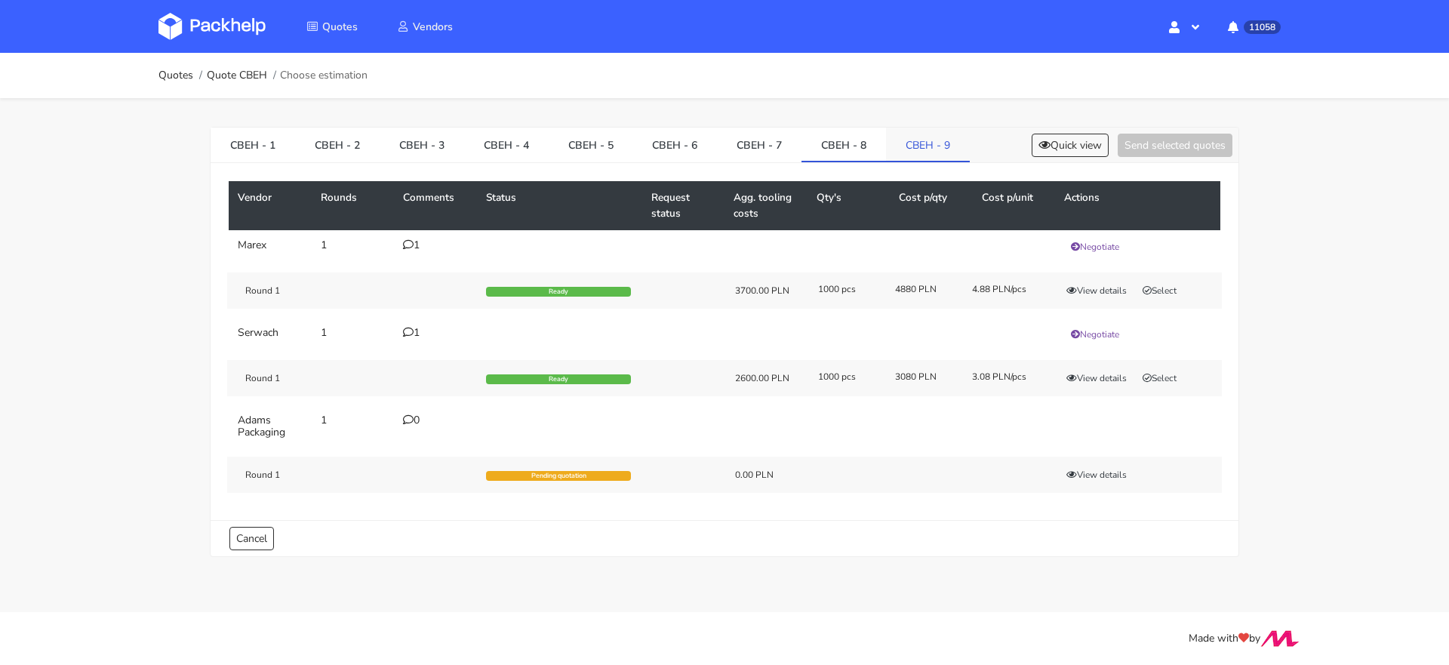
click at [907, 153] on link "CBEH - 9" at bounding box center [928, 144] width 84 height 33
click at [409, 246] on icon at bounding box center [408, 244] width 11 height 11
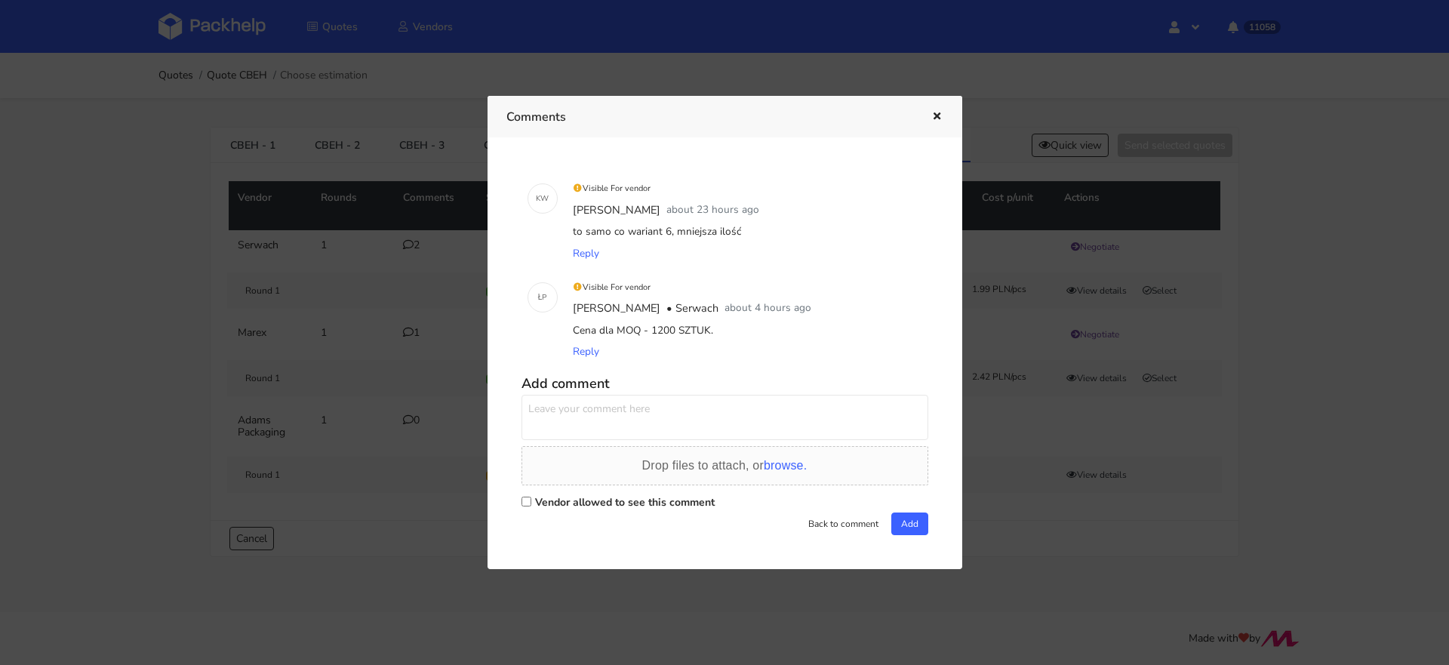
click at [380, 248] on div at bounding box center [724, 332] width 1449 height 665
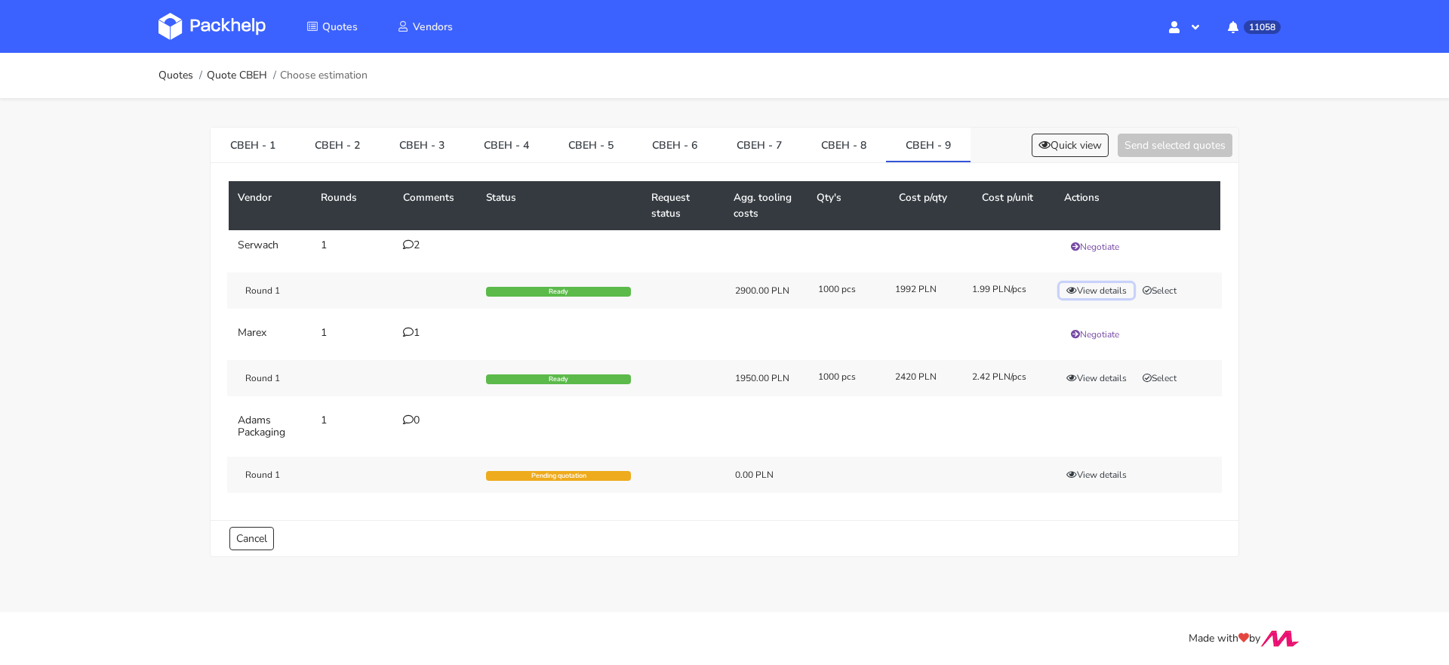
click at [1106, 287] on button "View details" at bounding box center [1097, 290] width 74 height 15
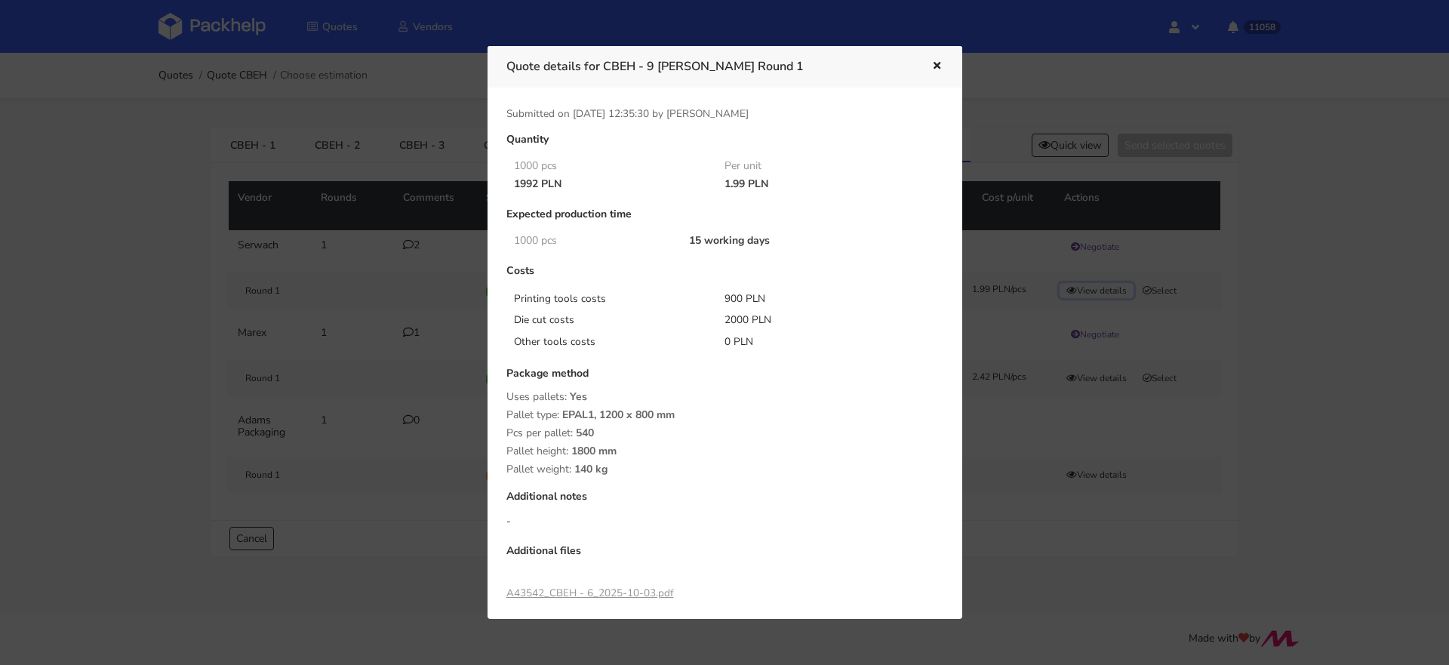
scroll to position [117, 0]
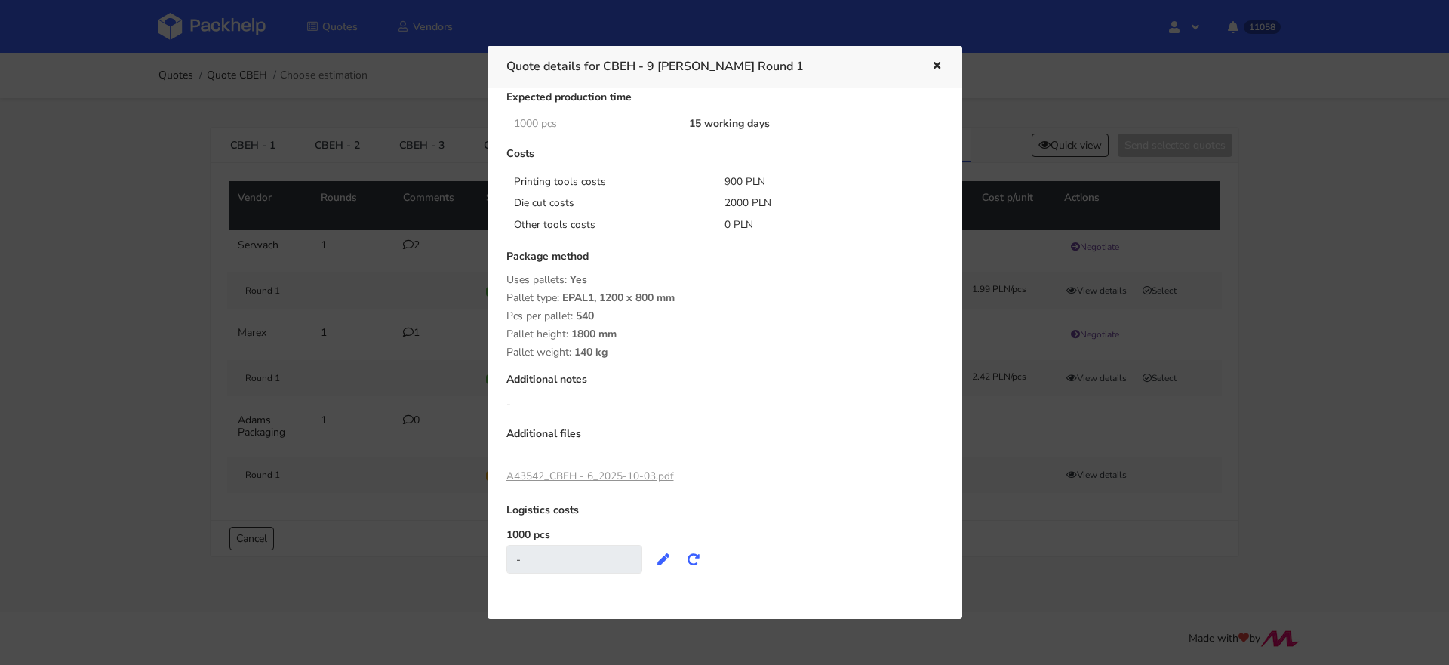
click at [603, 476] on link "A43542_CBEH - 6_2025-10-03.pdf" at bounding box center [590, 476] width 168 height 14
click at [407, 323] on div at bounding box center [724, 332] width 1449 height 665
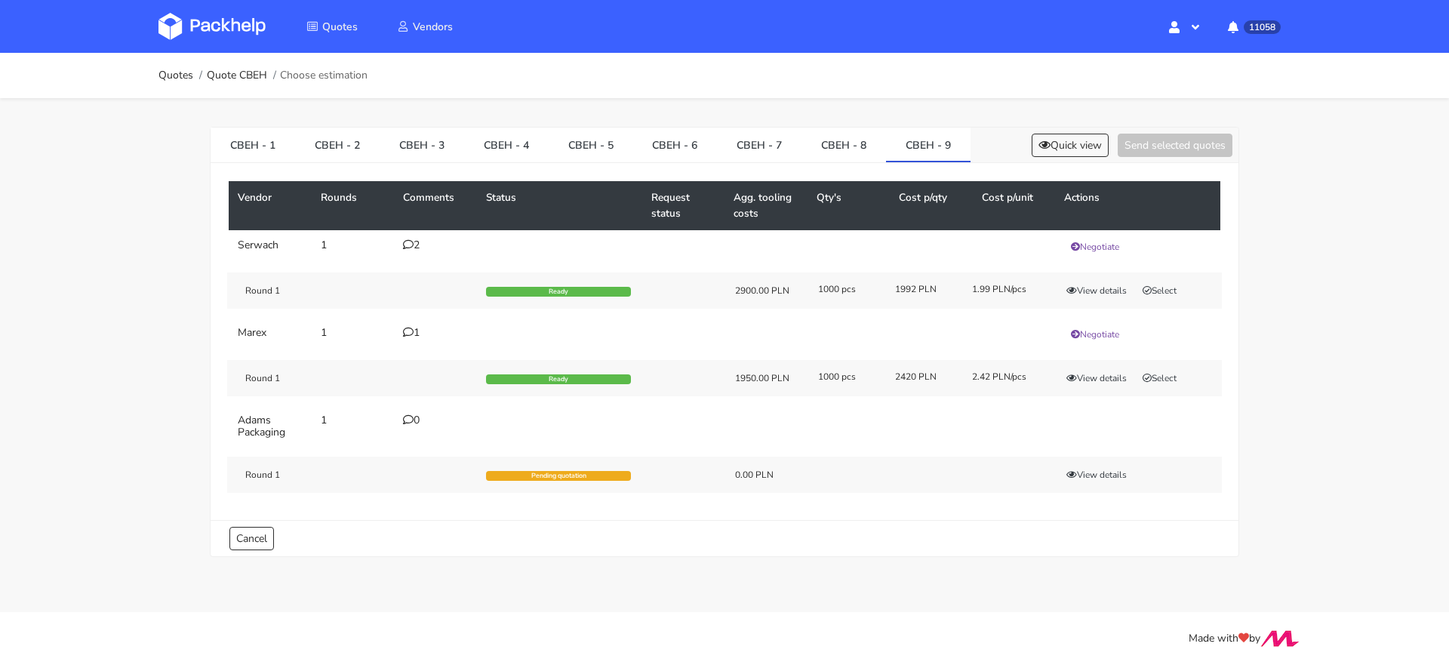
click at [1169, 279] on div "Round 1 Ready 2900.00 PLN 1000 pcs 1992 PLN 1.99 PLN/pcs View details Select" at bounding box center [724, 290] width 995 height 36
click at [1164, 290] on button "Select" at bounding box center [1160, 290] width 48 height 15
click at [817, 149] on link "CBEH - 8" at bounding box center [844, 144] width 85 height 33
click at [1162, 284] on button "Select" at bounding box center [1160, 290] width 48 height 15
click at [741, 147] on link "CBEH - 7" at bounding box center [759, 144] width 85 height 33
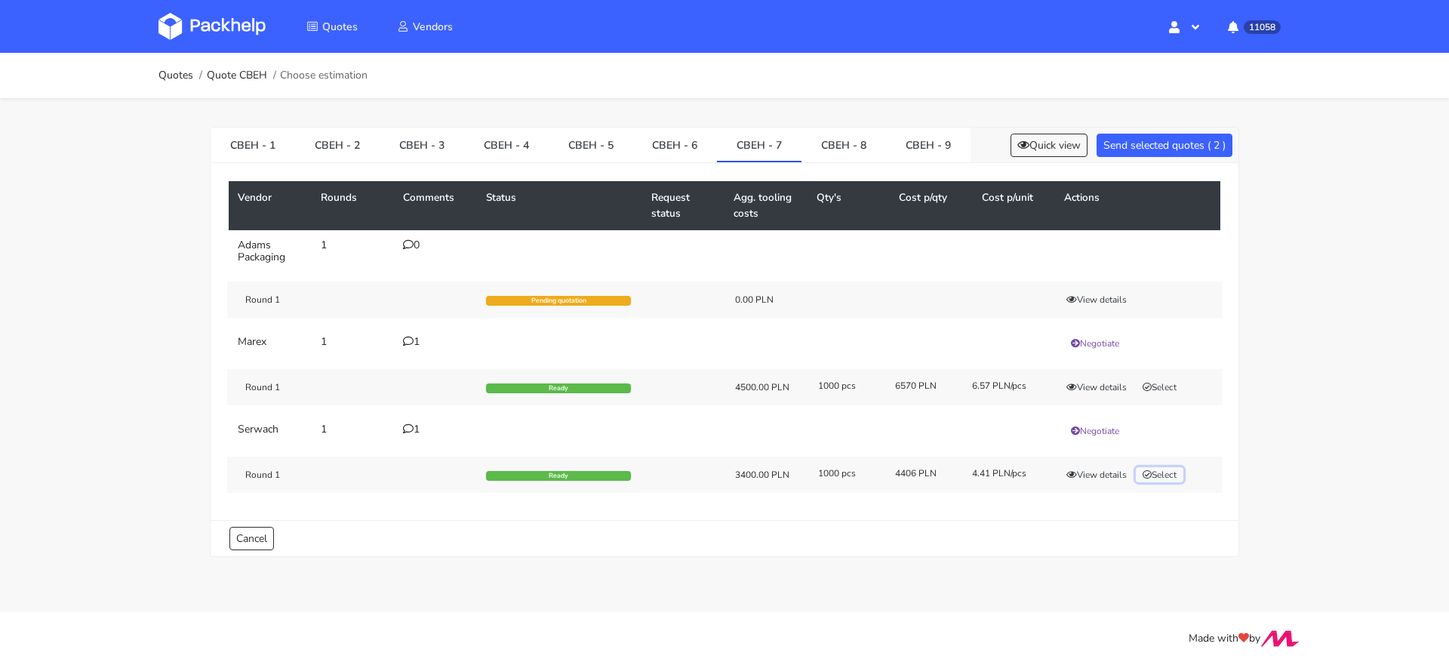
click at [1181, 476] on button "Select" at bounding box center [1160, 474] width 48 height 15
click at [1140, 146] on button "Send selected quotes ( 3 )" at bounding box center [1165, 145] width 136 height 23
click at [899, 145] on link "CBEH - 9" at bounding box center [928, 144] width 85 height 33
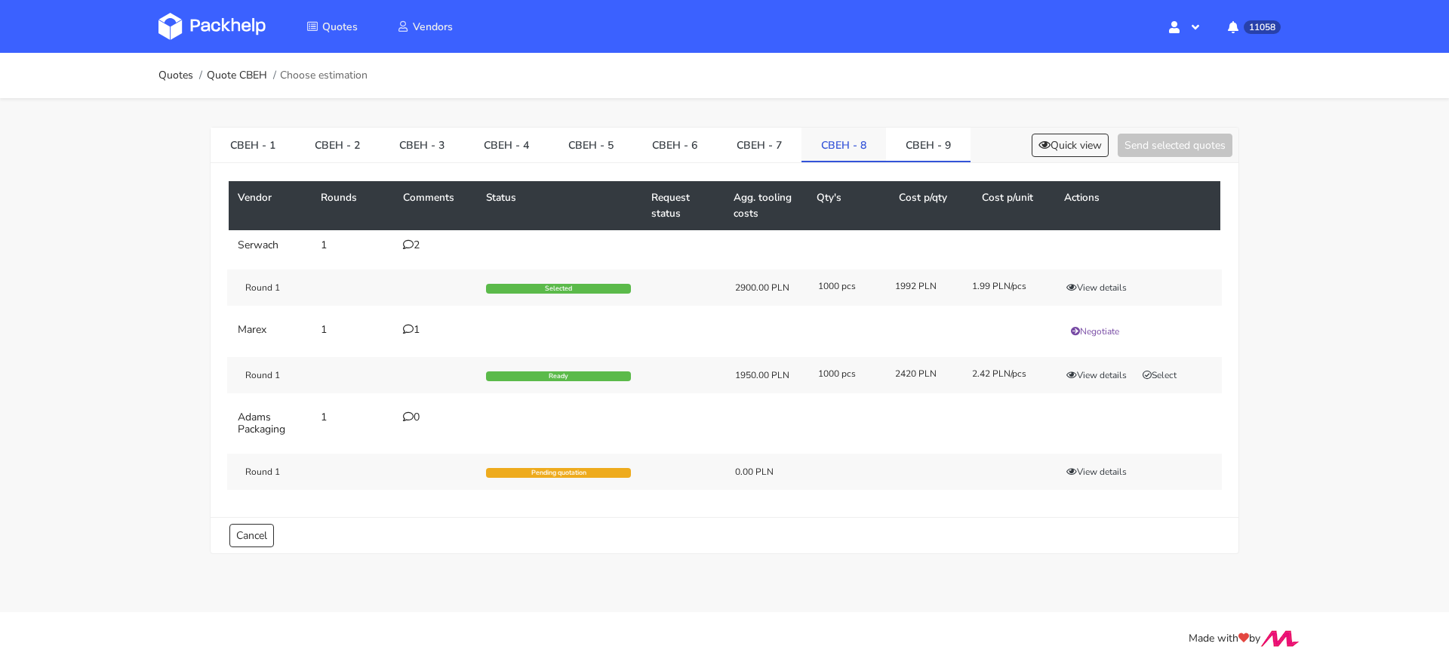
click at [817, 131] on link "CBEH - 8" at bounding box center [844, 144] width 85 height 33
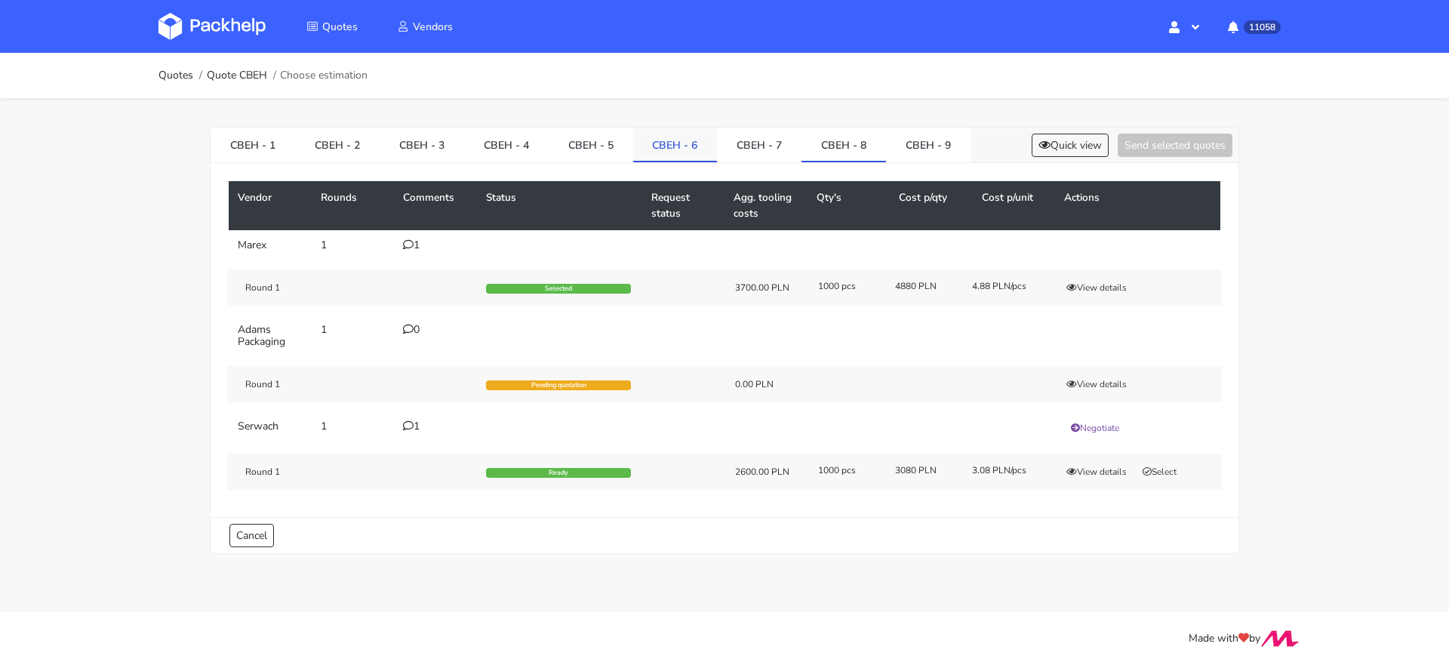
click at [648, 150] on link "CBEH - 6" at bounding box center [675, 144] width 85 height 33
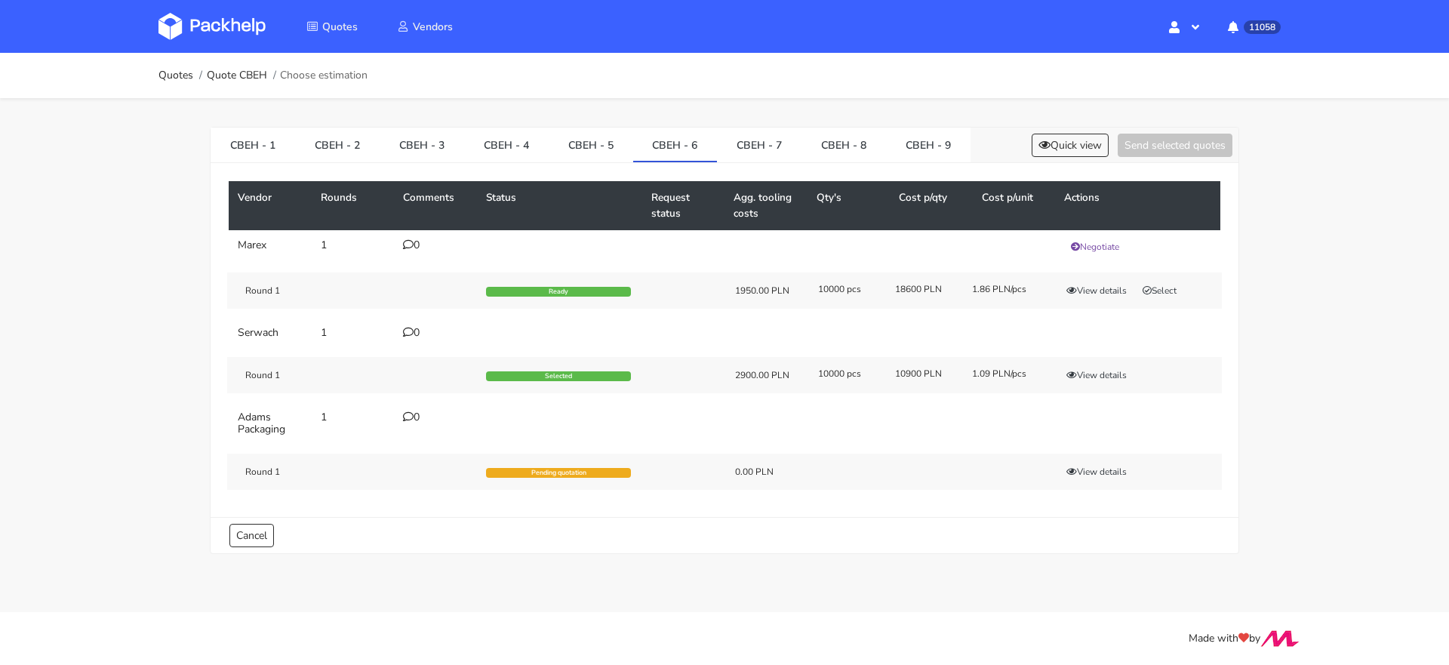
click at [922, 169] on div "Vendor Rounds Comments Status Request status Agg. tooling costs Qty's Cost p/qt…" at bounding box center [725, 340] width 1028 height 354
click at [900, 153] on link "CBEH - 9" at bounding box center [928, 144] width 85 height 33
drag, startPoint x: 946, startPoint y: 149, endPoint x: 898, endPoint y: 143, distance: 47.9
click at [889, 149] on link "CBEH - 9" at bounding box center [928, 144] width 85 height 33
copy link "CBEH - 9"
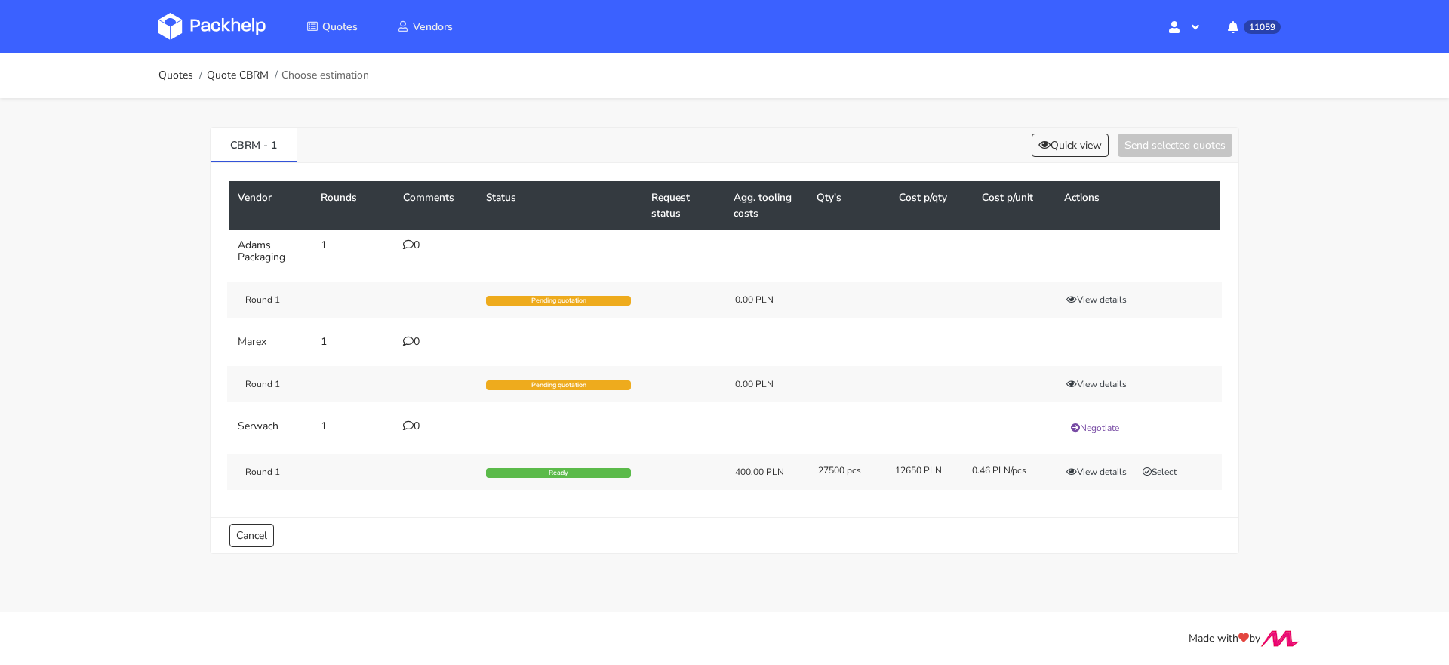
click at [1082, 129] on div "CBRM - 1 Quick view Send selected quotes" at bounding box center [725, 145] width 1028 height 35
click at [1071, 138] on button "Quick view" at bounding box center [1070, 145] width 77 height 23
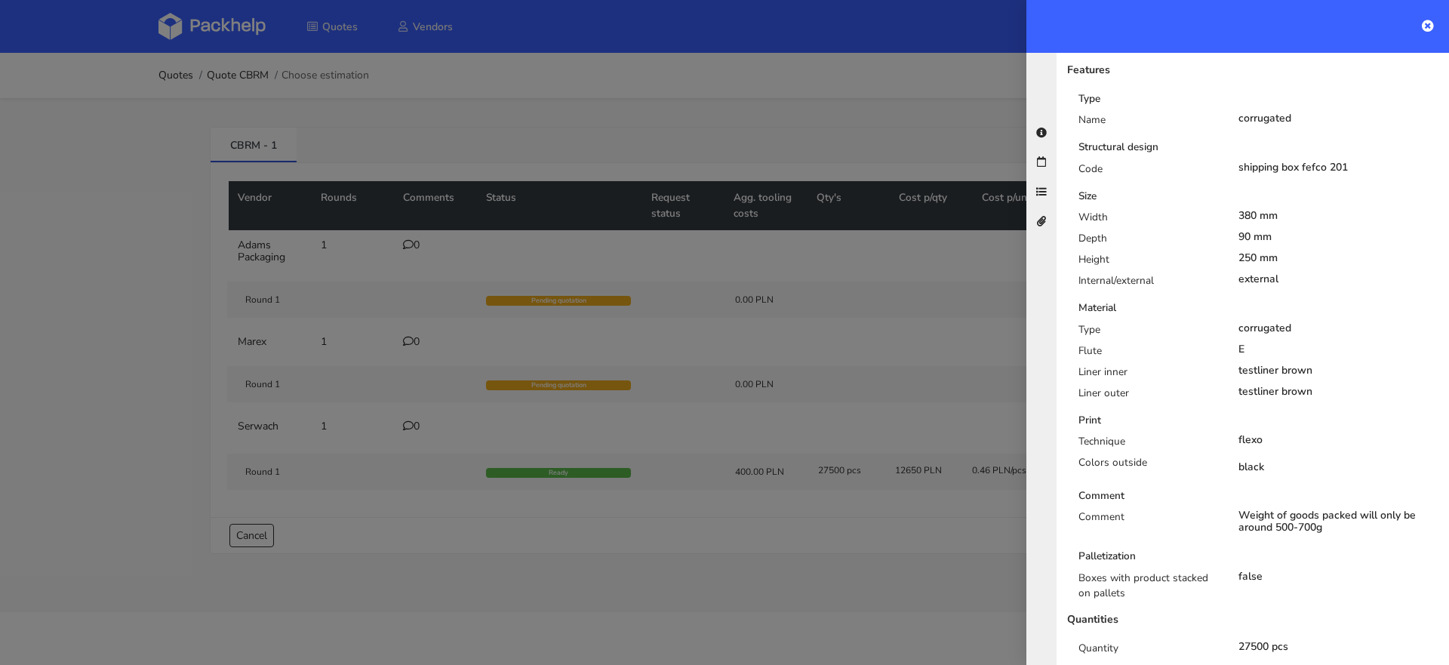
scroll to position [341, 0]
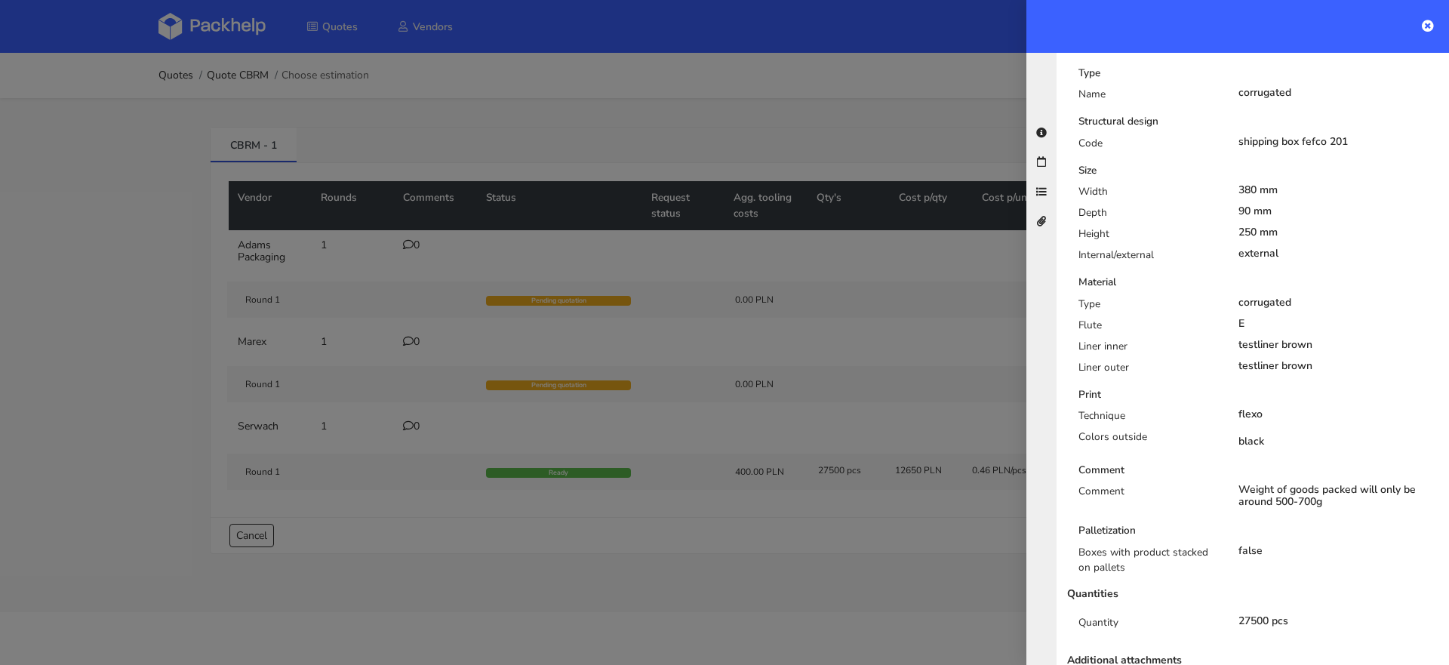
click at [977, 363] on div at bounding box center [724, 332] width 1449 height 665
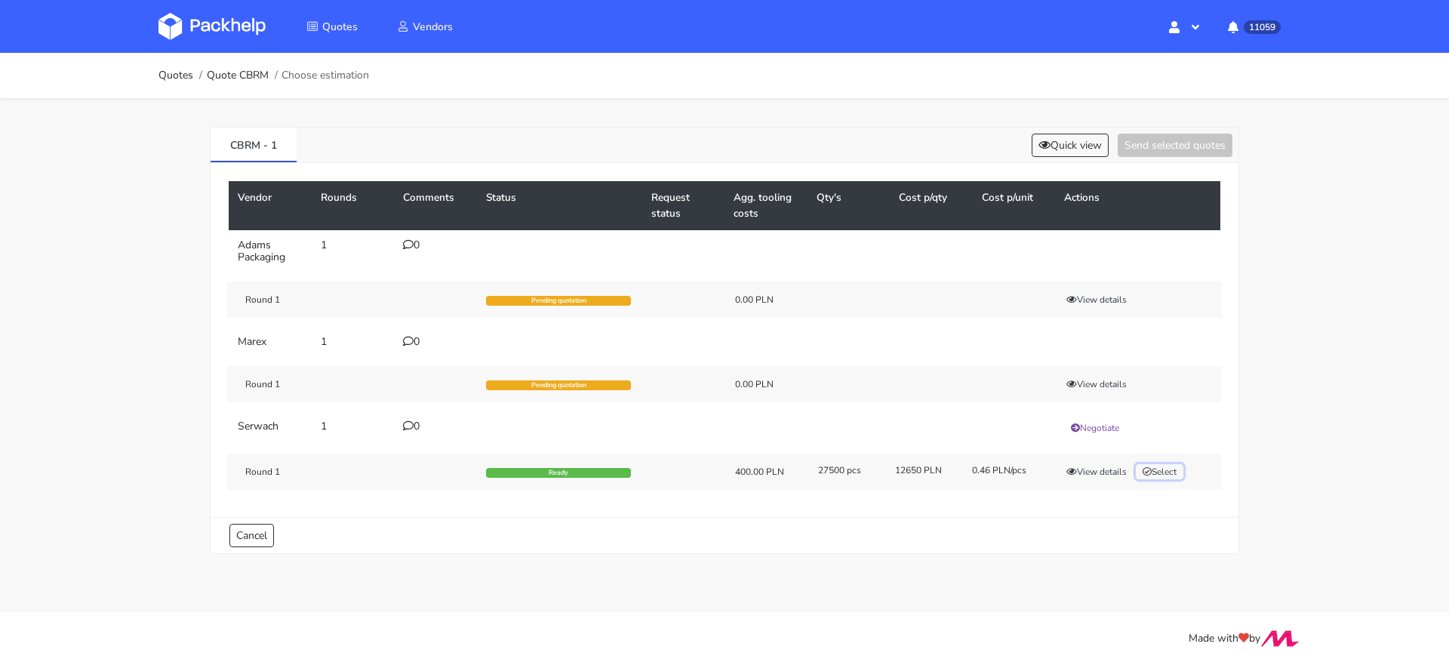
click at [1159, 469] on button "Select" at bounding box center [1160, 471] width 48 height 15
click at [1146, 154] on button "Send selected quotes ( 1 )" at bounding box center [1165, 145] width 136 height 23
click at [212, 35] on img at bounding box center [211, 26] width 107 height 27
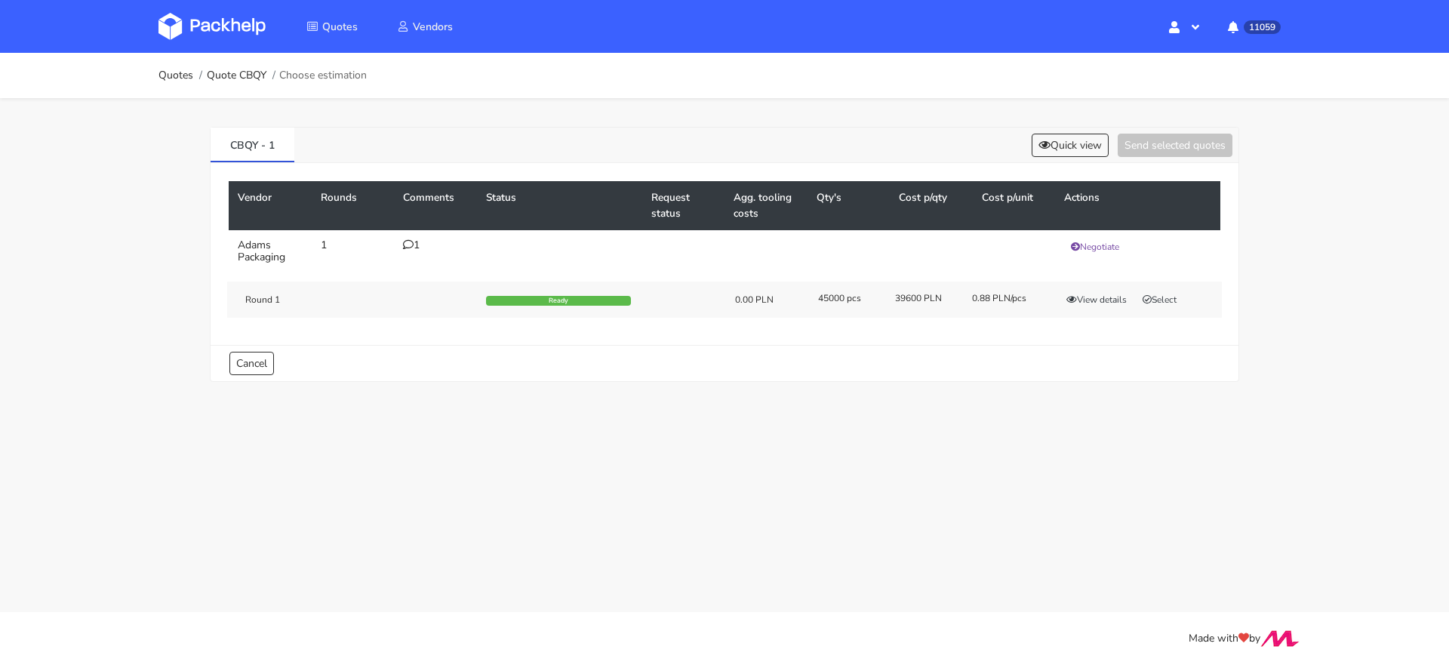
click at [416, 246] on div "1" at bounding box center [435, 245] width 65 height 12
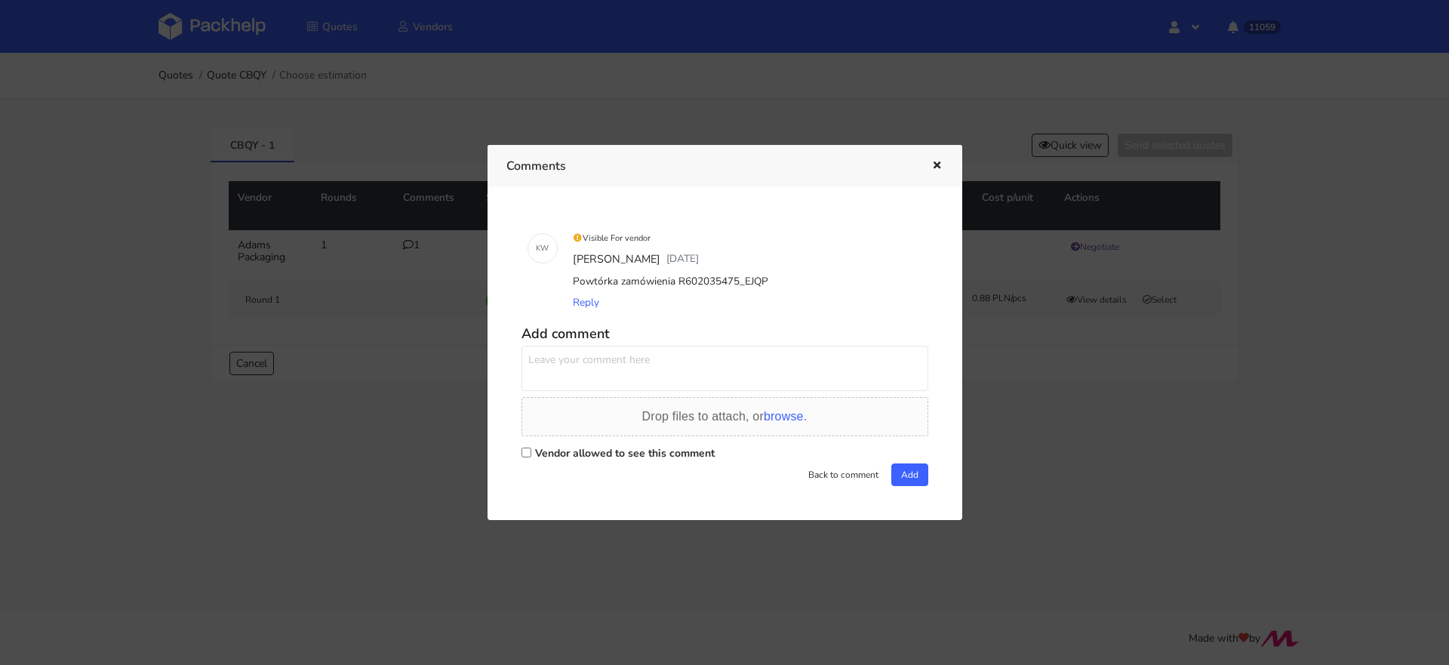
drag, startPoint x: 740, startPoint y: 282, endPoint x: 758, endPoint y: 282, distance: 18.1
click at [756, 282] on div "Powtórka zamówienia R602035475_EJQP" at bounding box center [746, 281] width 352 height 21
drag, startPoint x: 735, startPoint y: 282, endPoint x: 765, endPoint y: 280, distance: 30.2
click at [765, 280] on div "Powtórka zamówienia R602035475_EJQP" at bounding box center [746, 281] width 352 height 21
copy div "EJQP"
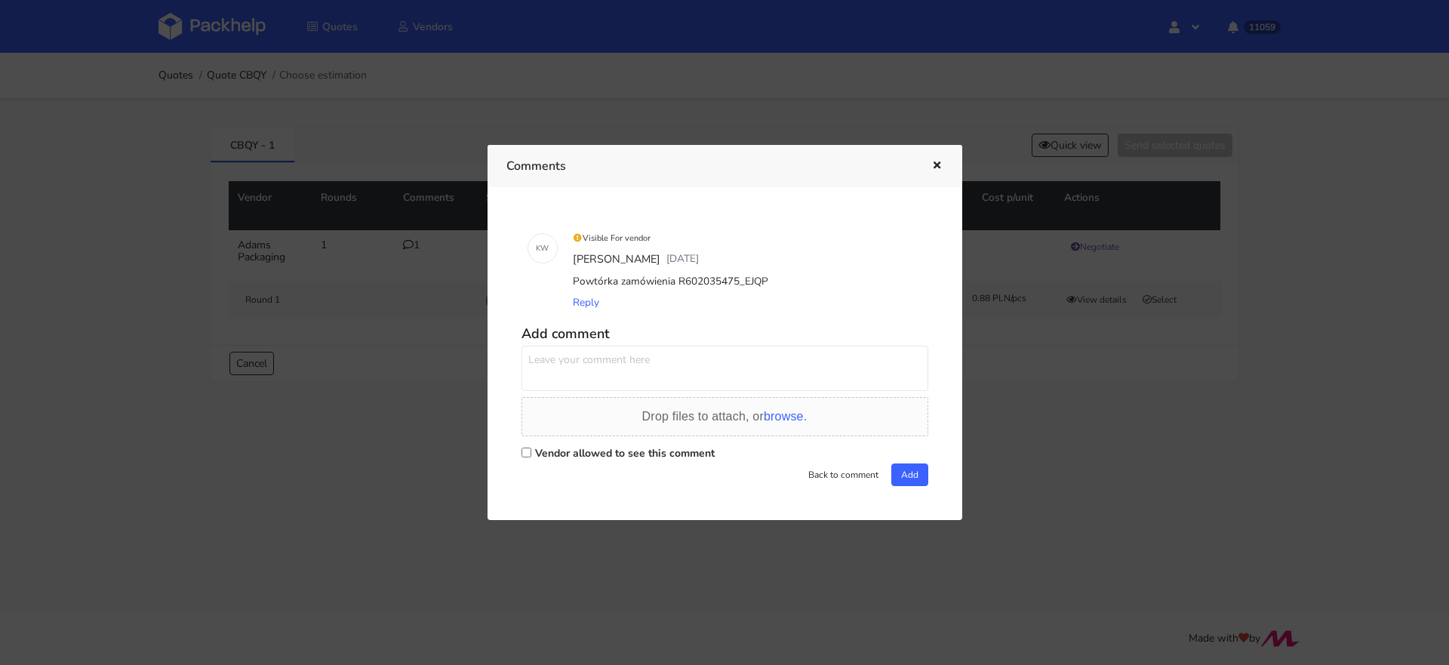
click at [392, 146] on div at bounding box center [724, 332] width 1449 height 665
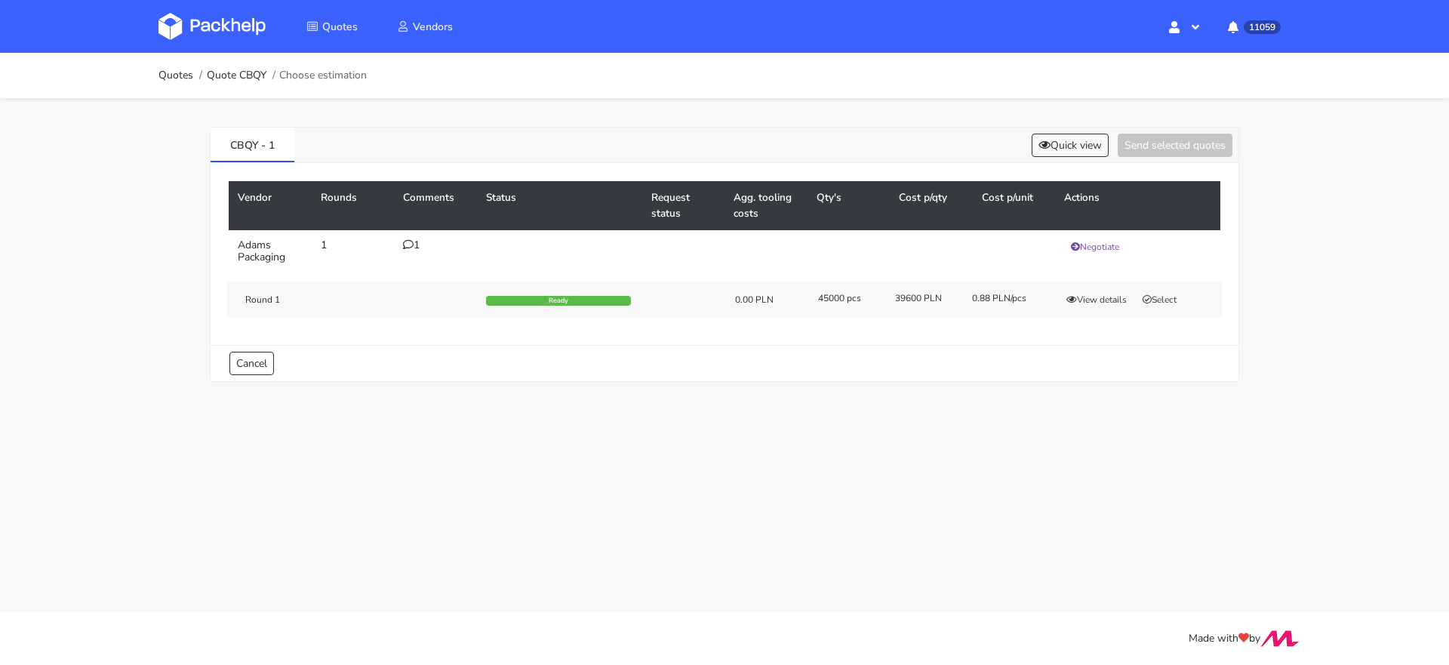
click at [414, 245] on div "1" at bounding box center [435, 245] width 65 height 12
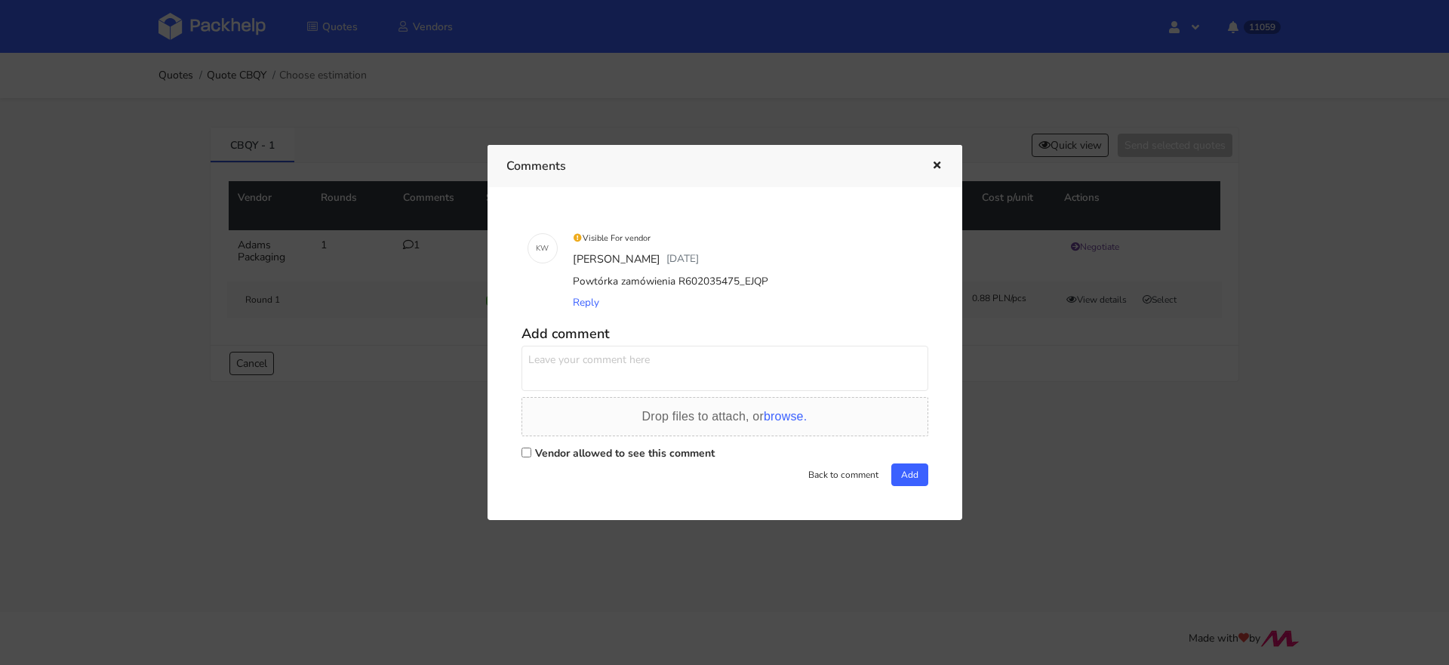
click at [382, 97] on div at bounding box center [724, 332] width 1449 height 665
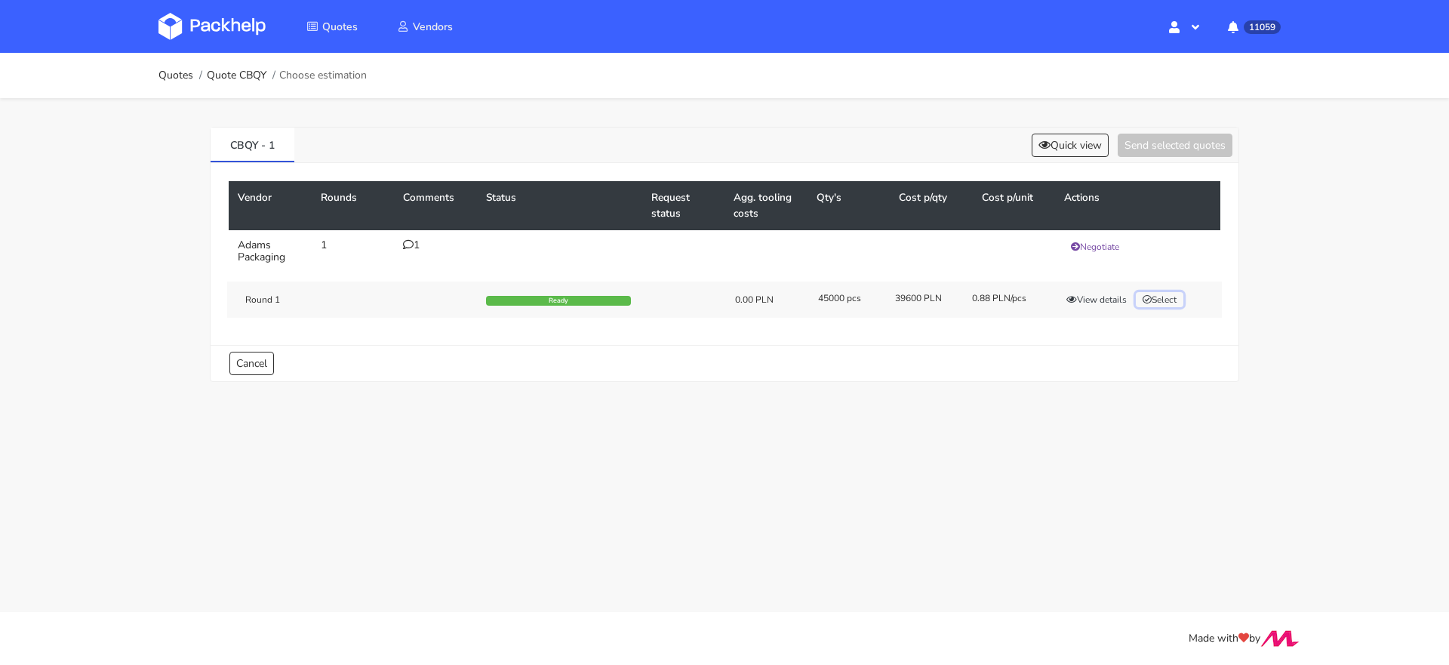
click at [1155, 297] on button "Select" at bounding box center [1160, 299] width 48 height 15
click at [1141, 137] on button "Send selected quotes ( 1 )" at bounding box center [1165, 145] width 136 height 23
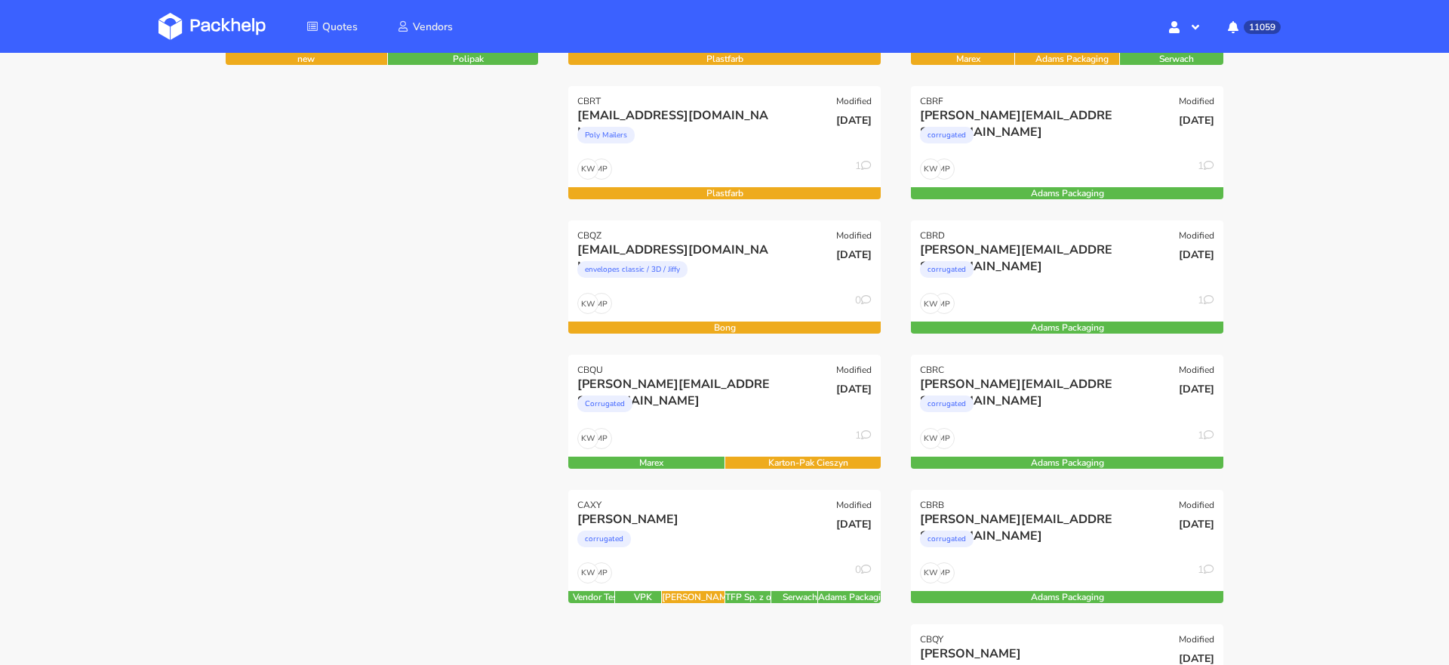
scroll to position [331, 0]
click at [728, 399] on div "Corrugated" at bounding box center [677, 407] width 200 height 30
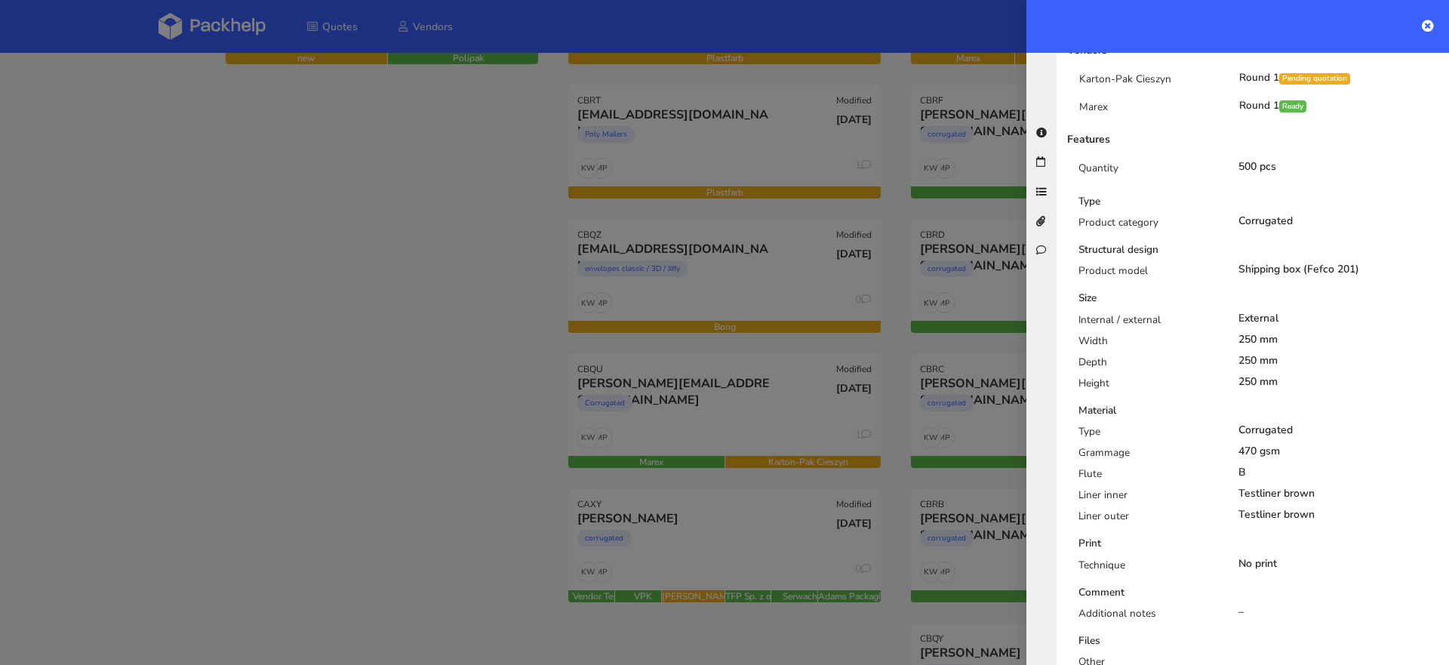
scroll to position [0, 0]
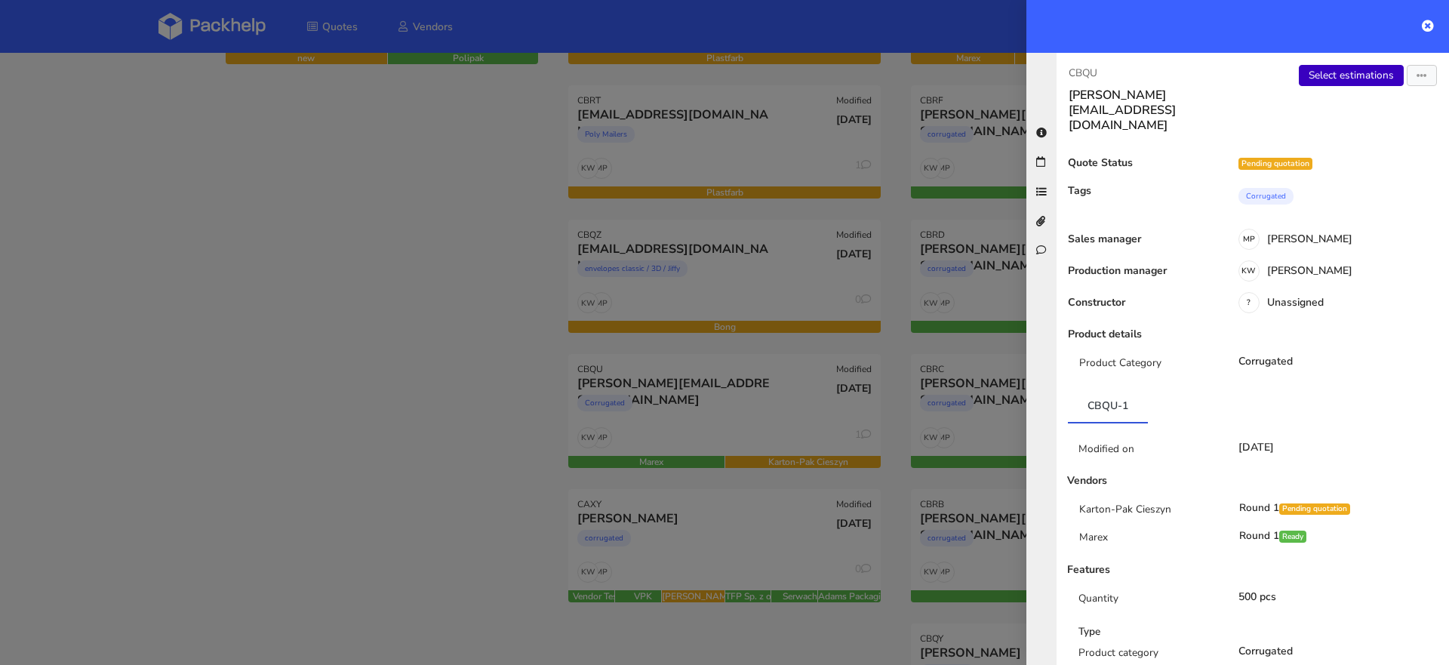
click at [1317, 75] on link "Select estimations" at bounding box center [1351, 75] width 105 height 21
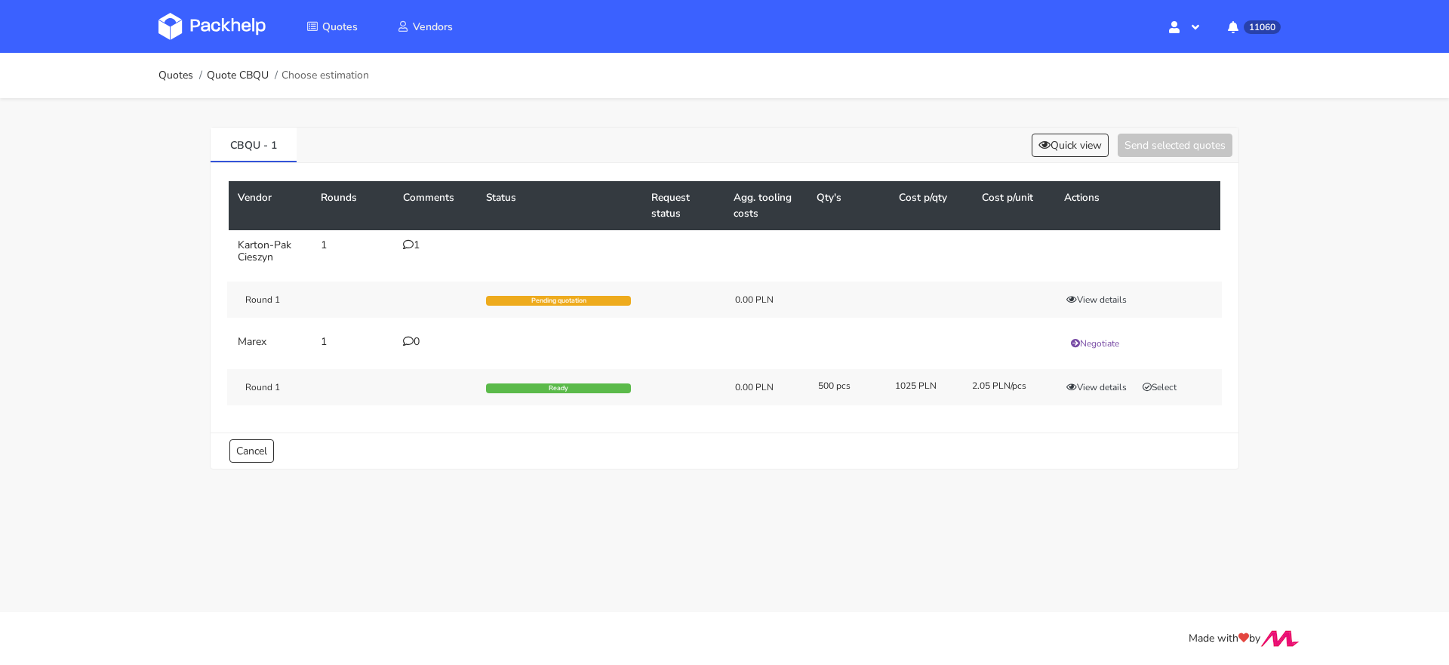
click at [408, 239] on icon at bounding box center [408, 244] width 11 height 11
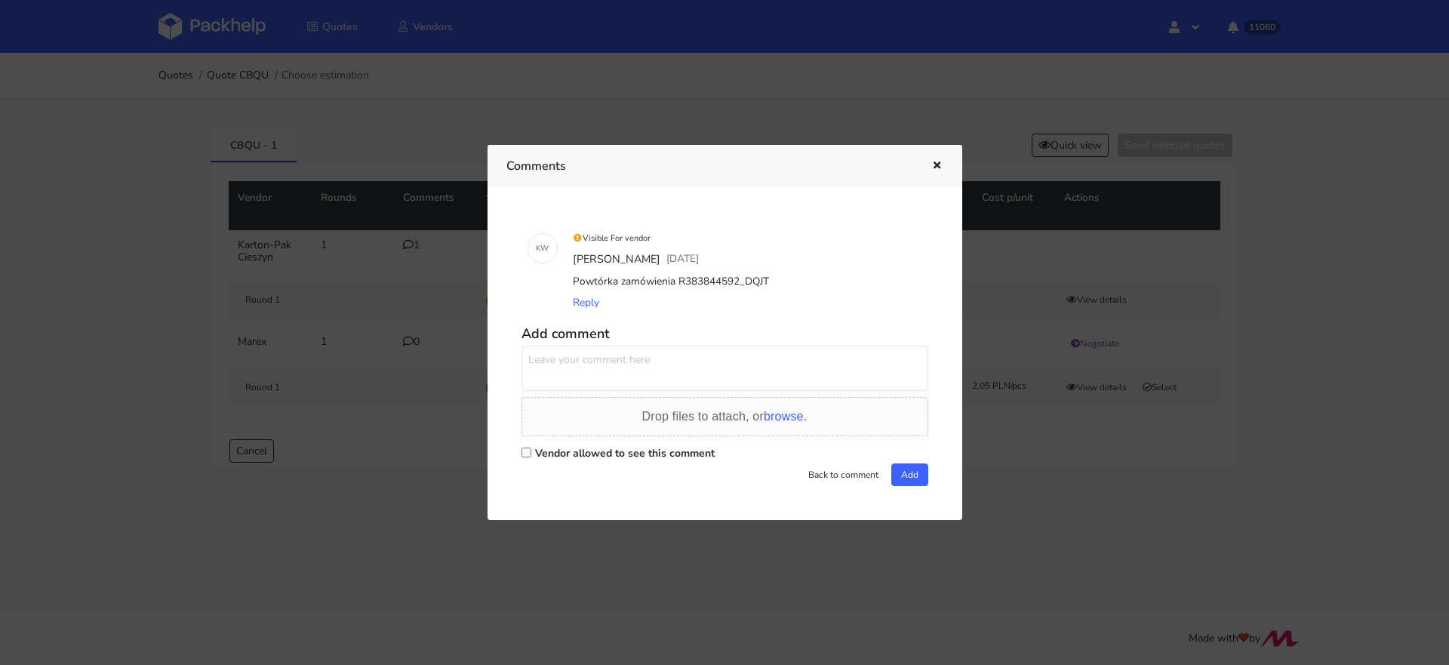
click at [567, 452] on label "Vendor allowed to see this comment" at bounding box center [625, 453] width 180 height 14
click at [531, 452] on input "Vendor allowed to see this comment" at bounding box center [527, 453] width 10 height 10
checkbox input "true"
click at [554, 349] on textarea at bounding box center [725, 368] width 407 height 45
type textarea "Dzień dobry Panie Rafale, uda się podesłać [DATE] wycenę?"
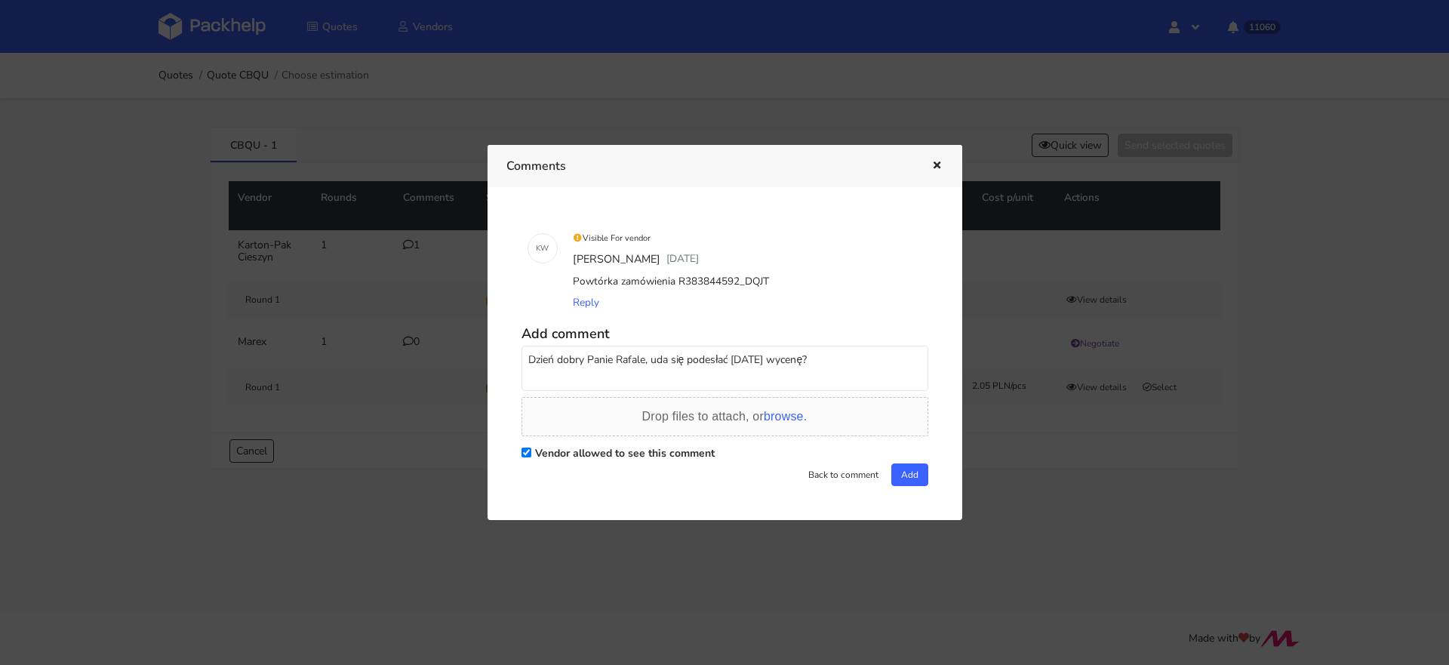
click at [923, 480] on div "K W Visible For vendor [PERSON_NAME] [DATE] Powtórka zamówienia R383844592_DQJT…" at bounding box center [724, 353] width 437 height 295
click at [913, 480] on button "Add" at bounding box center [909, 474] width 37 height 23
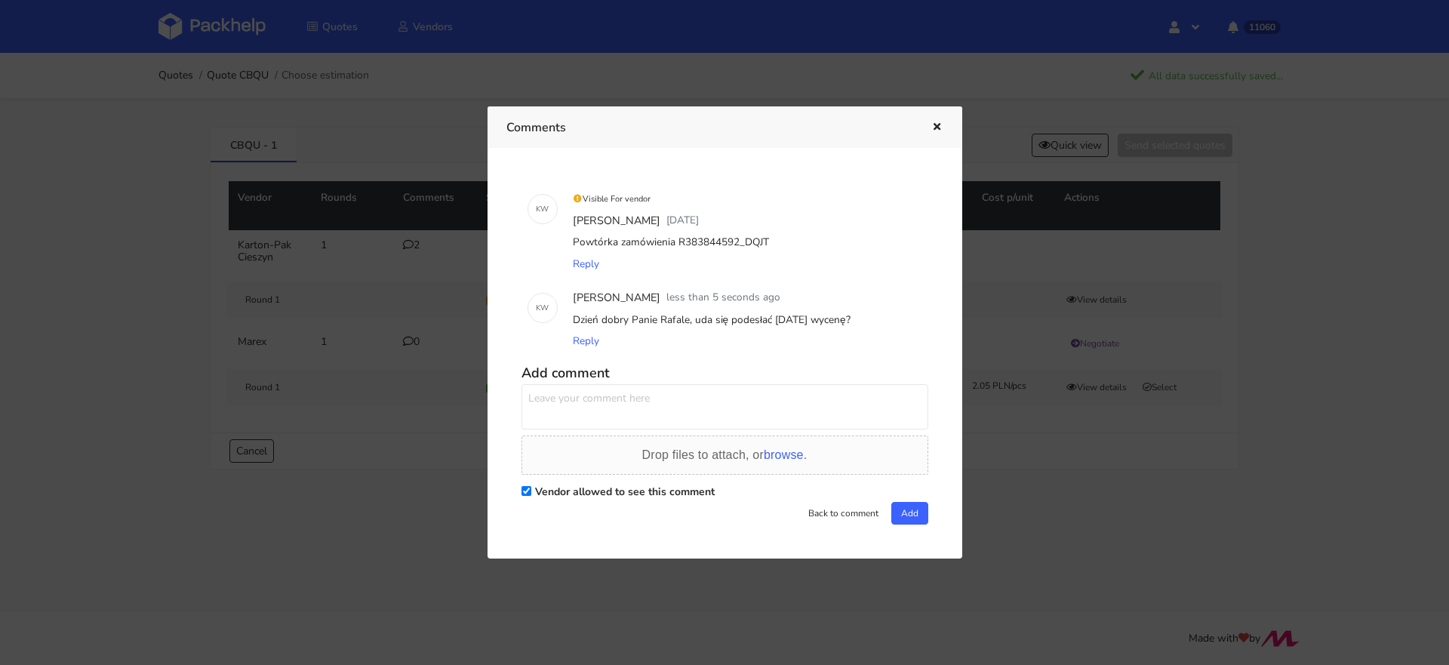
click at [931, 133] on button "button" at bounding box center [935, 128] width 17 height 20
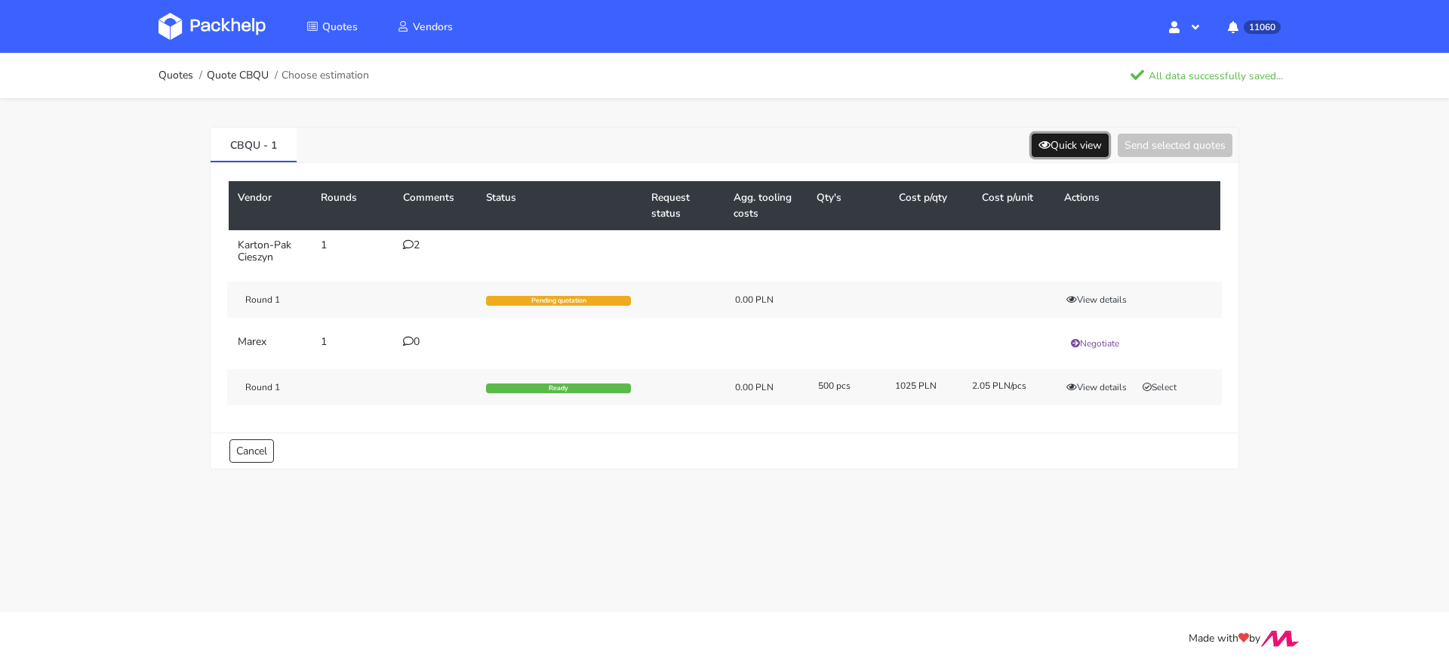
click at [1067, 144] on button "Quick view" at bounding box center [1070, 145] width 77 height 23
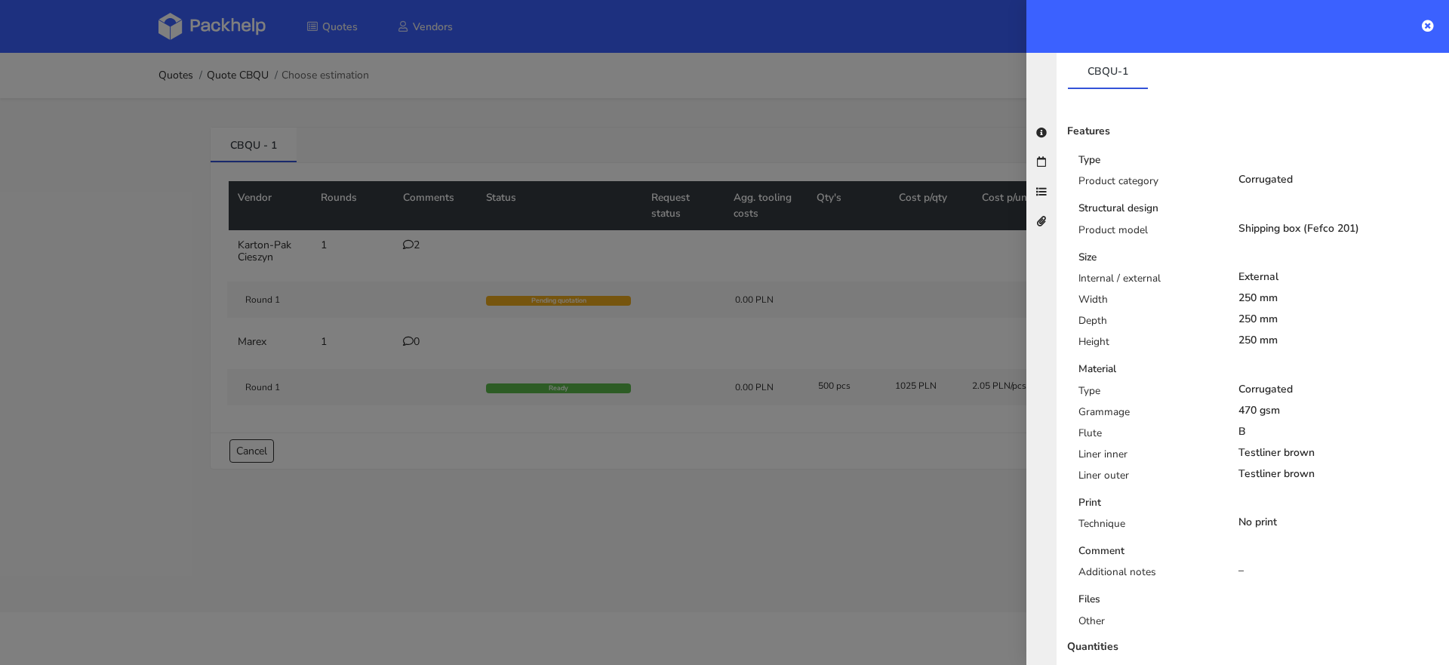
scroll to position [332, 0]
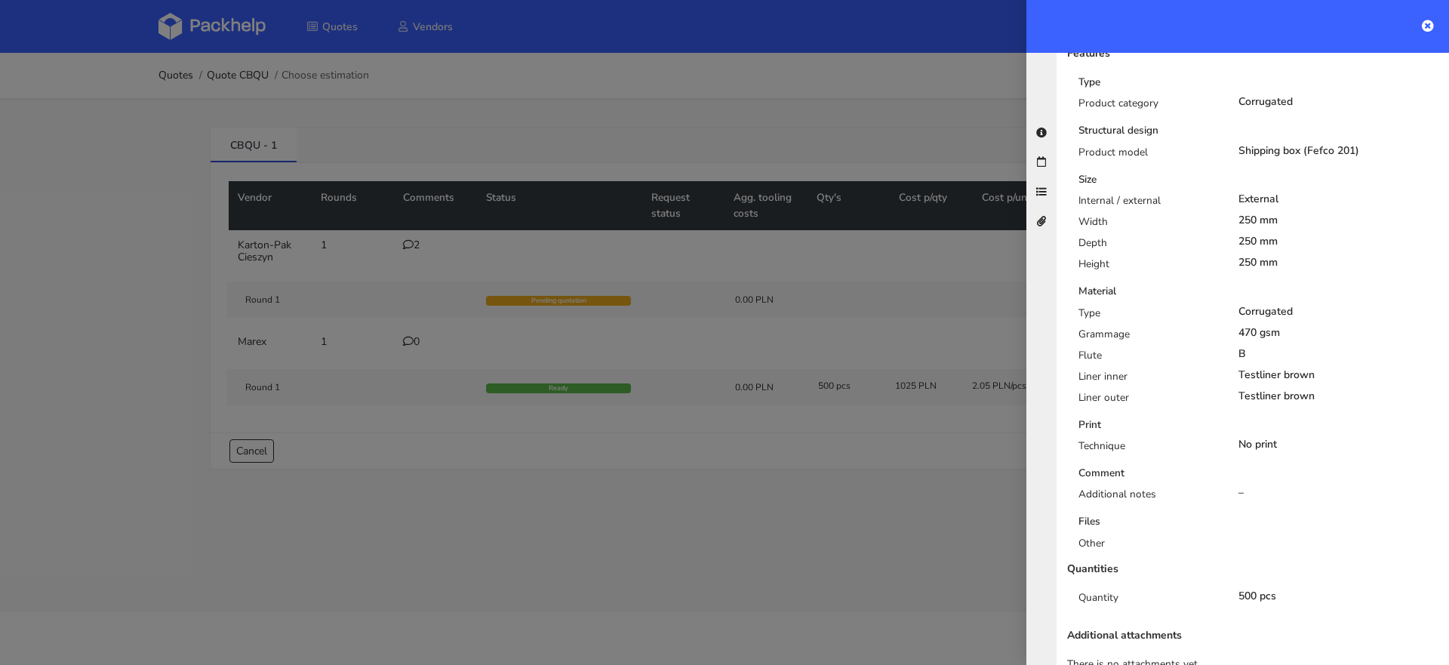
click at [833, 491] on div at bounding box center [724, 332] width 1449 height 665
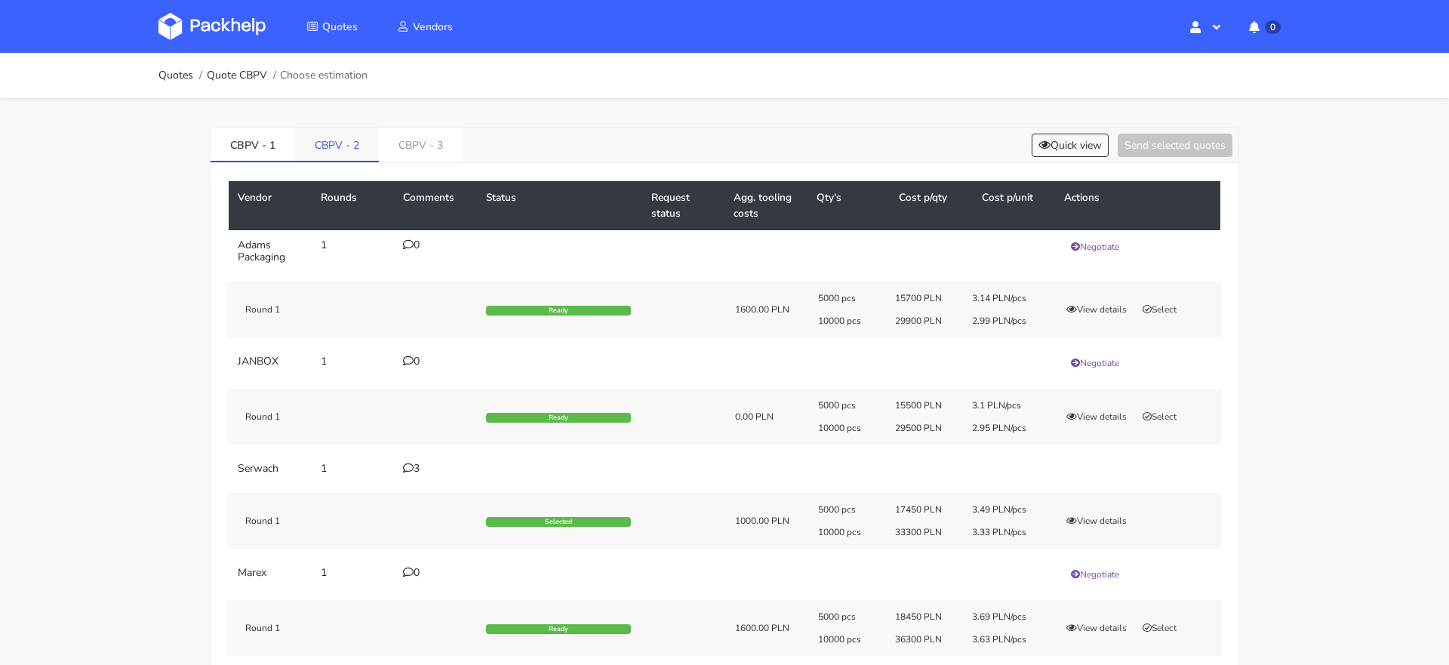
click at [336, 130] on link "CBPV - 2" at bounding box center [337, 144] width 84 height 33
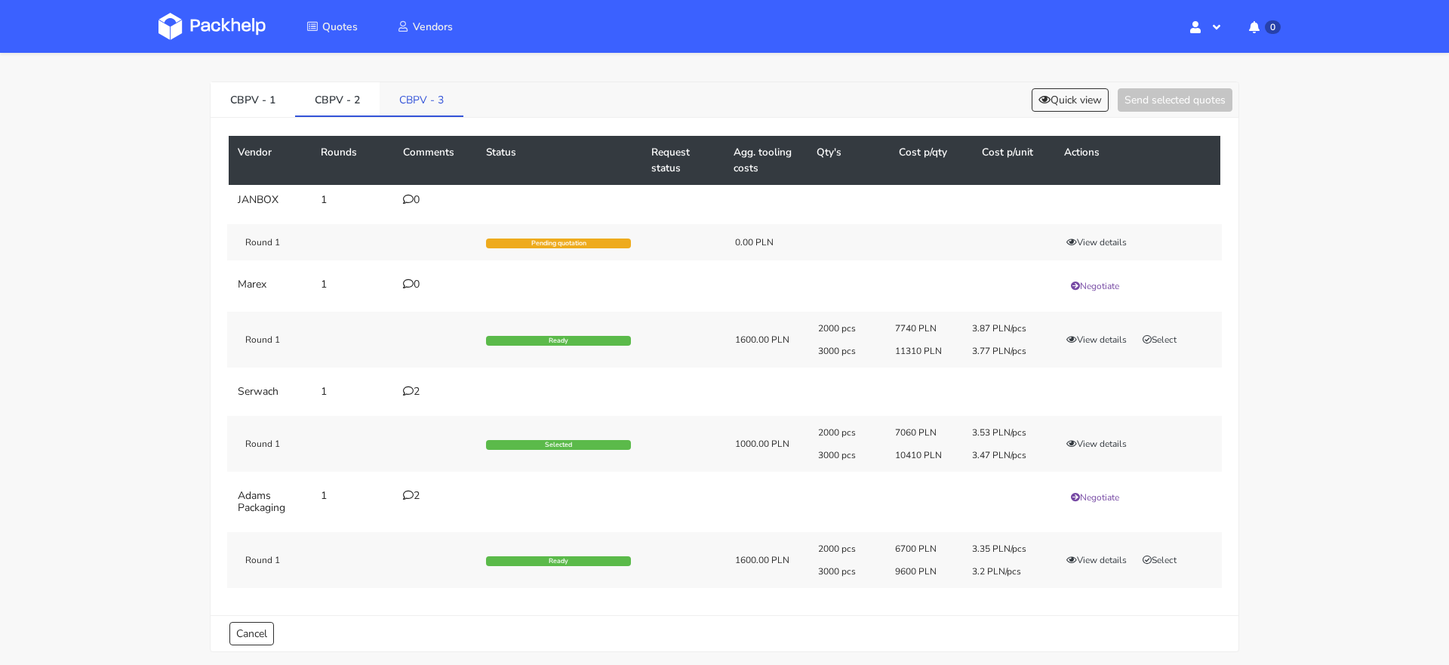
scroll to position [44, 0]
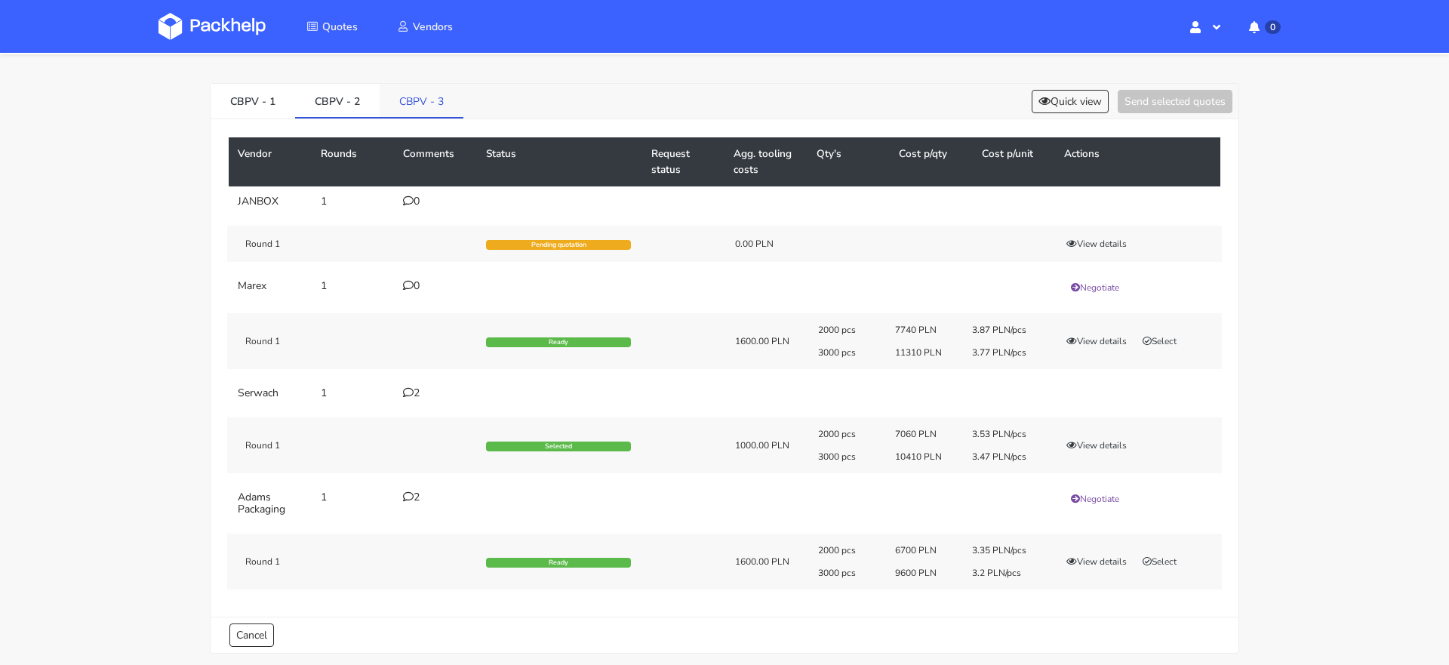
click at [403, 100] on link "CBPV - 3" at bounding box center [422, 100] width 84 height 33
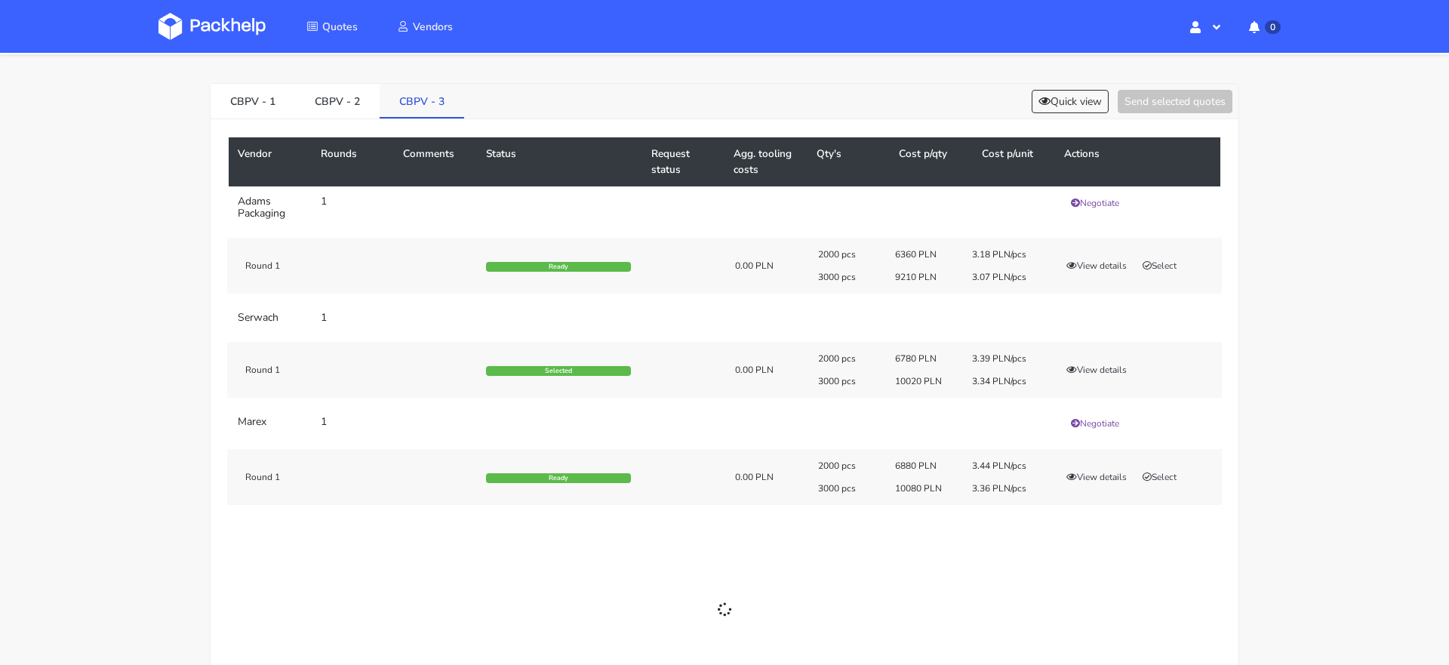
scroll to position [20, 0]
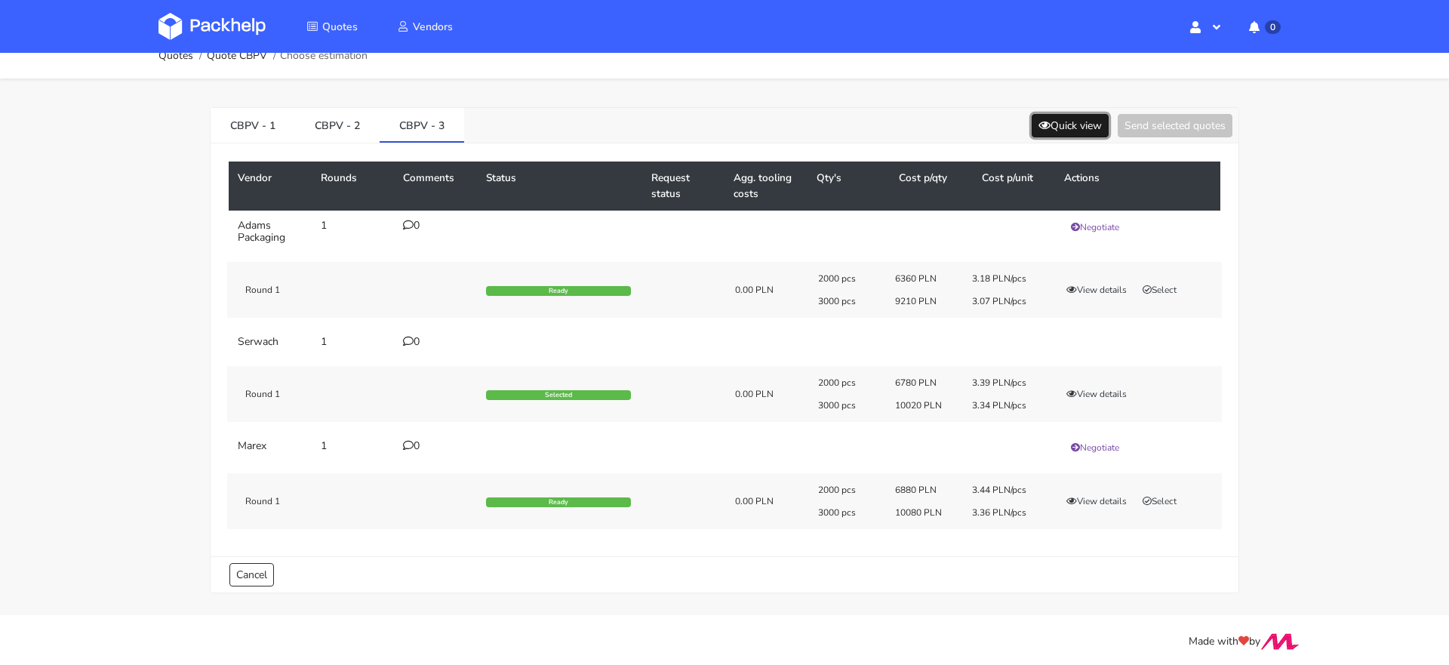
click at [1052, 131] on button "Quick view" at bounding box center [1070, 125] width 77 height 23
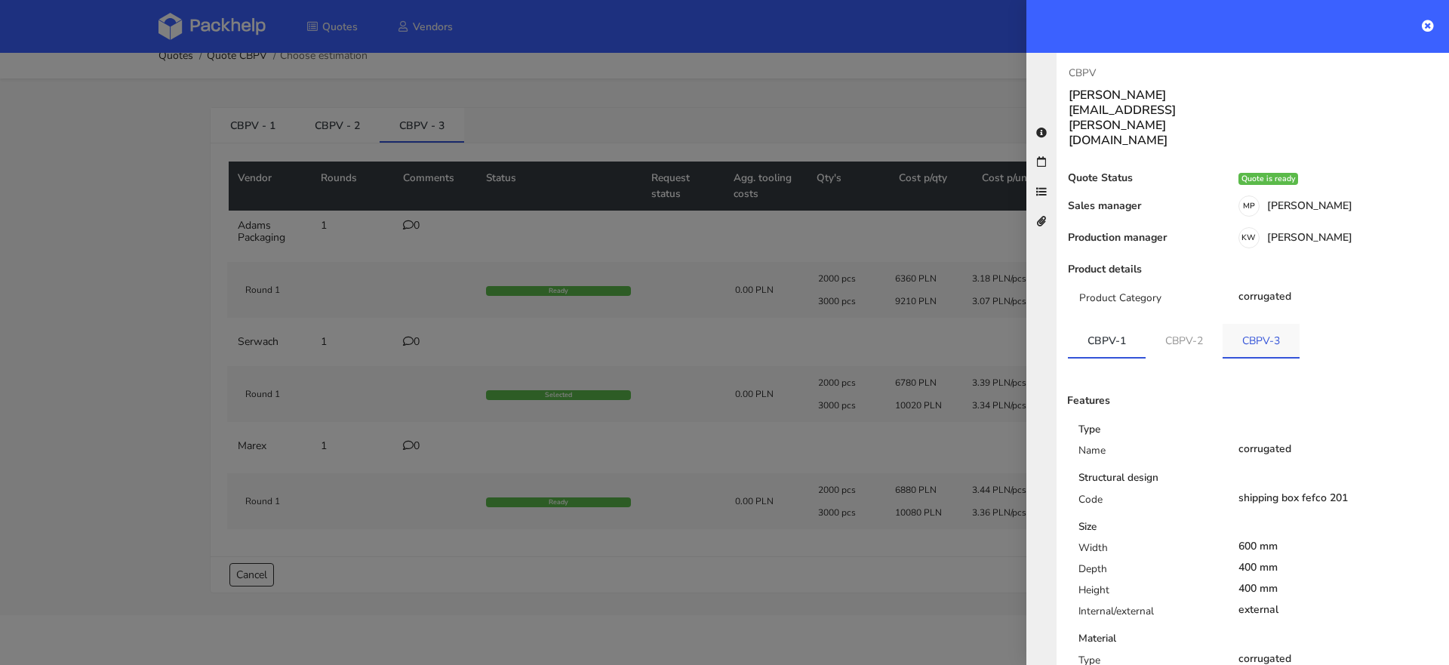
click at [1245, 277] on div "Quote Status Quote is ready Sales manager MP [PERSON_NAME] Production manager […" at bounding box center [1253, 585] width 368 height 826
click at [1257, 324] on link "CBPV-3" at bounding box center [1261, 340] width 77 height 33
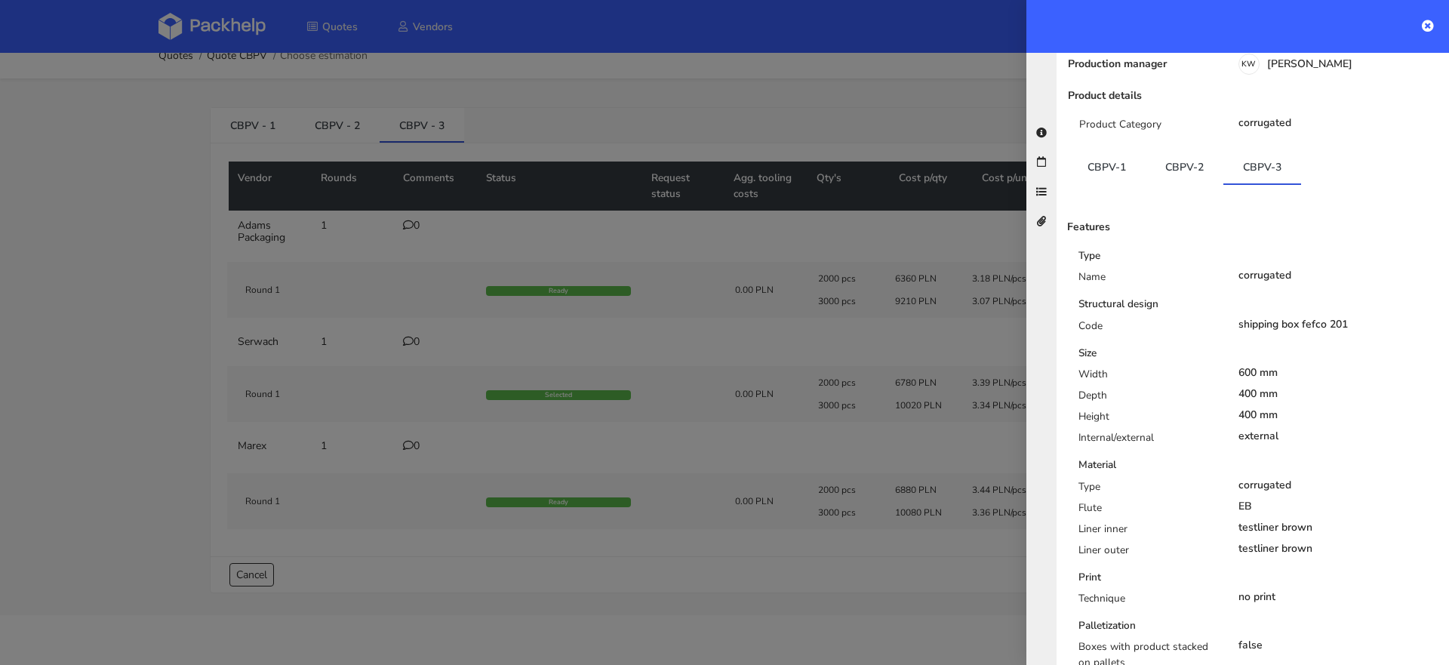
scroll to position [175, 0]
click at [854, 305] on div at bounding box center [724, 332] width 1449 height 665
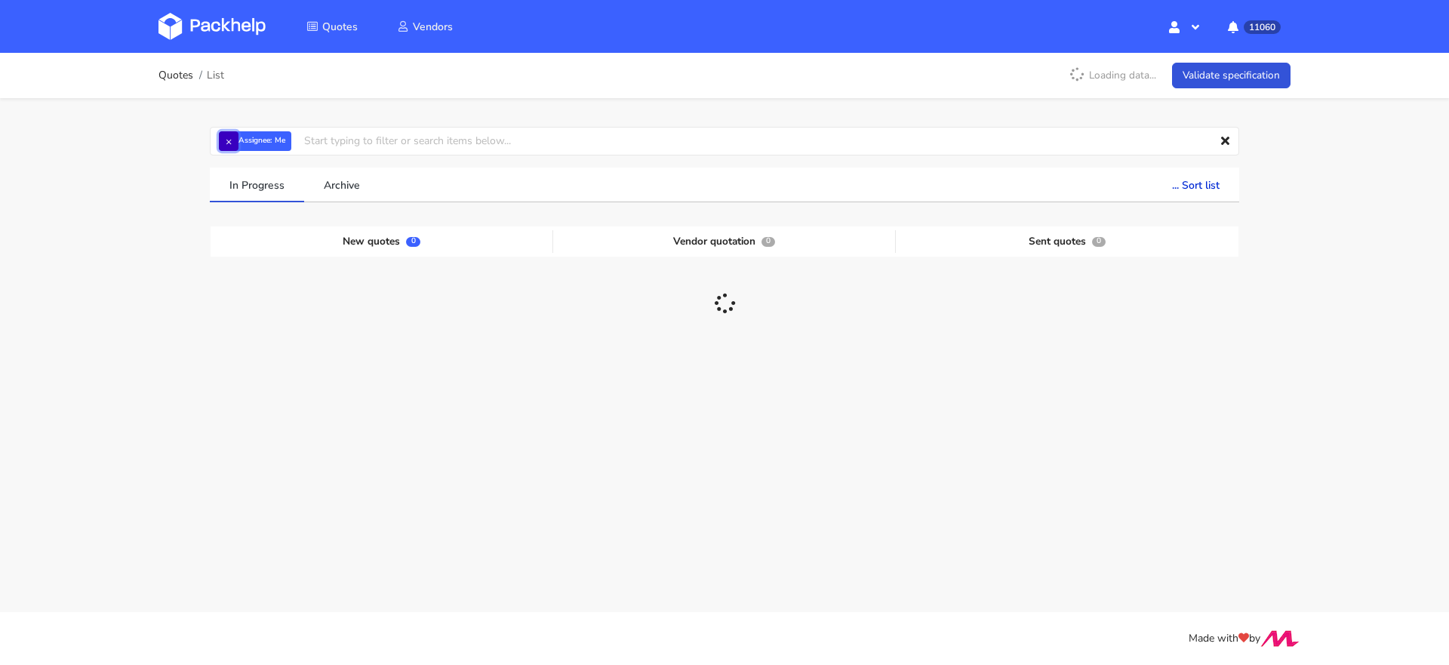
click at [222, 140] on button "×" at bounding box center [229, 141] width 20 height 20
click at [230, 140] on input "text" at bounding box center [724, 141] width 1029 height 29
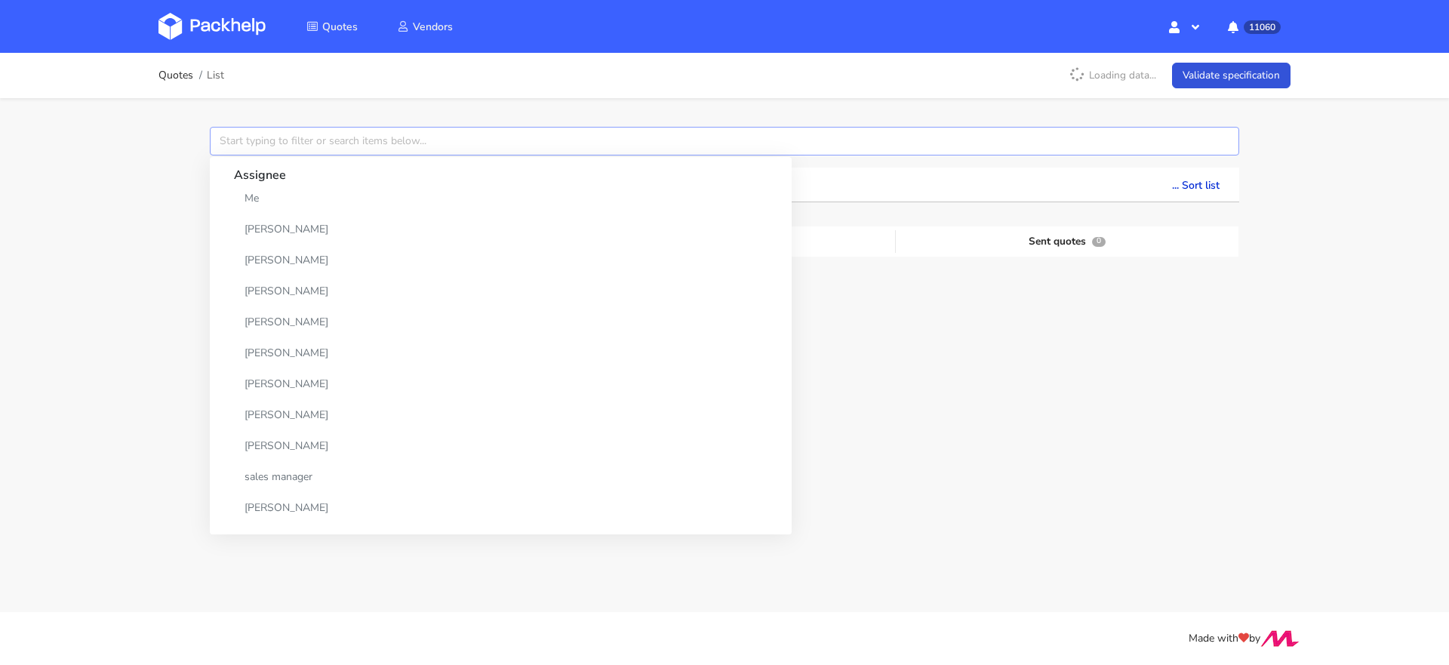
paste input "CBEH"
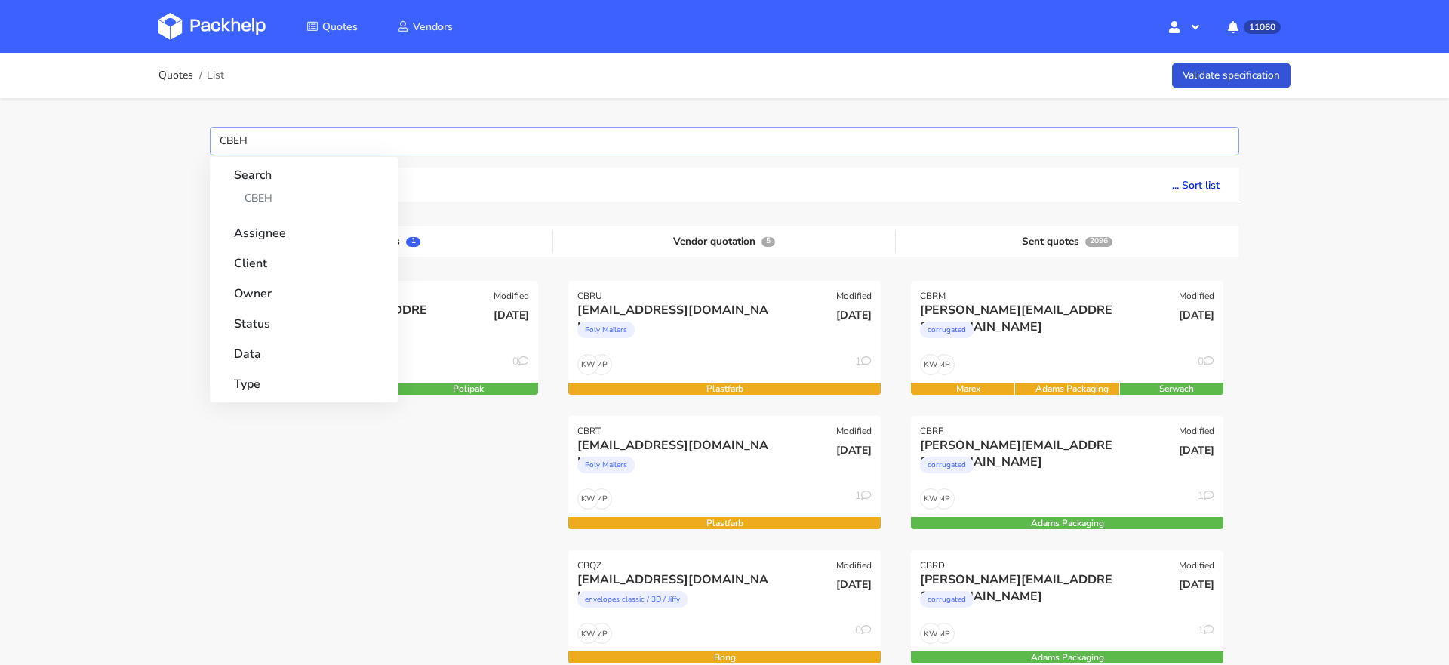
type input "CBEH"
click at [260, 196] on link "CBEH" at bounding box center [304, 198] width 140 height 28
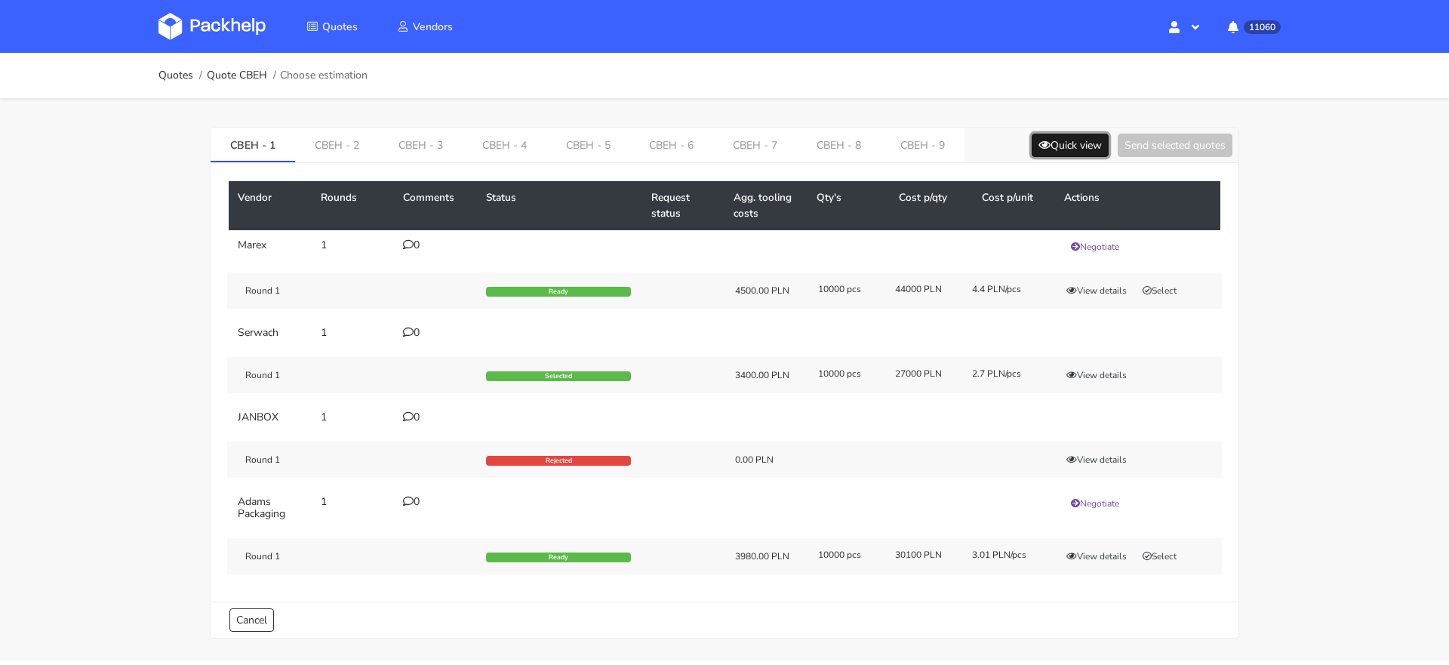
click at [1067, 140] on button "Quick view" at bounding box center [1070, 145] width 77 height 23
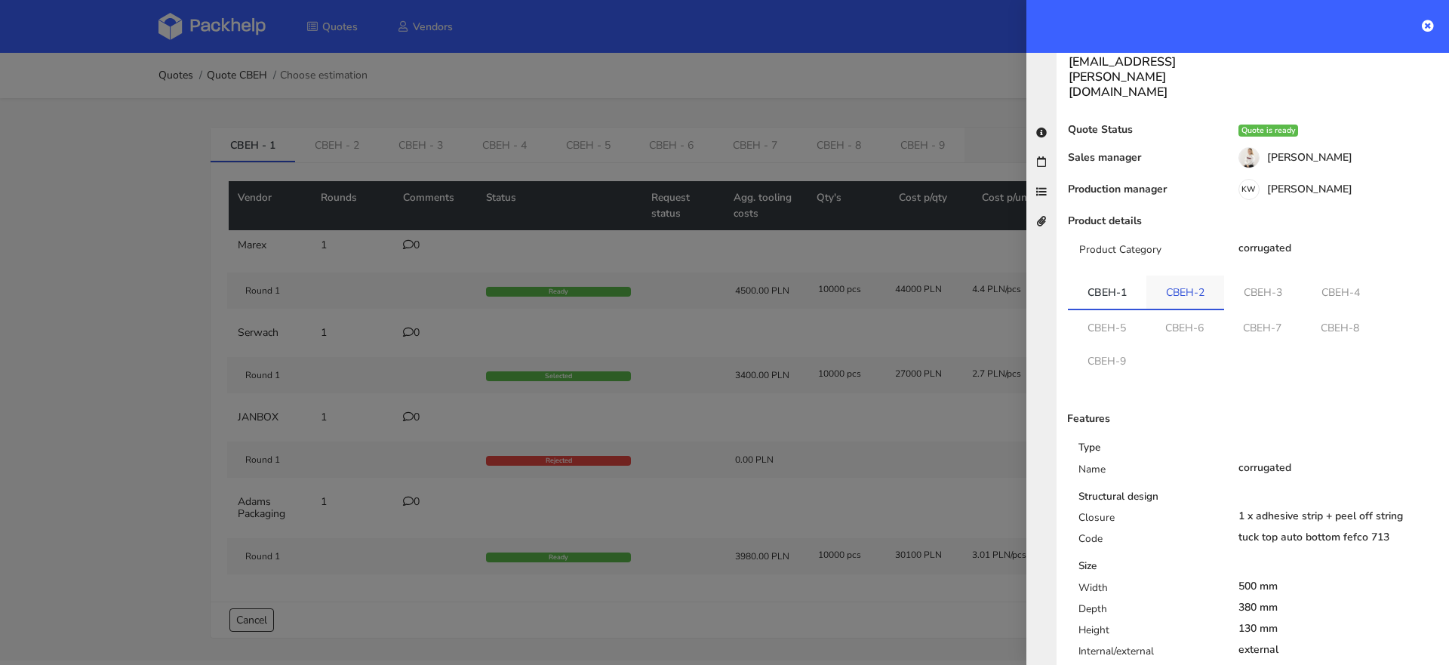
scroll to position [47, 0]
click at [1310, 312] on link "CBEH-8" at bounding box center [1340, 328] width 78 height 33
click at [1130, 345] on link "CBEH-9" at bounding box center [1107, 361] width 78 height 33
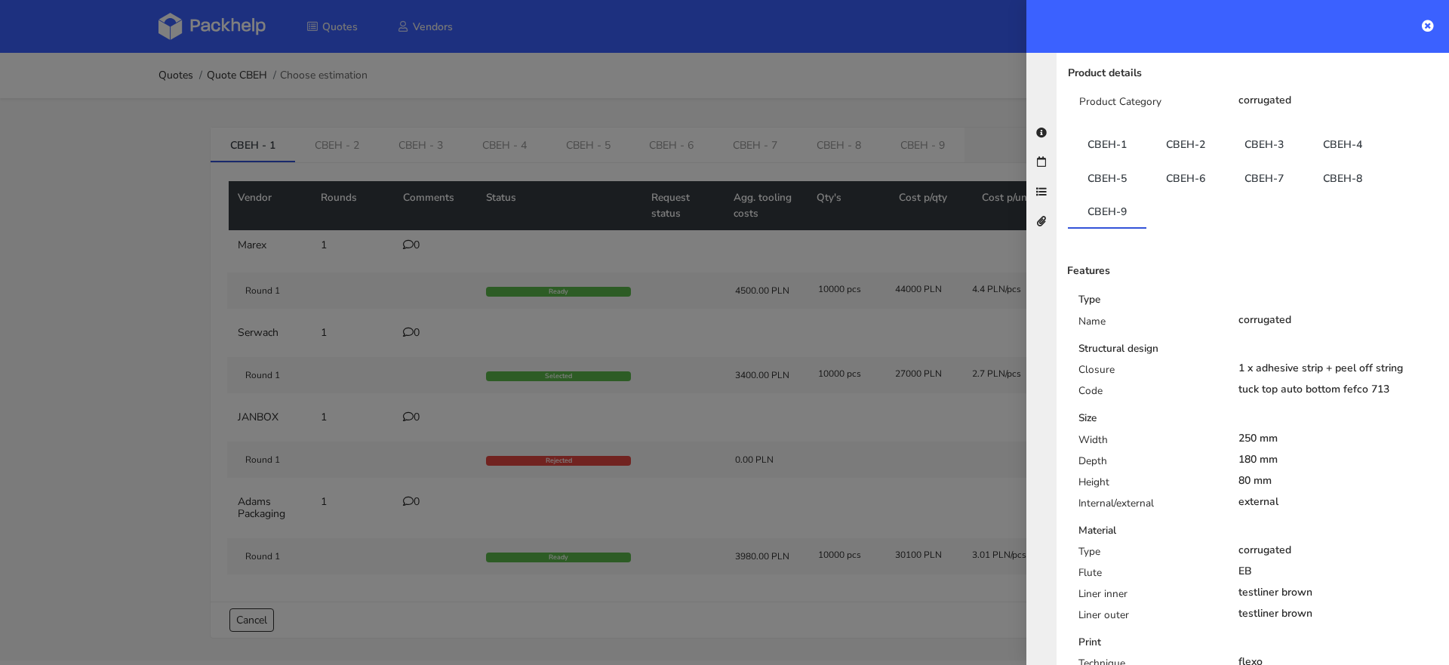
scroll to position [208, 0]
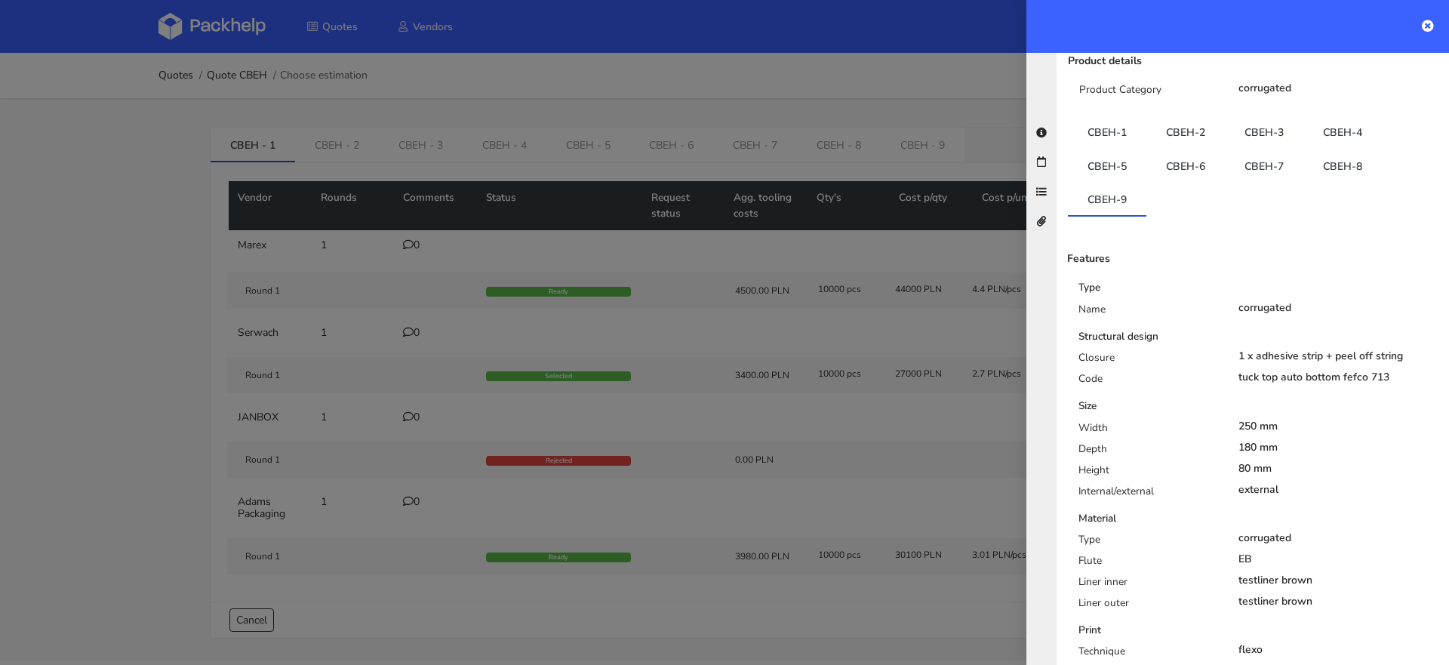
click at [814, 262] on div at bounding box center [724, 332] width 1449 height 665
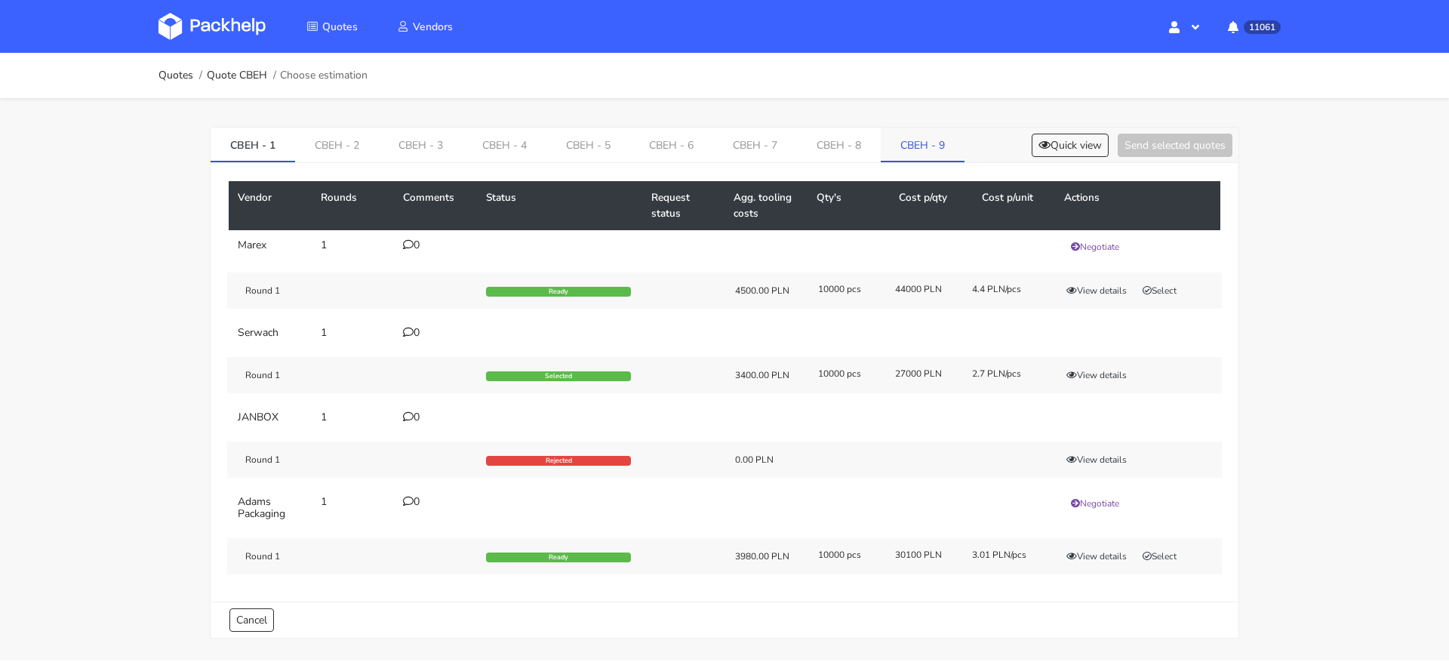
click at [910, 151] on link "CBEH - 9" at bounding box center [923, 144] width 84 height 33
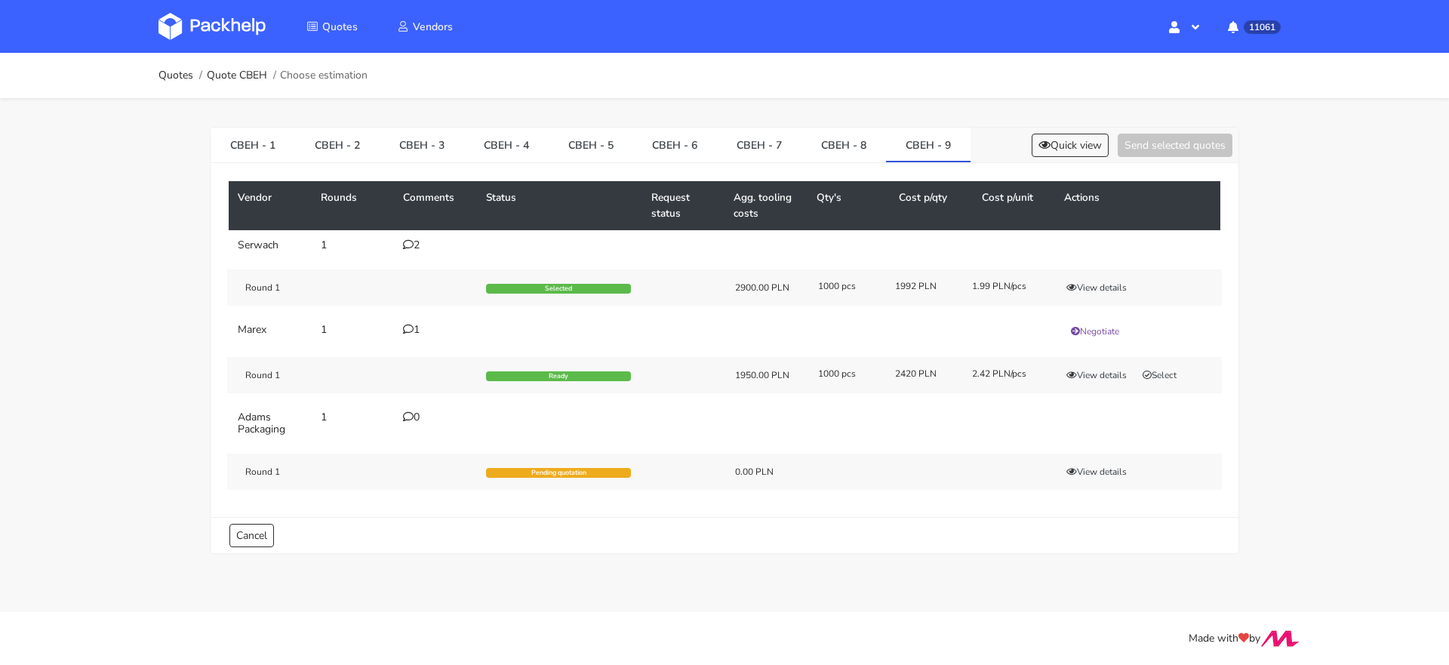
click at [1099, 276] on div "Round 1 Selected 2900.00 PLN 1000 pcs 1992 PLN 1.99 PLN/pcs View details" at bounding box center [724, 287] width 995 height 36
click at [1081, 285] on button "View details" at bounding box center [1097, 287] width 74 height 15
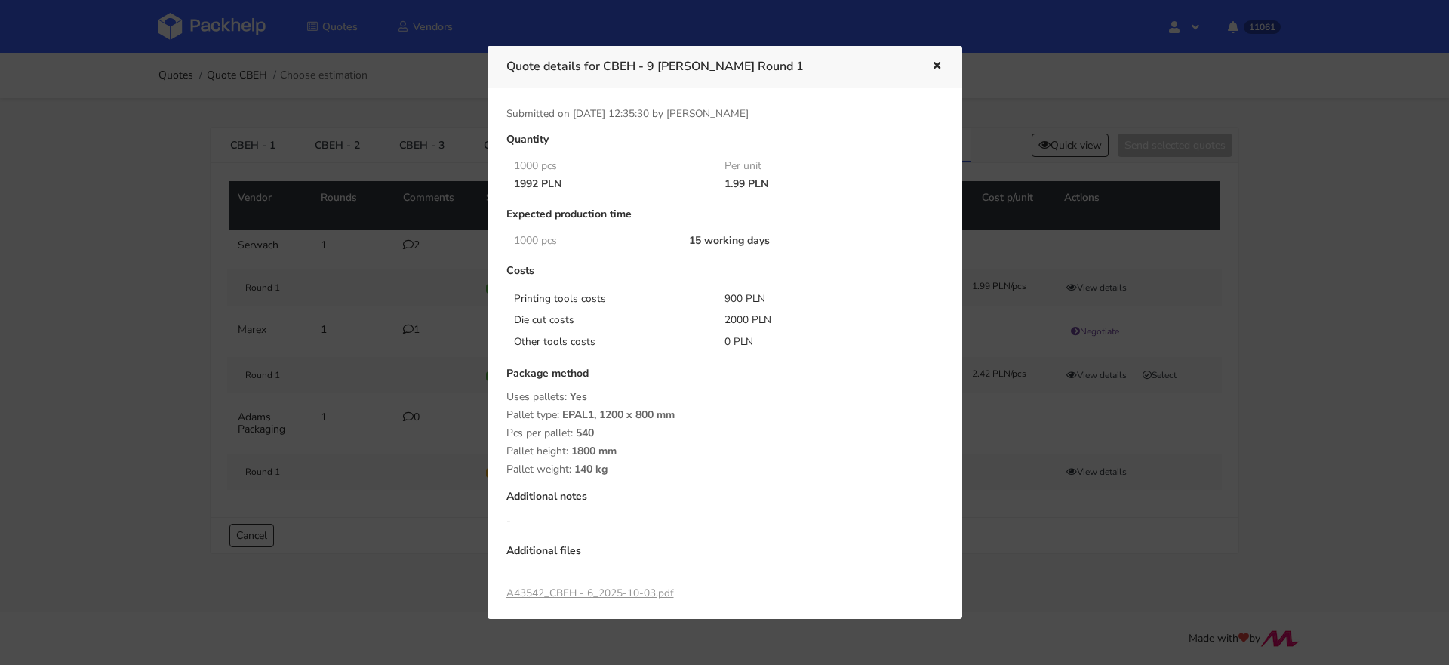
click at [587, 596] on link "A43542_CBEH - 6_2025-10-03.pdf" at bounding box center [590, 593] width 168 height 14
click at [233, 285] on div at bounding box center [724, 332] width 1449 height 665
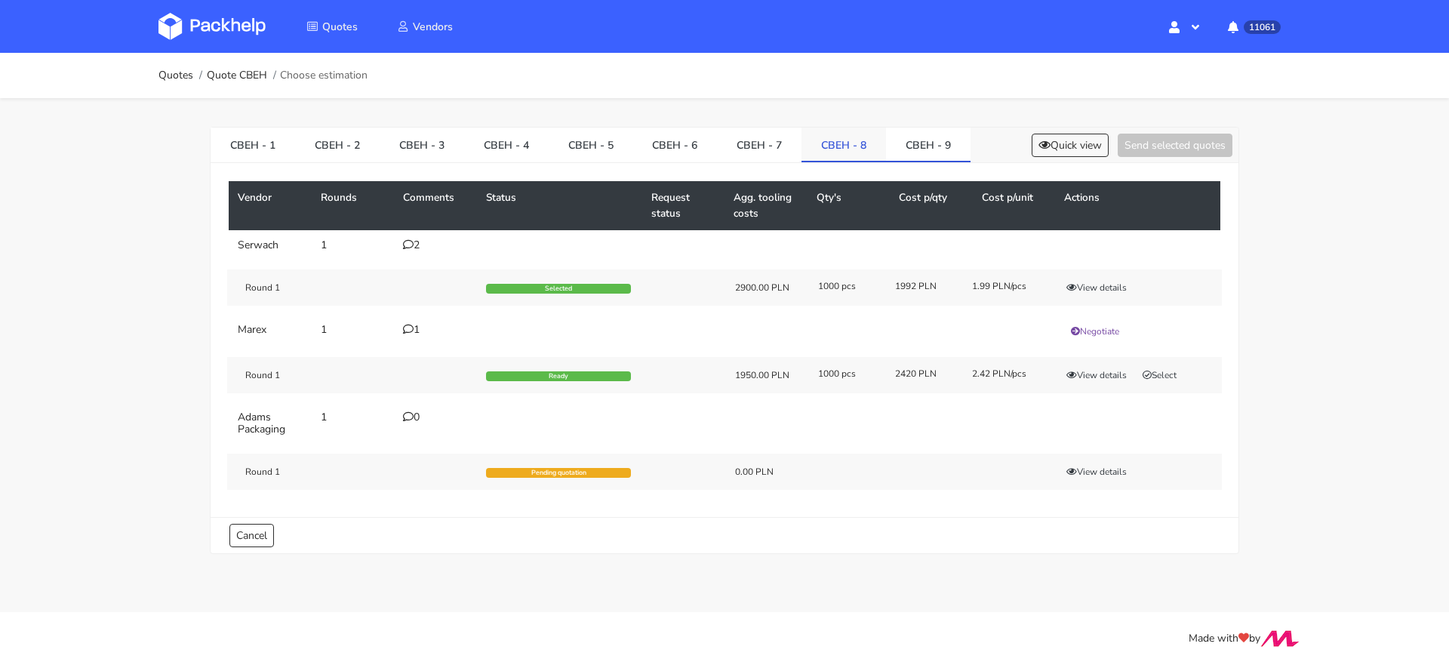
click at [833, 131] on link "CBEH - 8" at bounding box center [844, 144] width 85 height 33
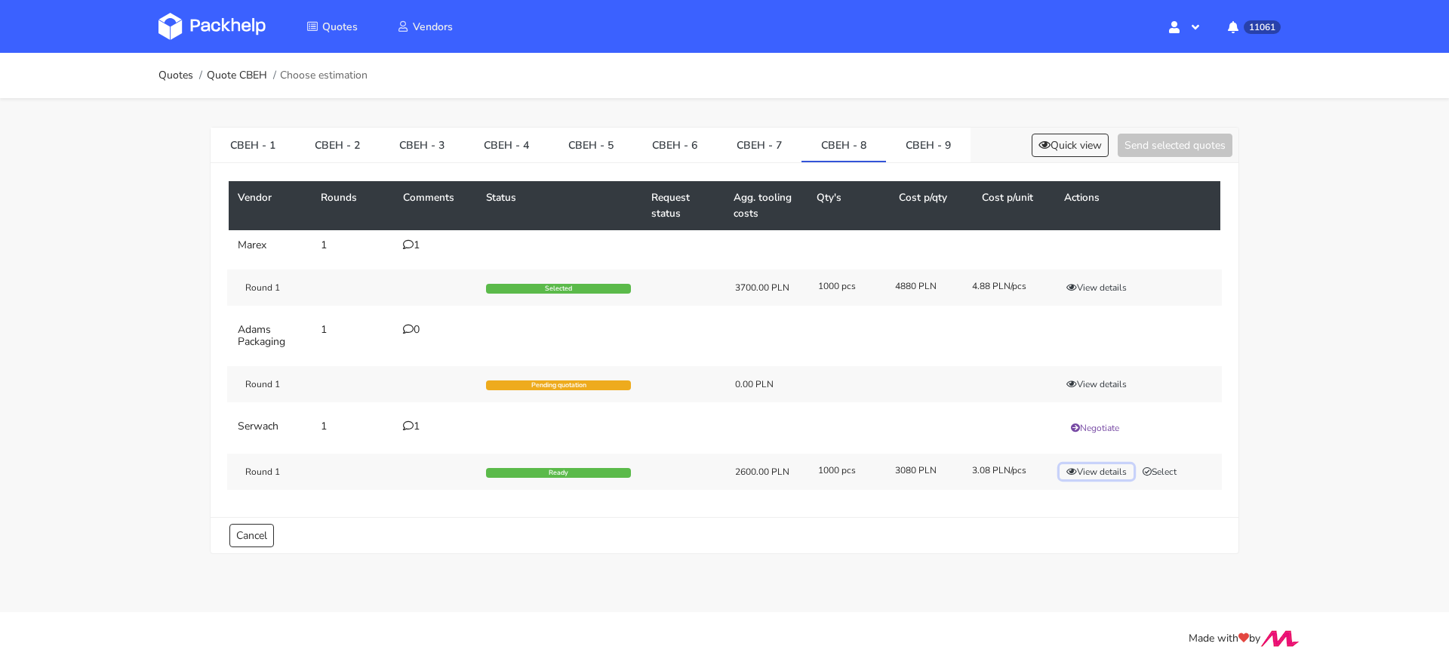
click at [1103, 465] on button "View details" at bounding box center [1097, 471] width 74 height 15
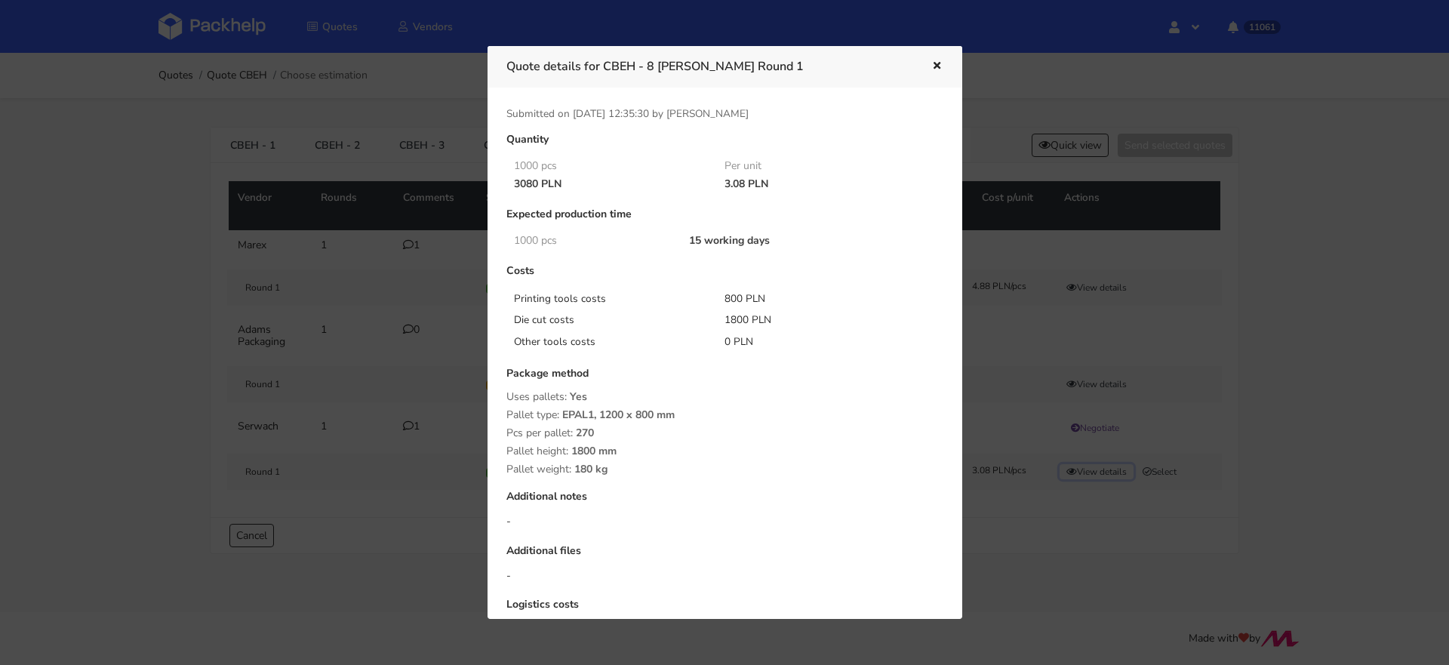
scroll to position [95, 0]
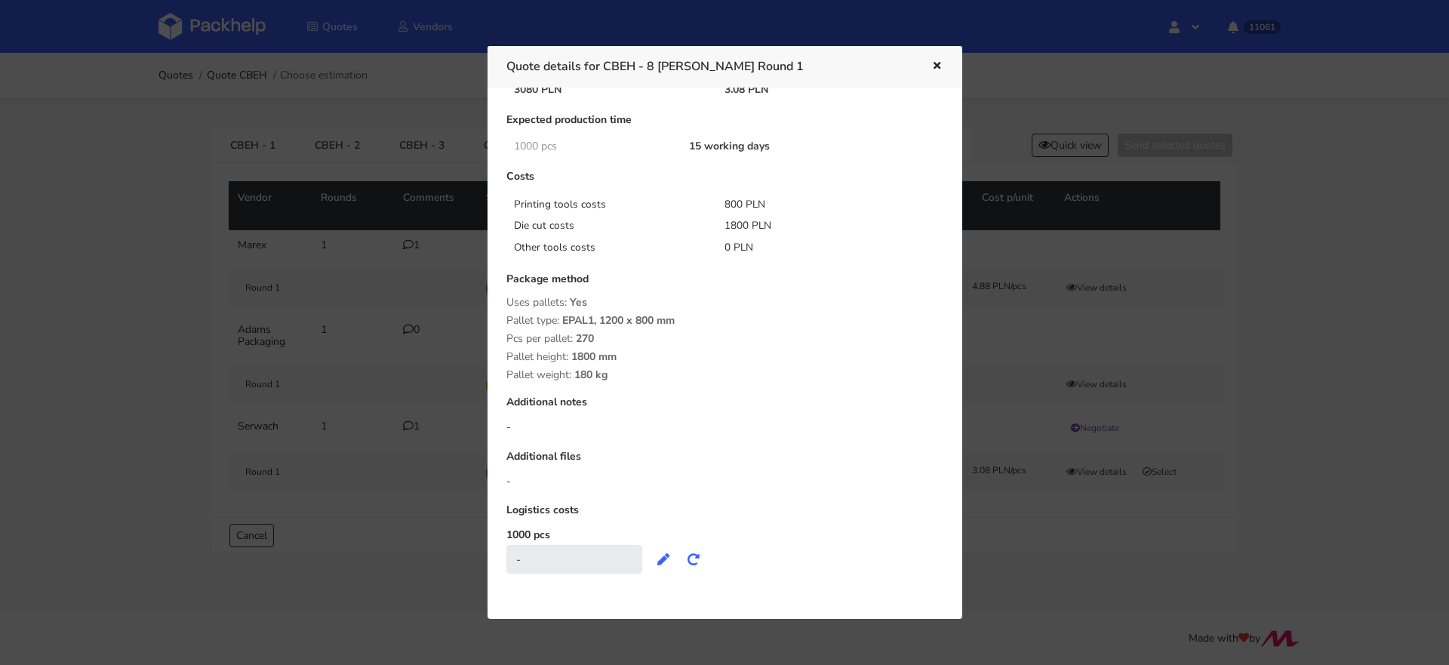
click at [348, 342] on div at bounding box center [724, 332] width 1449 height 665
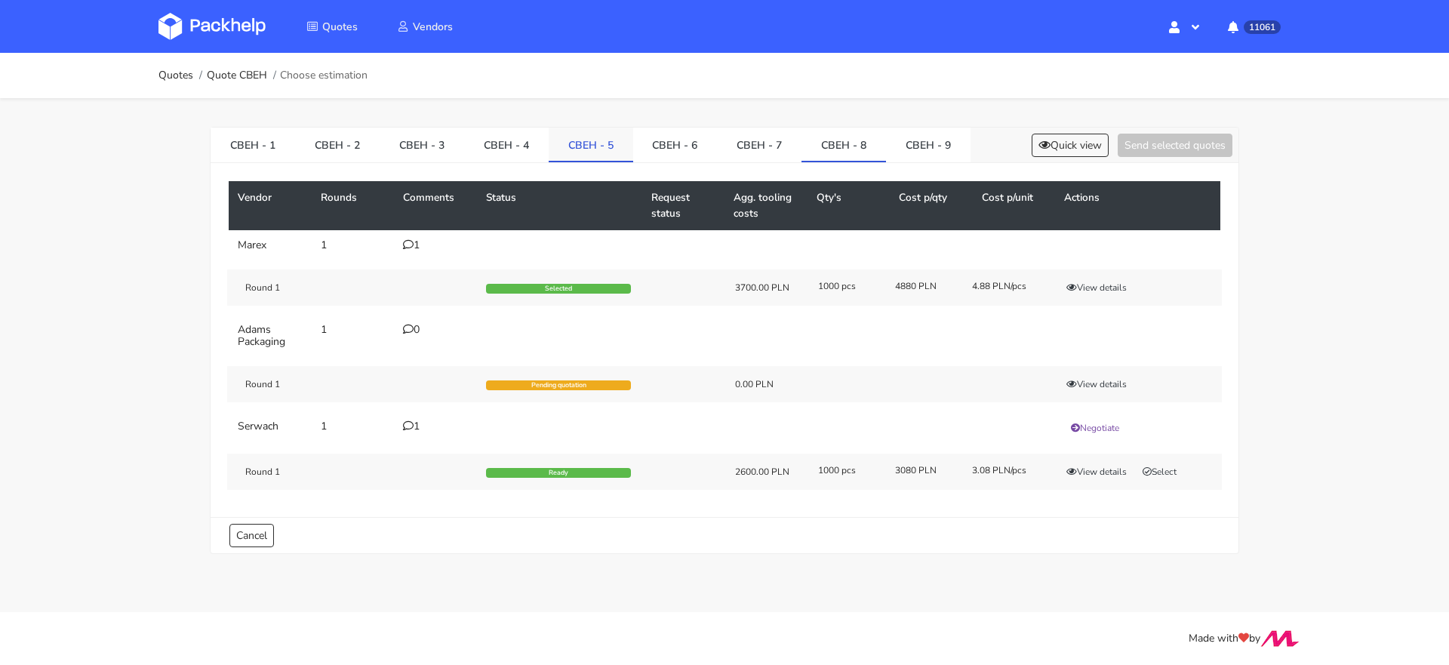
click at [555, 140] on link "CBEH - 5" at bounding box center [591, 144] width 85 height 33
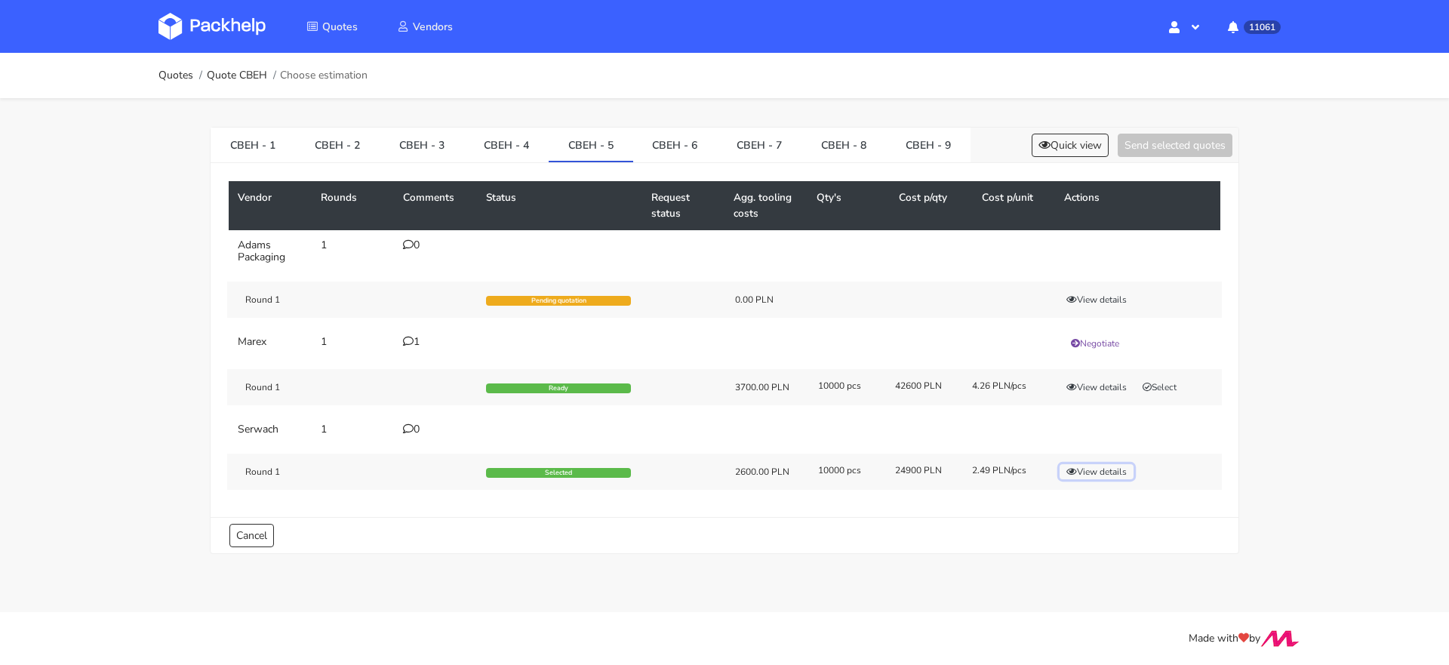
click at [1089, 472] on button "View details" at bounding box center [1097, 471] width 74 height 15
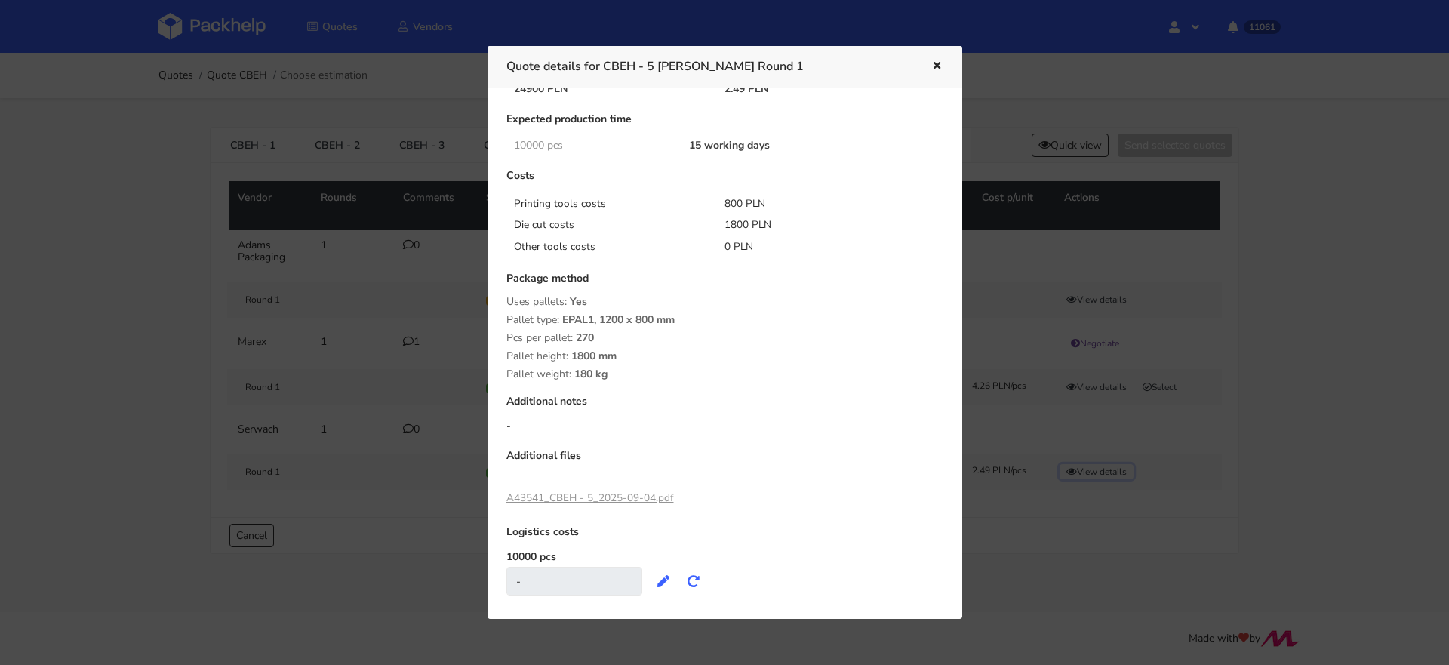
scroll to position [117, 0]
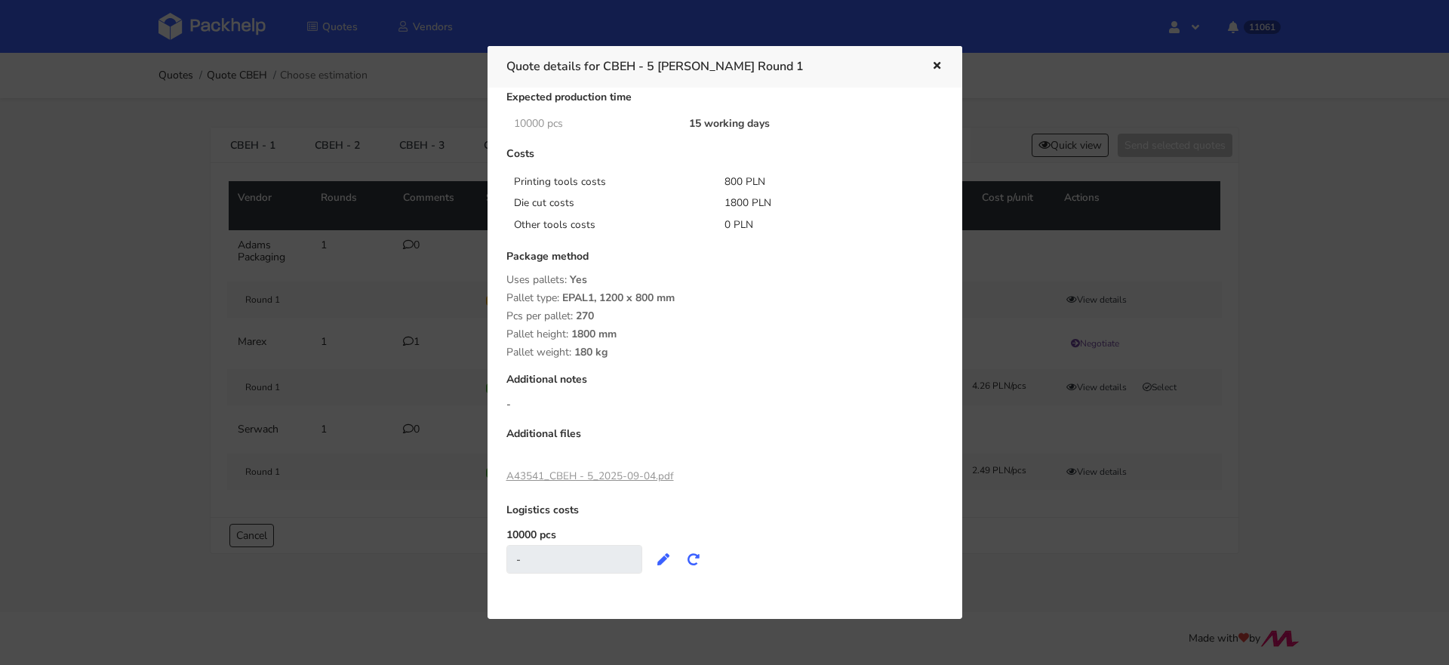
click at [619, 483] on div "A43541_CBEH - 5_2025-09-04.pdf" at bounding box center [590, 476] width 168 height 26
click at [627, 474] on link "A43541_CBEH - 5_2025-09-04.pdf" at bounding box center [590, 476] width 168 height 14
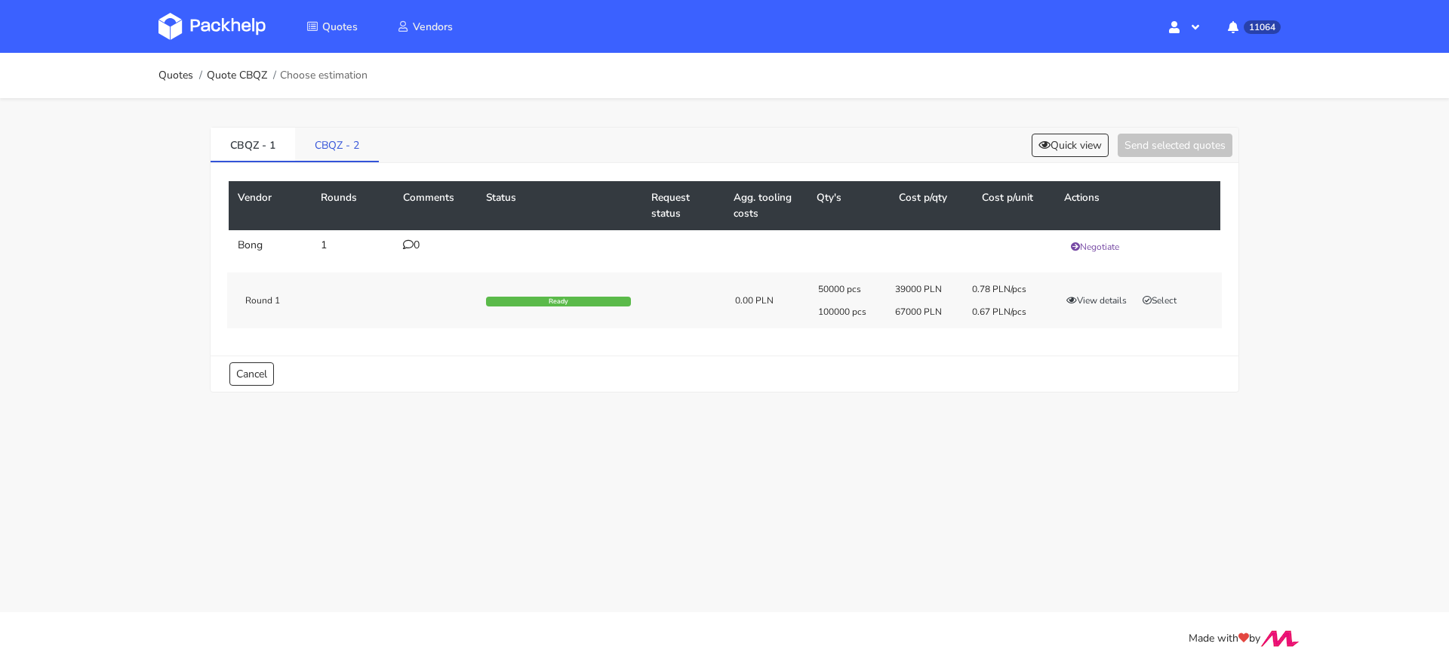
click at [328, 151] on link "CBQZ - 2" at bounding box center [337, 144] width 84 height 33
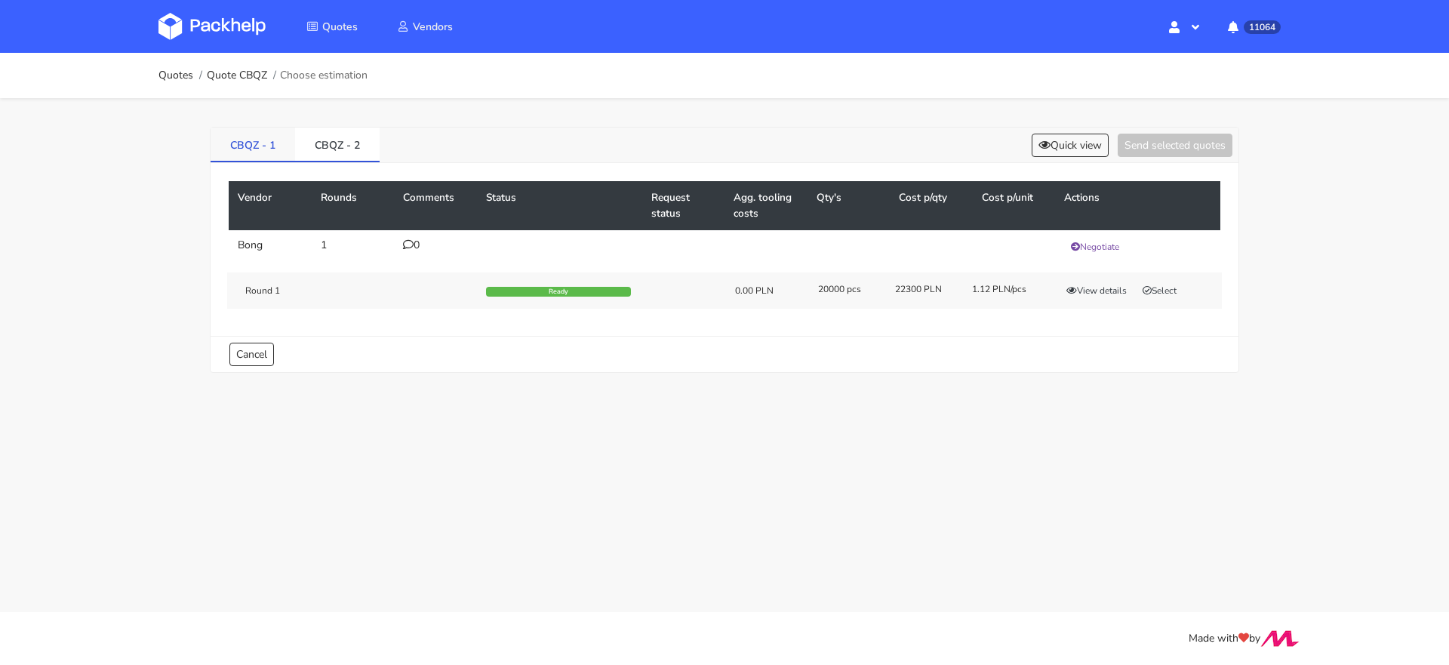
click at [251, 152] on link "CBQZ - 1" at bounding box center [253, 144] width 85 height 33
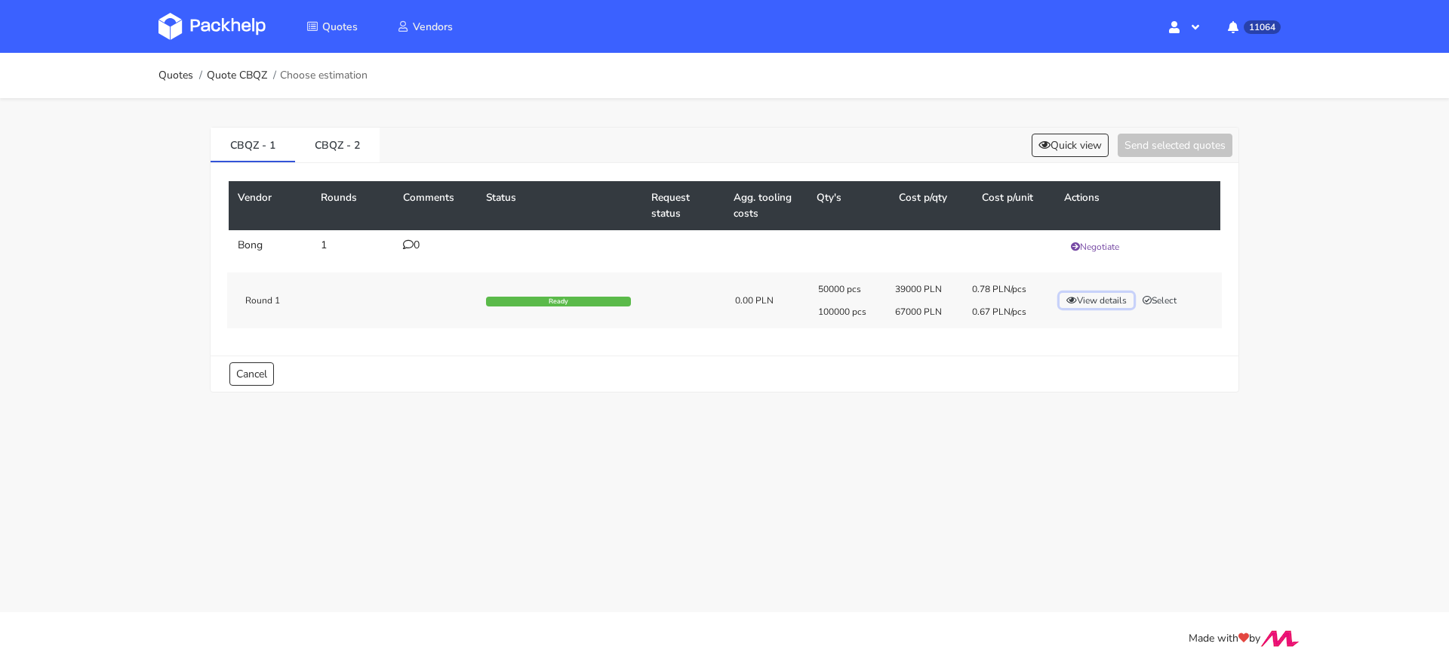
click at [1104, 300] on button "View details" at bounding box center [1097, 300] width 74 height 15
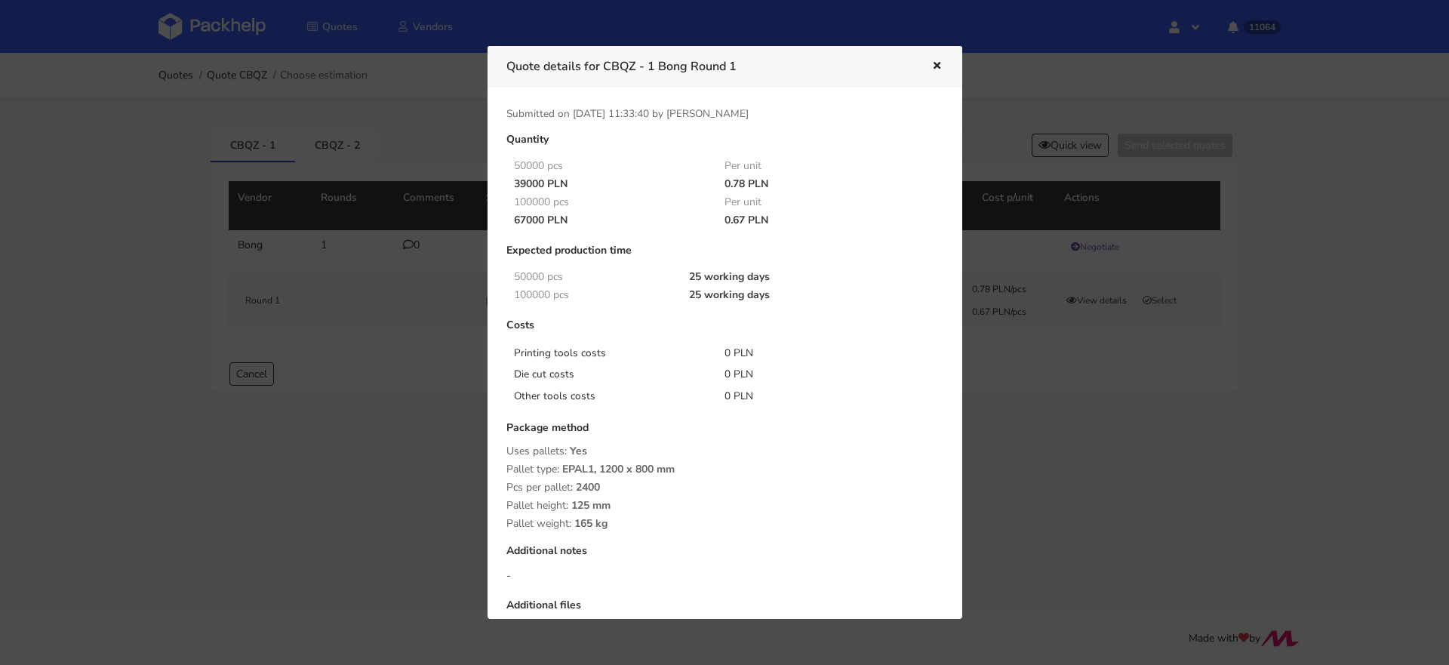
click at [1071, 416] on div at bounding box center [724, 332] width 1449 height 665
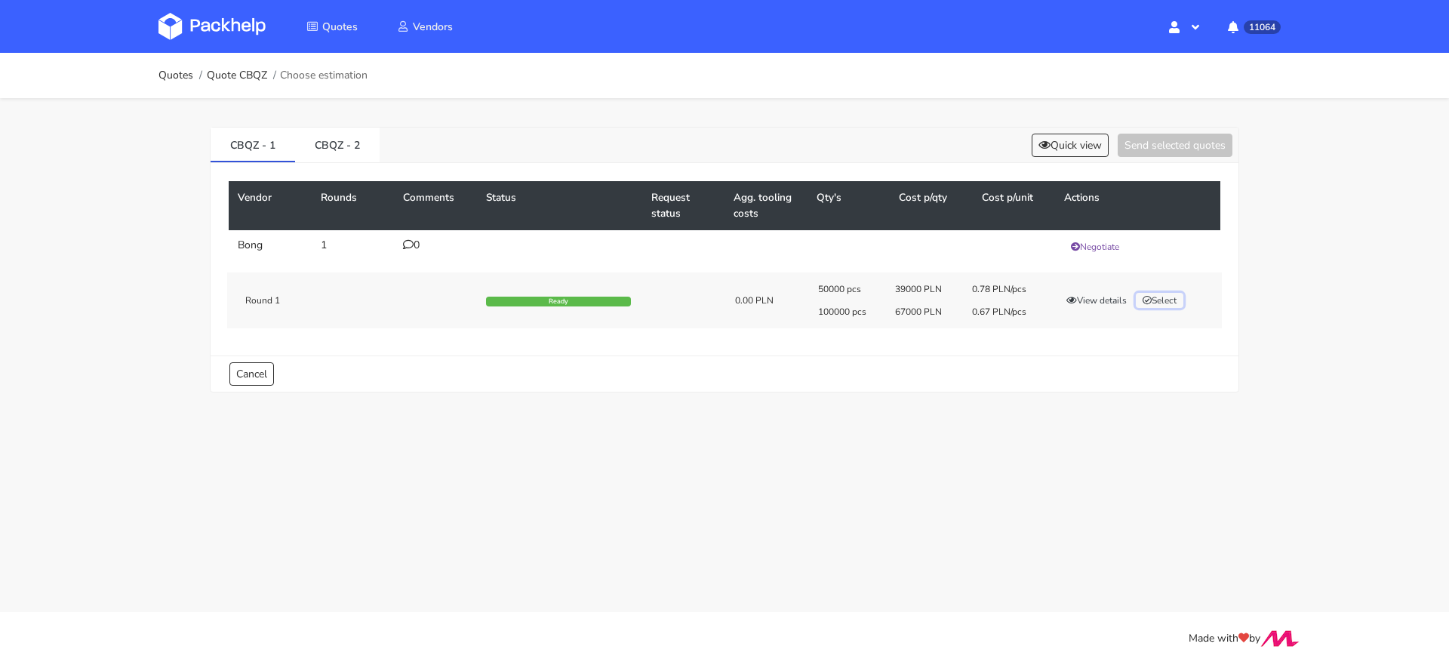
click at [1161, 298] on button "Select" at bounding box center [1160, 300] width 48 height 15
click at [1169, 141] on button "Send selected quotes ( 1 )" at bounding box center [1165, 145] width 136 height 23
click at [336, 143] on link "CBQZ - 2" at bounding box center [337, 144] width 85 height 33
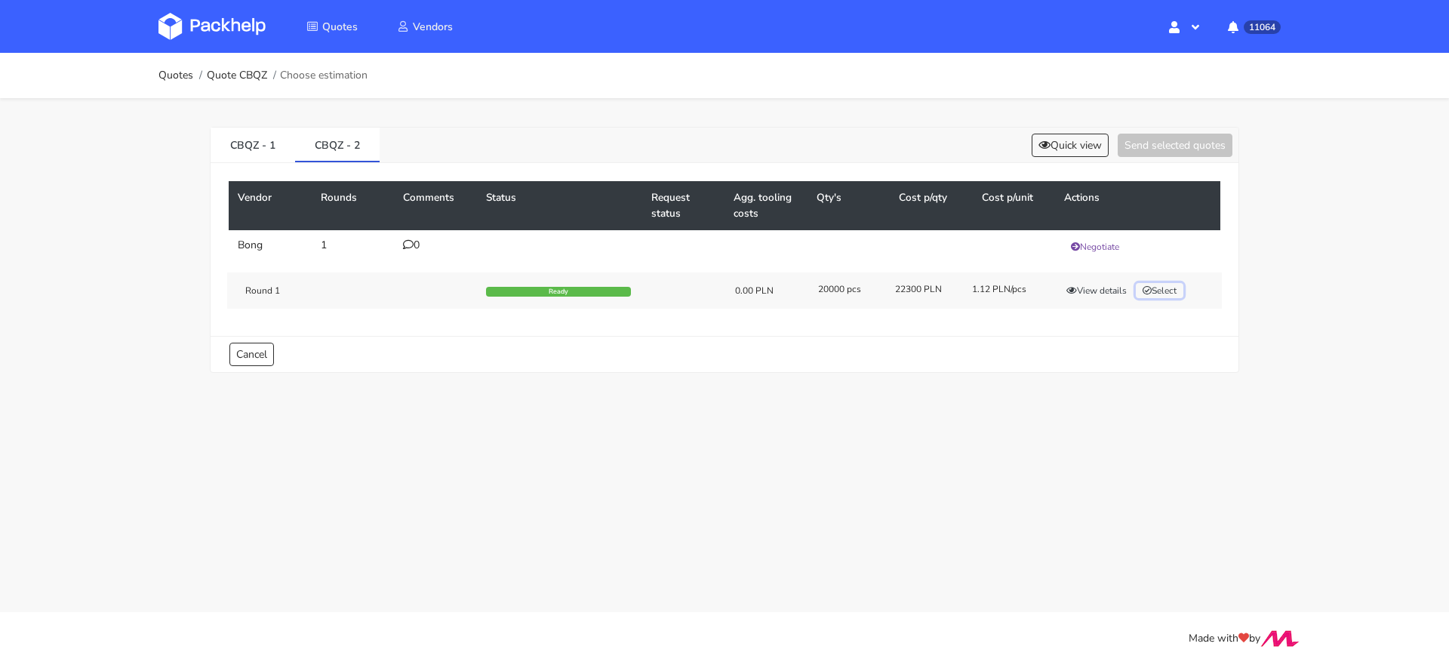
click at [1162, 291] on button "Select" at bounding box center [1160, 290] width 48 height 15
click at [1162, 143] on button "Send selected quotes ( 1 )" at bounding box center [1165, 145] width 136 height 23
click at [237, 151] on link "CBQZ - 1" at bounding box center [253, 144] width 85 height 33
click at [341, 147] on link "CBQZ - 2" at bounding box center [337, 144] width 85 height 33
click at [236, 143] on link "CBQZ - 1" at bounding box center [253, 144] width 85 height 33
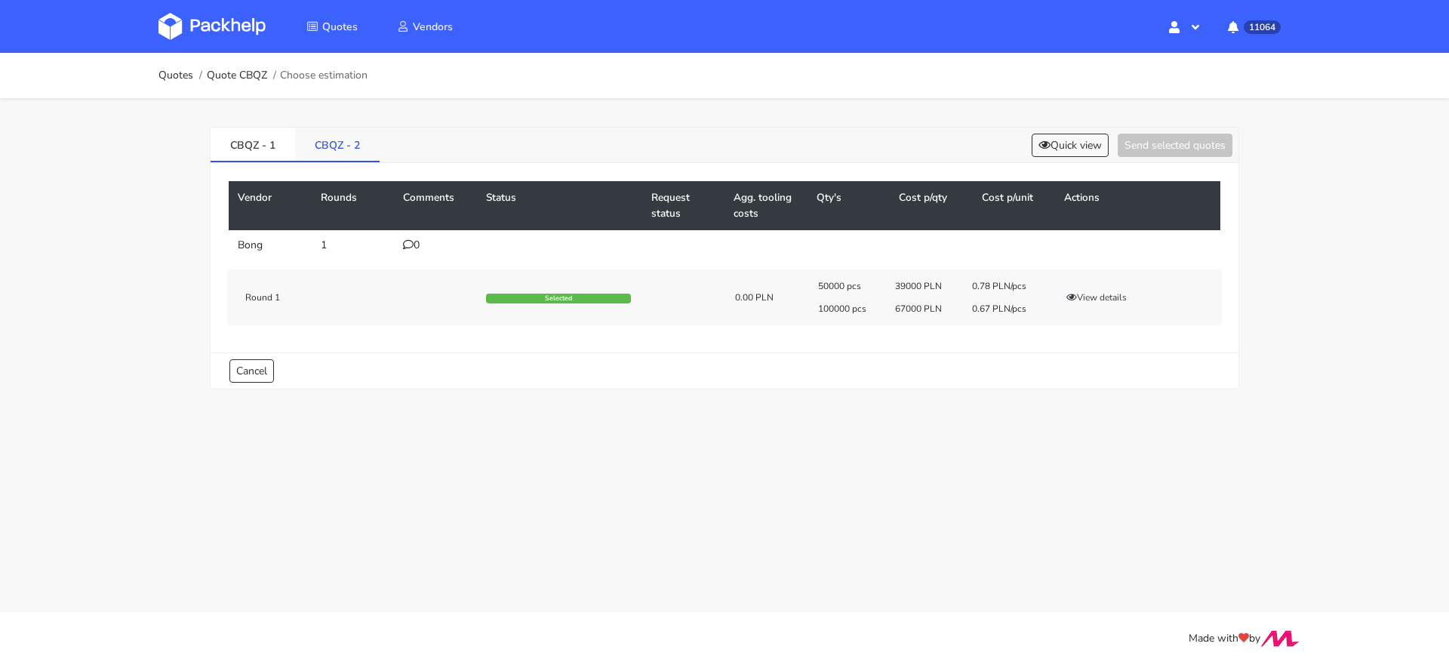
click at [338, 147] on link "CBQZ - 2" at bounding box center [337, 144] width 85 height 33
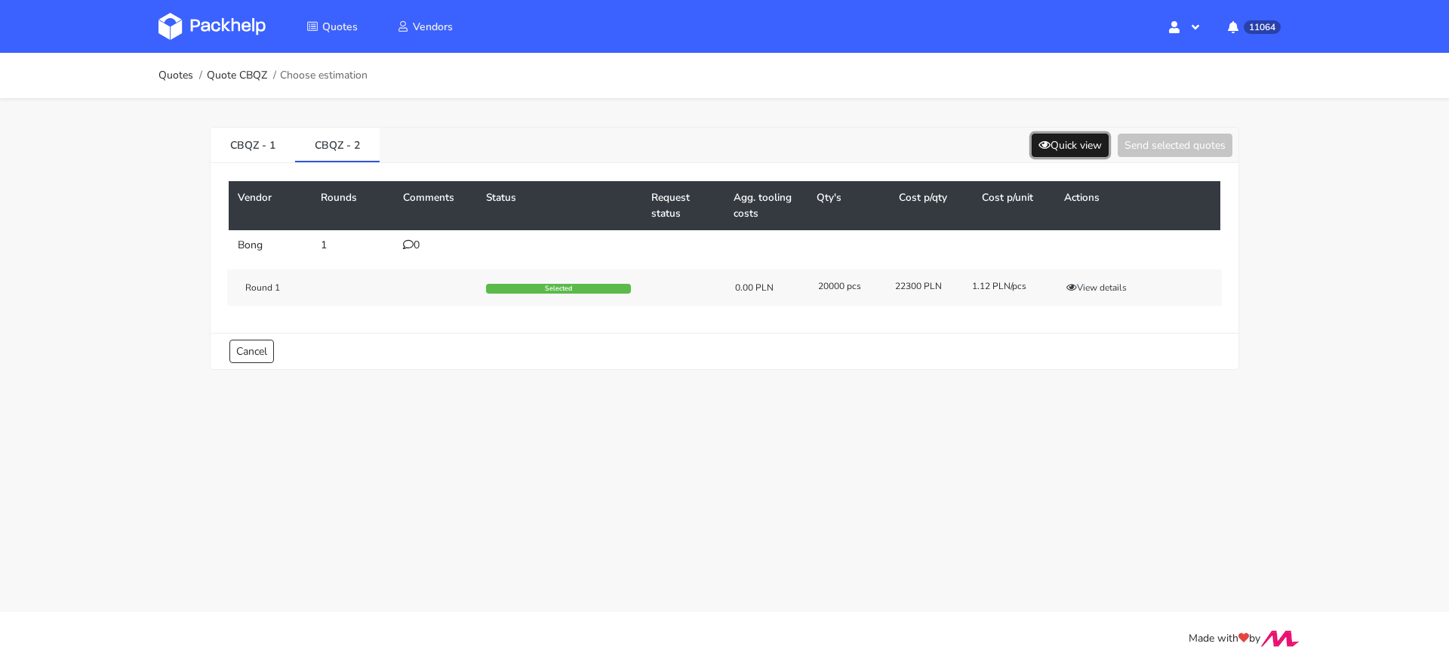
click at [1064, 145] on button "Quick view" at bounding box center [1070, 145] width 77 height 23
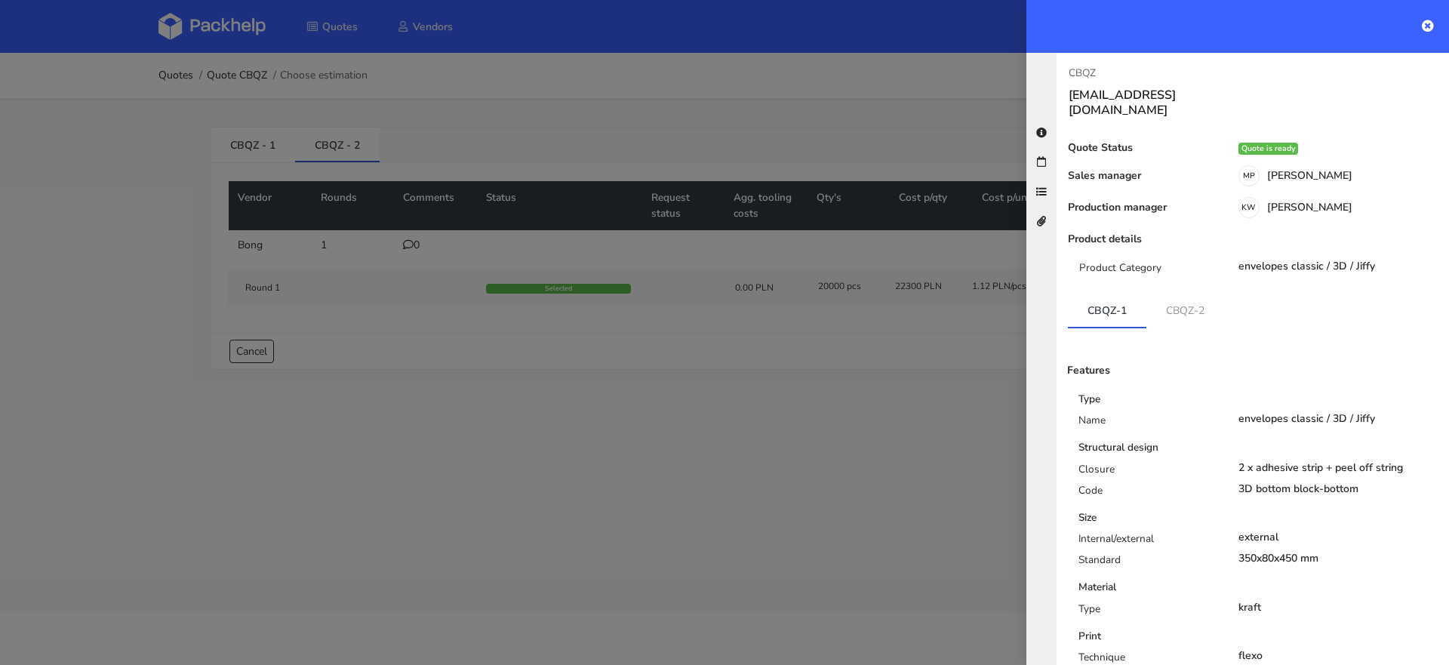
scroll to position [193, 0]
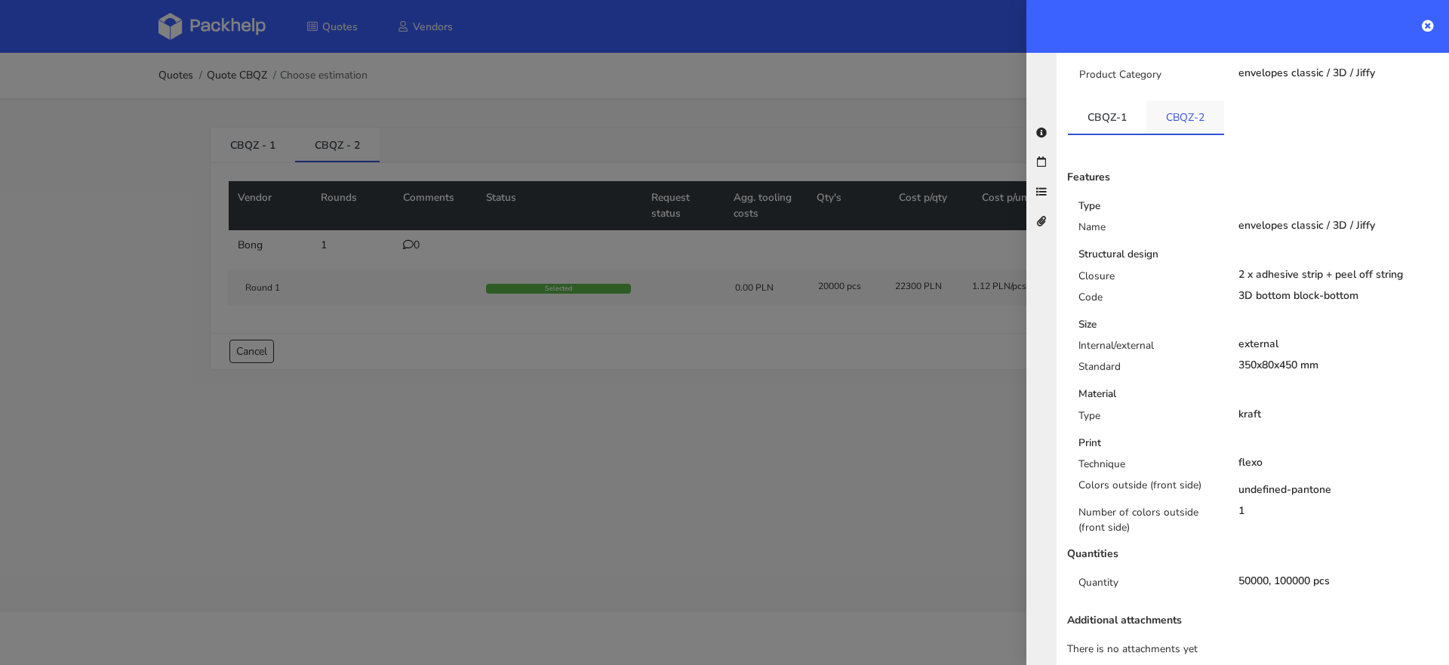
click at [1183, 105] on link "CBQZ-2" at bounding box center [1185, 116] width 78 height 33
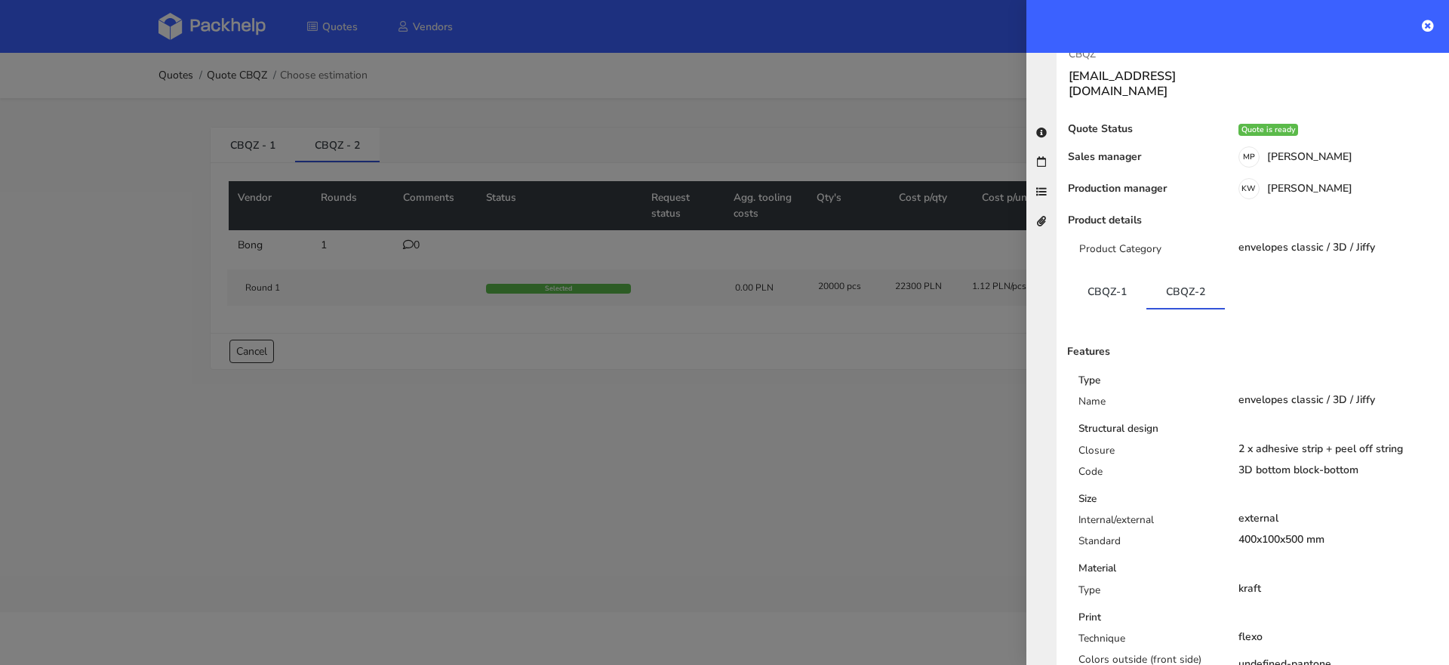
scroll to position [0, 0]
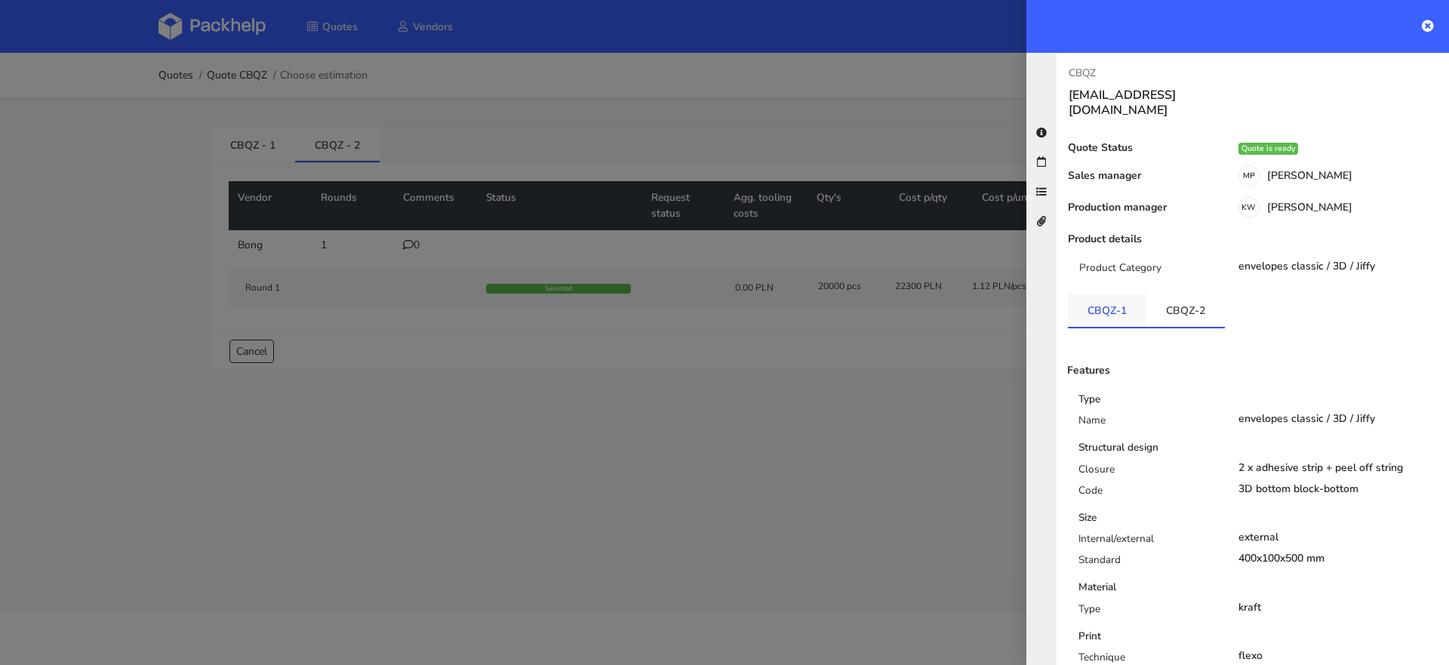
click at [1106, 304] on link "CBQZ-1" at bounding box center [1107, 310] width 78 height 33
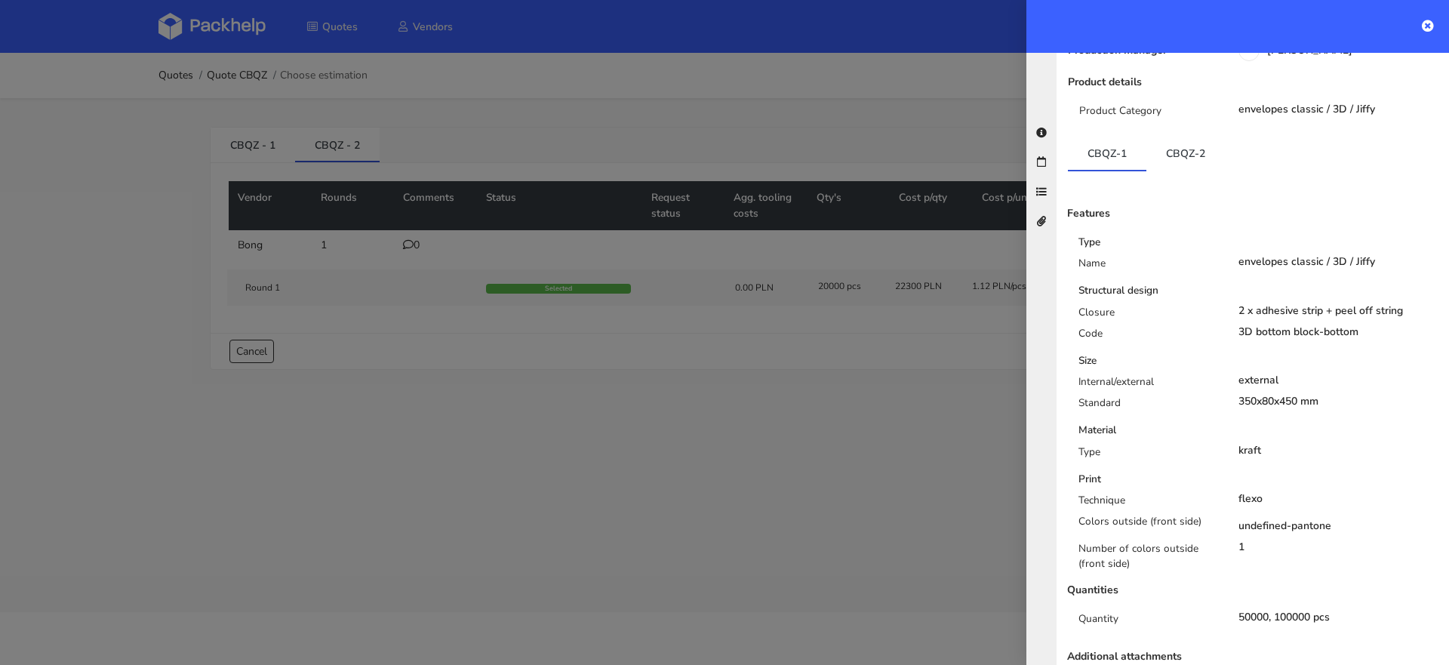
scroll to position [169, 0]
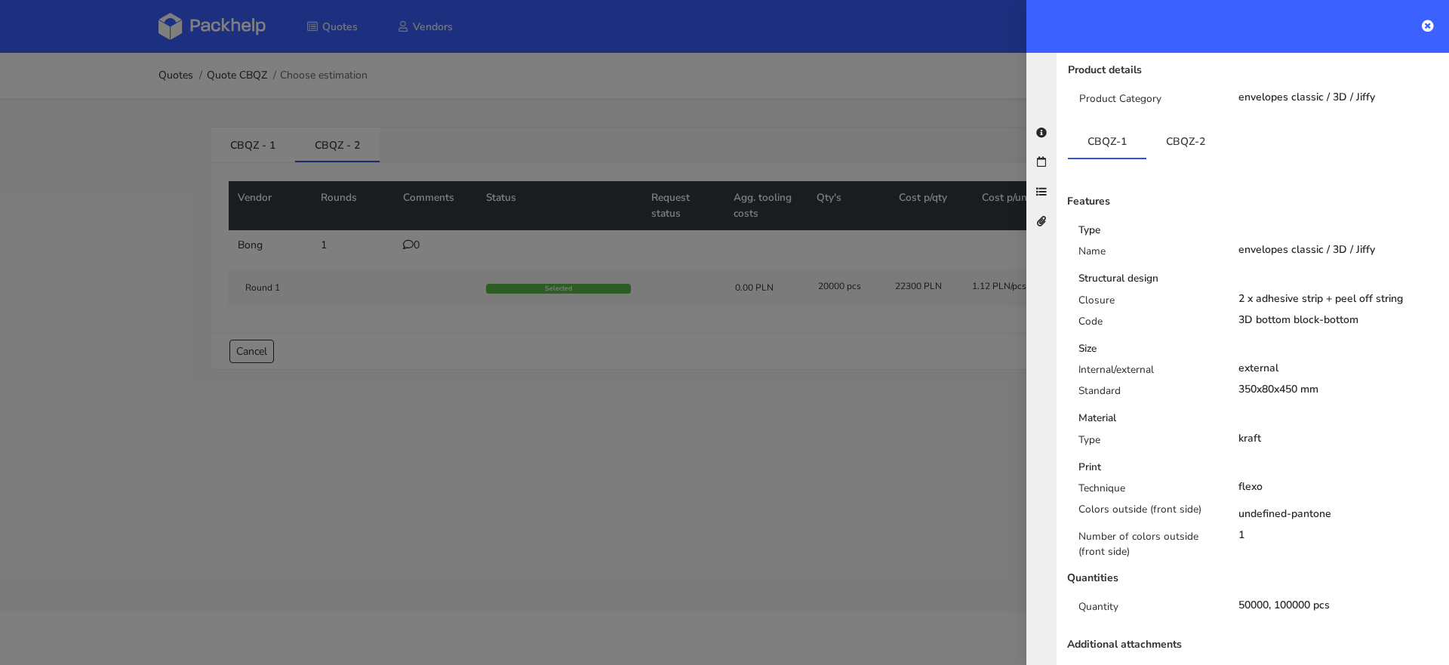
click at [772, 404] on div at bounding box center [724, 332] width 1449 height 665
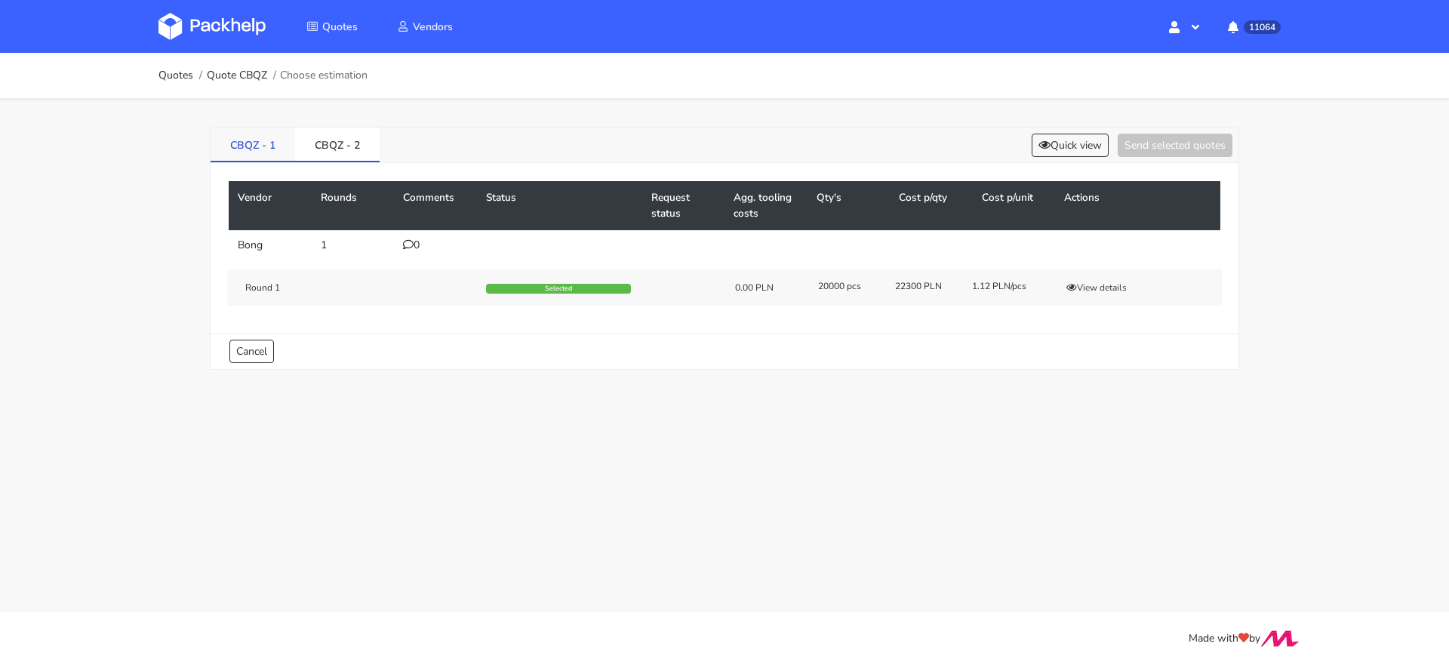
click at [245, 141] on link "CBQZ - 1" at bounding box center [253, 144] width 85 height 33
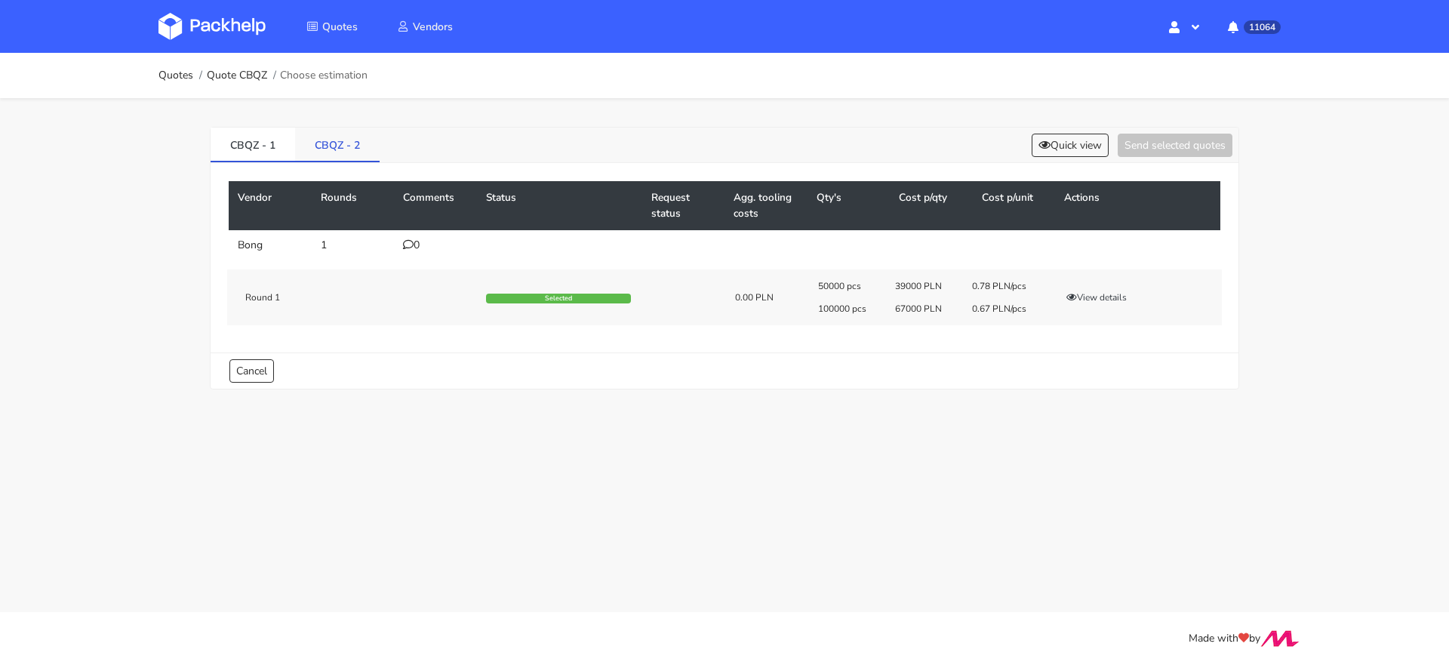
click at [353, 143] on link "CBQZ - 2" at bounding box center [337, 144] width 85 height 33
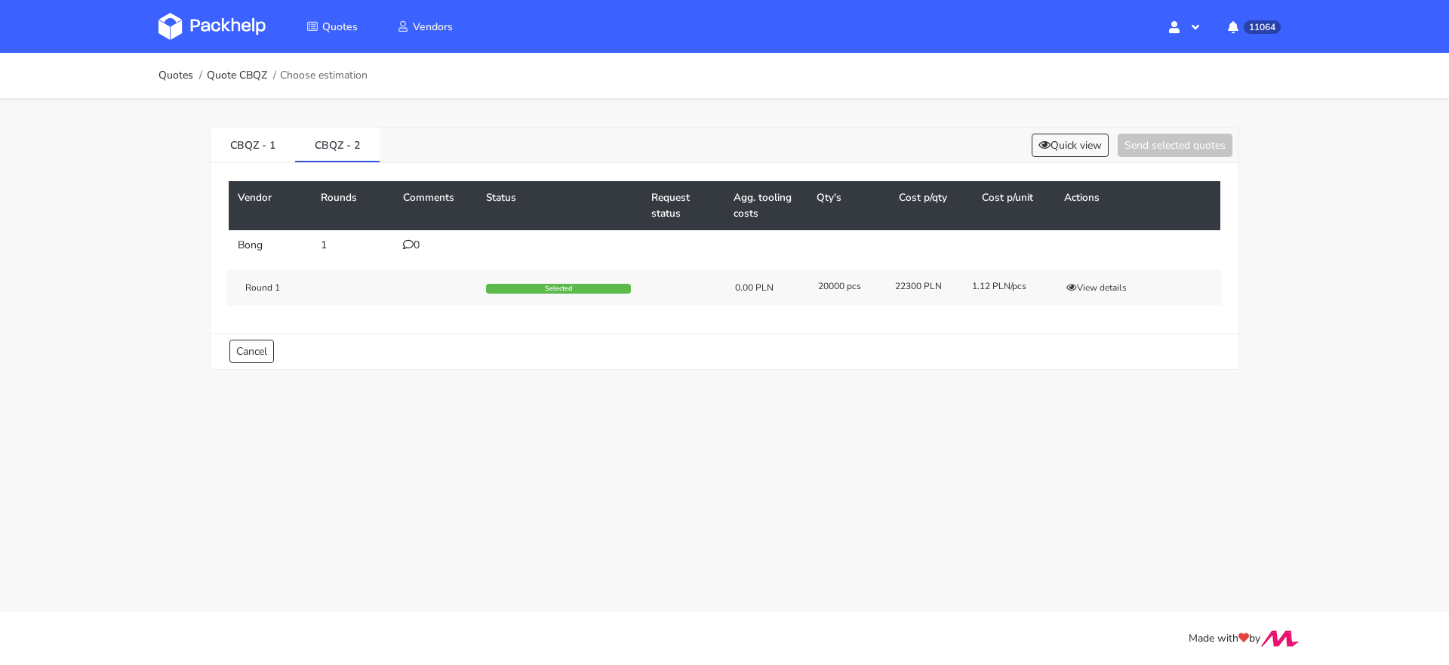
click at [216, 28] on img at bounding box center [211, 26] width 107 height 27
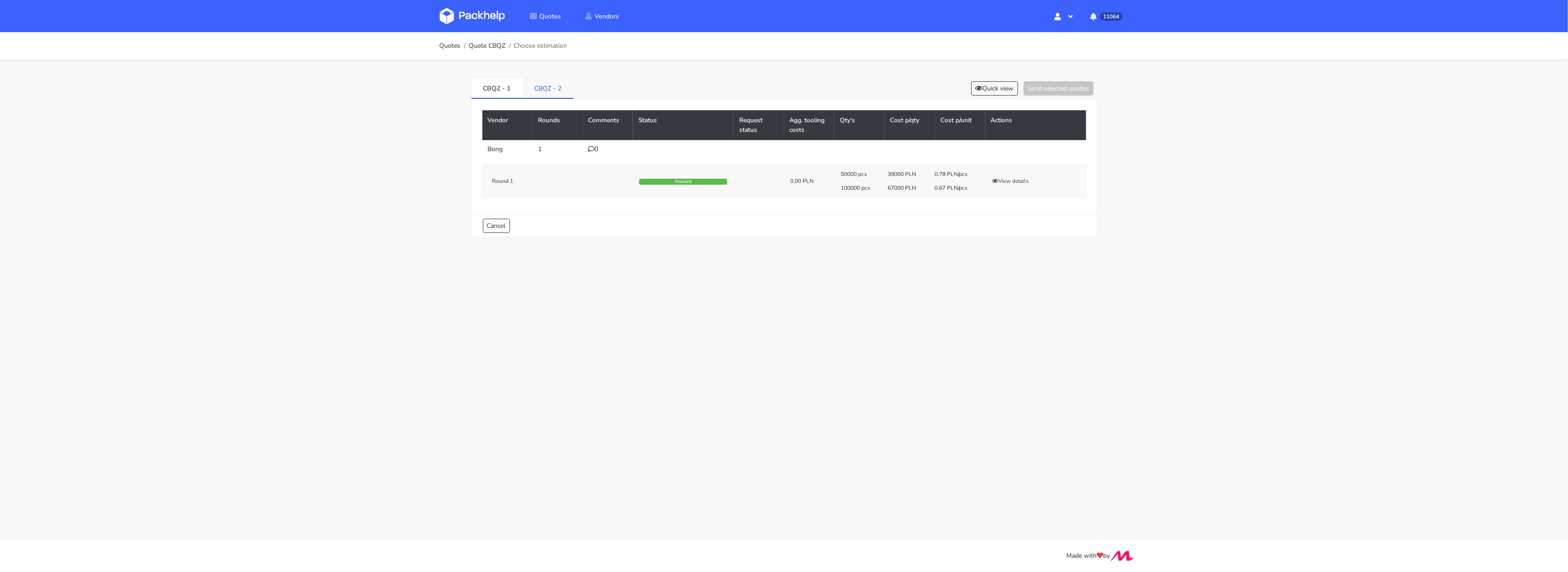
click at [536, 92] on link "CBQZ - 2" at bounding box center [548, 88] width 51 height 20
click at [1057, 235] on button "Select" at bounding box center [1049, 235] width 29 height 9
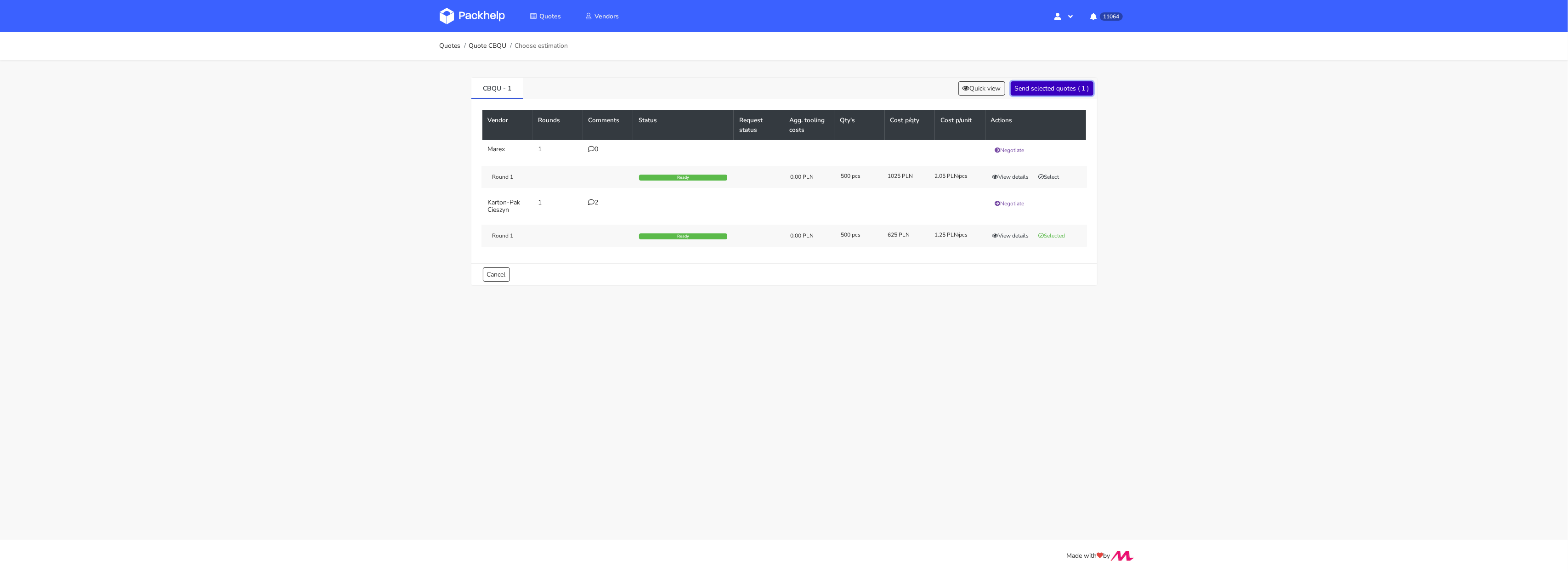
click at [1052, 90] on button "Send selected quotes ( 1 )" at bounding box center [1052, 88] width 83 height 14
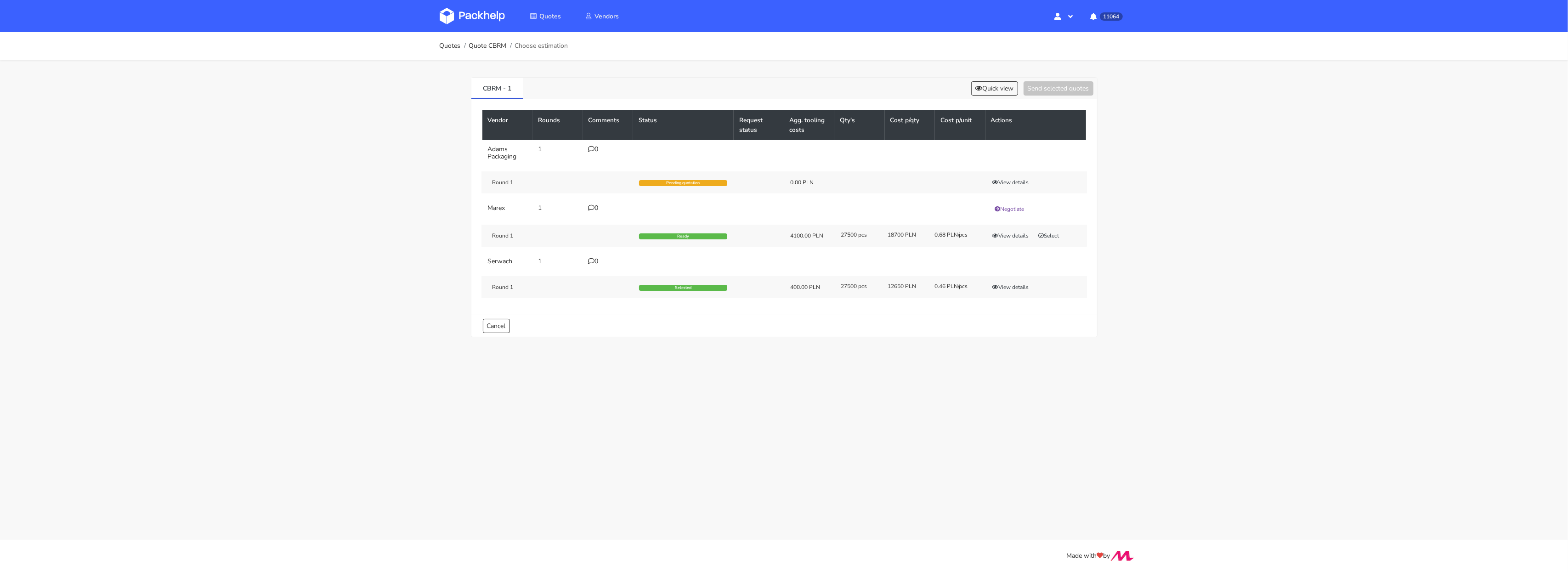
click at [469, 19] on img at bounding box center [472, 16] width 65 height 16
click at [989, 94] on button "Quick view" at bounding box center [995, 88] width 47 height 14
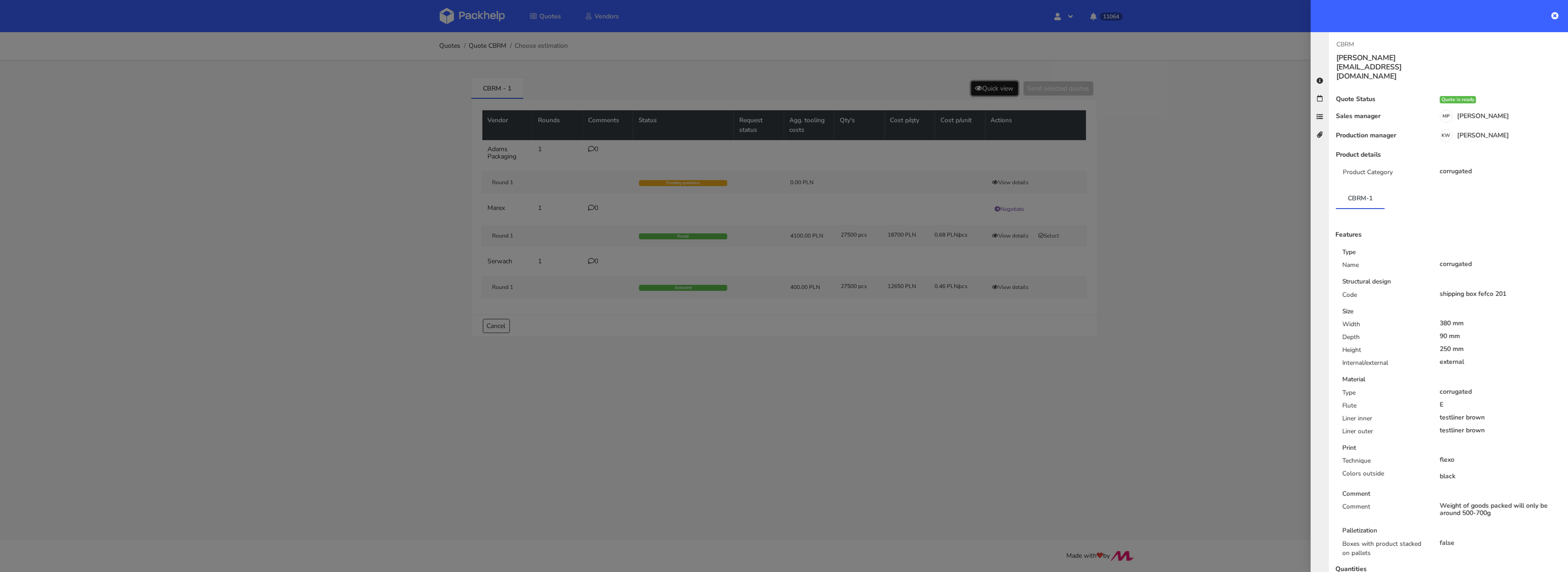
scroll to position [38, 0]
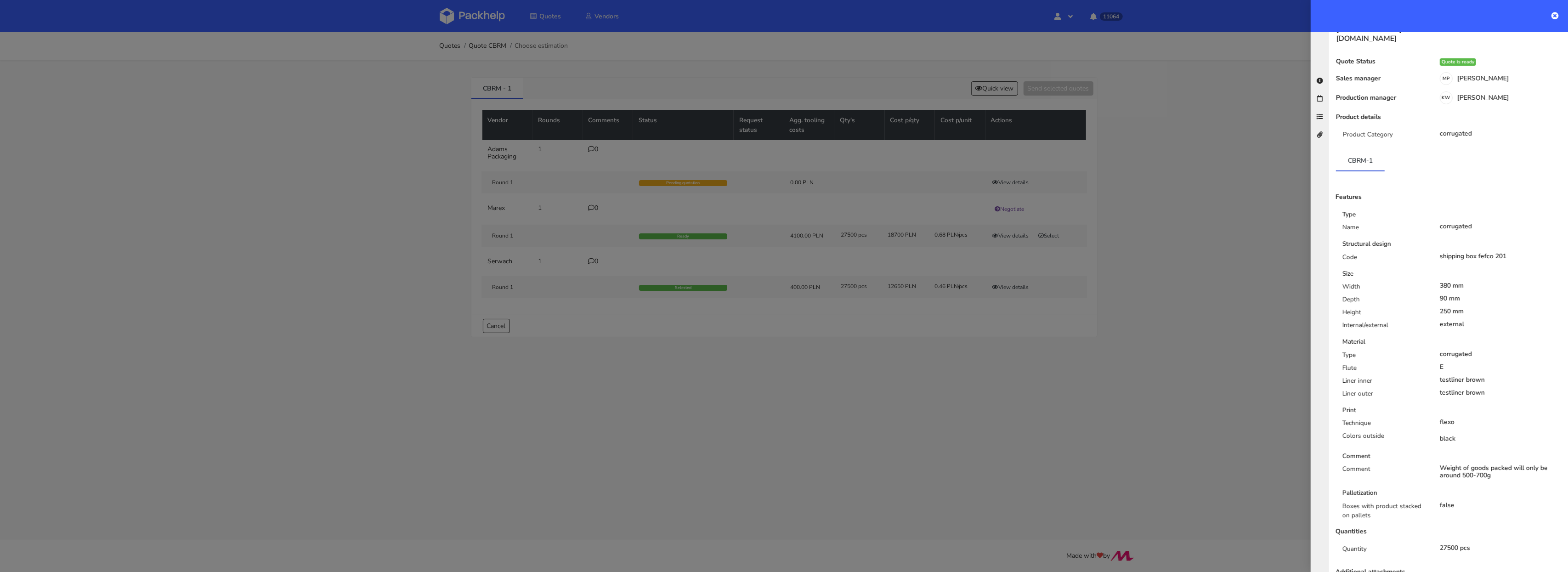
click at [992, 237] on div at bounding box center [784, 286] width 1568 height 572
click at [1013, 237] on button "View details" at bounding box center [1010, 235] width 45 height 9
